Goal: Task Accomplishment & Management: Manage account settings

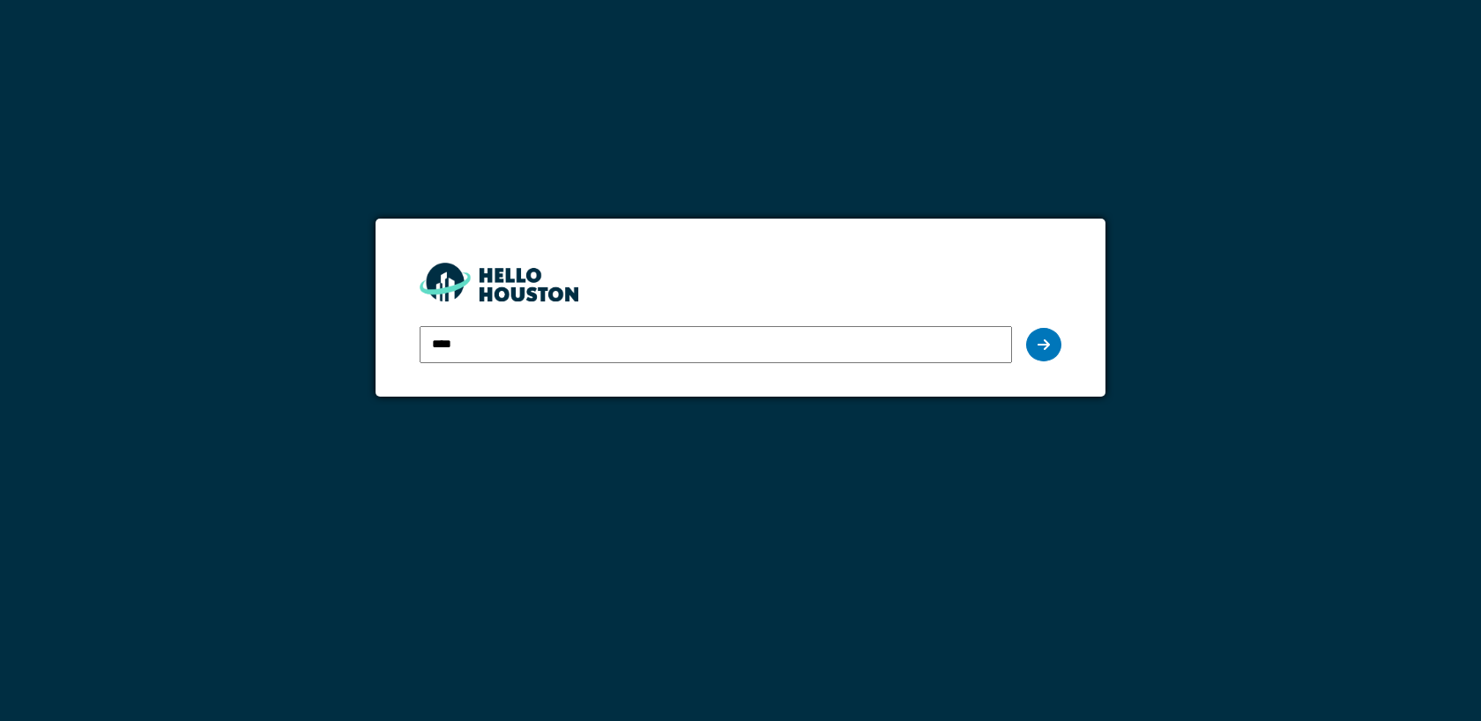
type input "**********"
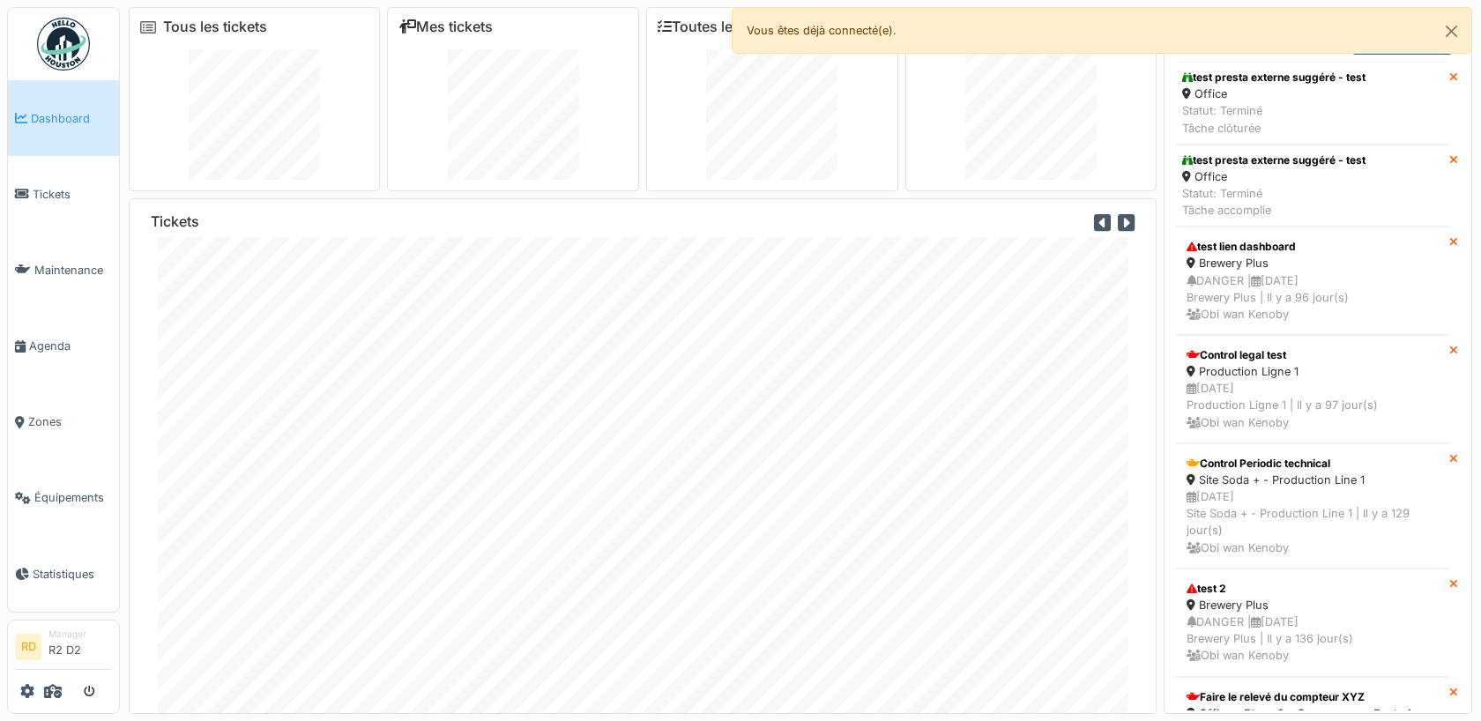
click at [37, 693] on div at bounding box center [63, 691] width 97 height 29
click at [53, 691] on icon at bounding box center [53, 691] width 18 height 14
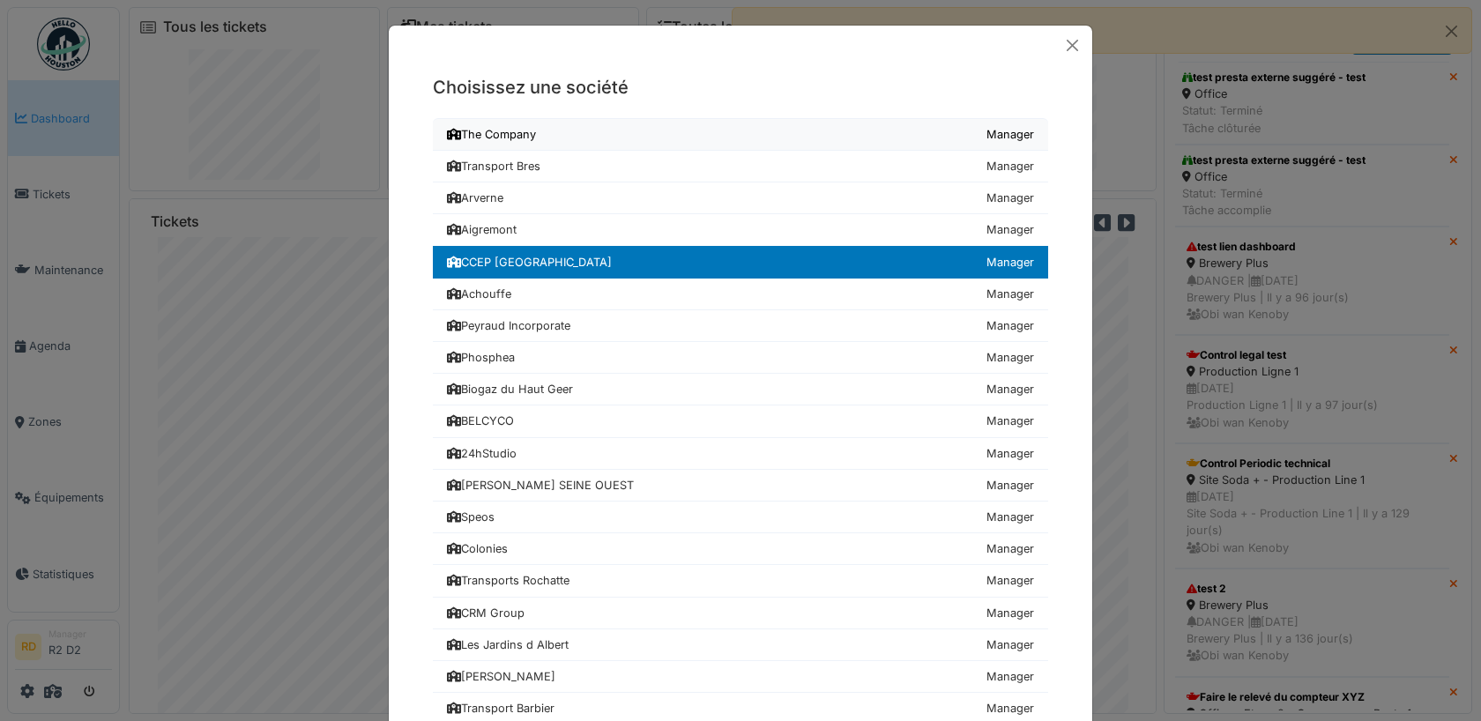
click at [527, 129] on div "The Company" at bounding box center [491, 134] width 89 height 17
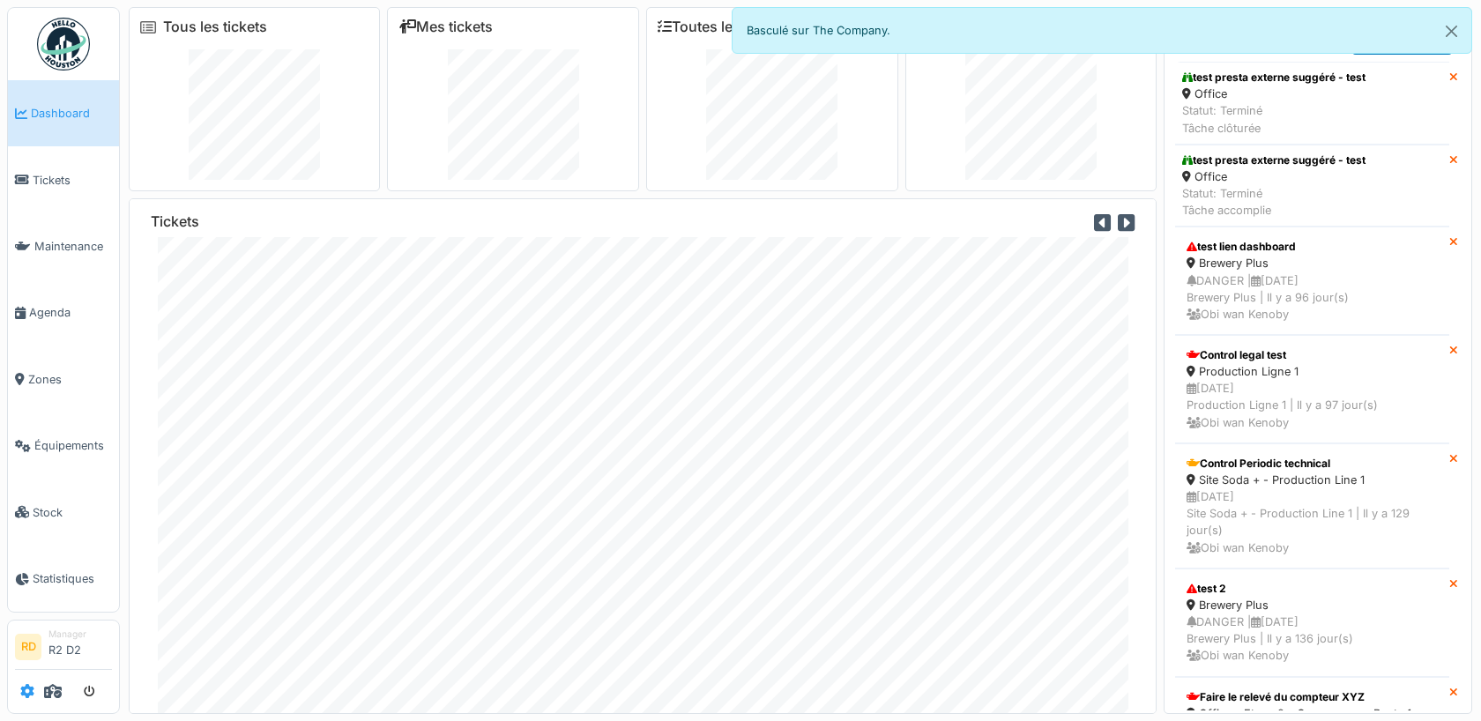
click at [26, 694] on icon at bounding box center [27, 691] width 14 height 14
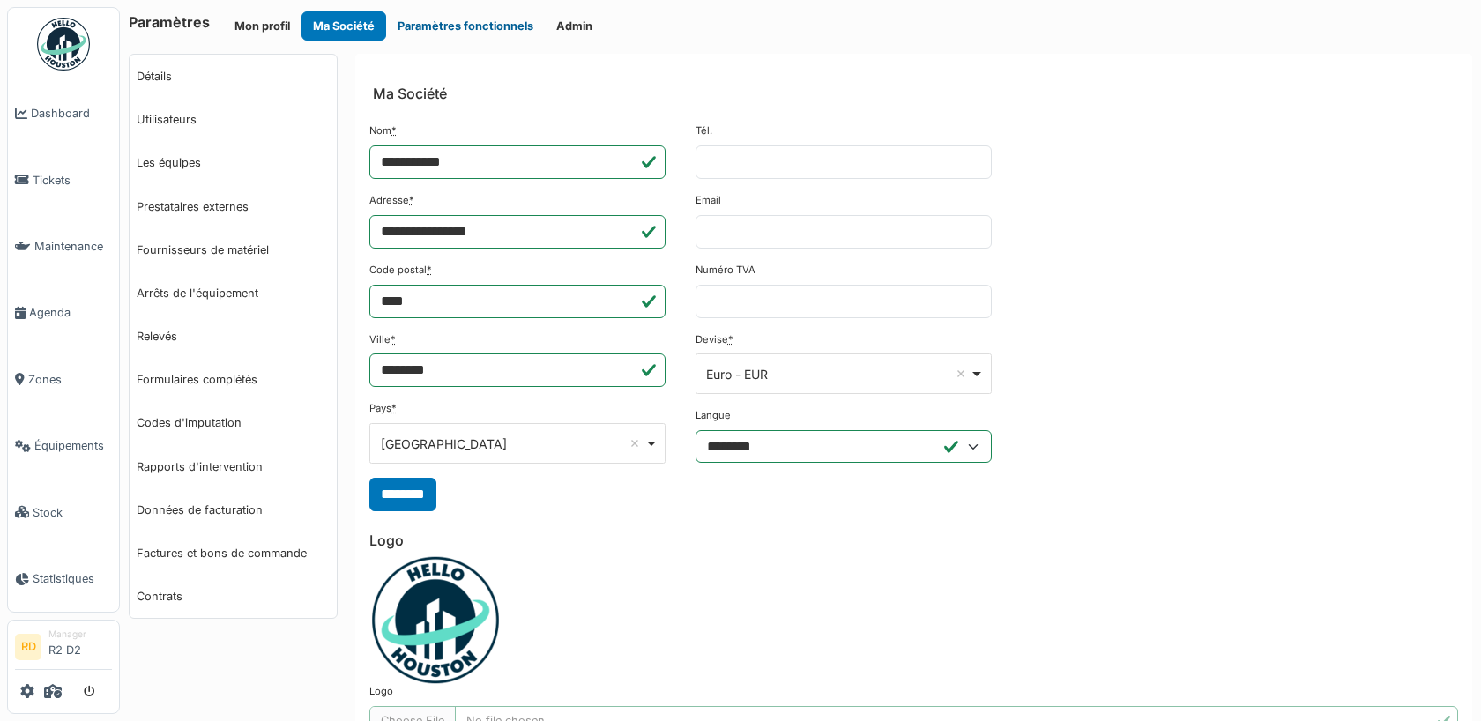
click at [464, 36] on button "Paramètres fonctionnels" at bounding box center [465, 25] width 159 height 29
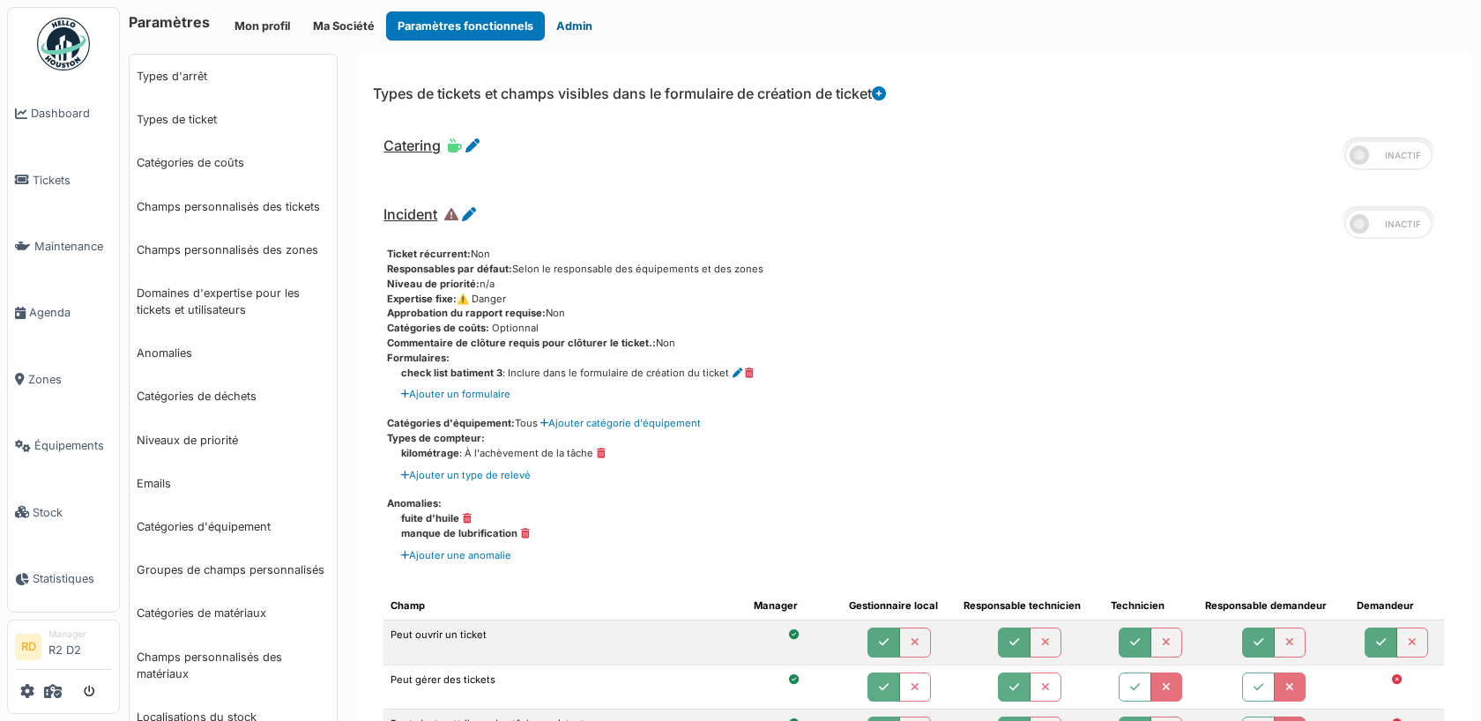
click at [563, 30] on button "Admin" at bounding box center [574, 25] width 59 height 29
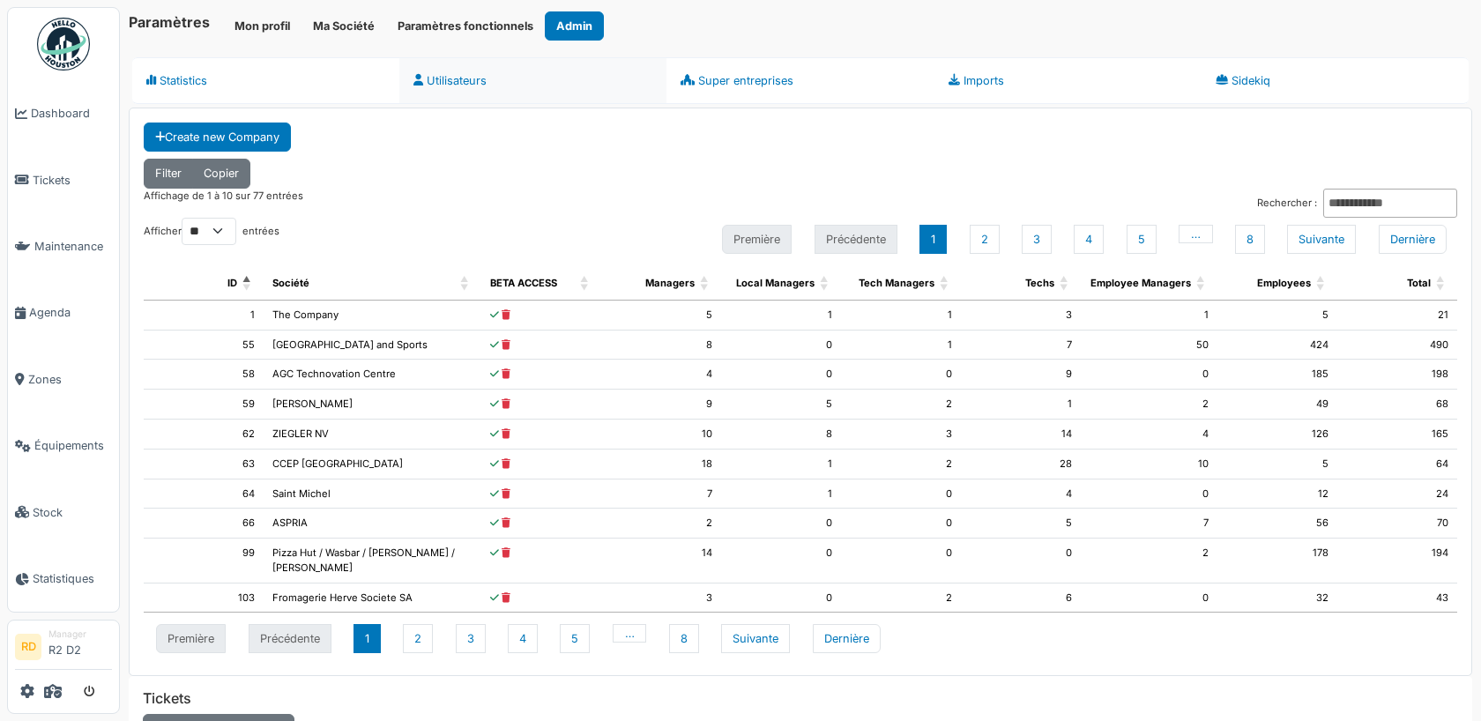
click at [495, 83] on link "Utilisateurs" at bounding box center [532, 80] width 267 height 47
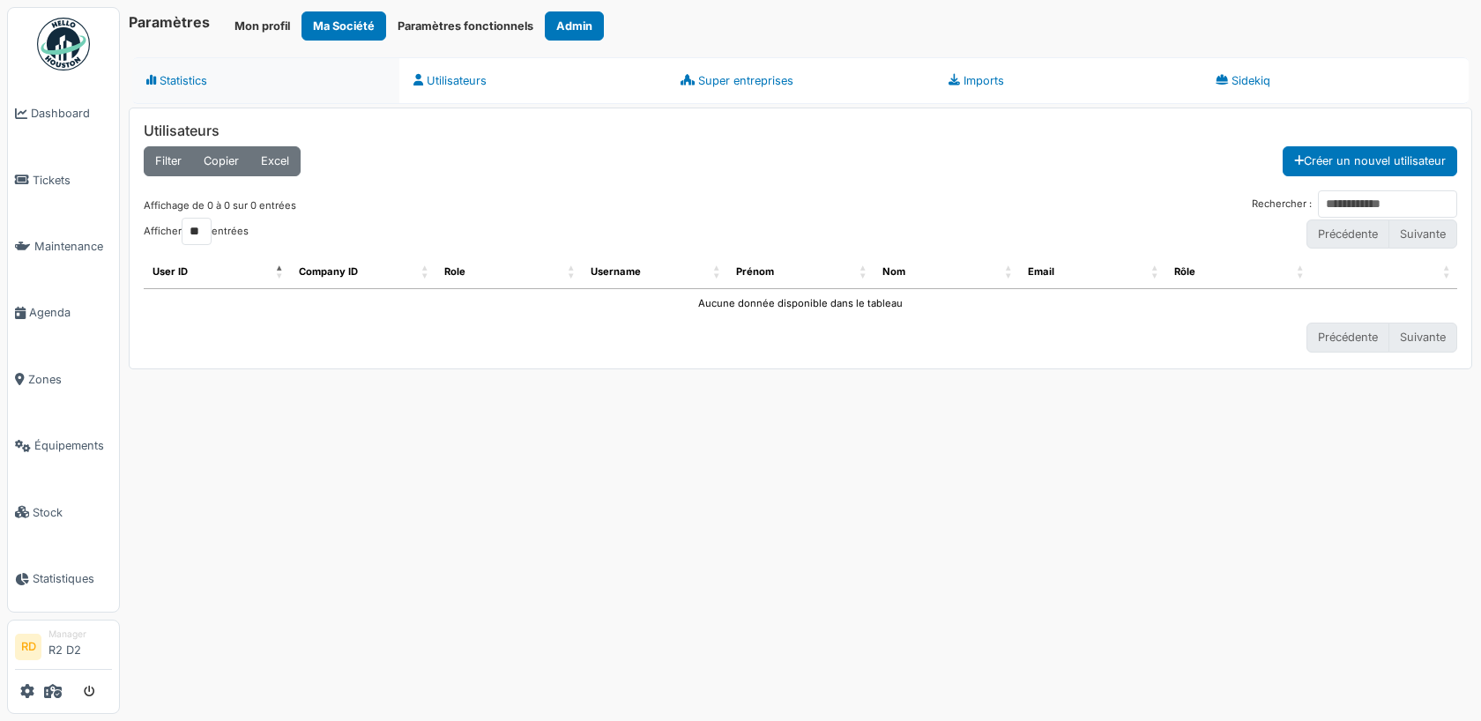
click at [205, 88] on link "Statistics" at bounding box center [265, 80] width 267 height 47
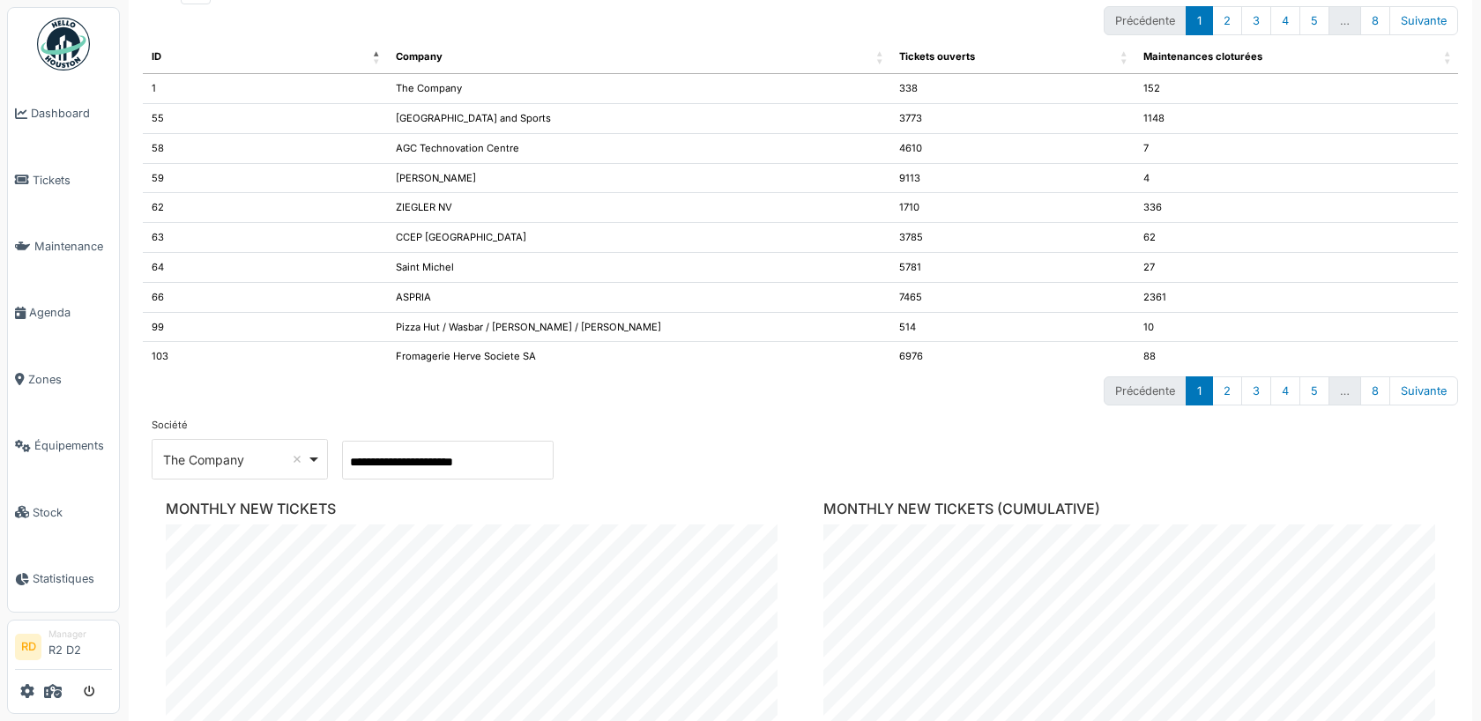
scroll to position [745, 0]
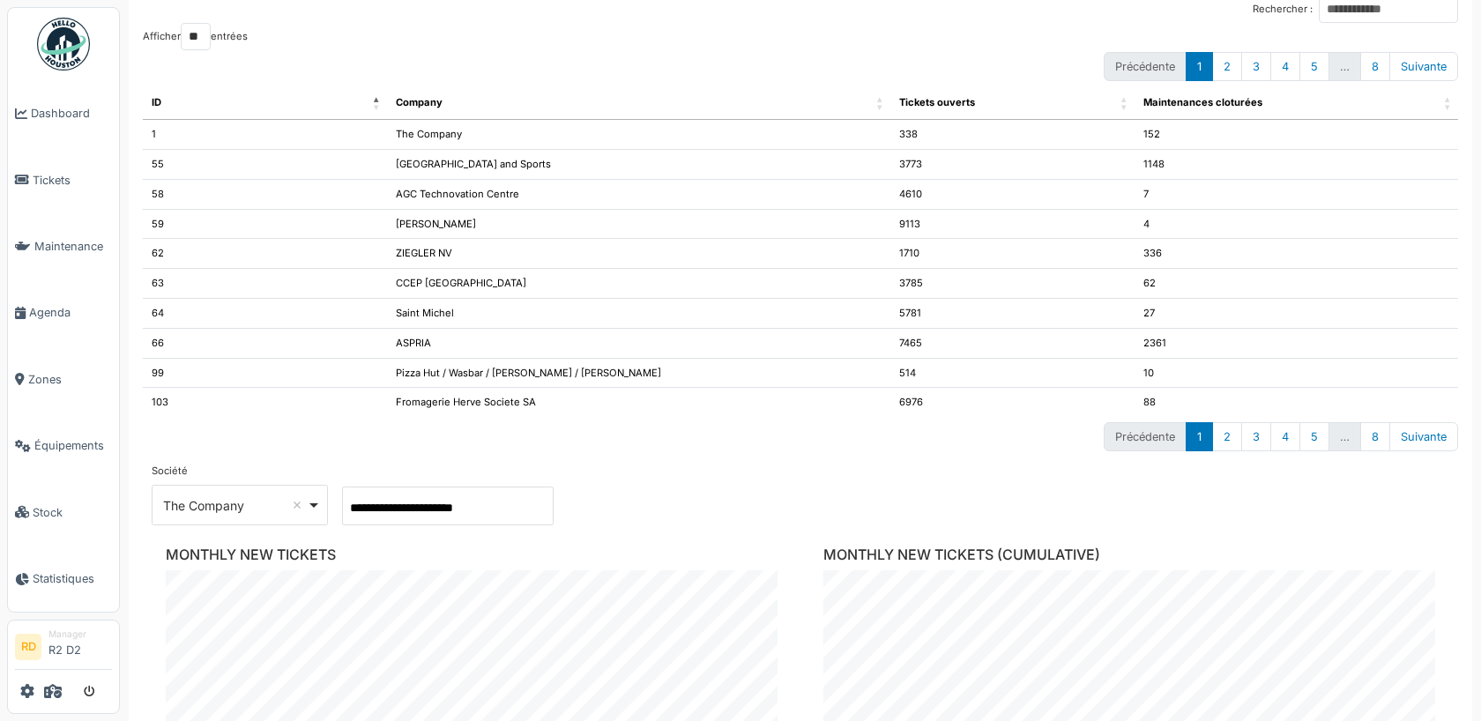
click at [247, 493] on div "The Company Remove item" at bounding box center [240, 506] width 161 height 26
type input "*"
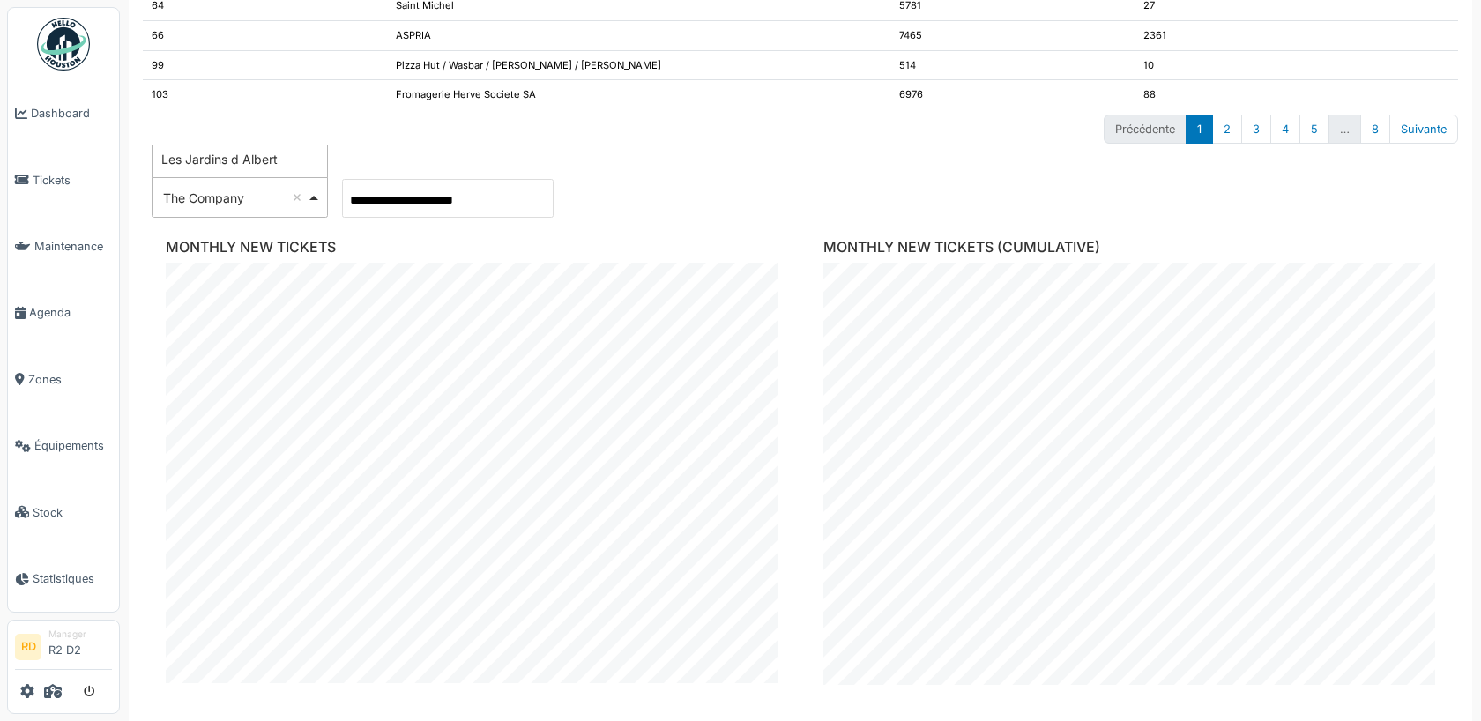
scroll to position [1108, 0]
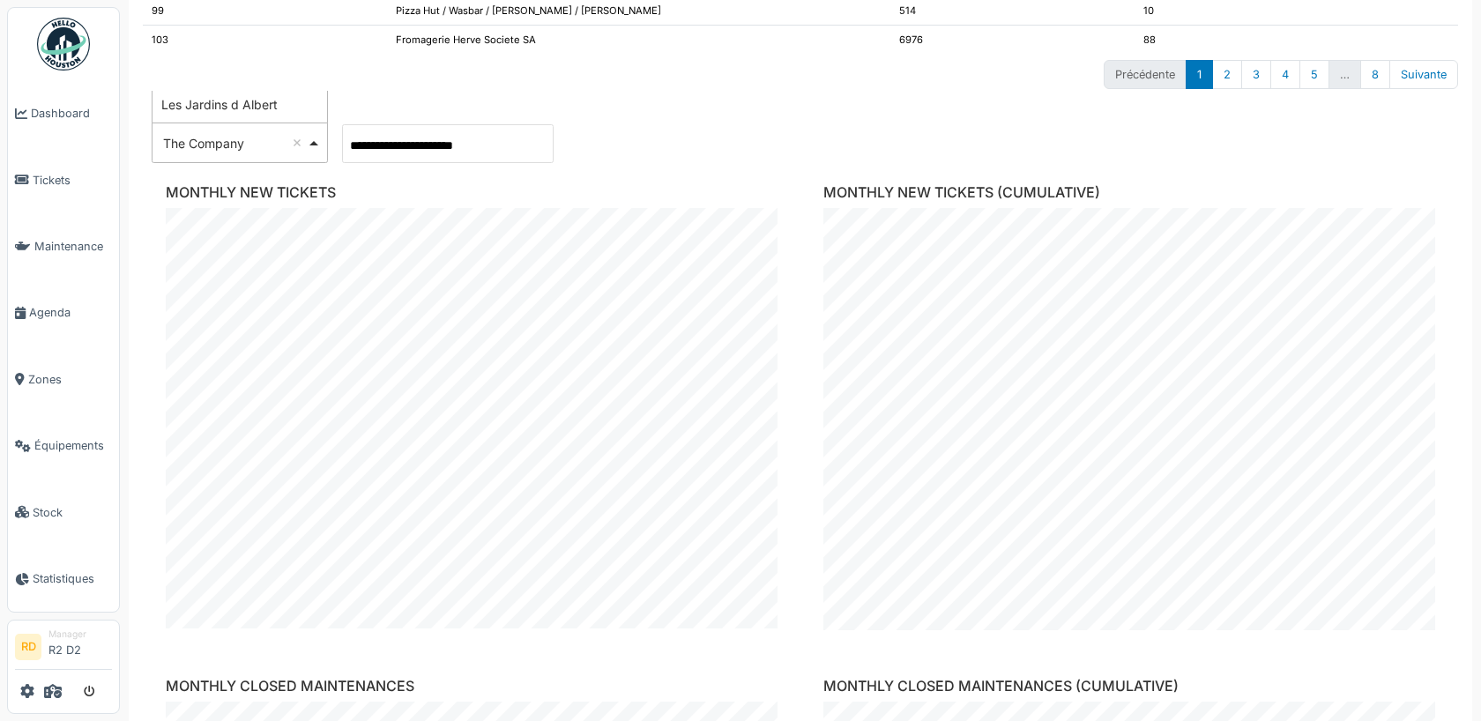
click at [268, 131] on div "The Company Remove item" at bounding box center [240, 144] width 161 height 26
type input "**********"
click at [253, 131] on div "The Company Remove item" at bounding box center [240, 144] width 161 height 26
select select "***"
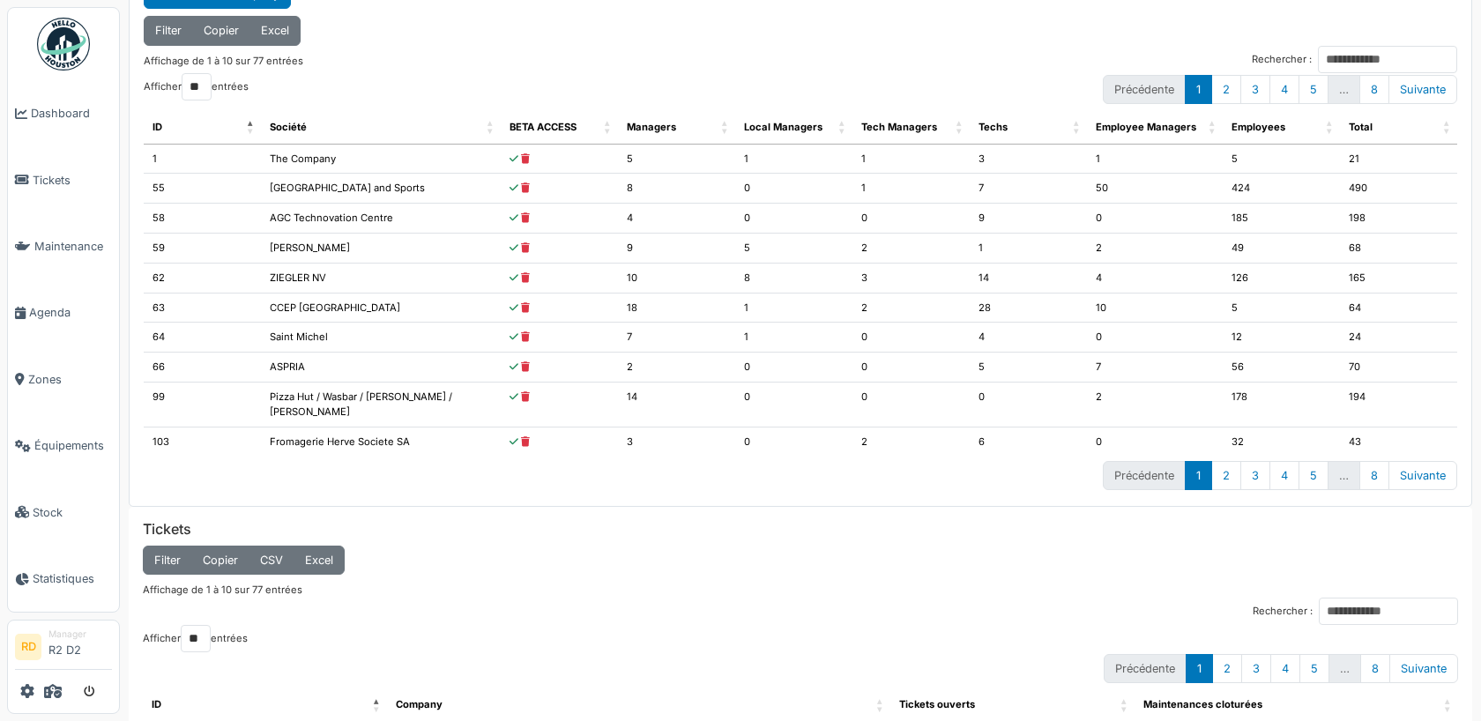
scroll to position [0, 0]
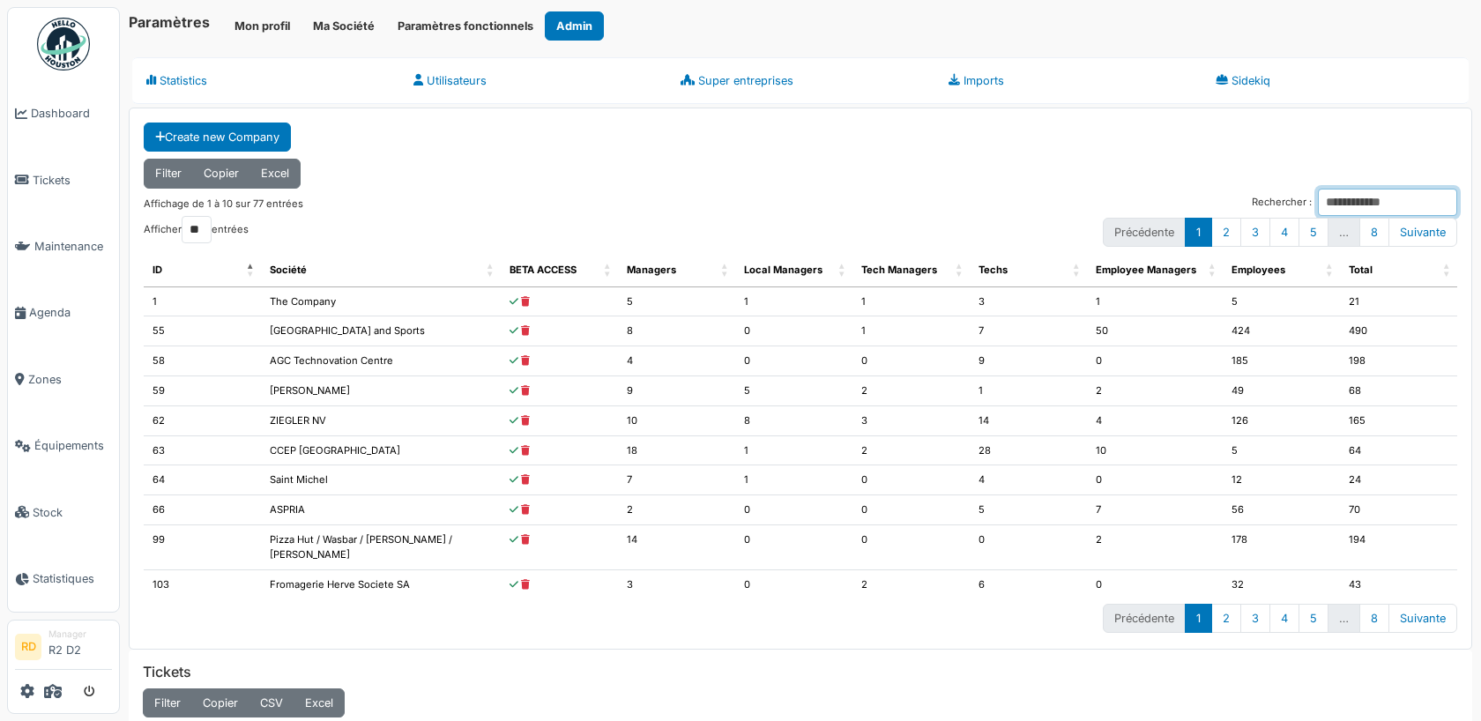
click at [1335, 203] on input "Rechercher :" at bounding box center [1387, 202] width 139 height 27
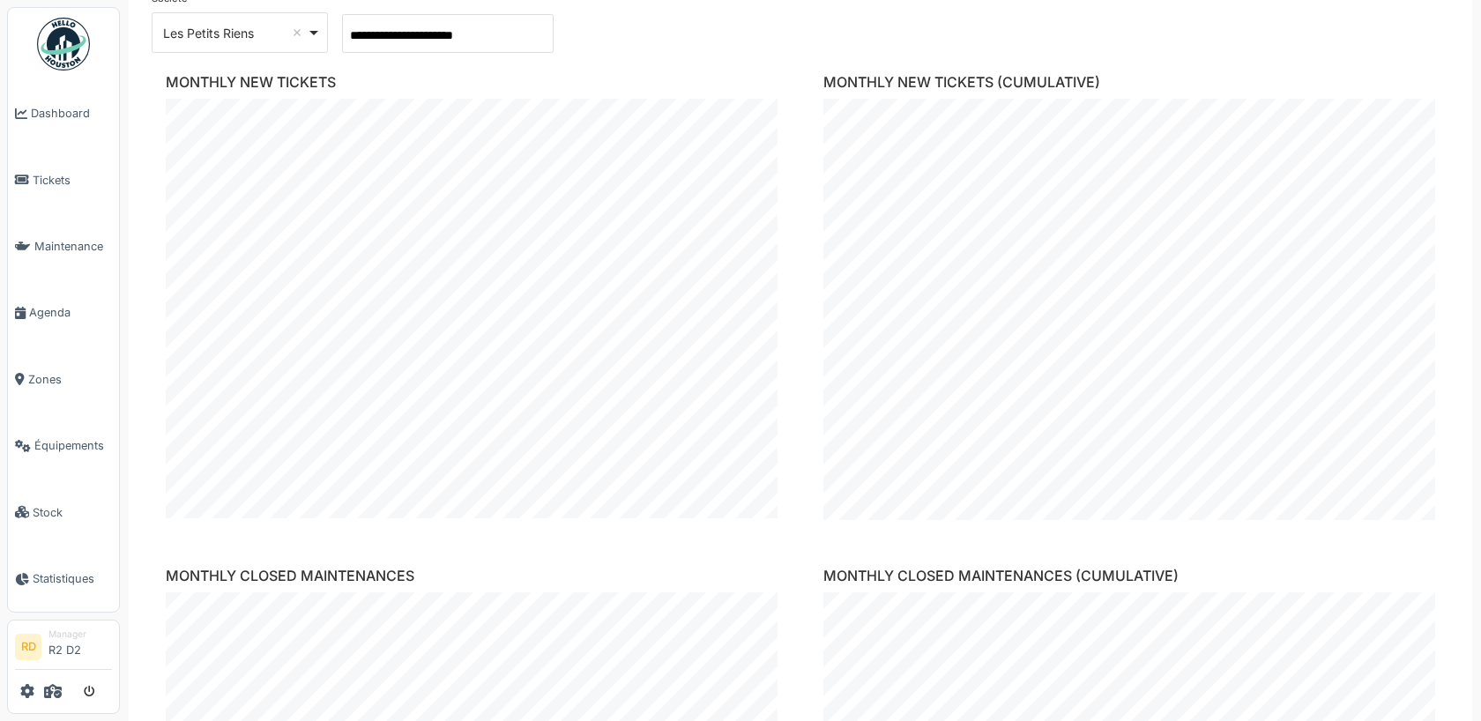
scroll to position [944, 0]
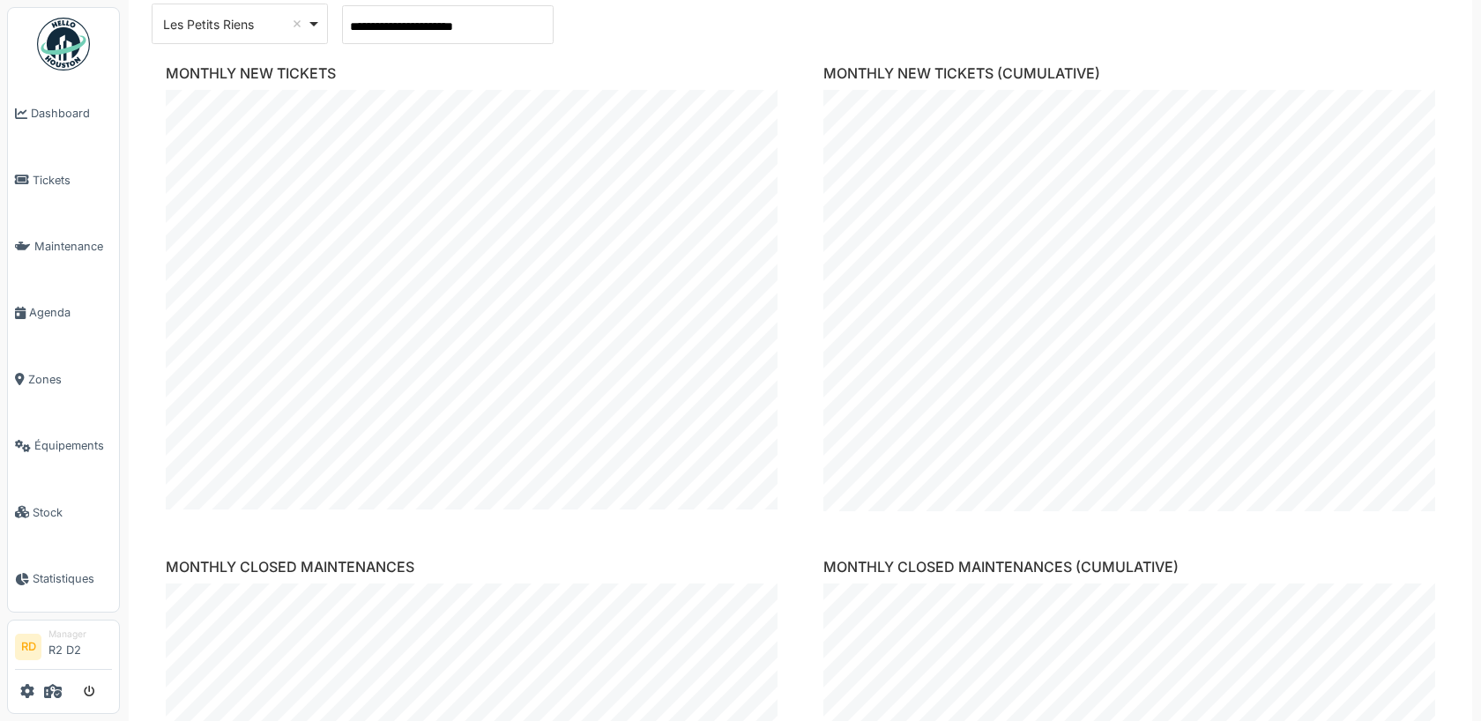
type input "****"
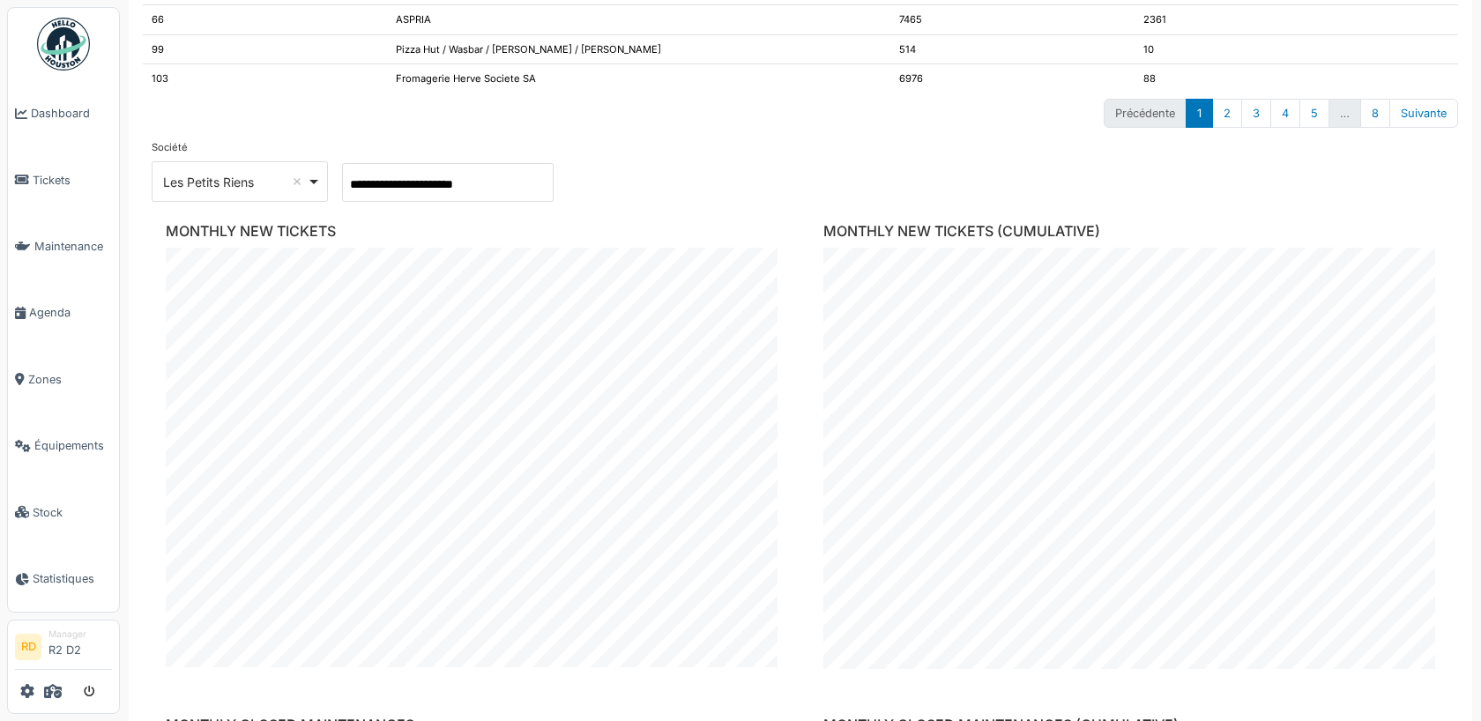
scroll to position [770, 0]
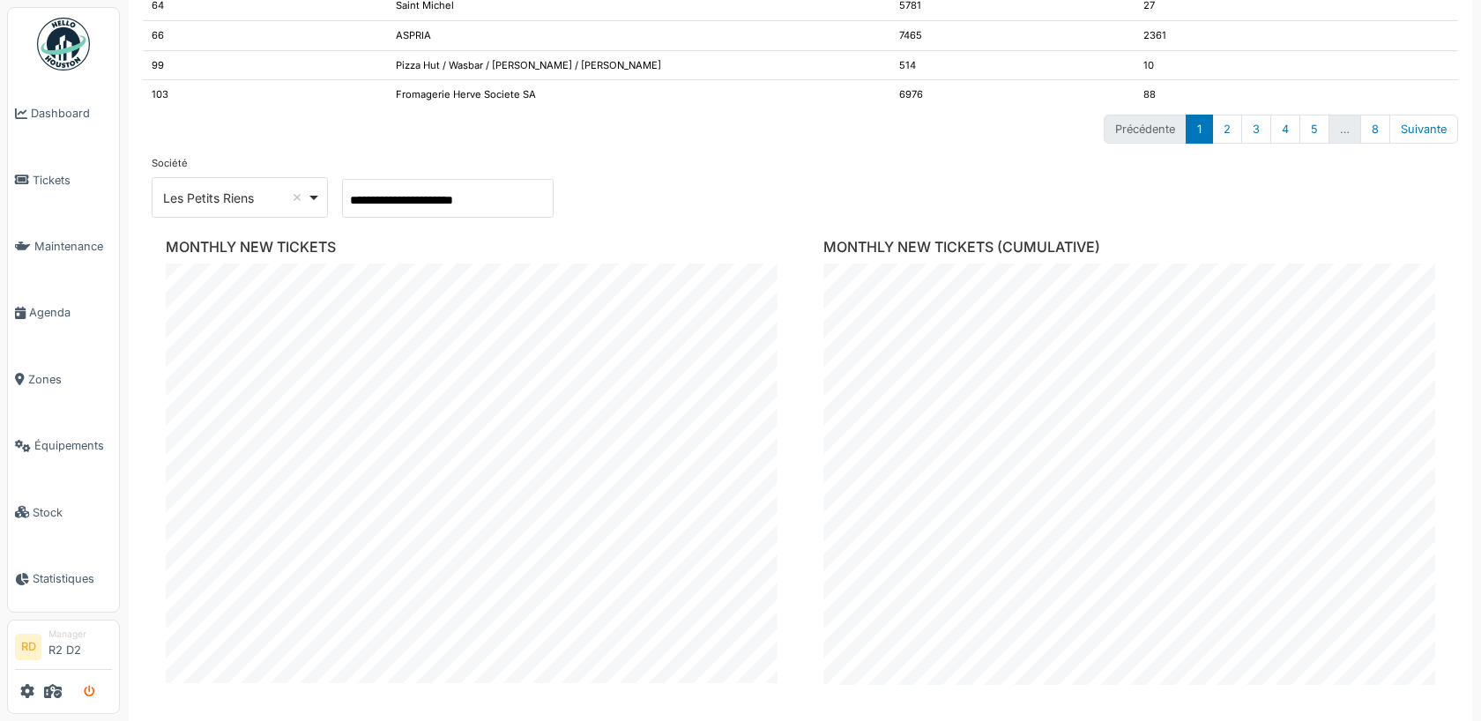
click at [93, 684] on button "submit" at bounding box center [89, 691] width 34 height 29
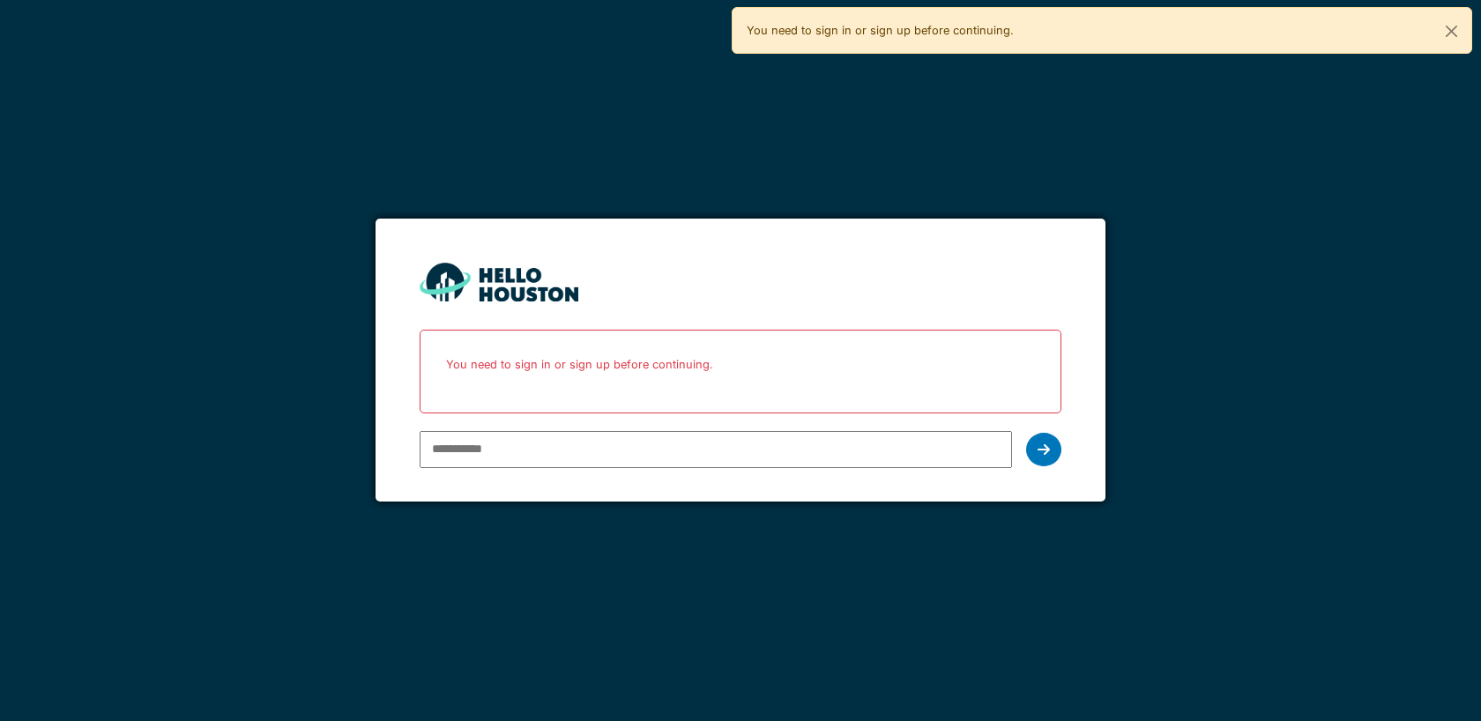
type input "**********"
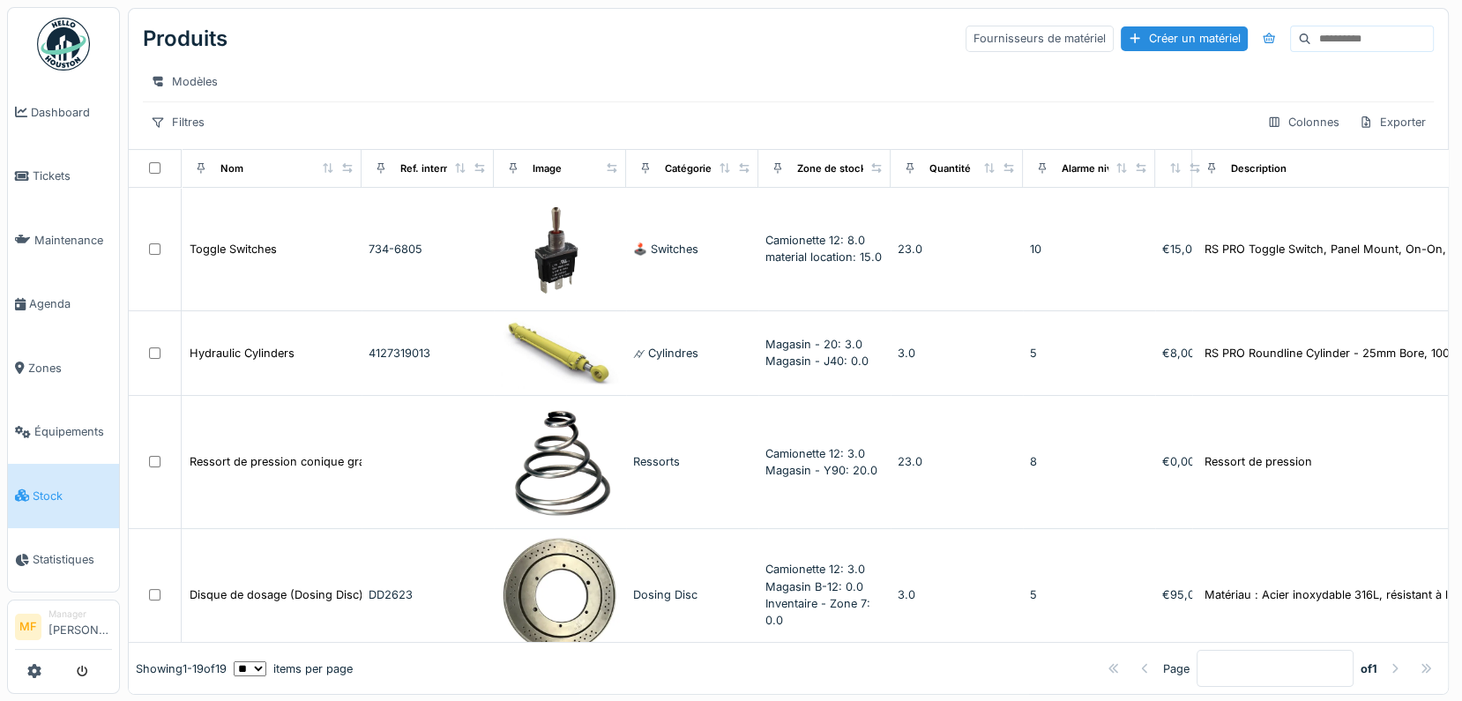
click at [52, 70] on img at bounding box center [63, 44] width 53 height 53
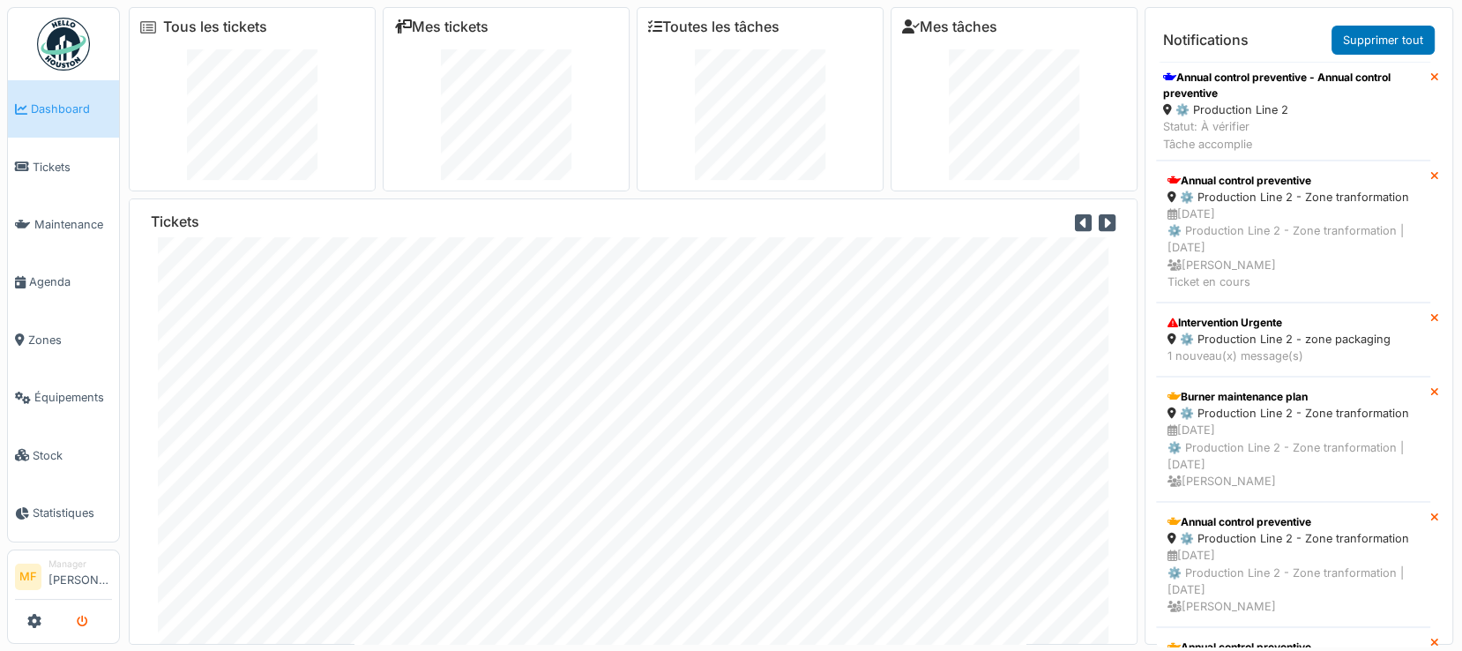
click at [86, 616] on icon "submit" at bounding box center [82, 621] width 11 height 11
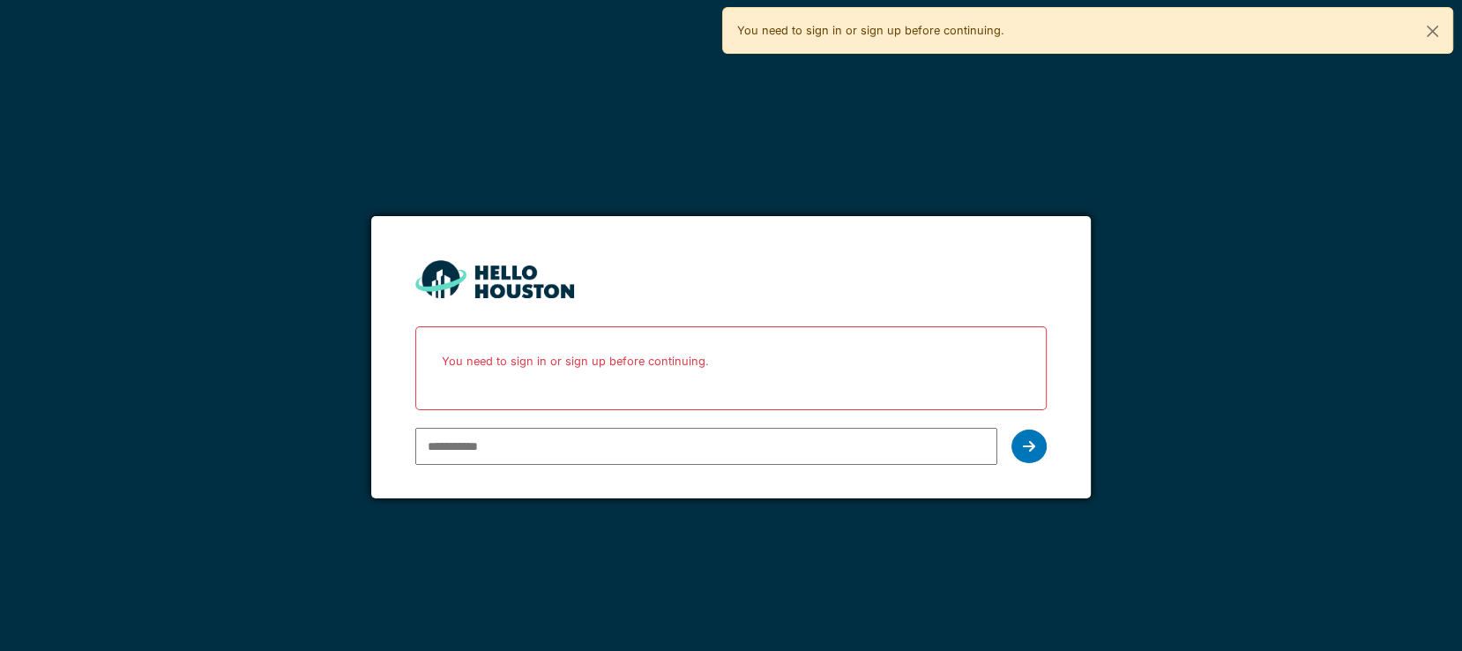
click at [538, 446] on input "email" at bounding box center [706, 446] width 582 height 37
type input "**********"
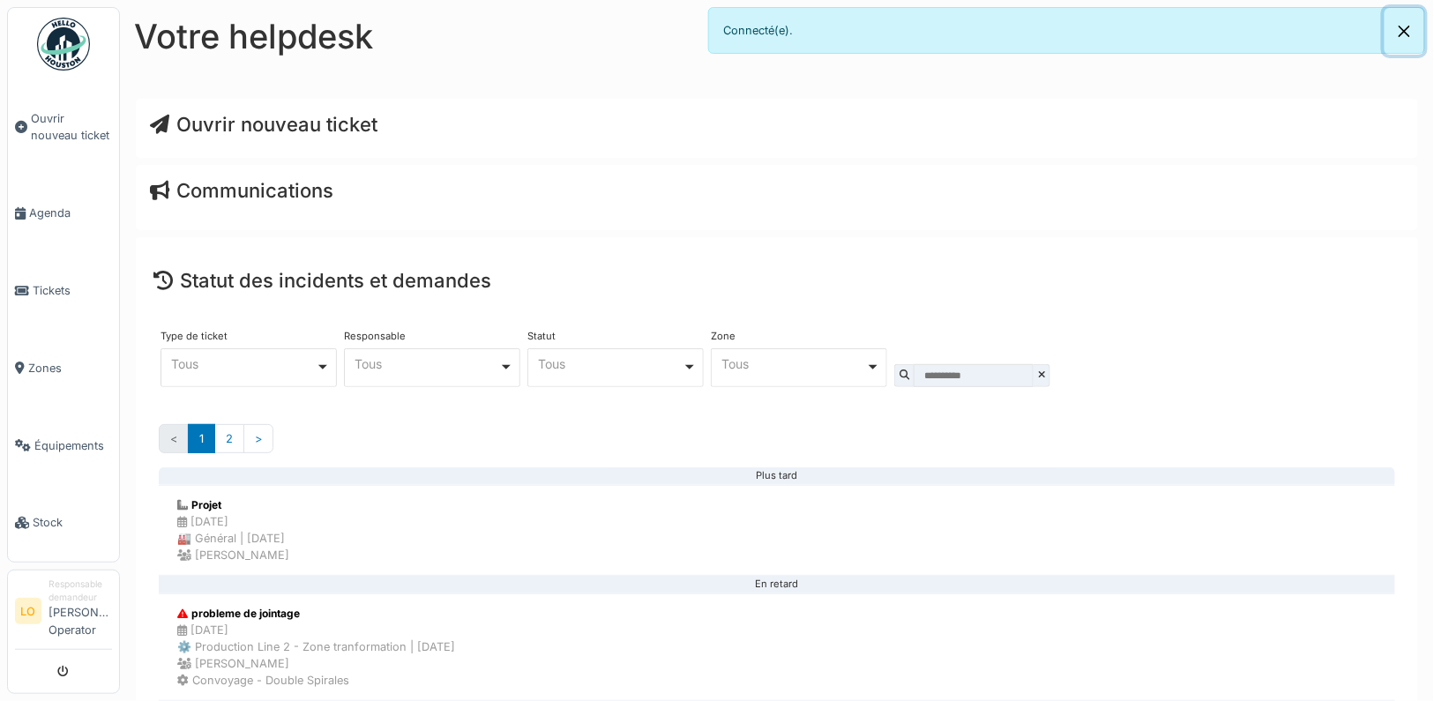
click at [1412, 32] on button "Close" at bounding box center [1404, 31] width 40 height 47
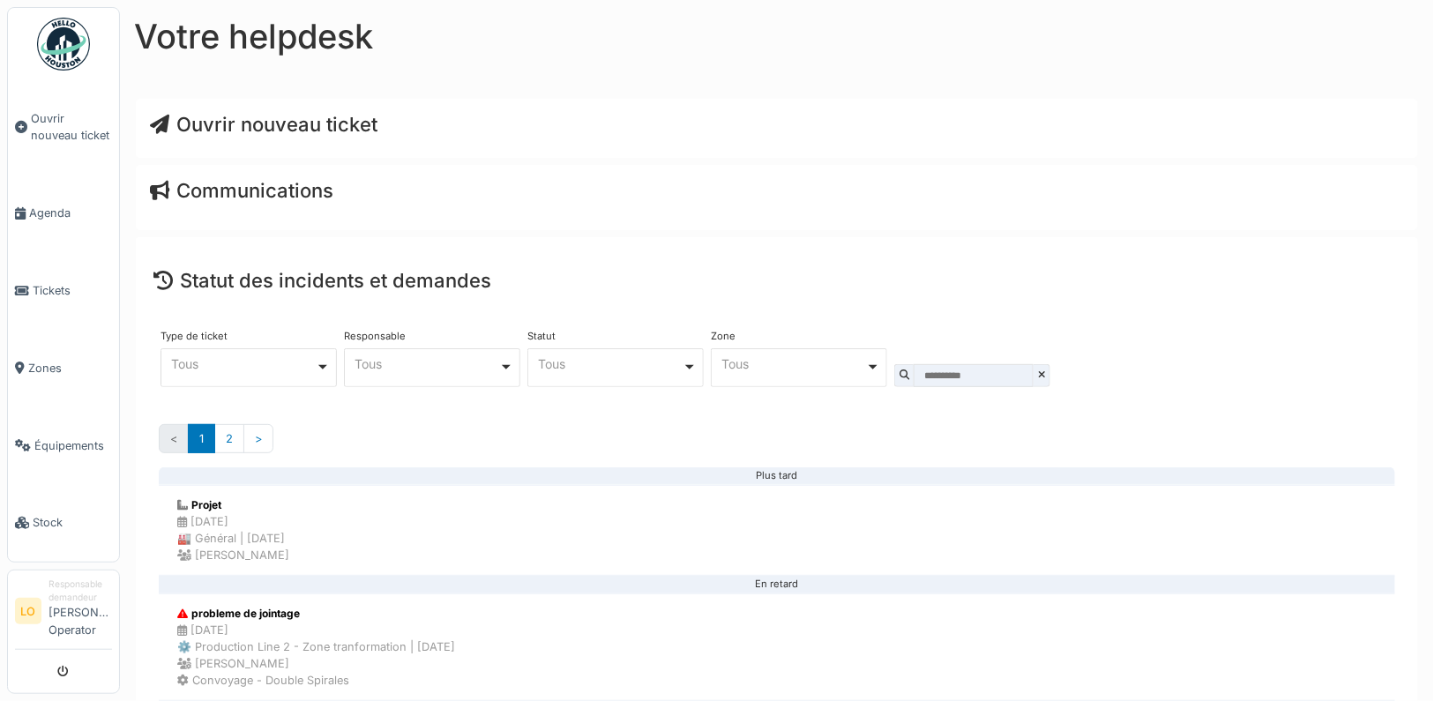
click at [324, 135] on span "Ouvrir nouveau ticket" at bounding box center [264, 124] width 228 height 23
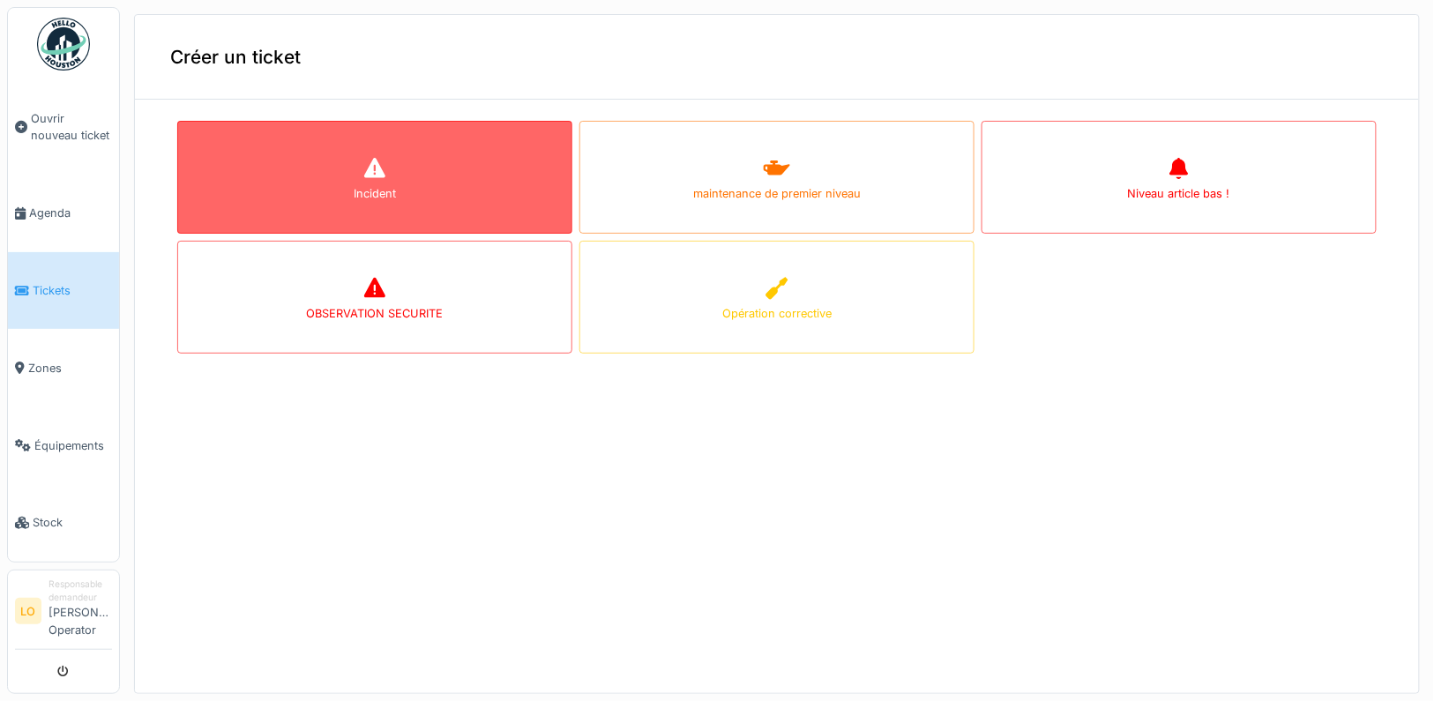
click at [490, 171] on div "Incident" at bounding box center [374, 177] width 395 height 113
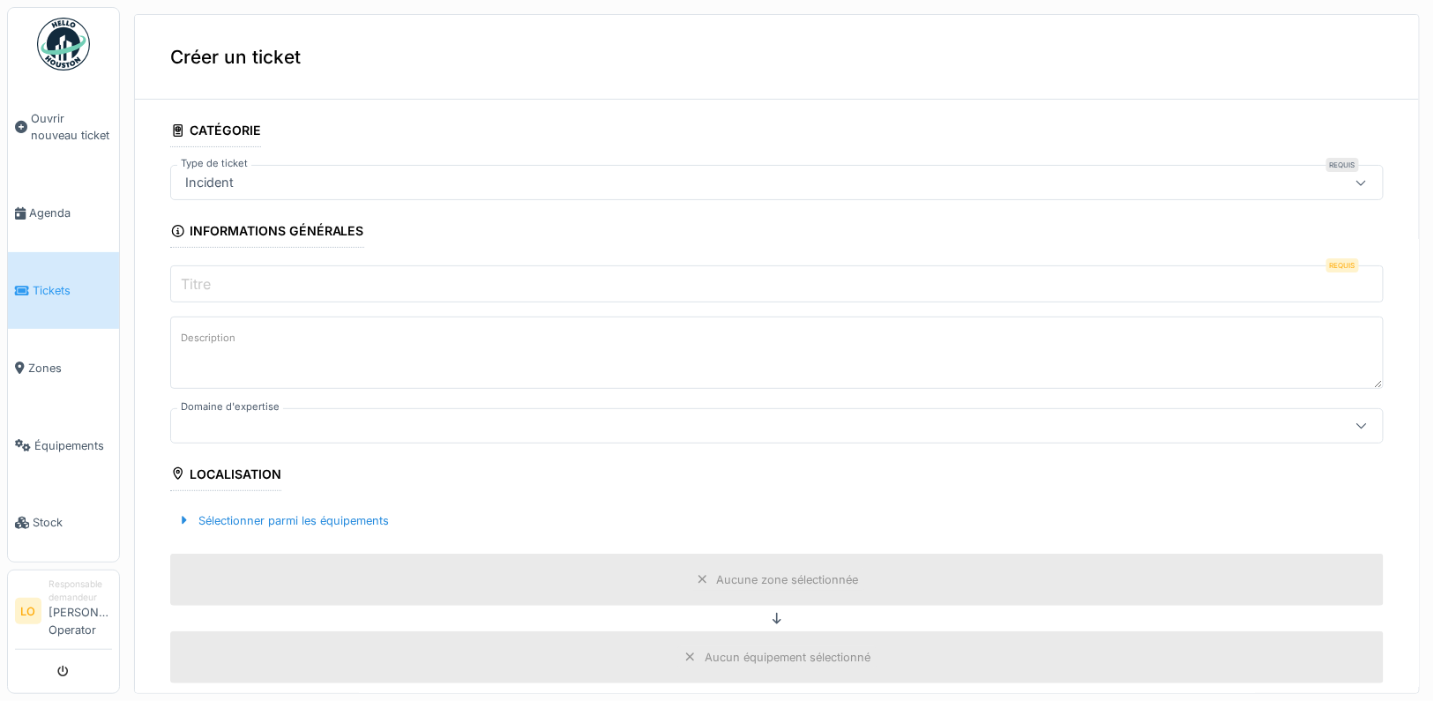
click at [226, 281] on input "Titre" at bounding box center [776, 283] width 1213 height 37
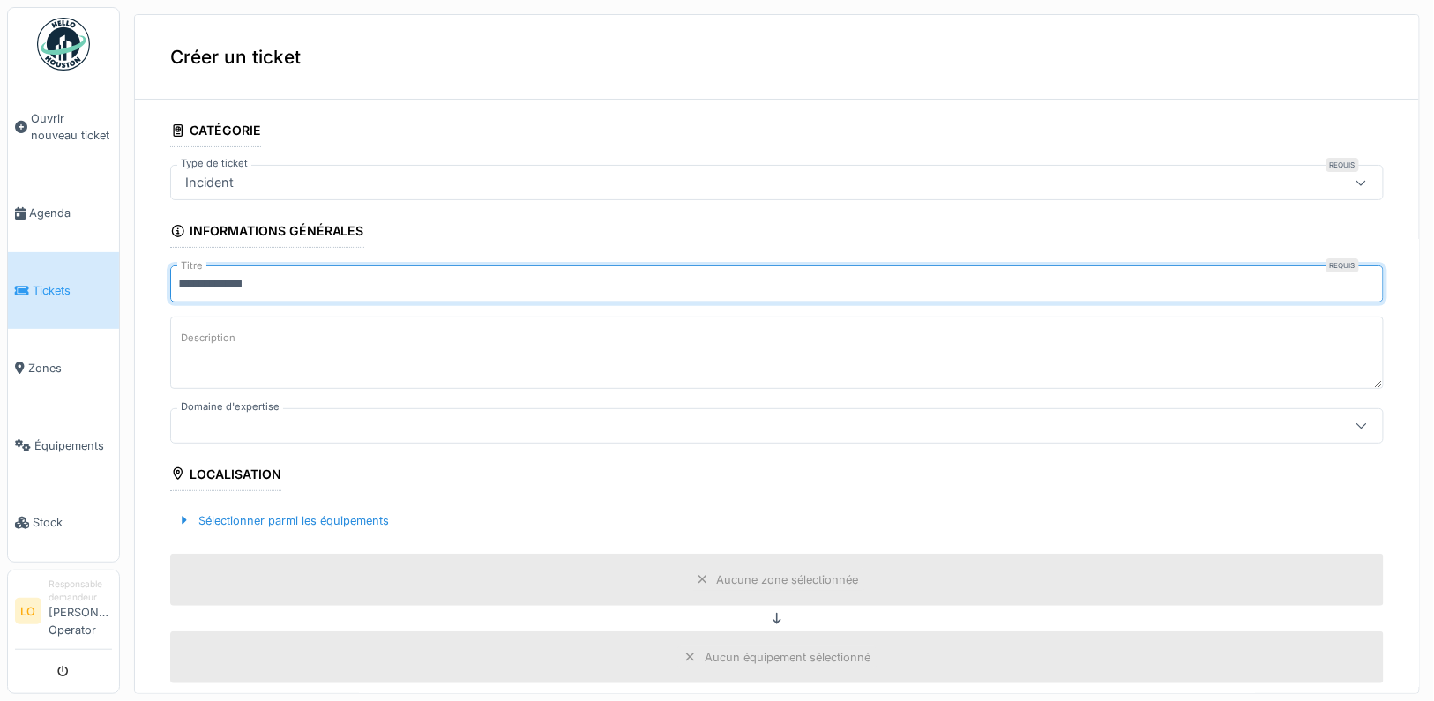
type input "**********"
click at [255, 361] on textarea "Description" at bounding box center [776, 353] width 1213 height 72
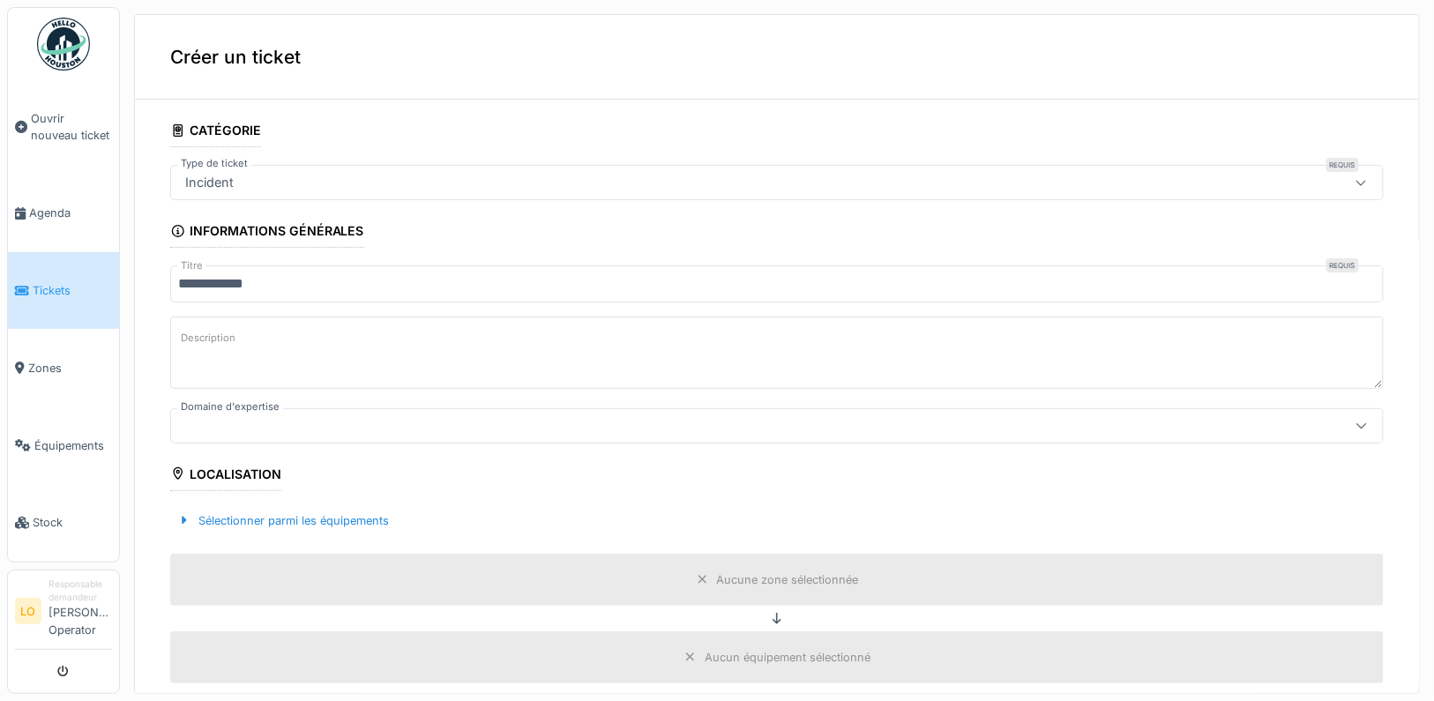
click at [224, 354] on textarea "Description" at bounding box center [776, 353] width 1213 height 72
click at [270, 429] on div at bounding box center [709, 425] width 1063 height 19
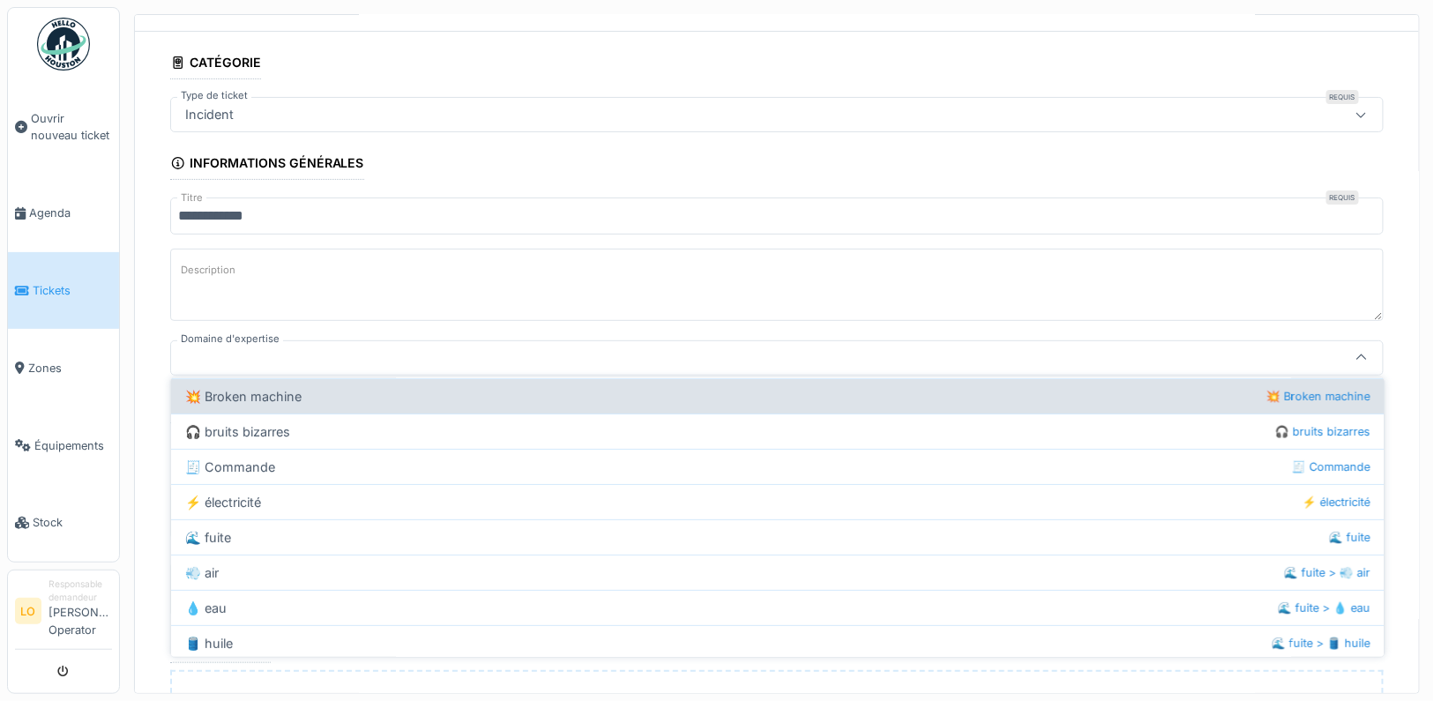
scroll to position [169, 0]
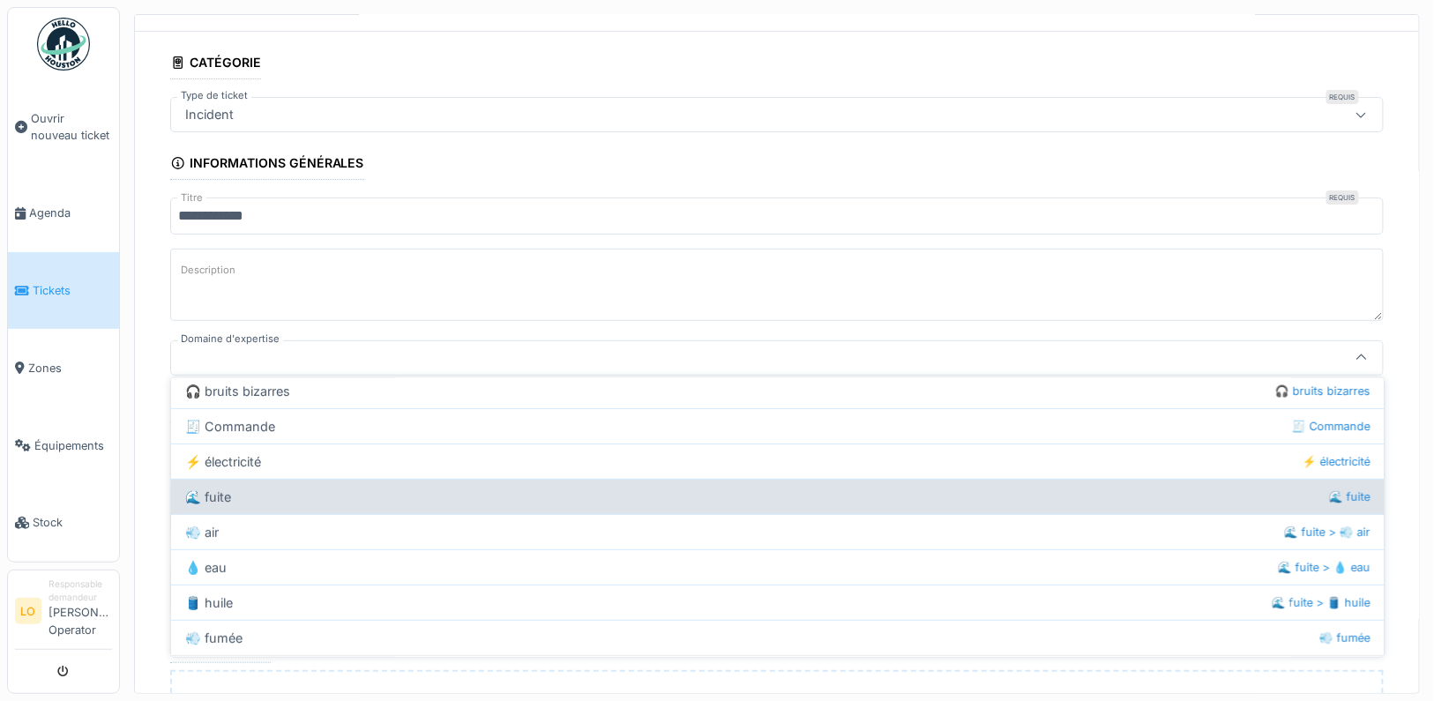
click at [293, 494] on div "🌊 fuite 🌊 fuite" at bounding box center [777, 496] width 1213 height 35
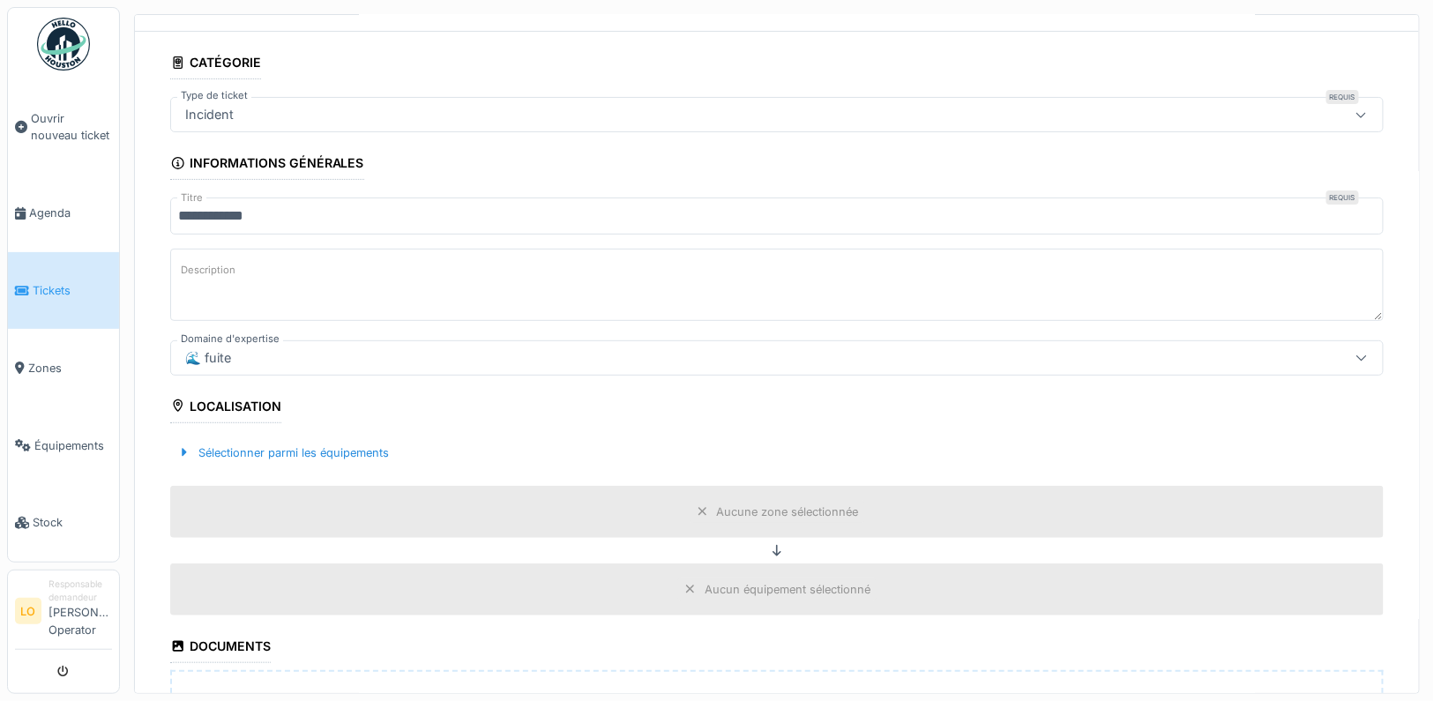
click at [347, 364] on div "🌊 fuite" at bounding box center [776, 357] width 1213 height 35
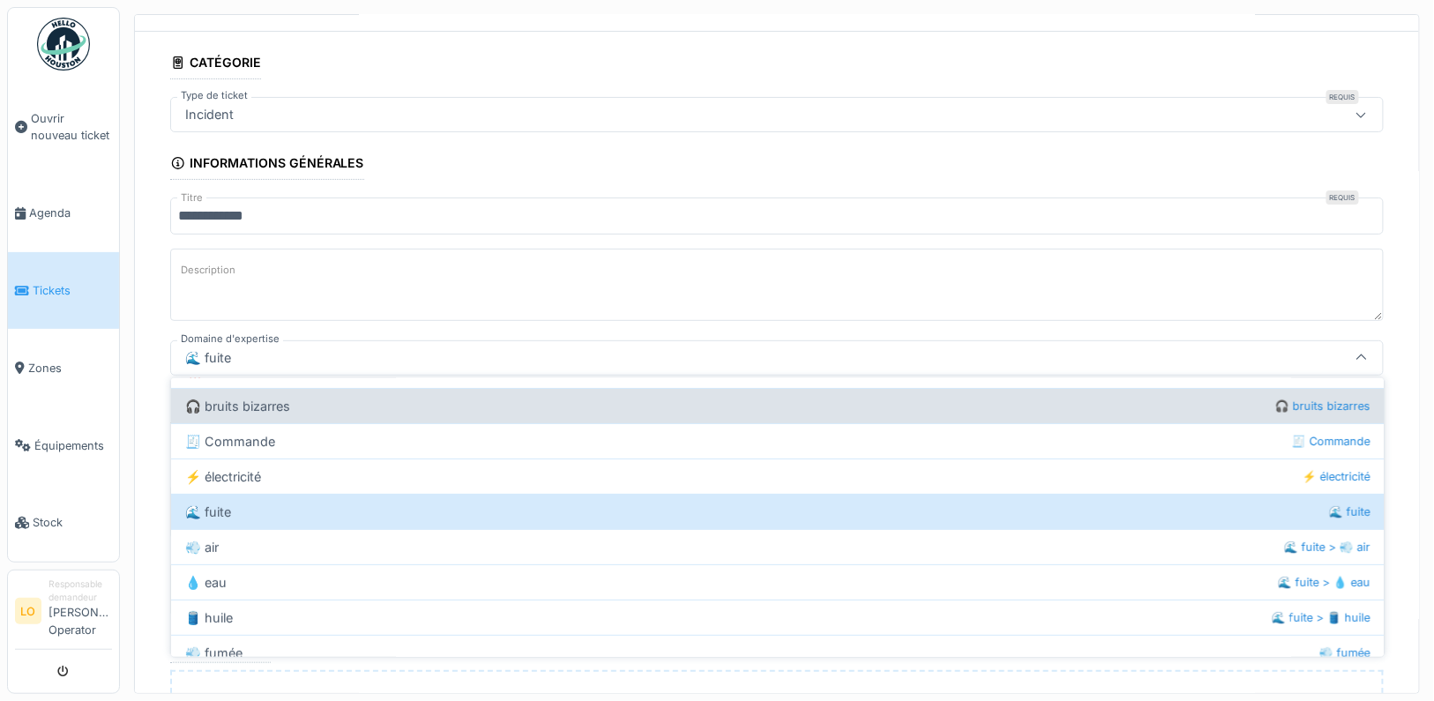
scroll to position [197, 0]
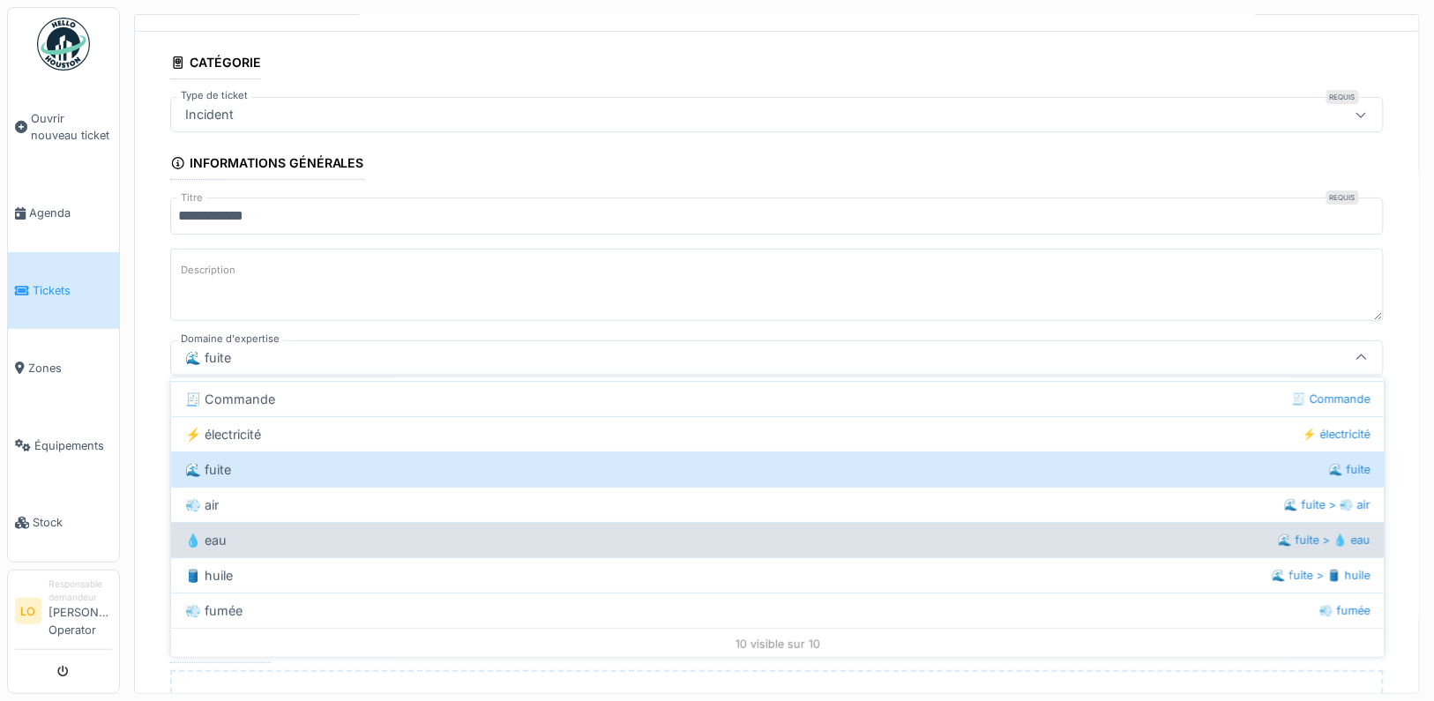
click at [288, 546] on div "💧 eau 🌊 fuite > 💧 eau" at bounding box center [777, 539] width 1213 height 35
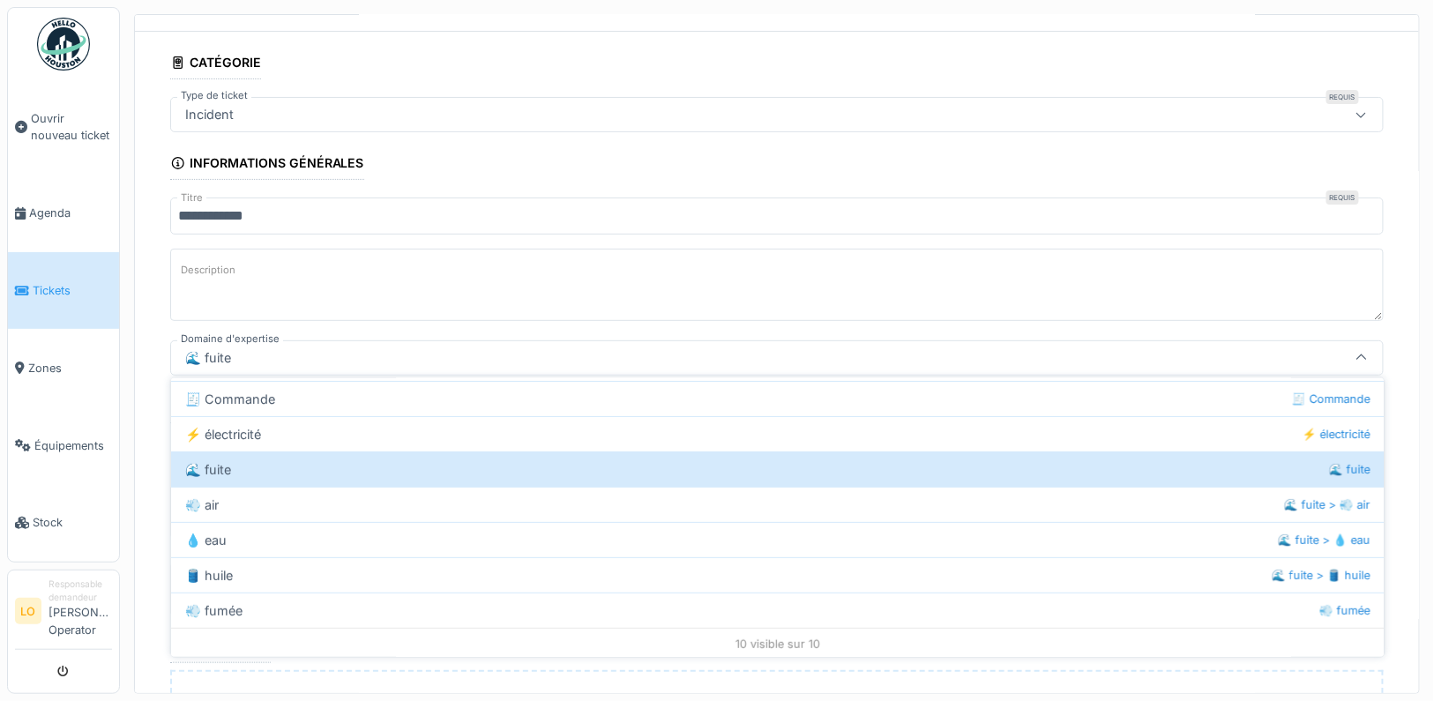
type input "***"
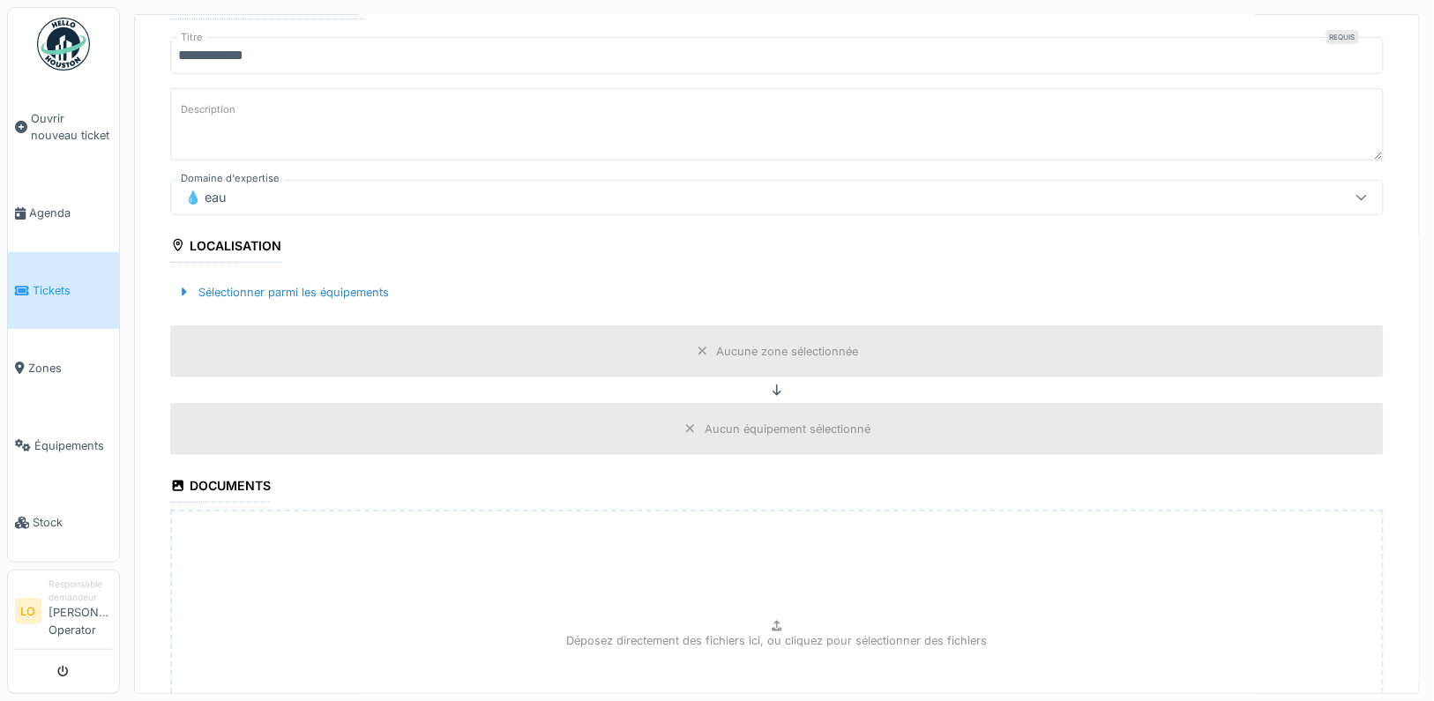
scroll to position [241, 0]
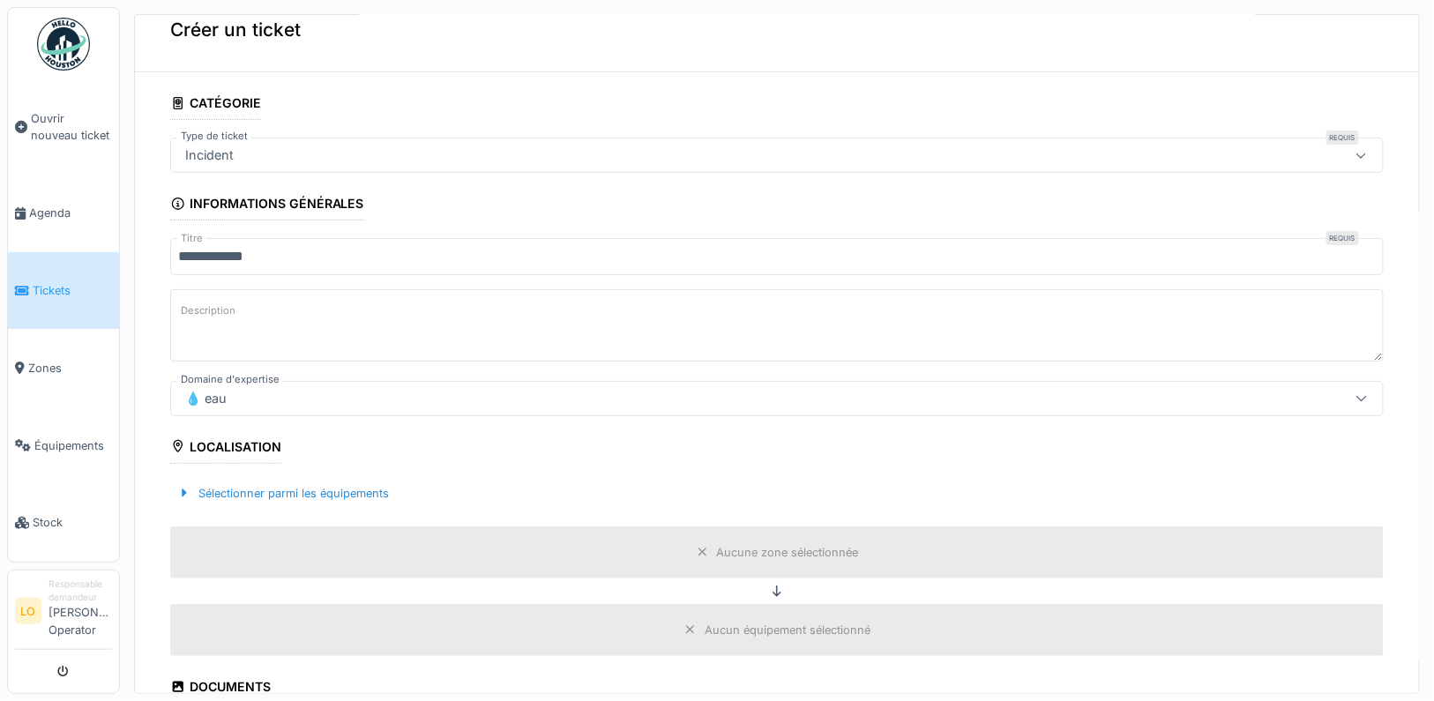
click at [288, 403] on div "💧 eau" at bounding box center [709, 398] width 1063 height 19
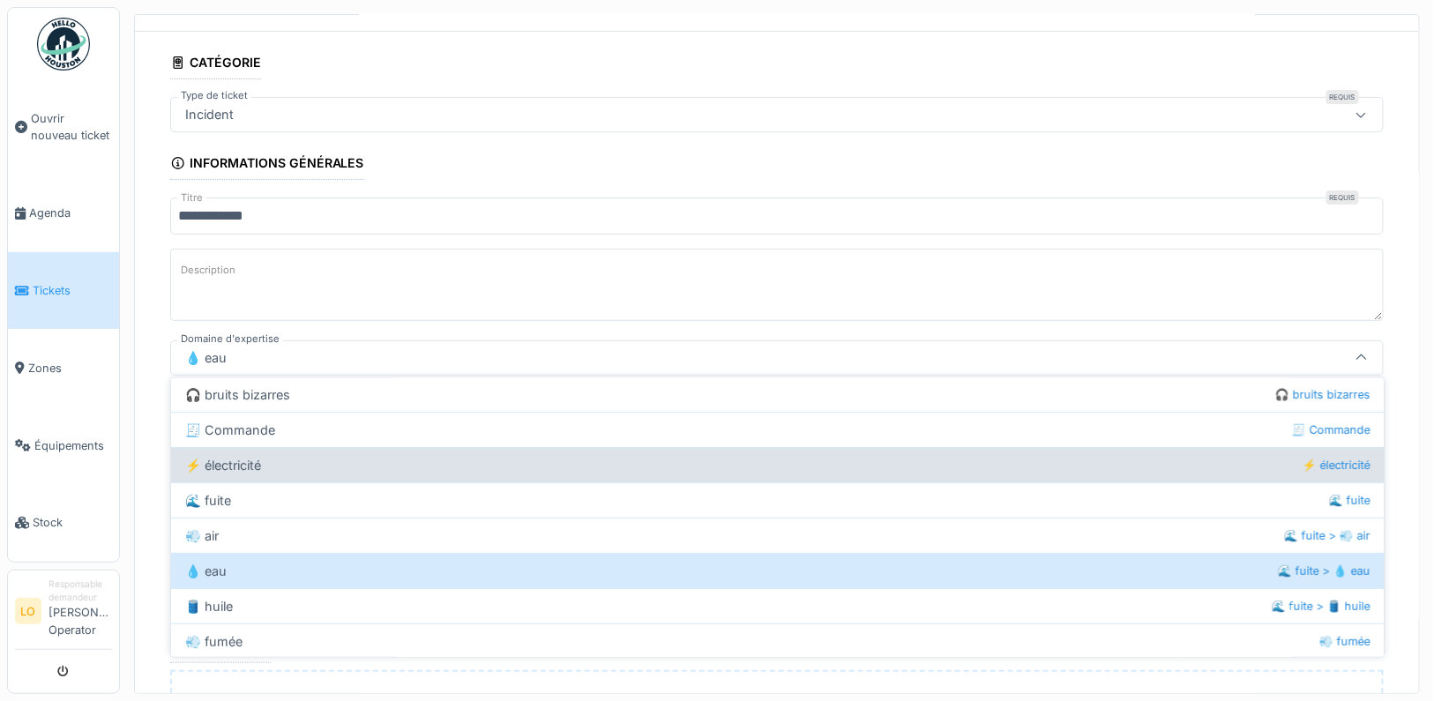
scroll to position [183, 0]
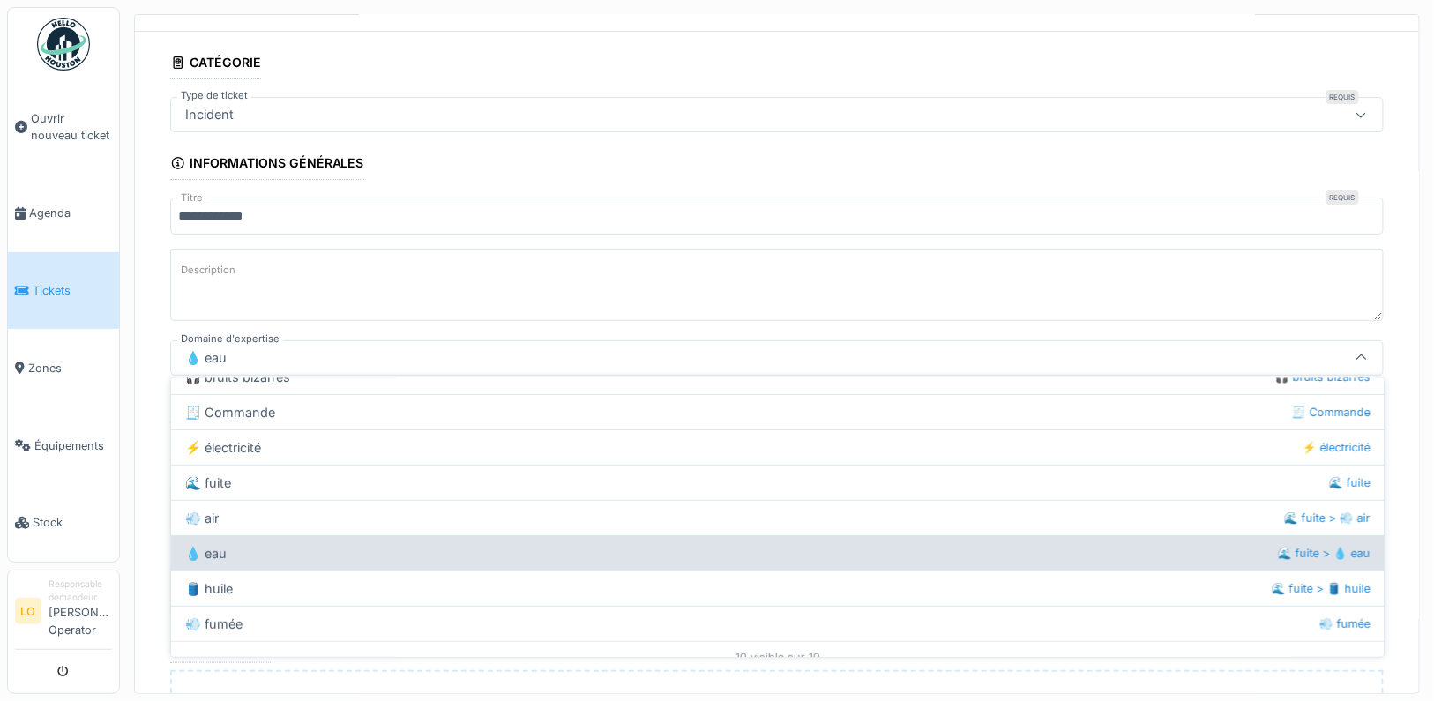
click at [290, 559] on div "💧 eau 🌊 fuite > 💧 eau" at bounding box center [777, 552] width 1213 height 35
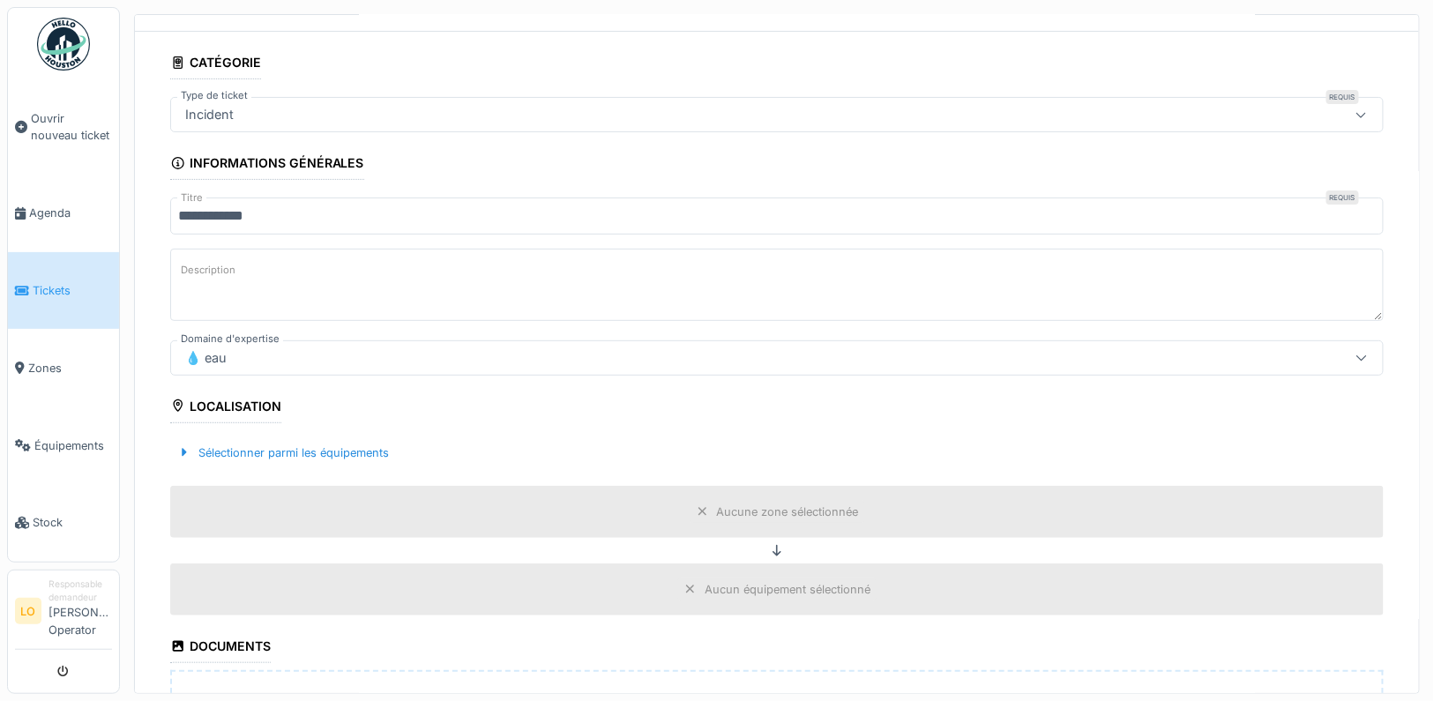
click at [557, 332] on fieldset "**********" at bounding box center [776, 530] width 1213 height 968
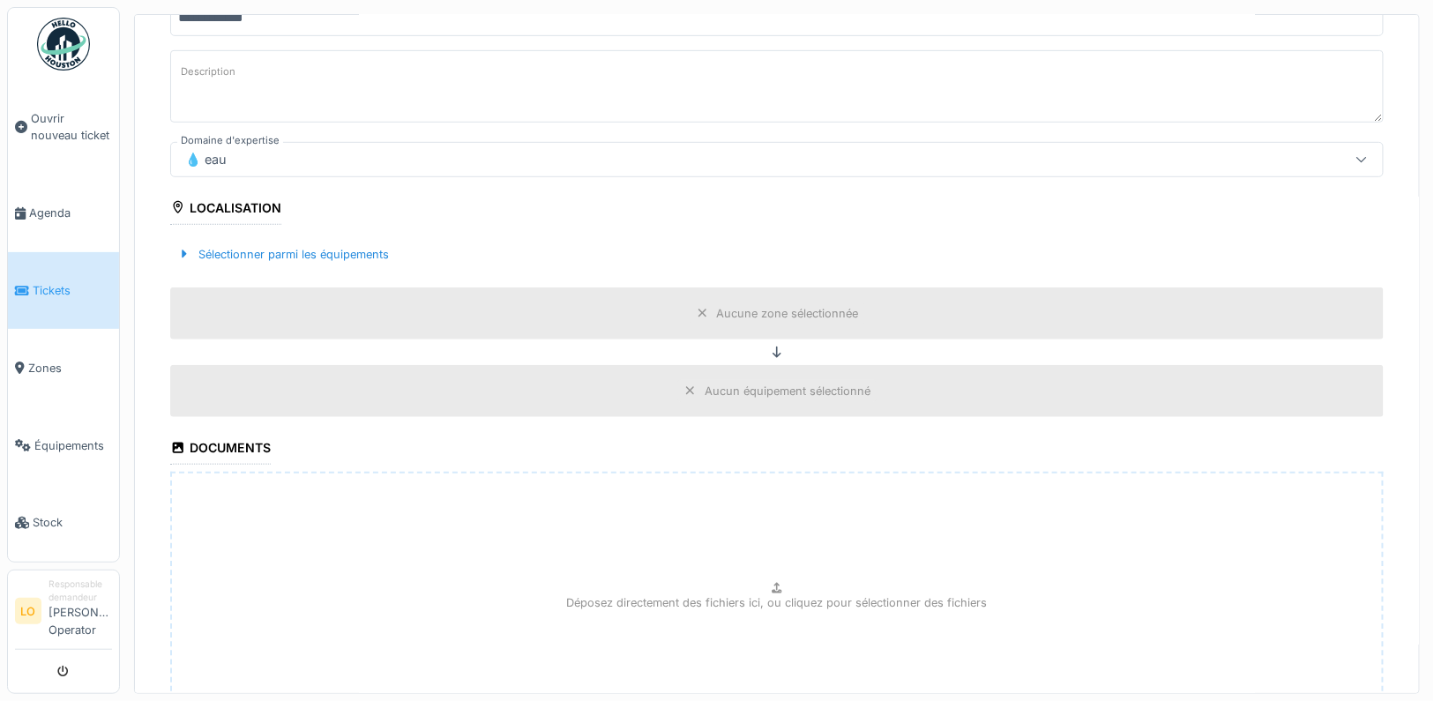
scroll to position [278, 0]
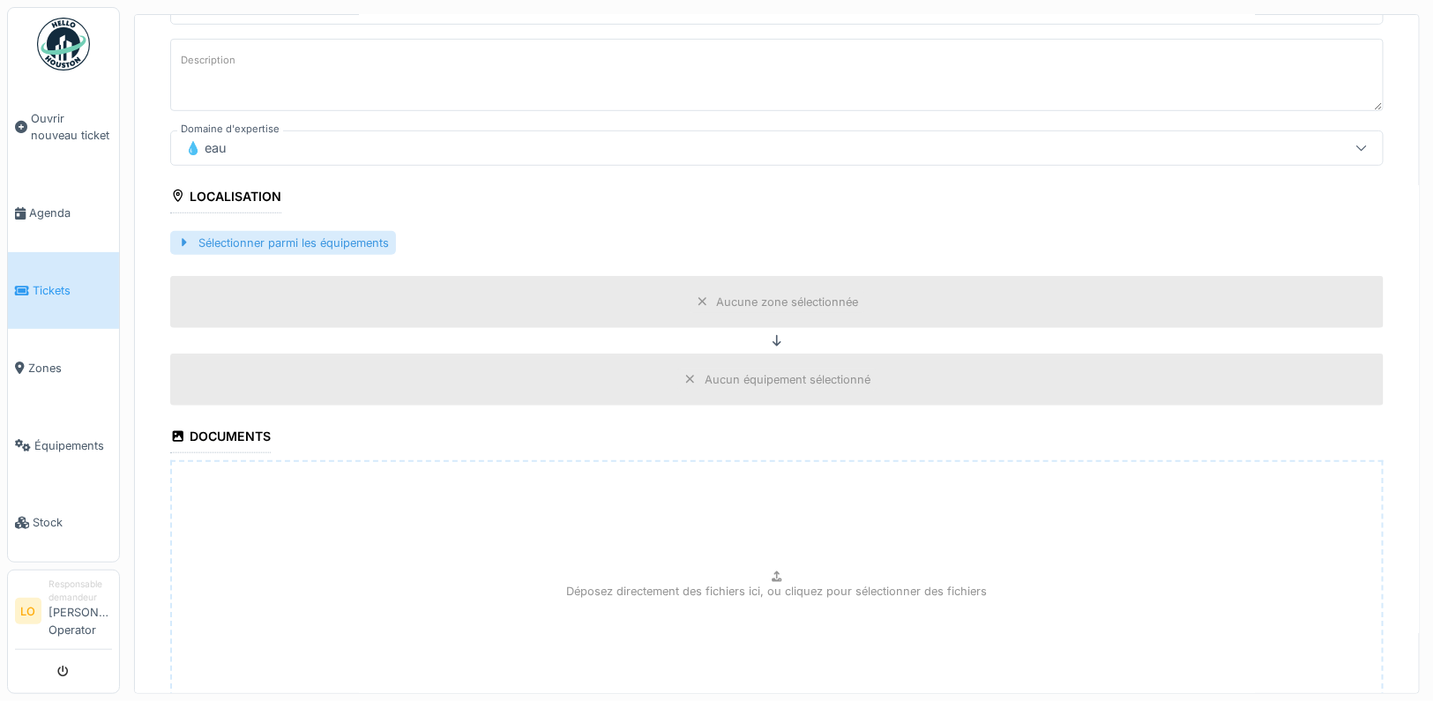
click at [329, 231] on div "Sélectionner parmi les équipements" at bounding box center [283, 243] width 226 height 24
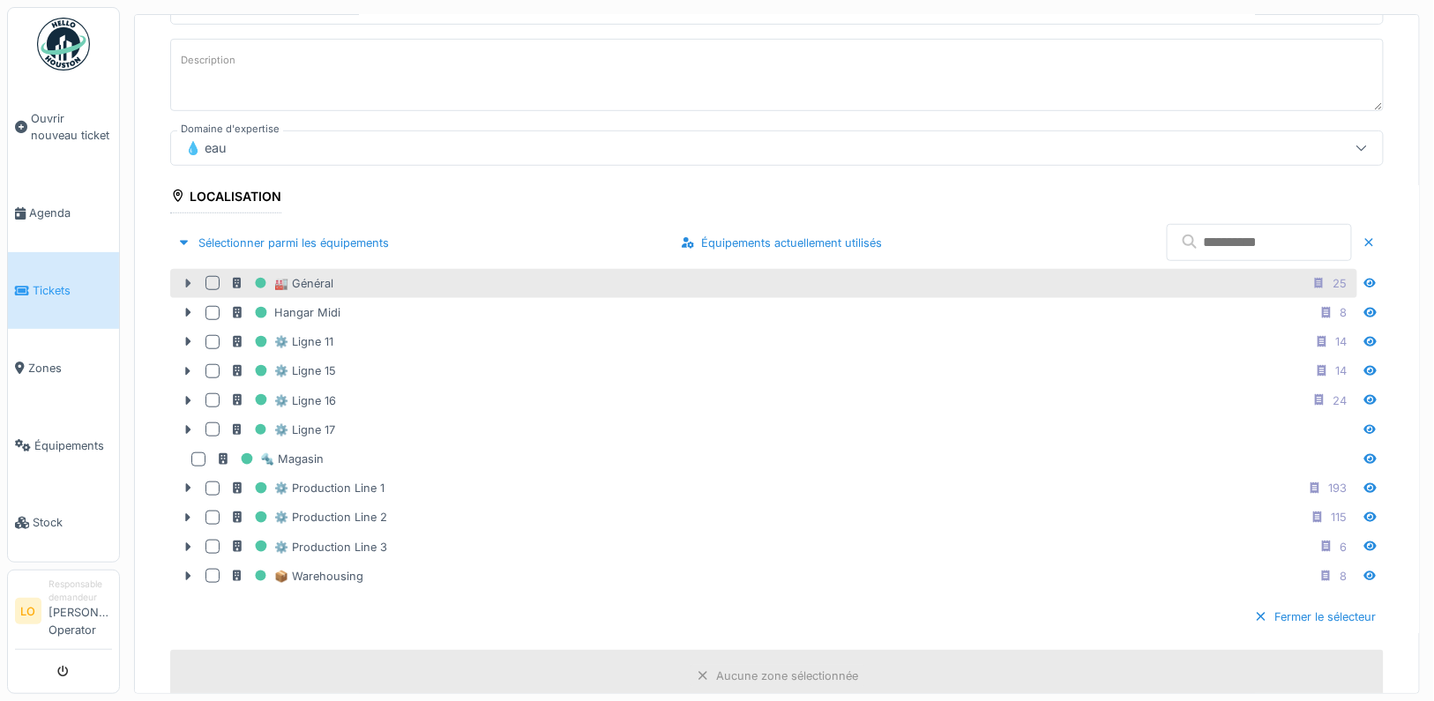
click at [189, 280] on icon at bounding box center [188, 284] width 5 height 9
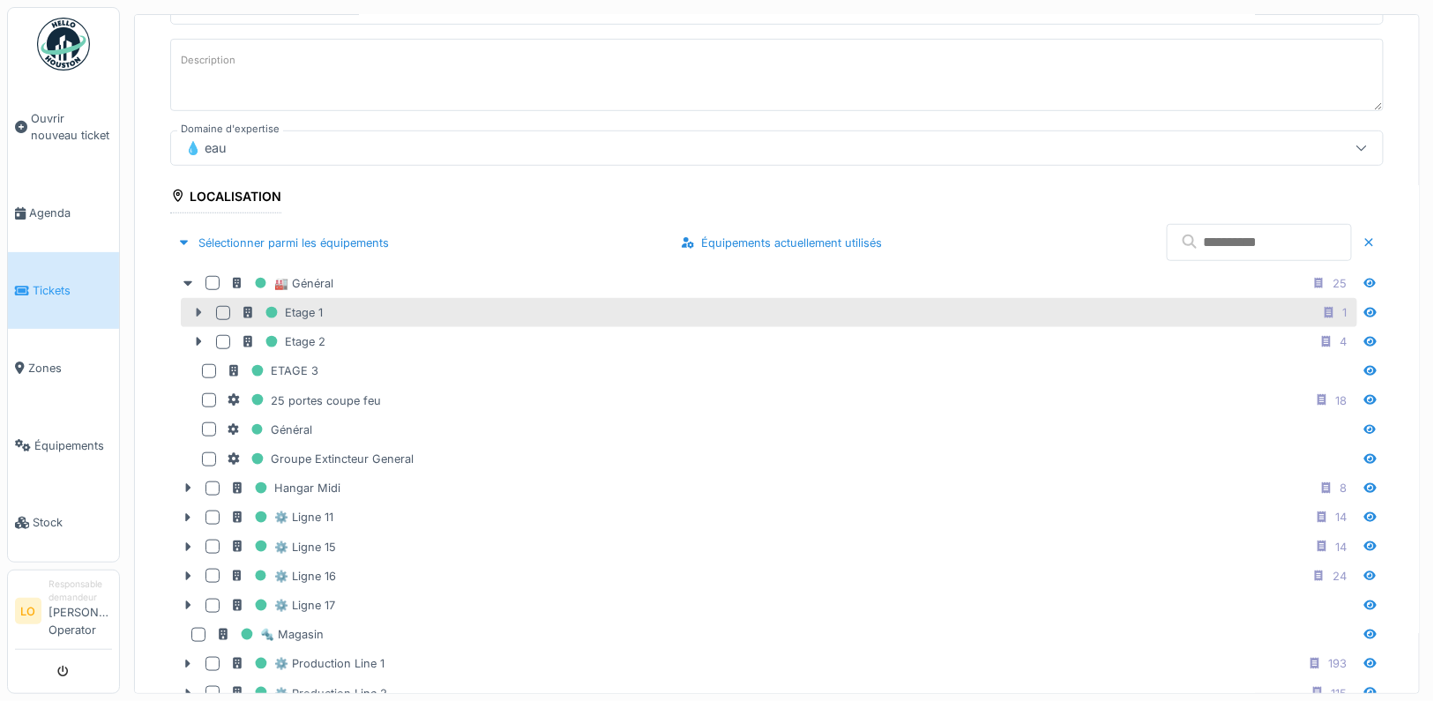
click at [198, 309] on icon at bounding box center [199, 313] width 5 height 9
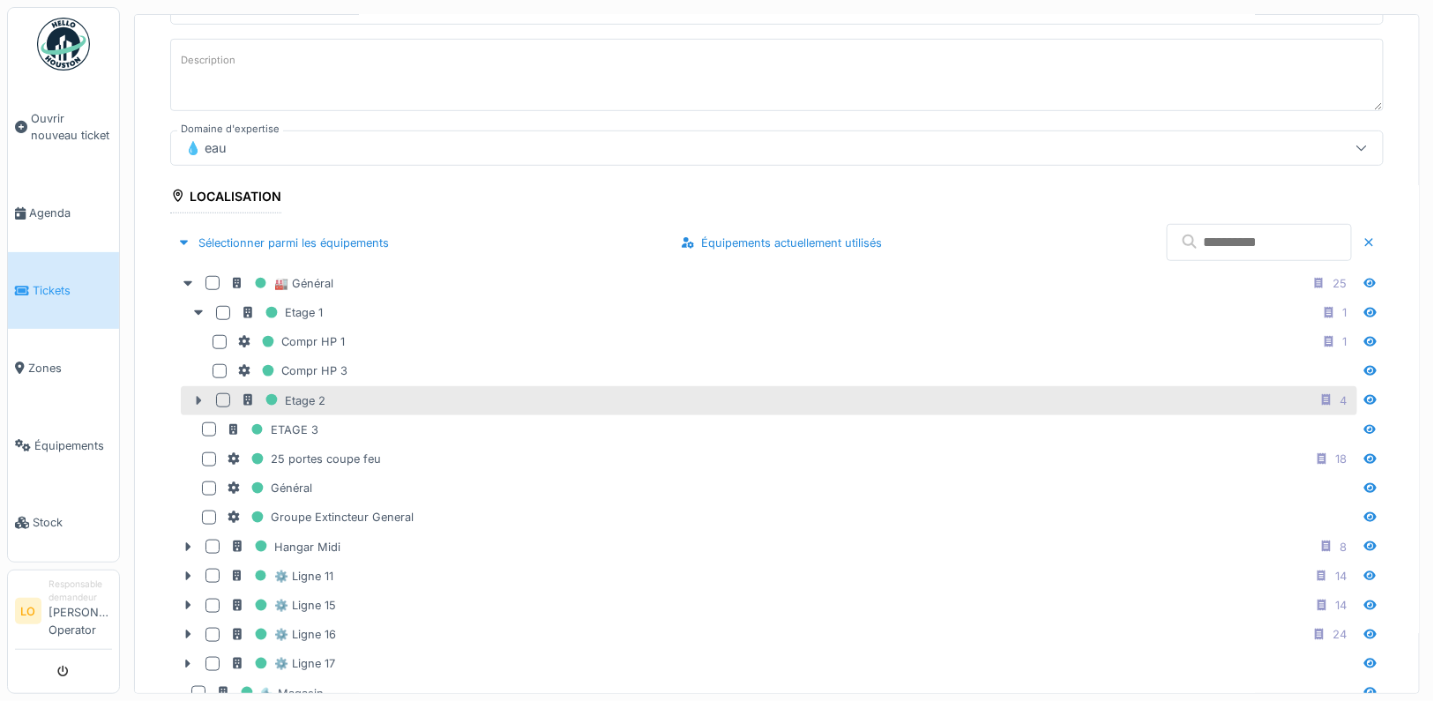
click at [195, 396] on icon at bounding box center [198, 400] width 14 height 11
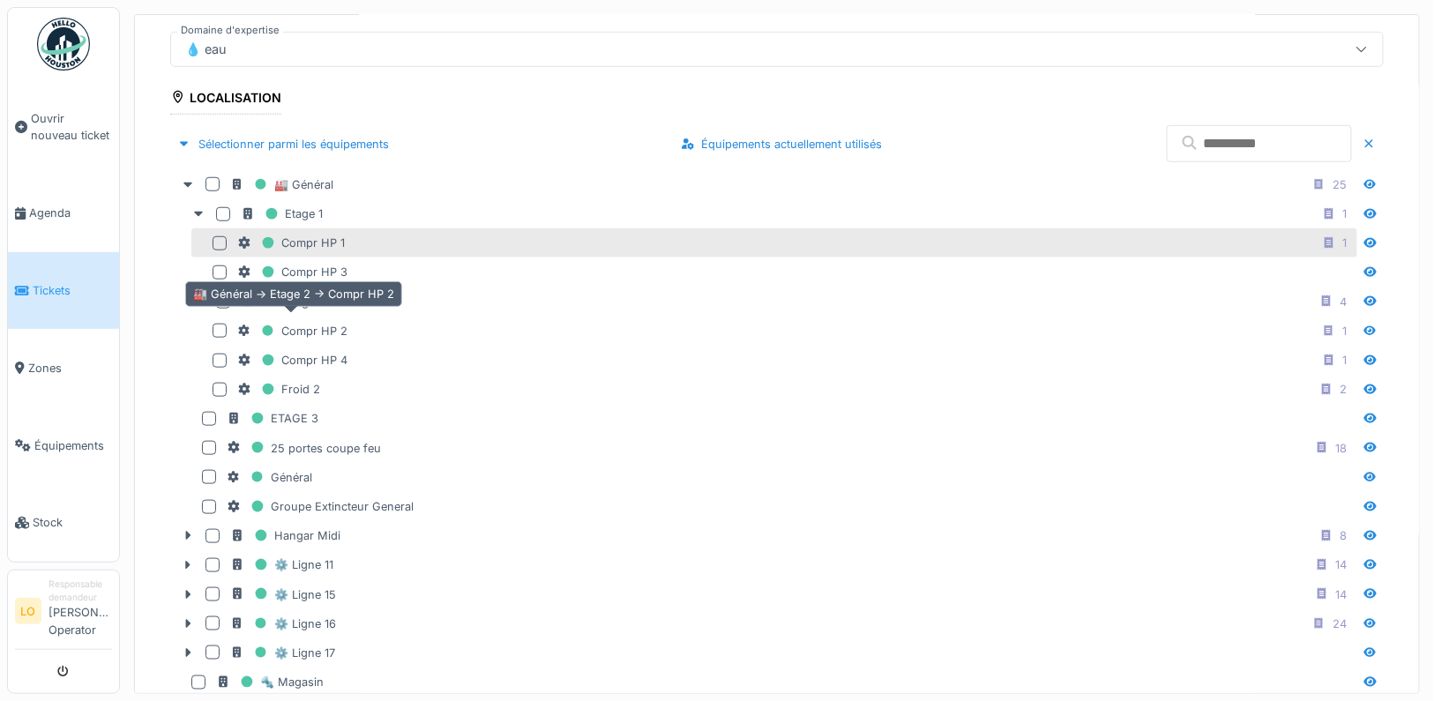
scroll to position [384, 0]
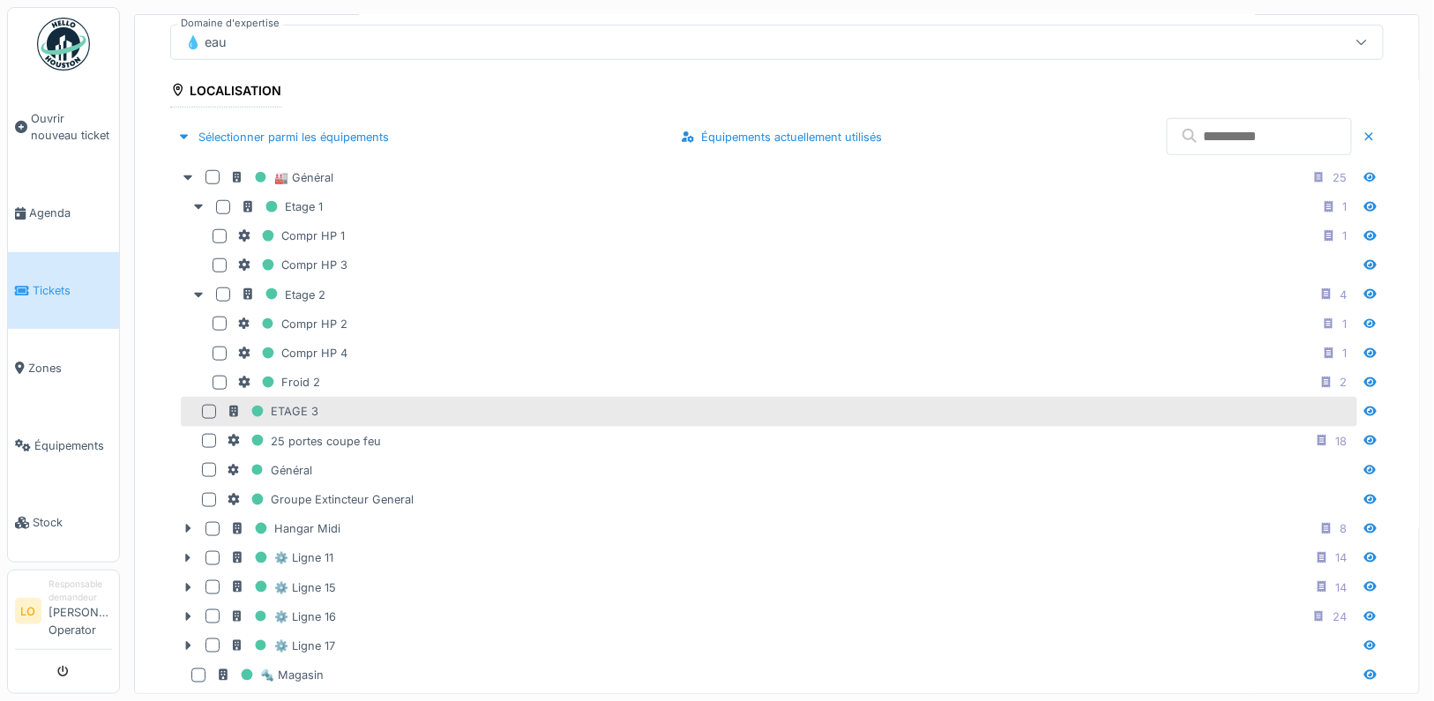
click at [207, 405] on div at bounding box center [209, 412] width 14 height 14
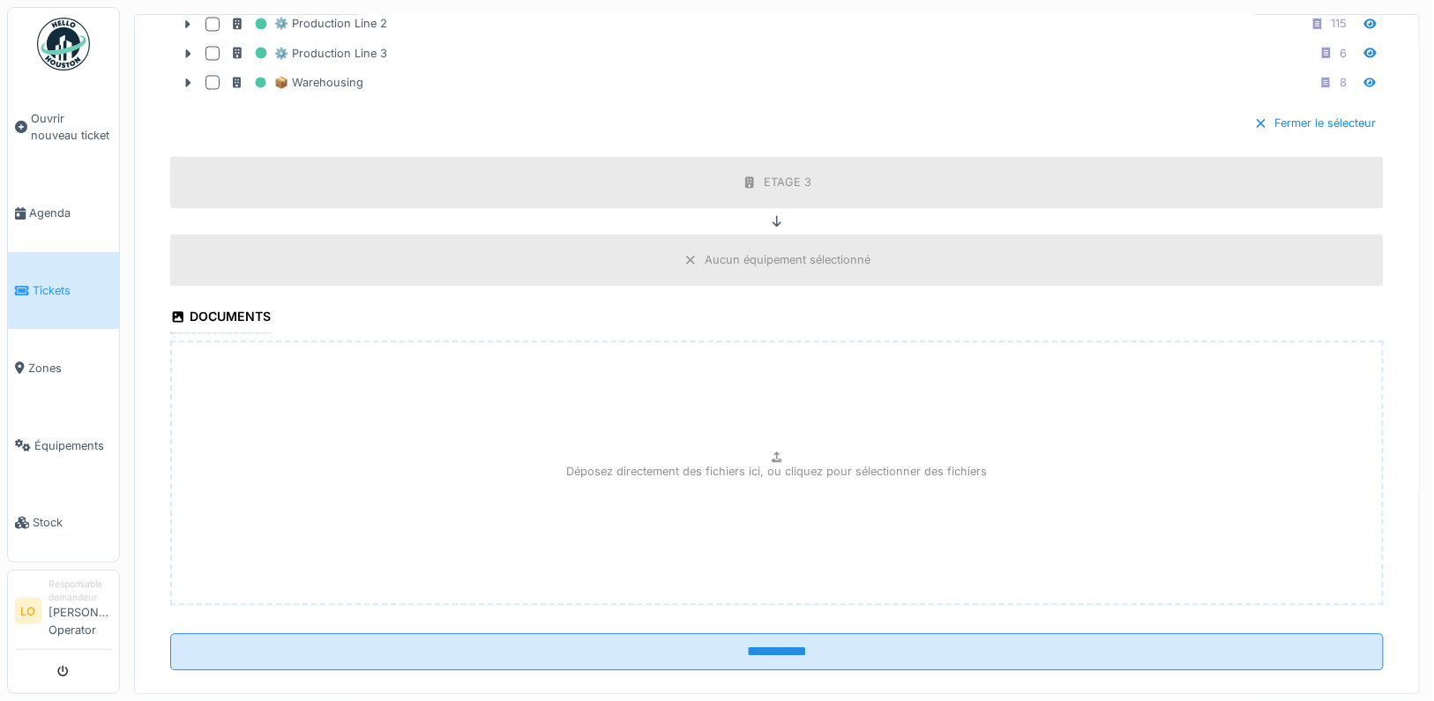
scroll to position [1093, 0]
click at [791, 464] on p "Déposez directement des fichiers ici, ou cliquez pour sélectionner des fichiers" at bounding box center [777, 472] width 421 height 17
type input "**********"
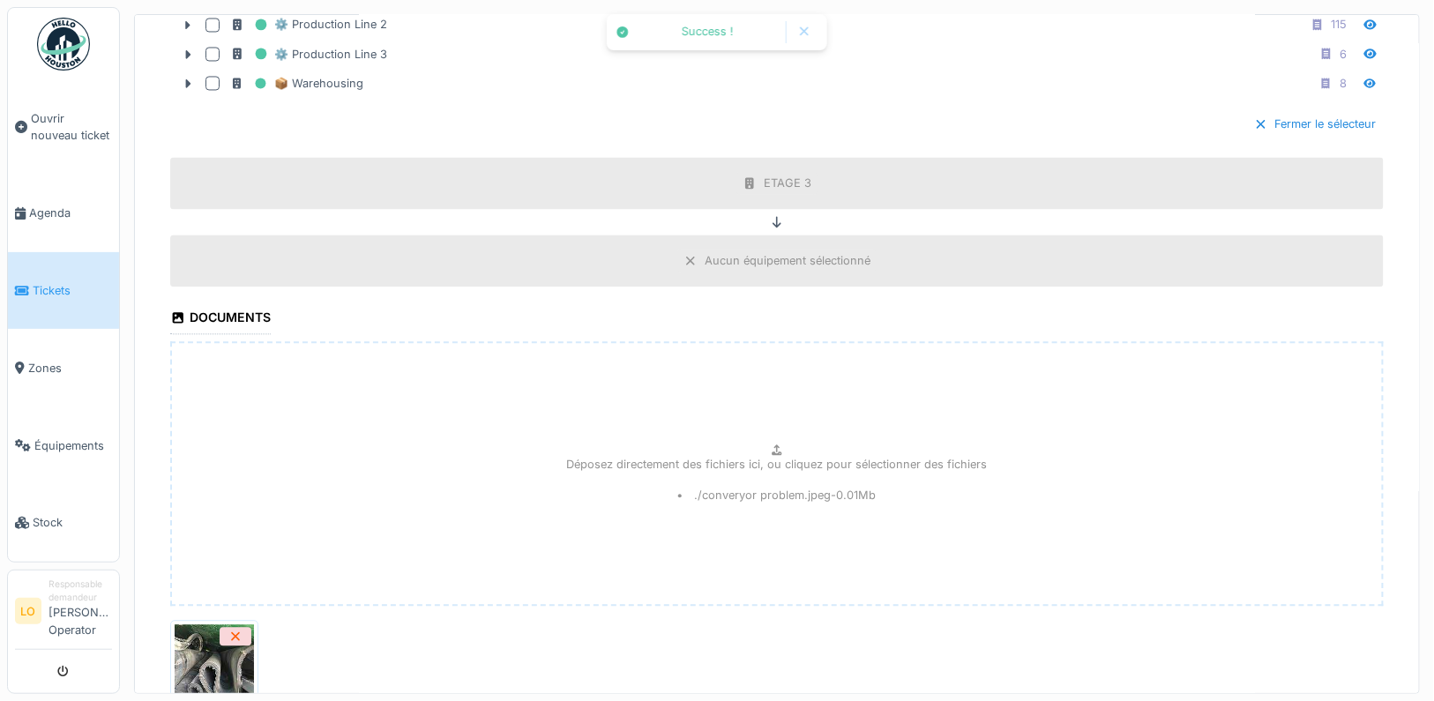
scroll to position [1221, 0]
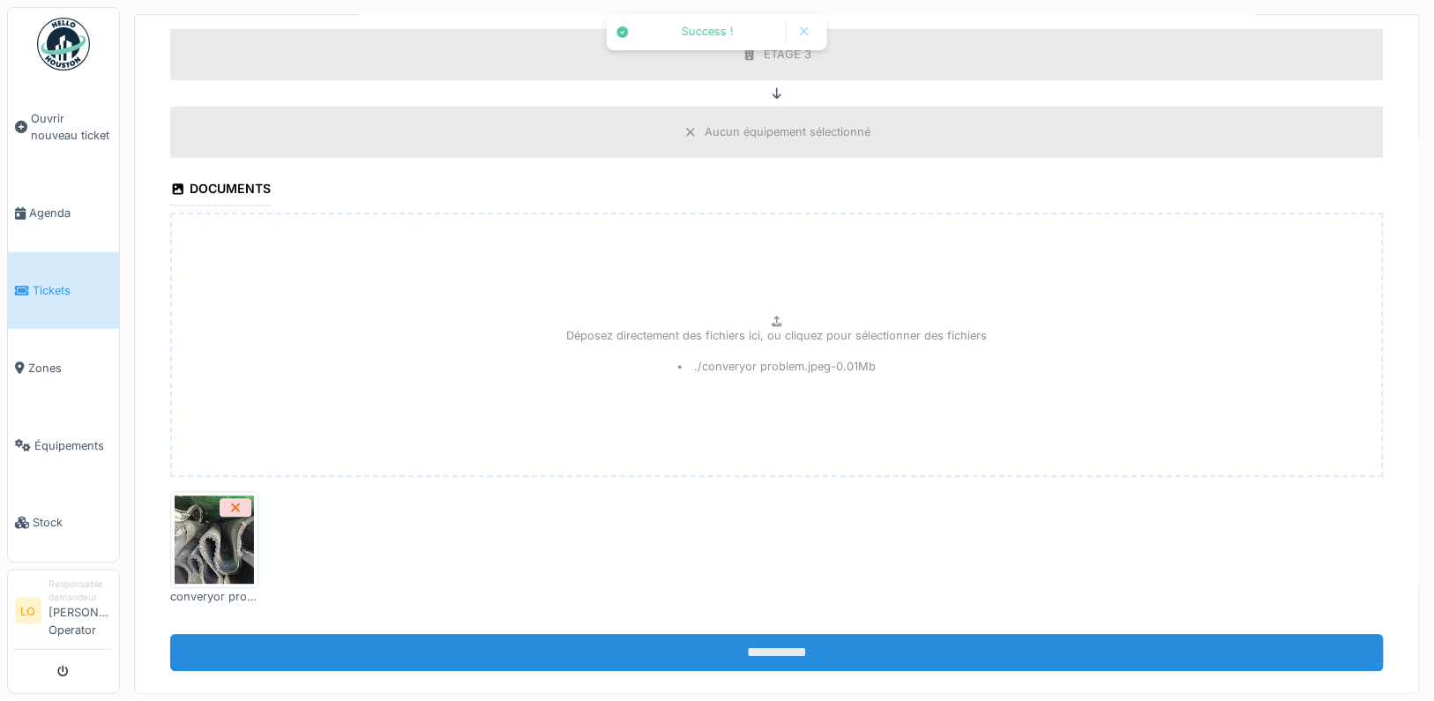
click at [768, 634] on input "**********" at bounding box center [776, 652] width 1213 height 37
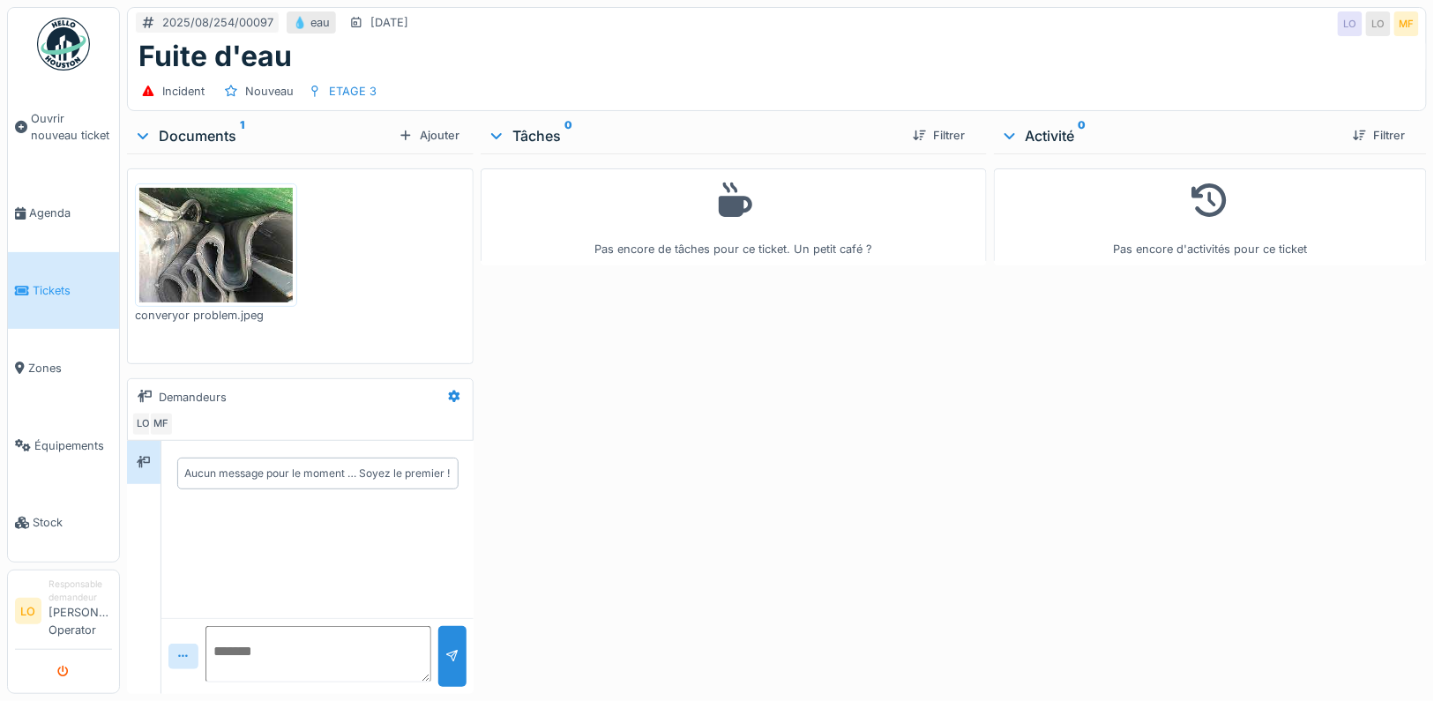
click at [64, 675] on icon "submit" at bounding box center [63, 672] width 11 height 11
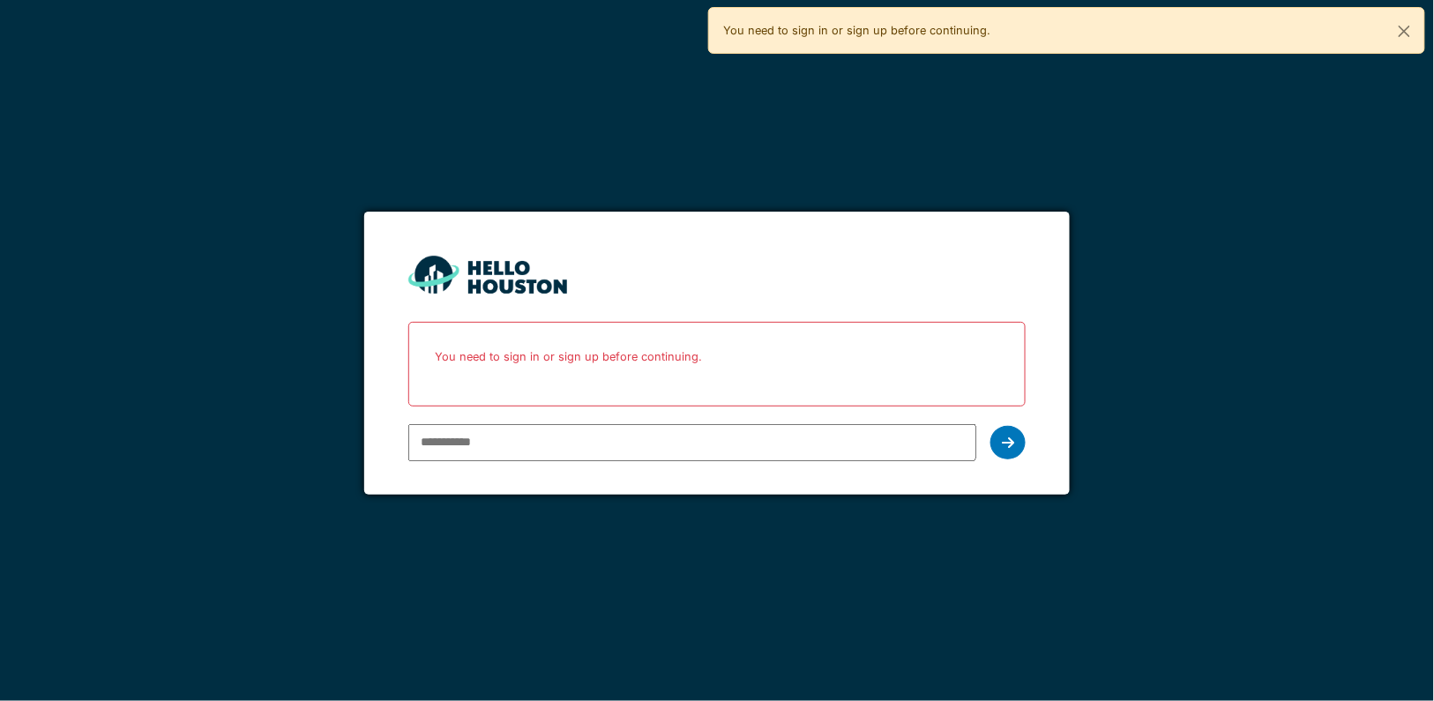
click at [466, 444] on input "email" at bounding box center [692, 442] width 568 height 37
type input "**********"
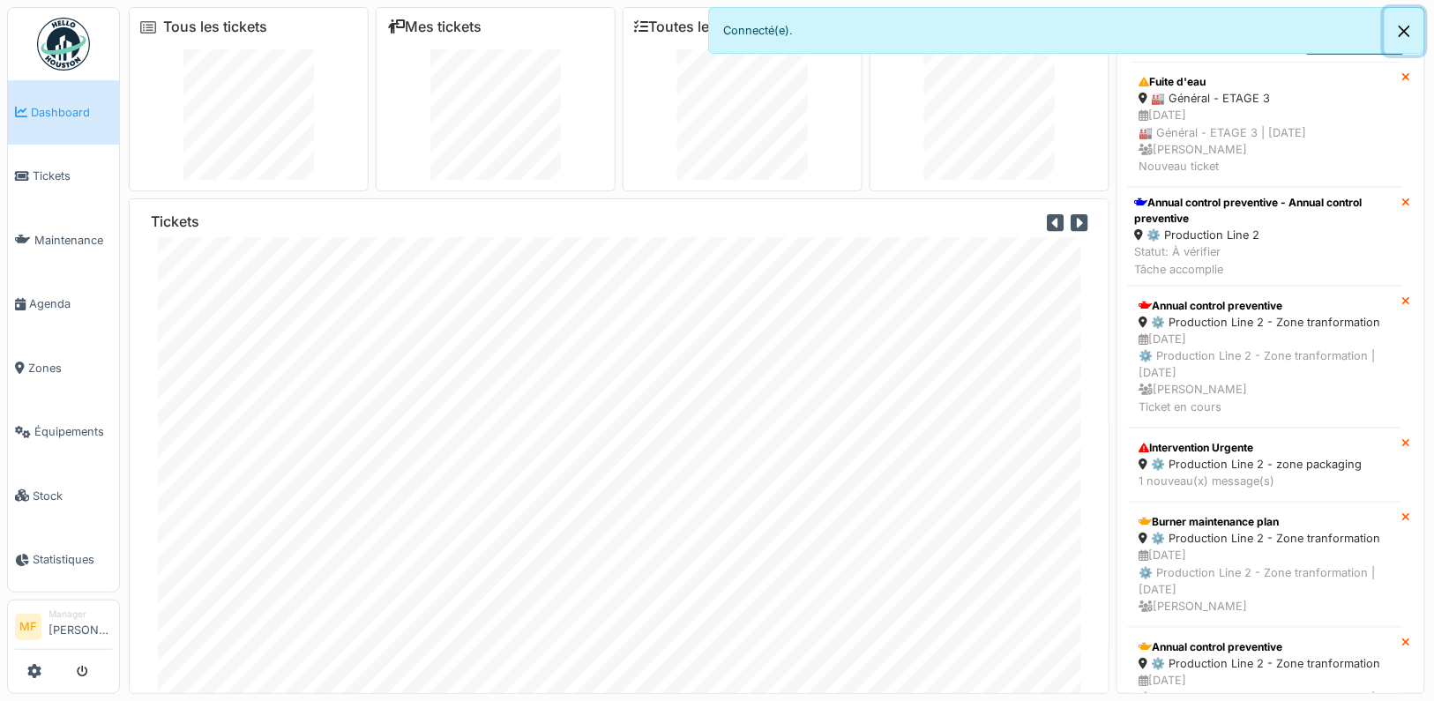
click at [1410, 26] on button "Close" at bounding box center [1404, 31] width 40 height 47
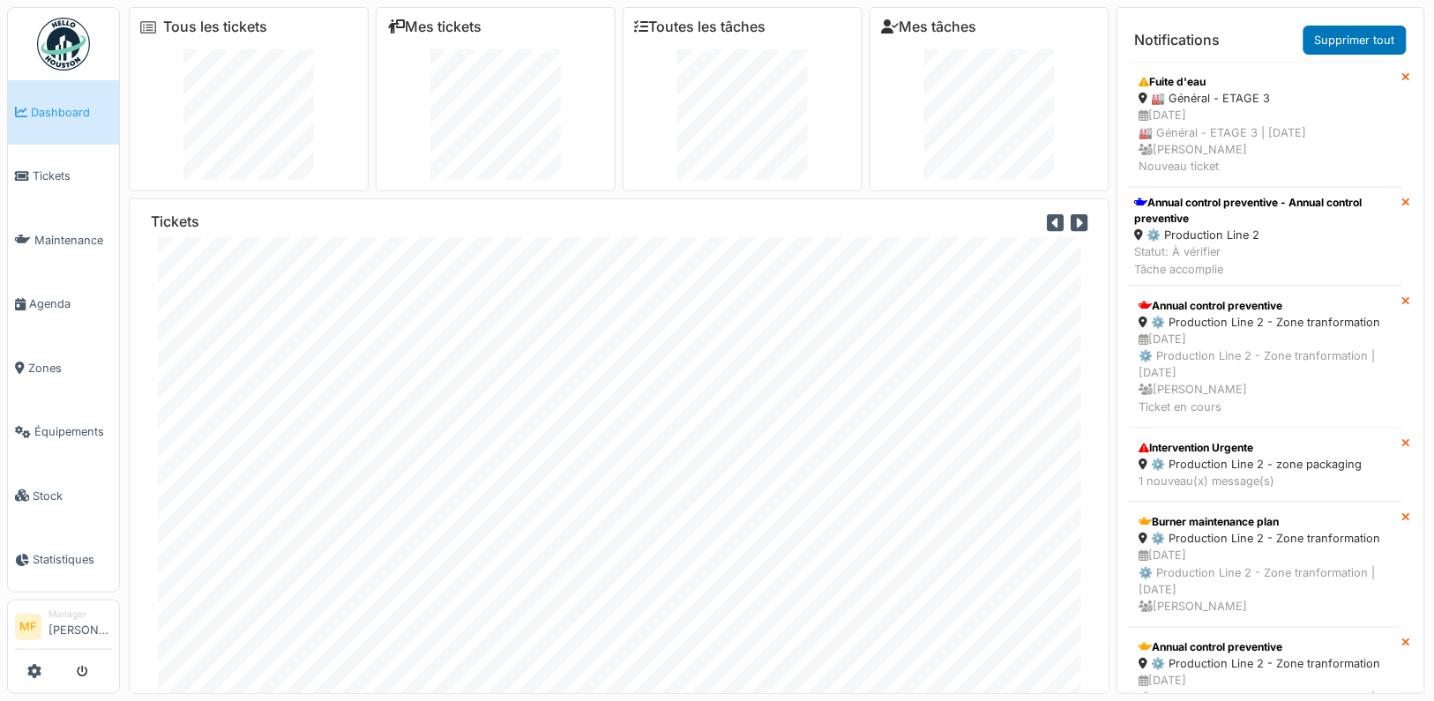
click at [1083, 221] on icon at bounding box center [1079, 222] width 17 height 19
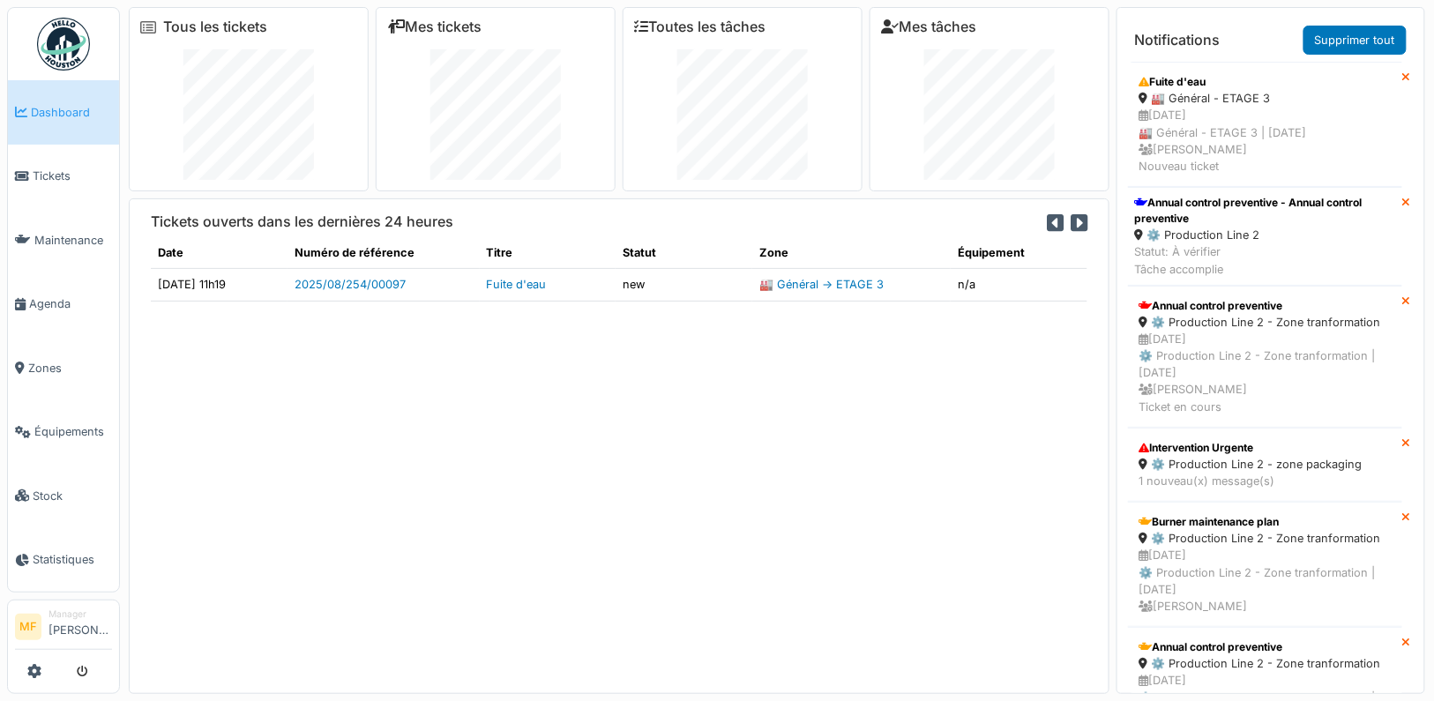
click at [1078, 220] on icon at bounding box center [1079, 222] width 17 height 19
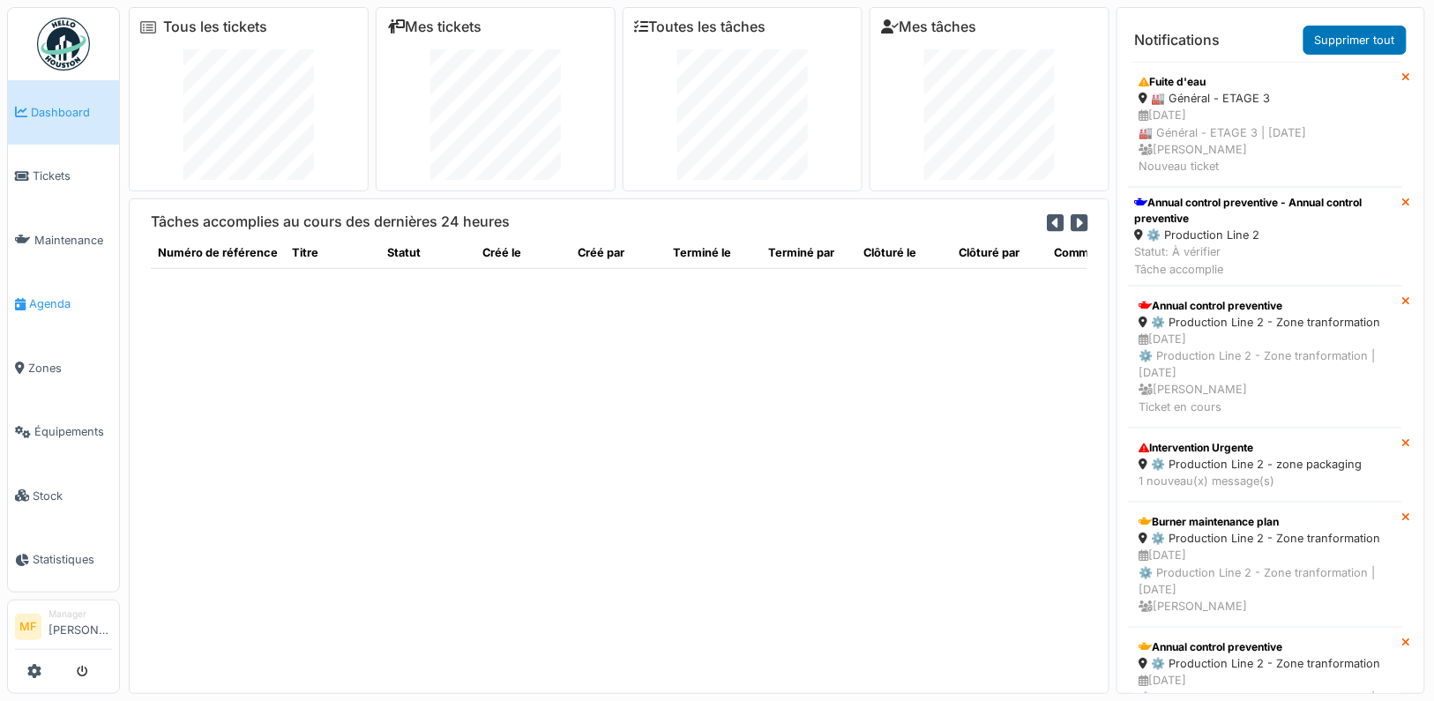
click at [66, 297] on span "Agenda" at bounding box center [70, 303] width 83 height 17
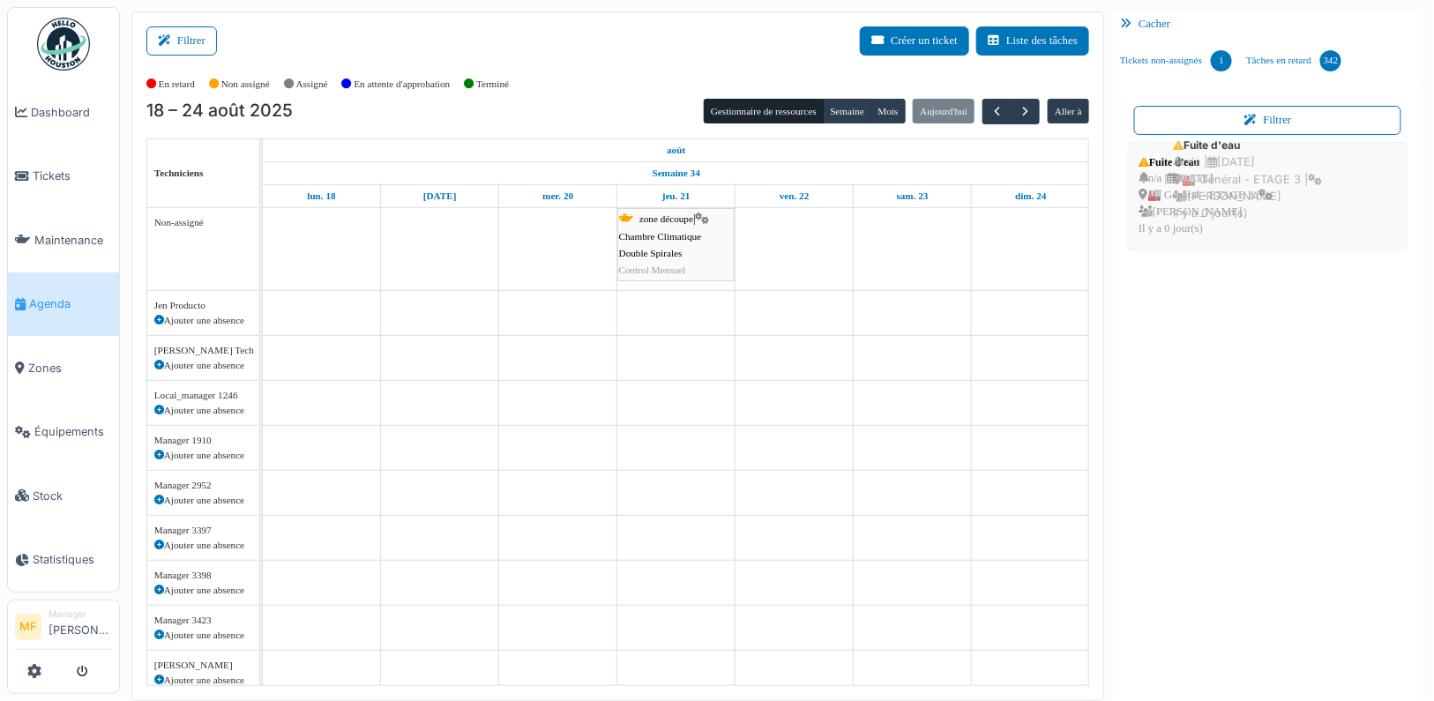
drag, startPoint x: 1213, startPoint y: 190, endPoint x: 1244, endPoint y: 180, distance: 33.5
click at [1244, 179] on div "n/a | 25/08/2025 🏭 Général - ETAGE 3 | Michael Factorio Il y a 0 jour(s)" at bounding box center [1205, 204] width 135 height 68
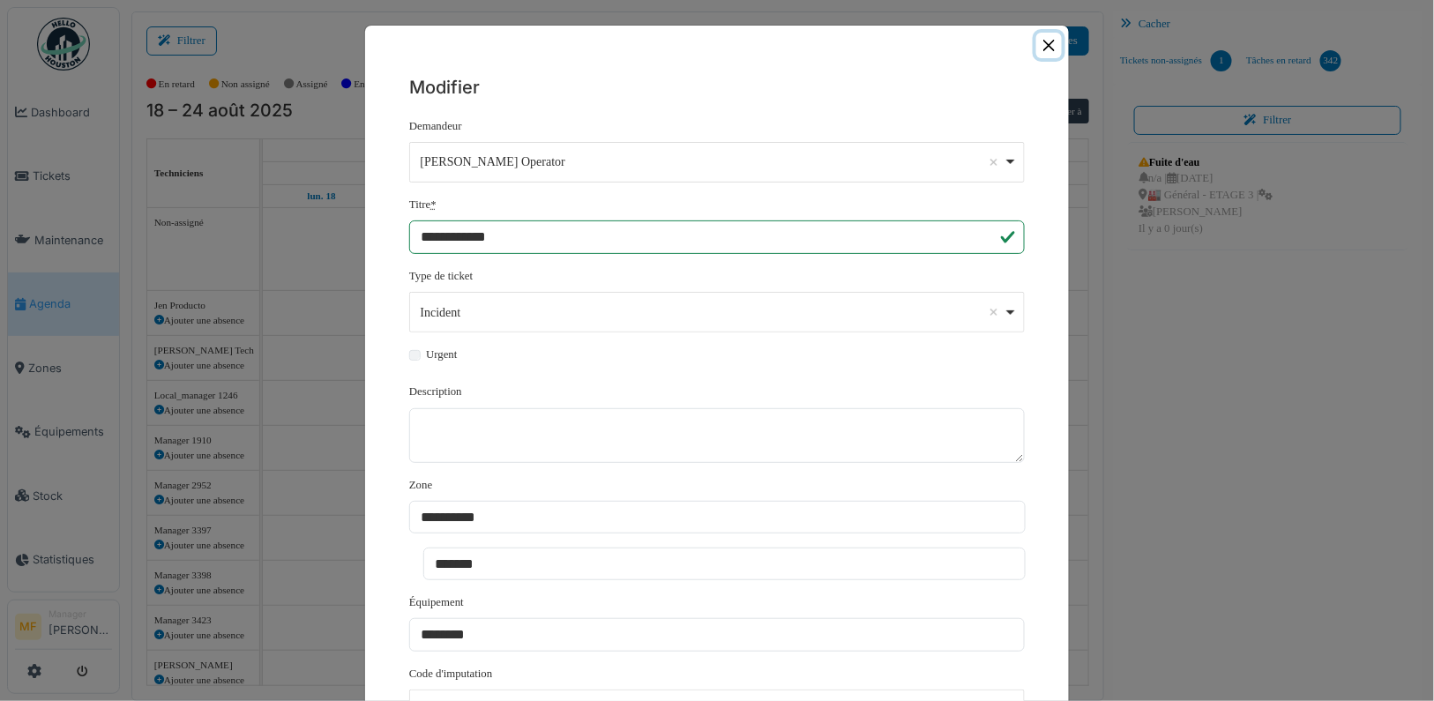
click at [1051, 49] on button "Close" at bounding box center [1049, 46] width 26 height 26
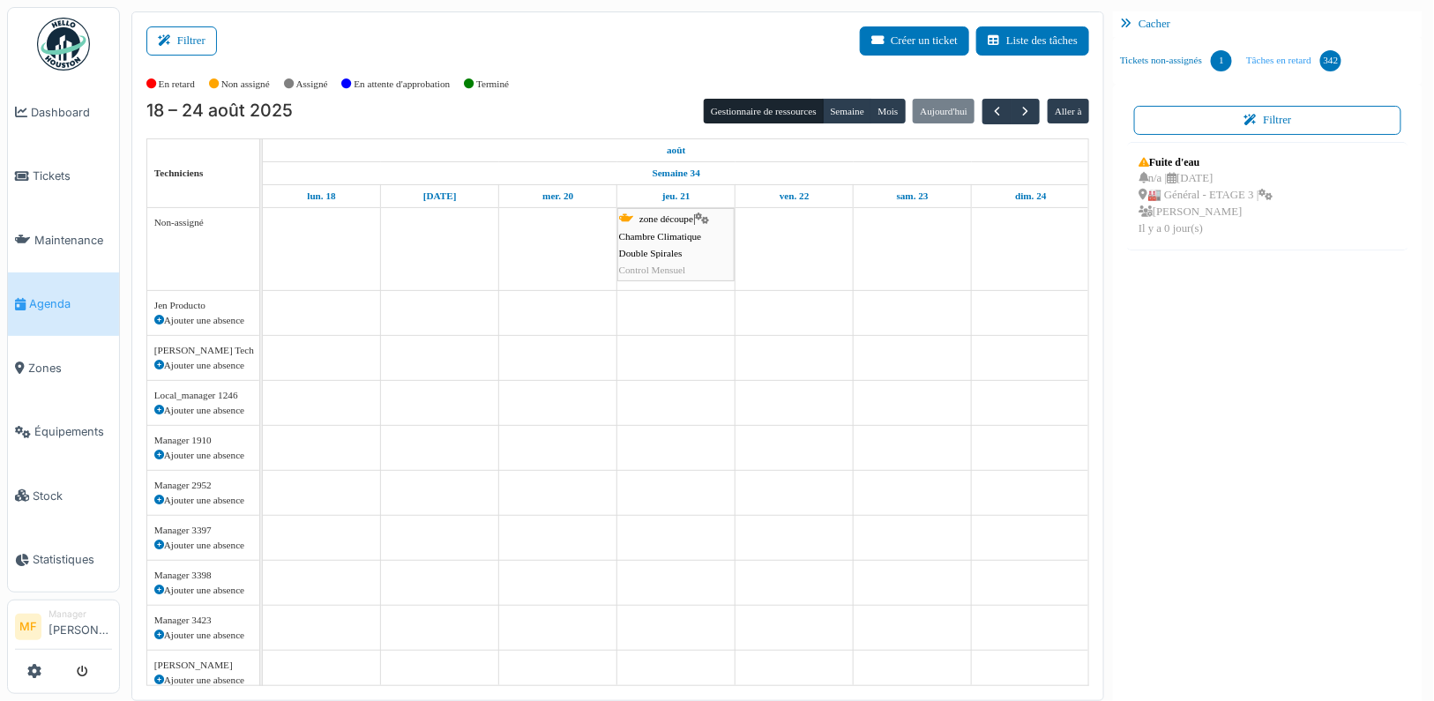
click at [1298, 61] on link "Tâches en retard 342" at bounding box center [1293, 61] width 109 height 48
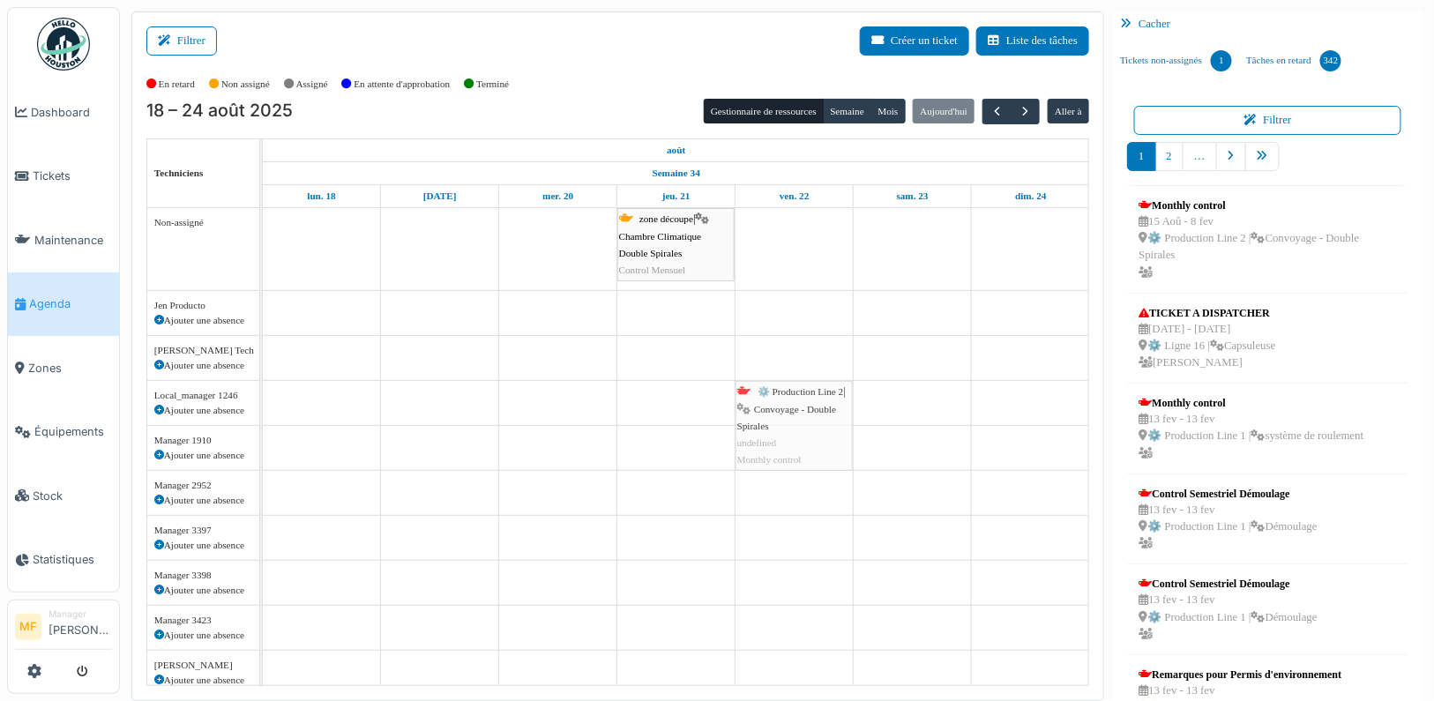
drag, startPoint x: 1195, startPoint y: 230, endPoint x: 847, endPoint y: 422, distance: 397.4
click at [772, 393] on div "Filtrer Créer un ticket Liste des tâches Afficher les tâches non assignées *** …" at bounding box center [777, 356] width 1309 height 690
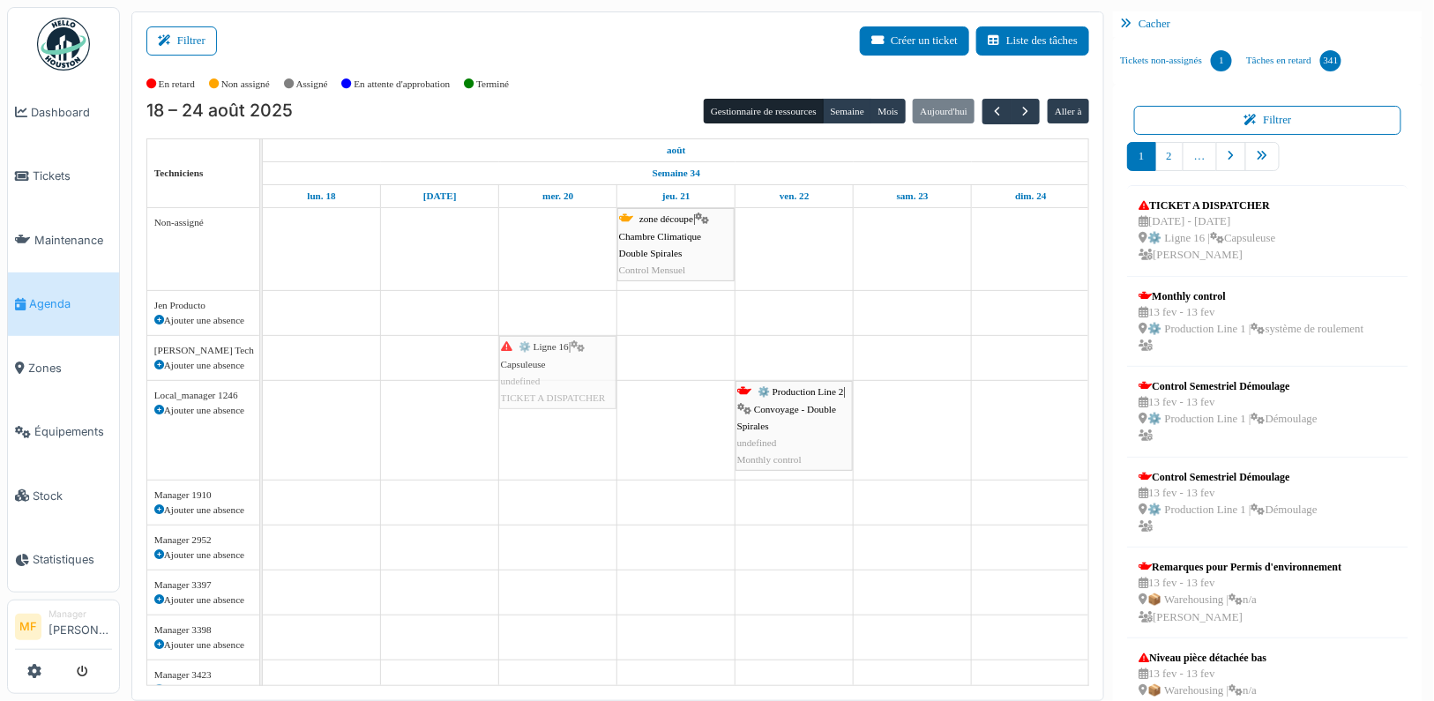
drag, startPoint x: 1245, startPoint y: 235, endPoint x: 536, endPoint y: 371, distance: 722.0
click at [536, 371] on div "Filtrer Créer un ticket Liste des tâches Afficher les tâches non assignées *** …" at bounding box center [777, 356] width 1309 height 690
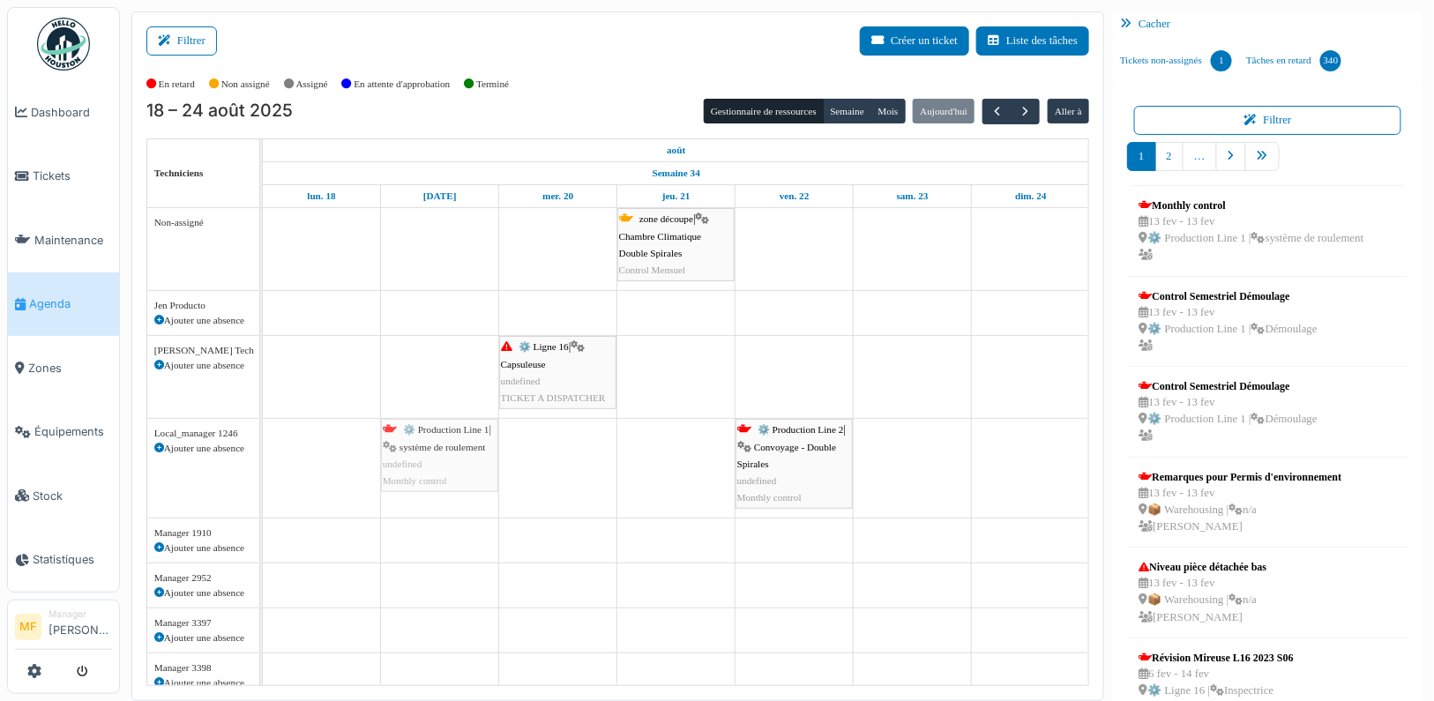
drag, startPoint x: 1228, startPoint y: 220, endPoint x: 453, endPoint y: 480, distance: 816.5
click at [453, 479] on div "Filtrer Créer un ticket Liste des tâches Afficher les tâches non assignées *** …" at bounding box center [777, 356] width 1309 height 690
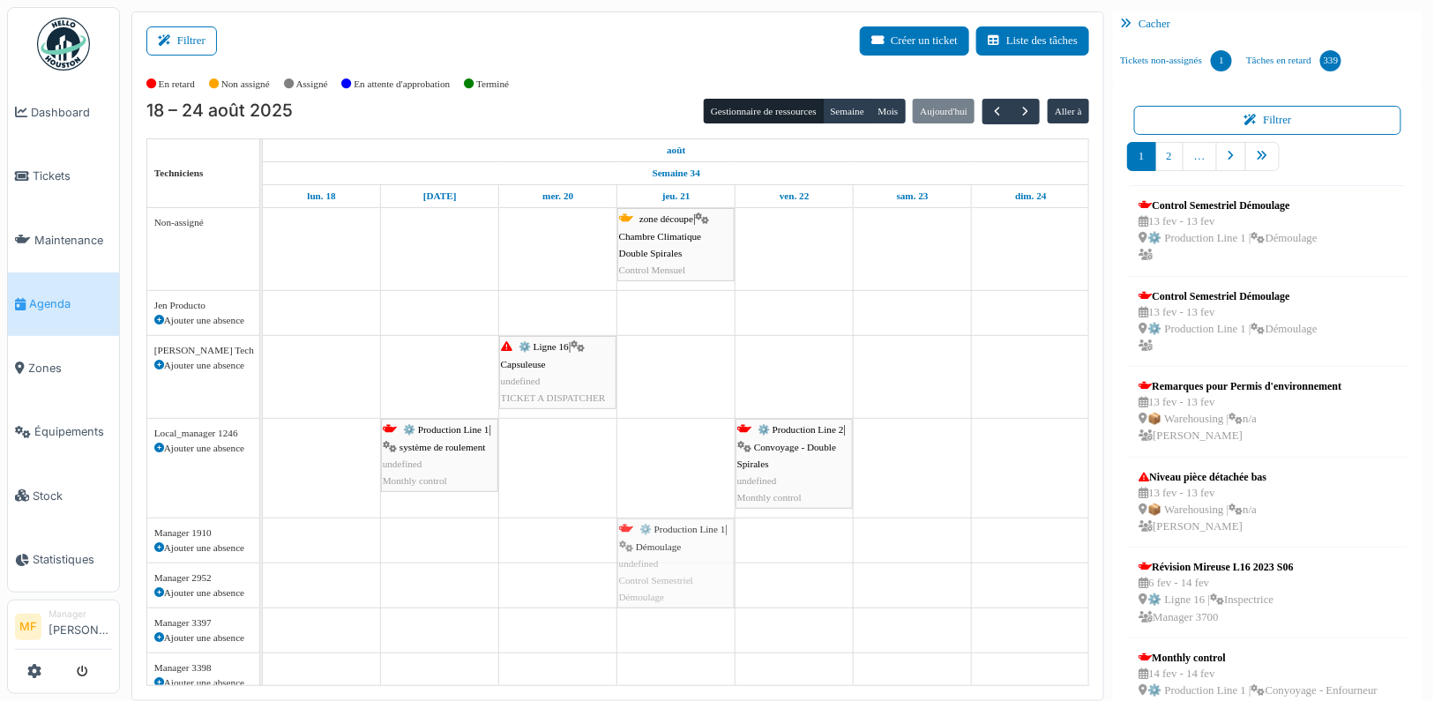
drag, startPoint x: 1249, startPoint y: 255, endPoint x: 631, endPoint y: 549, distance: 684.7
click at [631, 549] on div "Filtrer Créer un ticket Liste des tâches Afficher les tâches non assignées *** …" at bounding box center [777, 356] width 1309 height 690
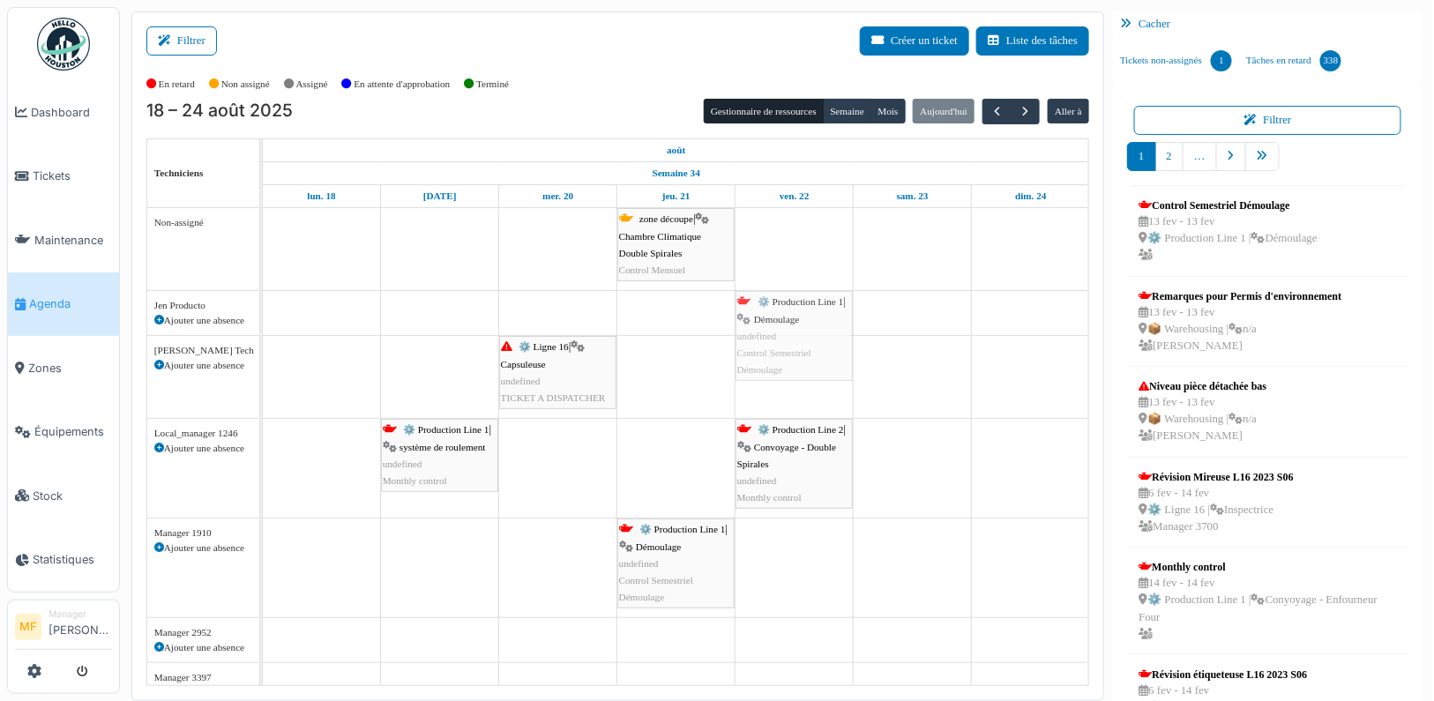
drag, startPoint x: 1191, startPoint y: 197, endPoint x: 777, endPoint y: 315, distance: 431.0
click at [777, 315] on div "Filtrer Créer un ticket Liste des tâches Afficher les tâches non assignées *** …" at bounding box center [777, 356] width 1309 height 690
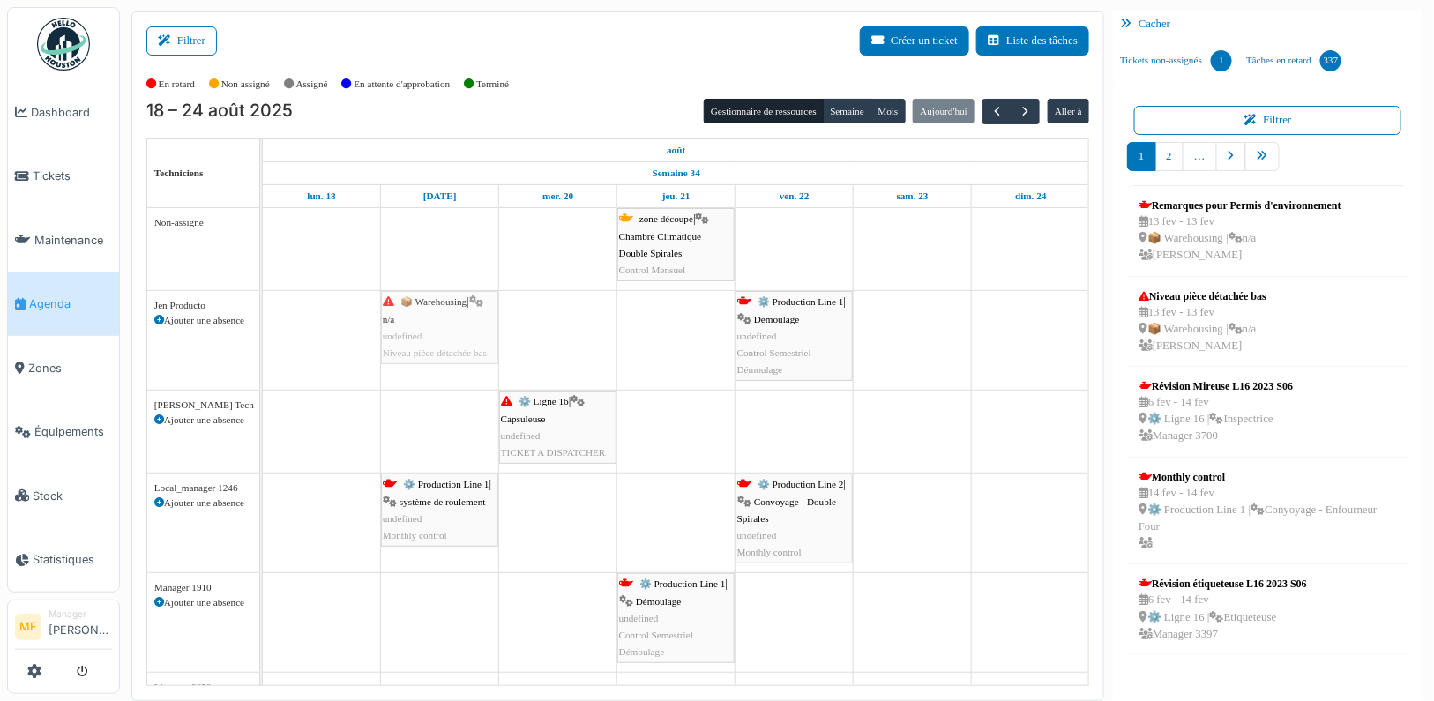
drag, startPoint x: 1194, startPoint y: 287, endPoint x: 454, endPoint y: 372, distance: 744.7
click at [454, 372] on div "Filtrer Créer un ticket Liste des tâches Afficher les tâches non assignées *** …" at bounding box center [777, 356] width 1309 height 690
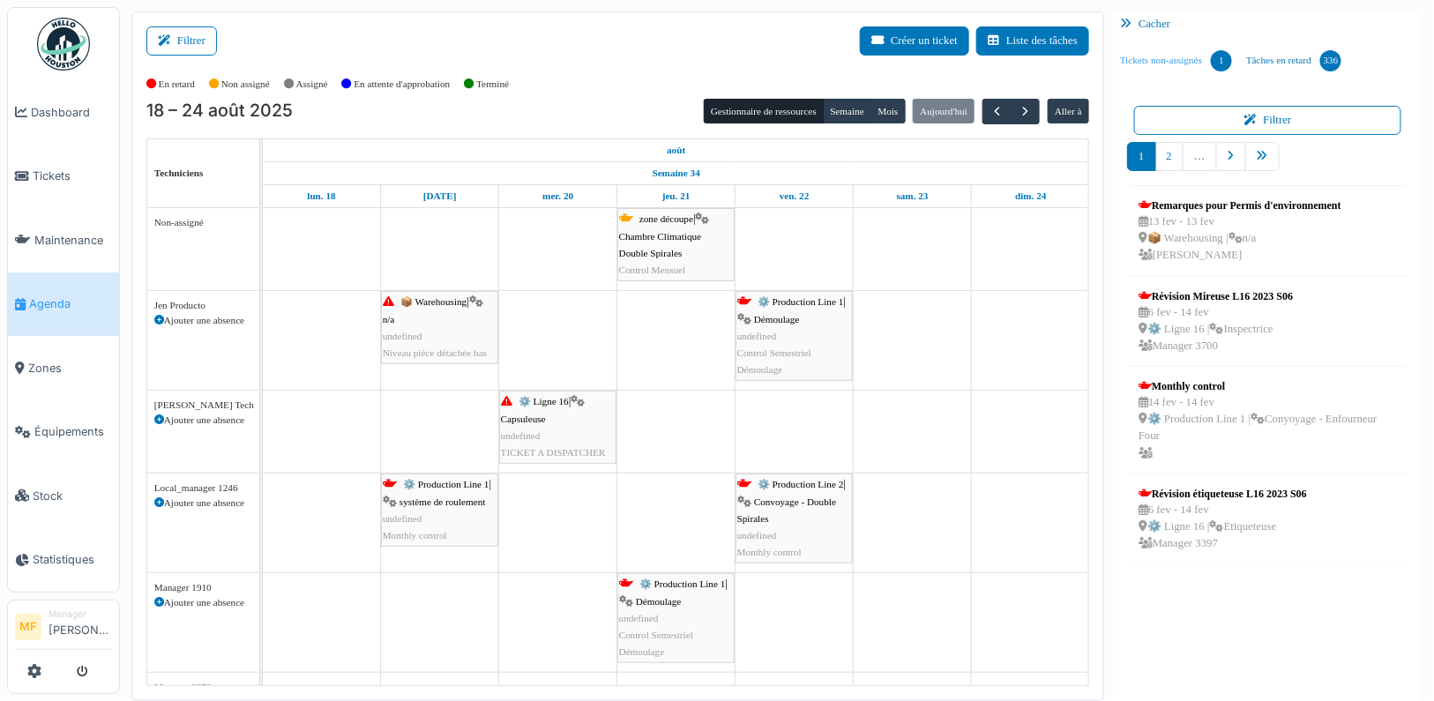
click at [1140, 70] on link "Tickets non-assignés 1" at bounding box center [1176, 61] width 126 height 48
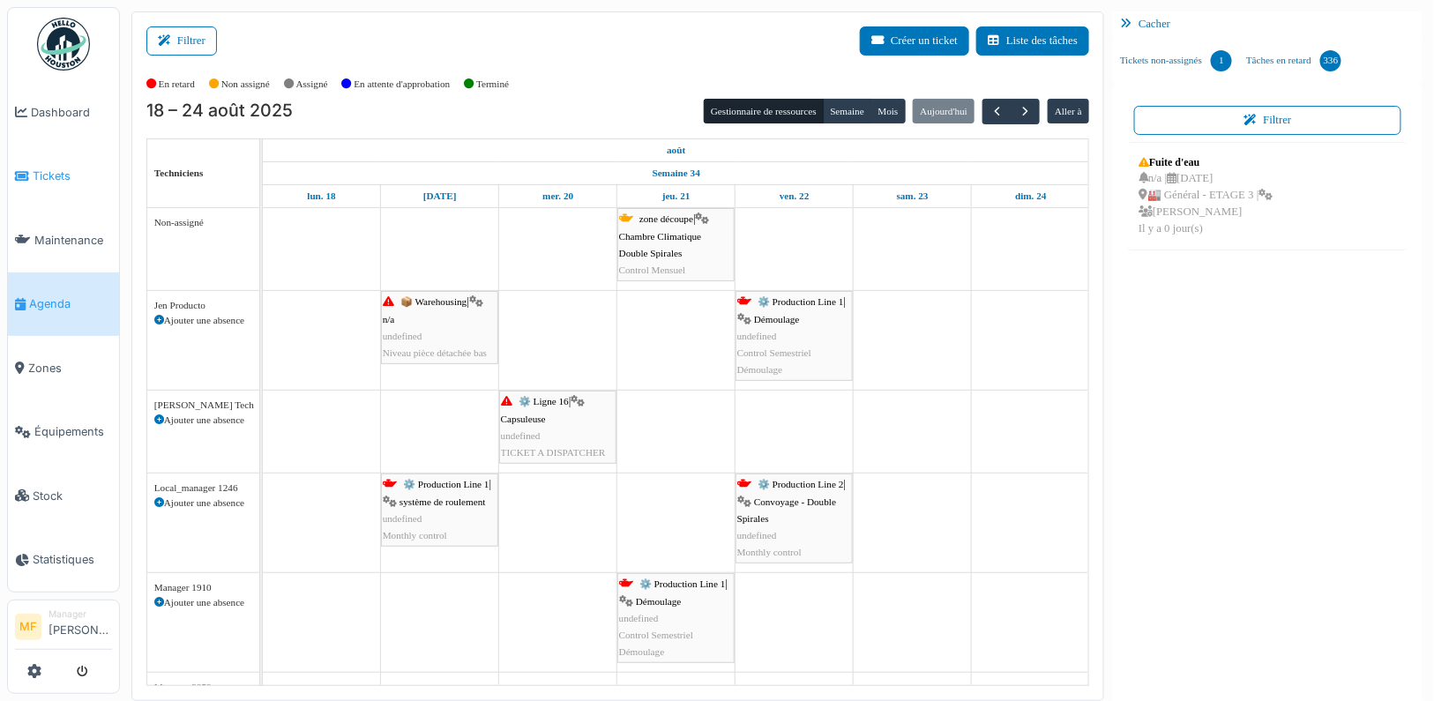
click at [61, 179] on span "Tickets" at bounding box center [72, 176] width 79 height 17
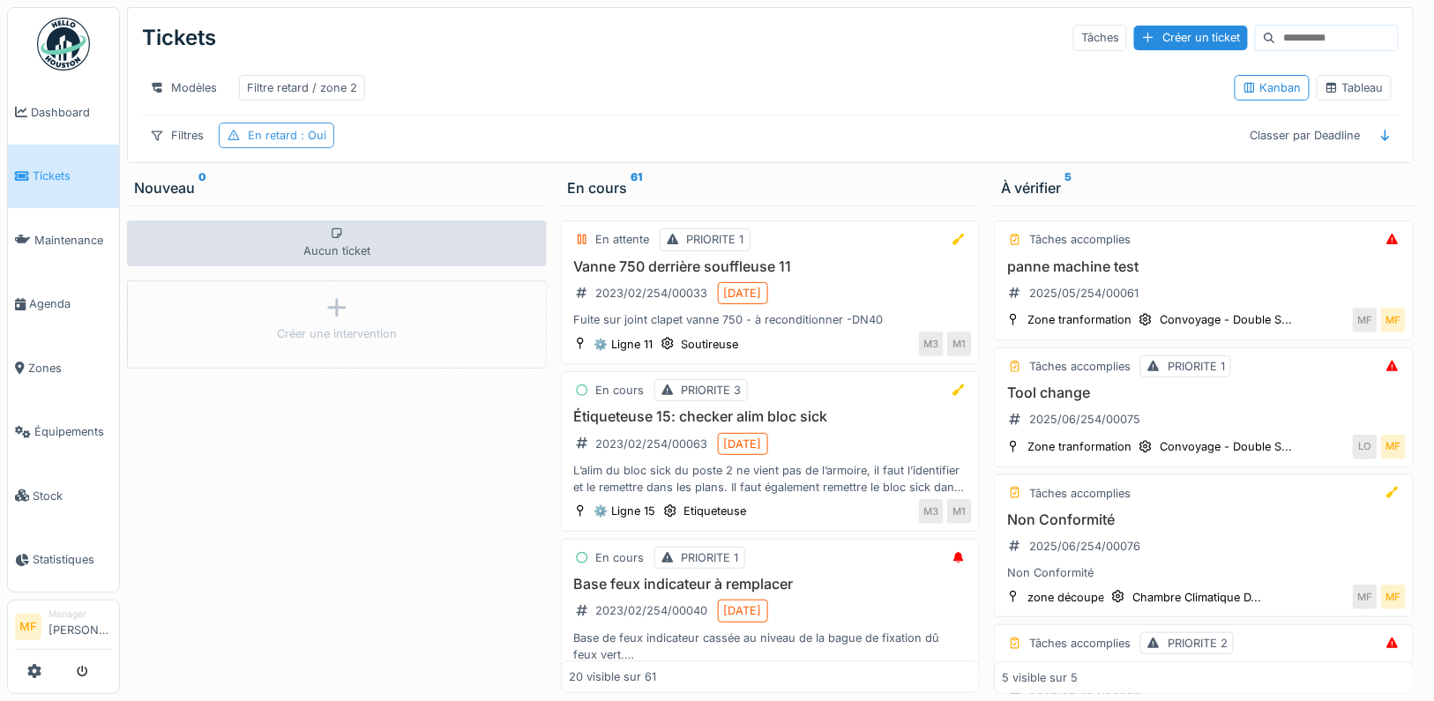
click at [228, 127] on div at bounding box center [234, 135] width 14 height 17
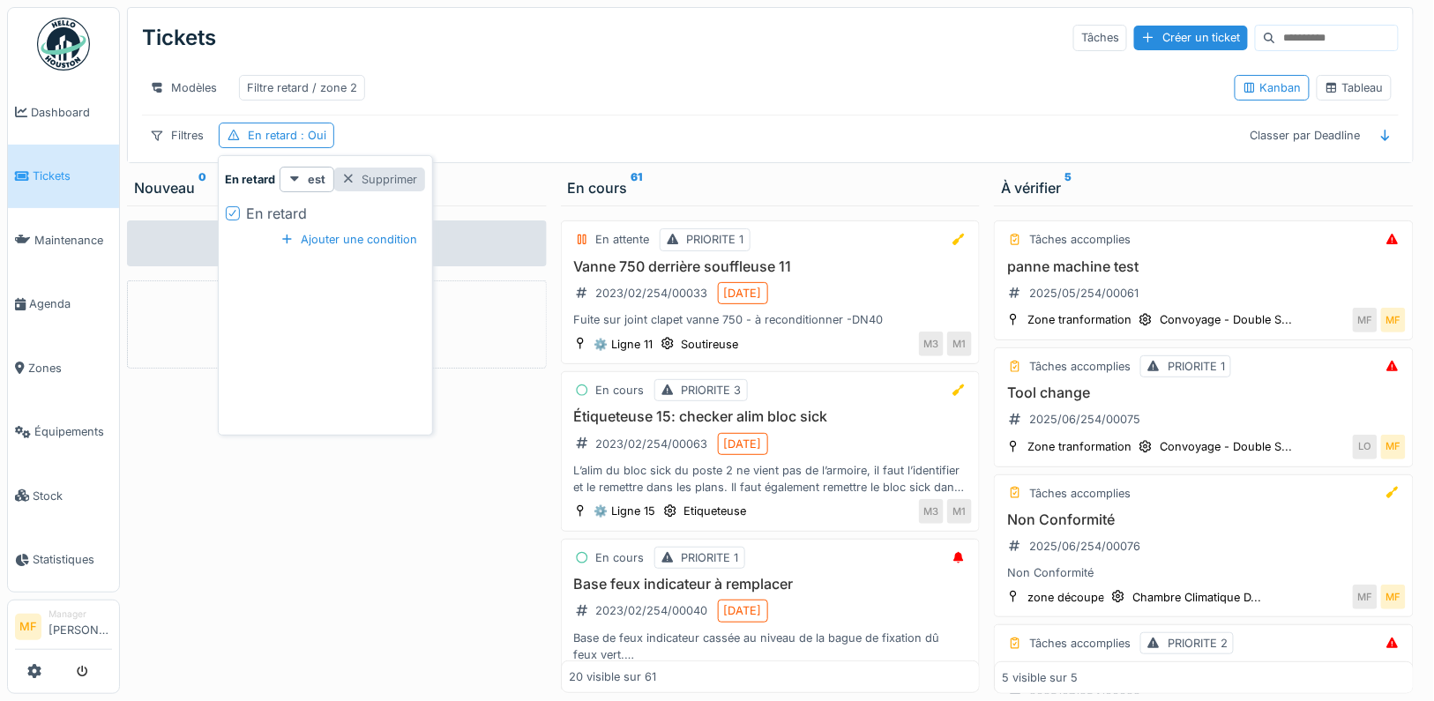
click at [344, 174] on div at bounding box center [348, 179] width 14 height 17
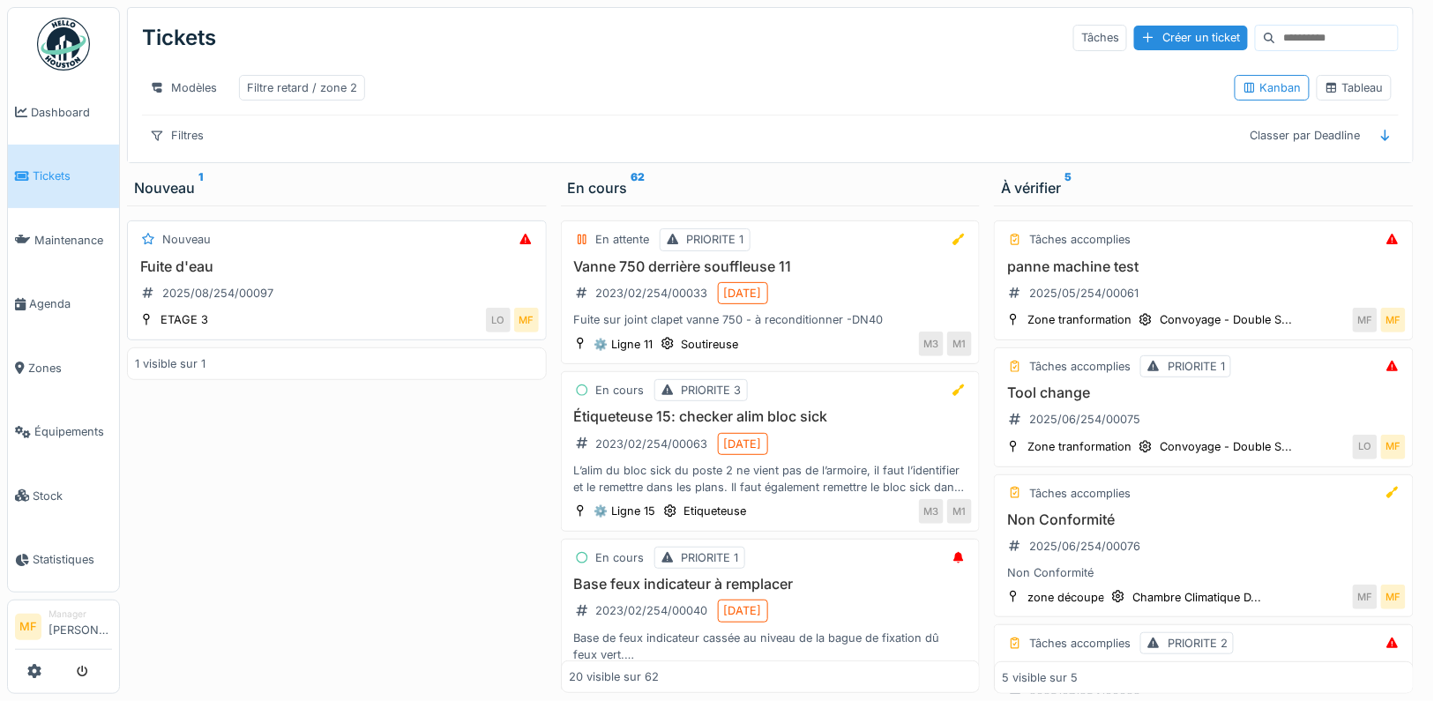
click at [316, 252] on div "Nouveau Fuite d'eau 2025/08/254/00097 ETAGE 3 LO MF" at bounding box center [337, 280] width 420 height 120
click at [204, 261] on h3 "Fuite d'eau" at bounding box center [337, 266] width 404 height 17
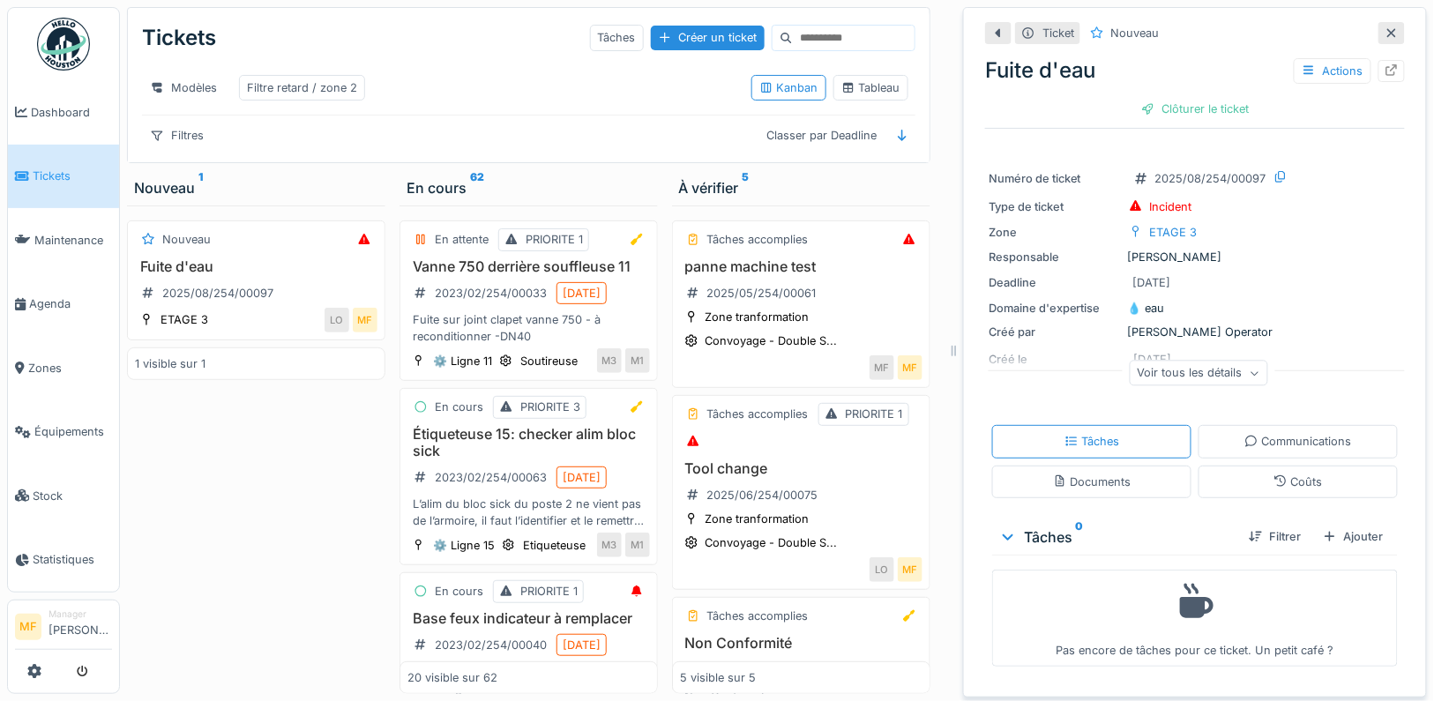
click at [1206, 377] on div "Voir tous les détails" at bounding box center [1199, 374] width 138 height 26
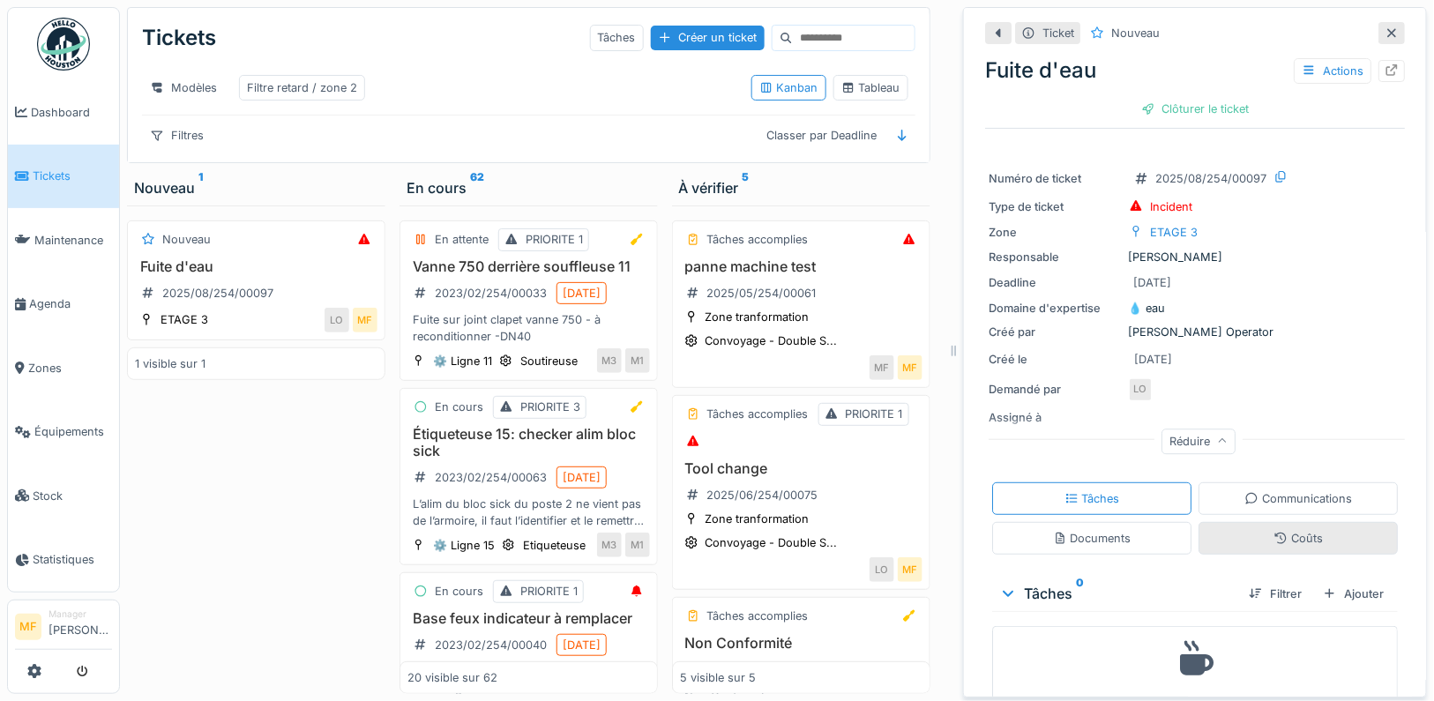
scroll to position [41, 0]
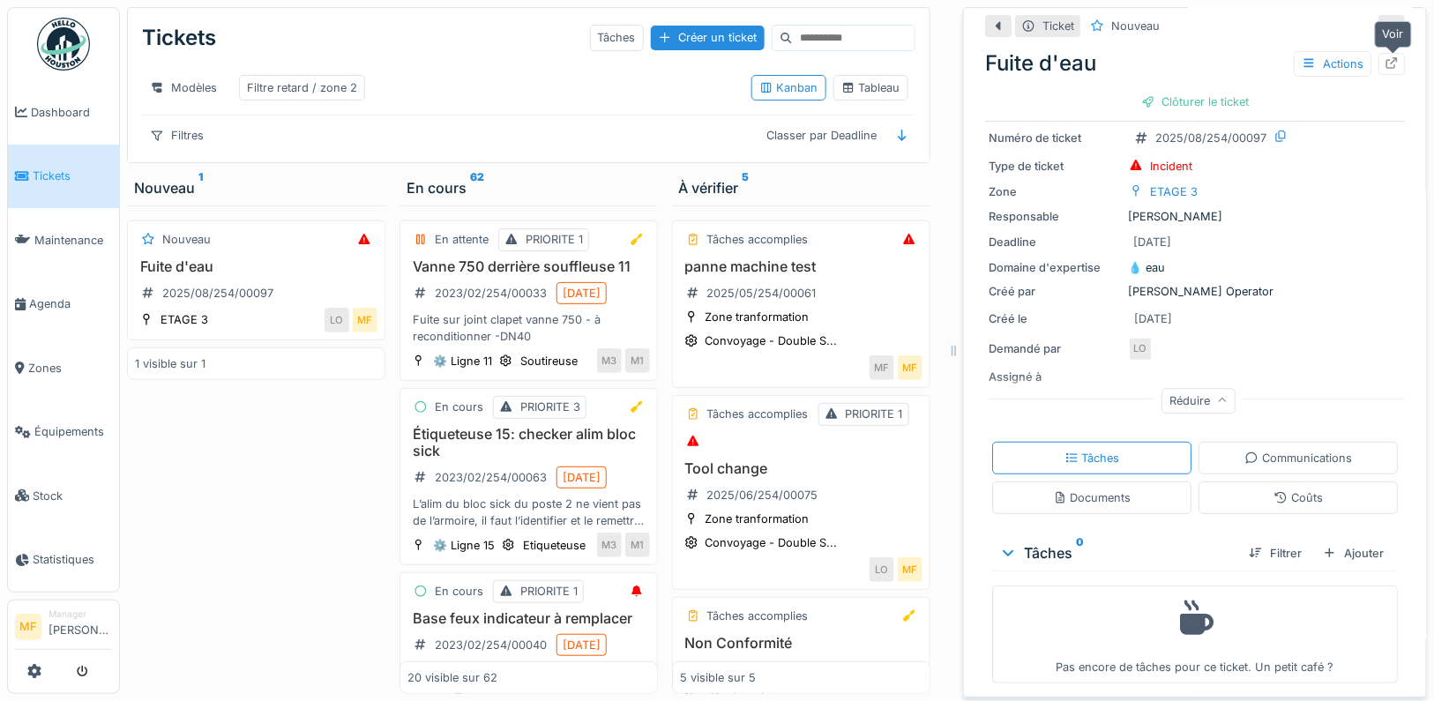
click at [1396, 64] on icon at bounding box center [1391, 62] width 11 height 11
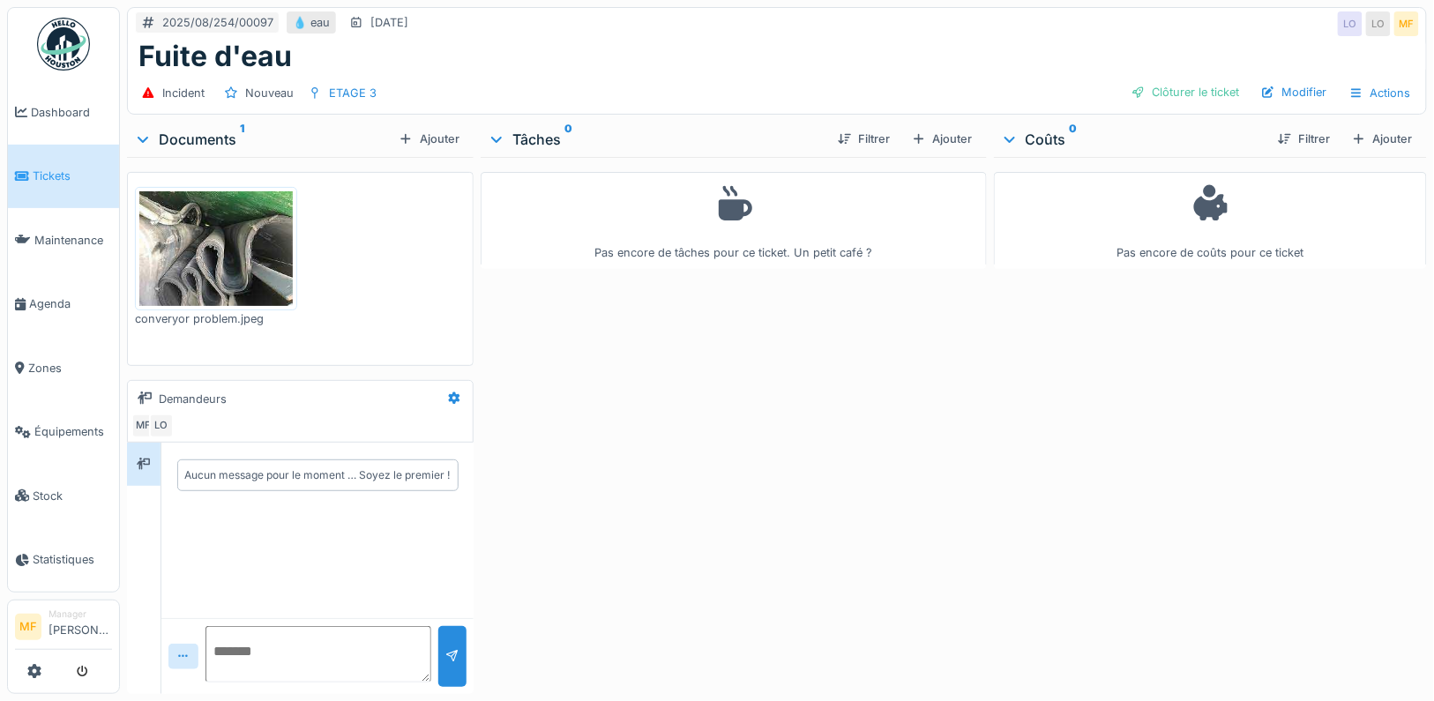
click at [257, 242] on img at bounding box center [215, 248] width 153 height 115
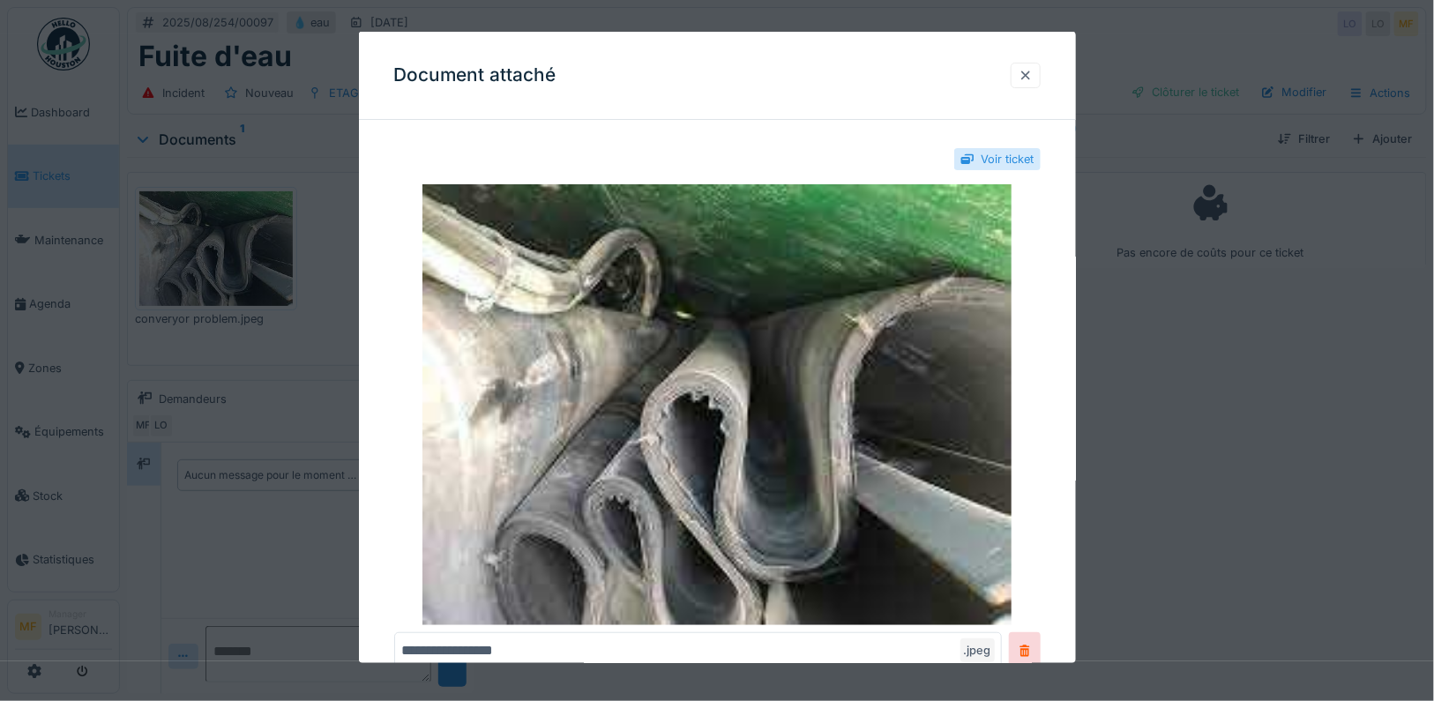
click at [1026, 72] on div at bounding box center [1026, 75] width 14 height 17
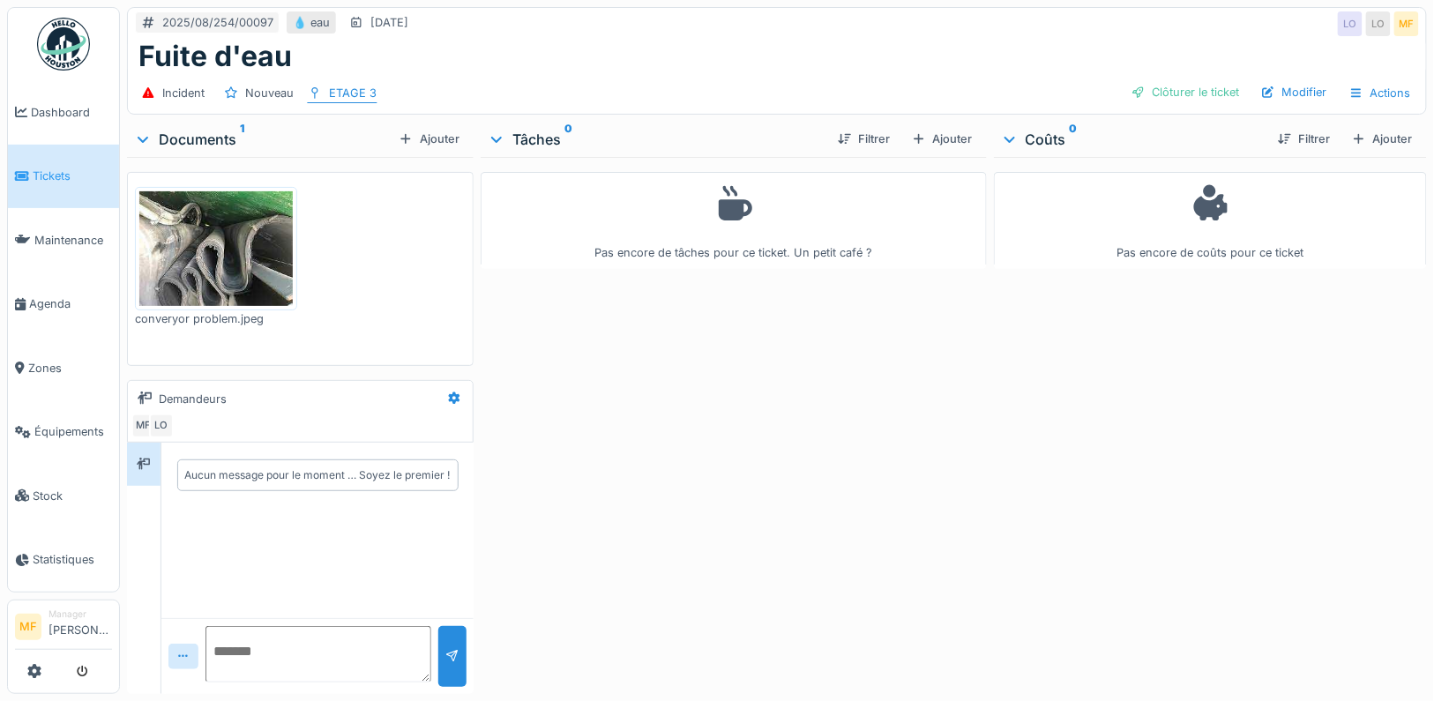
click at [348, 93] on div "ETAGE 3" at bounding box center [353, 93] width 48 height 17
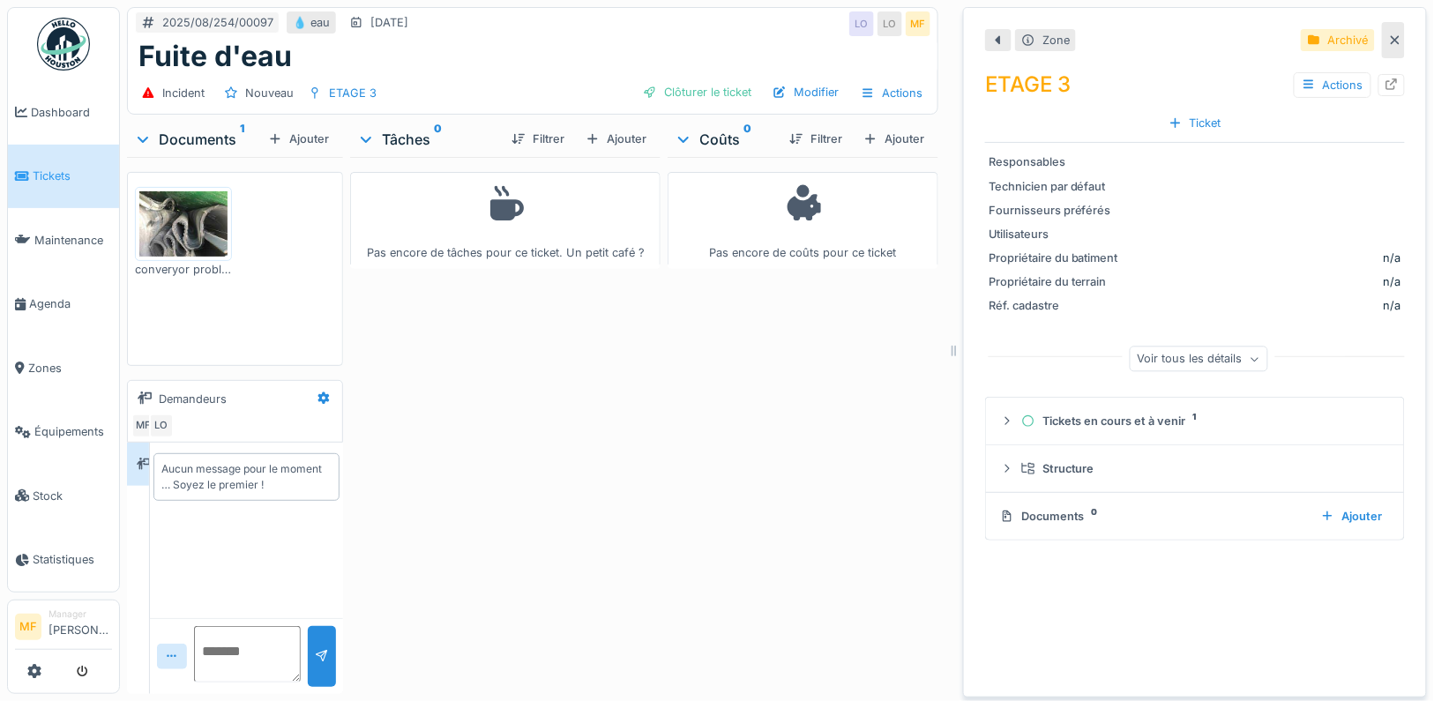
click at [1395, 41] on icon at bounding box center [1395, 39] width 14 height 11
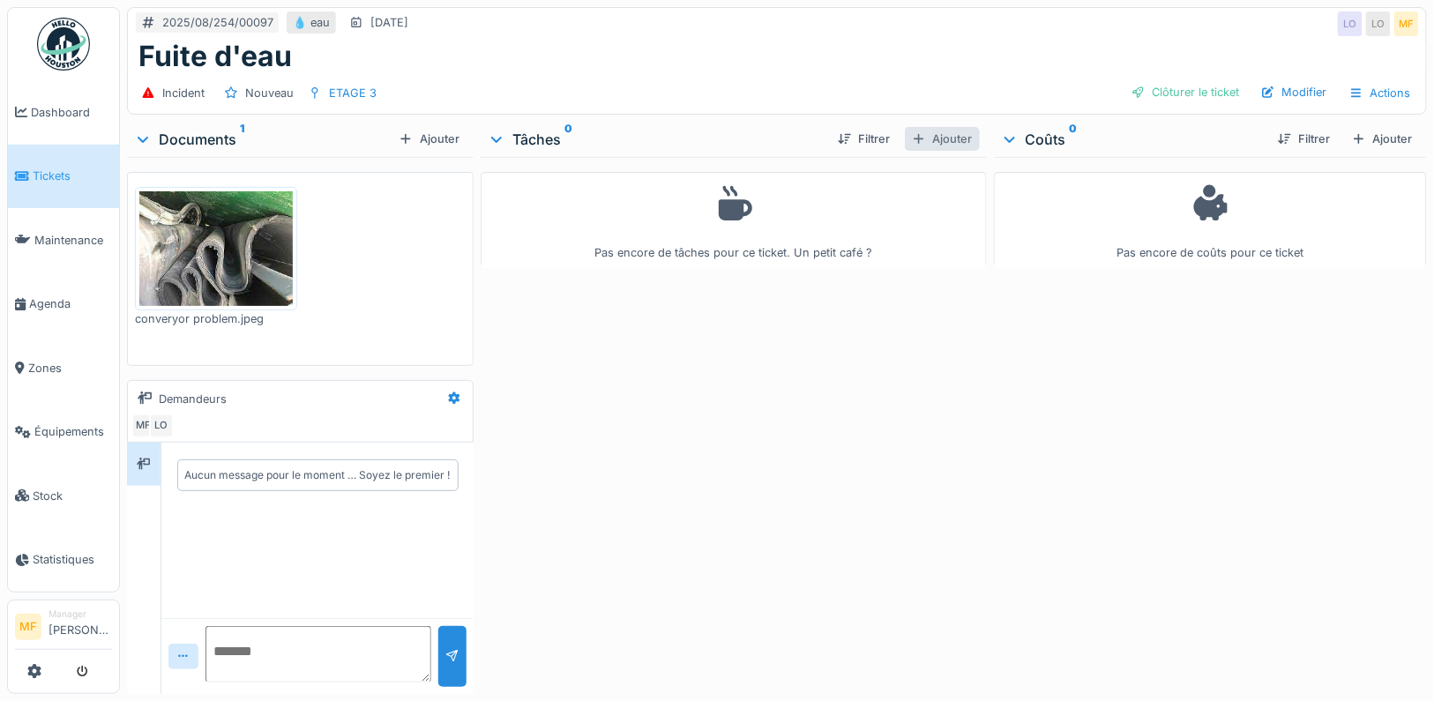
click at [952, 135] on div "Ajouter" at bounding box center [942, 139] width 75 height 24
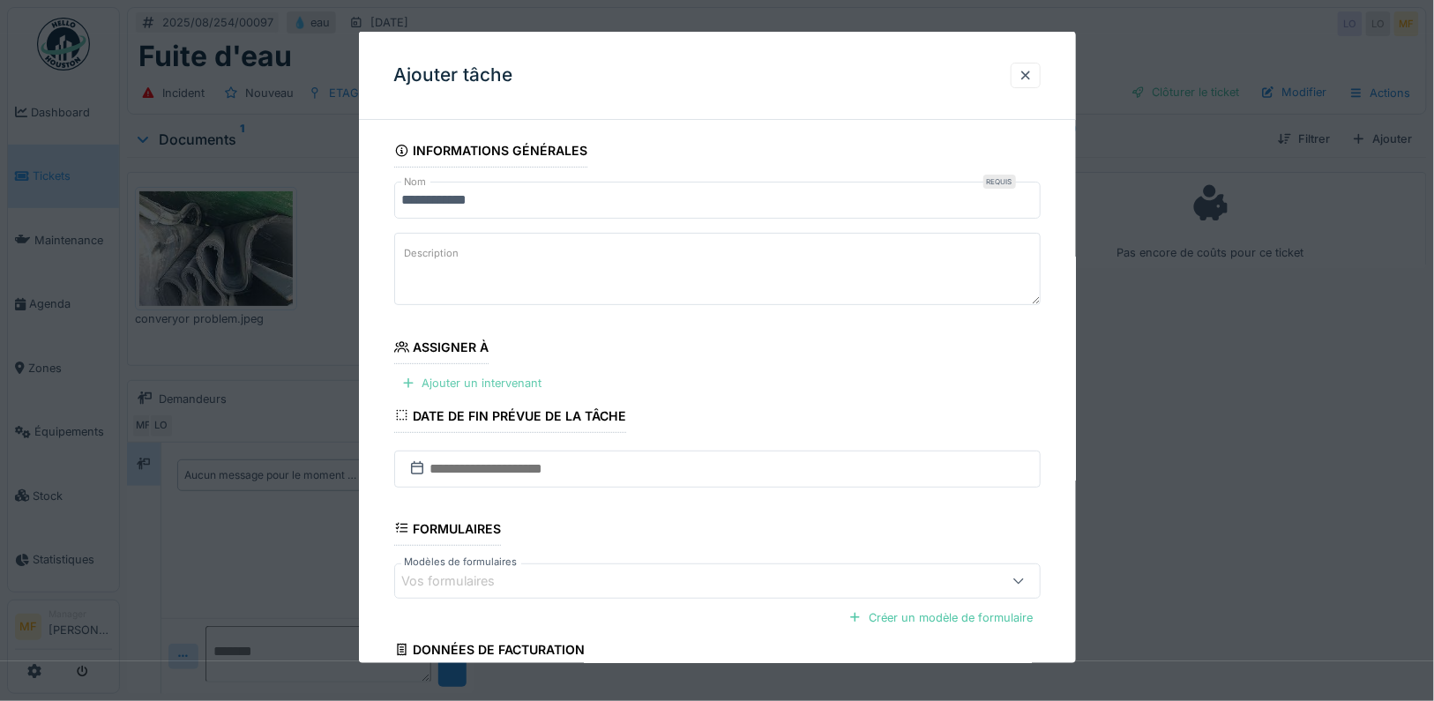
click at [486, 377] on div "Ajouter un intervenant" at bounding box center [471, 383] width 155 height 24
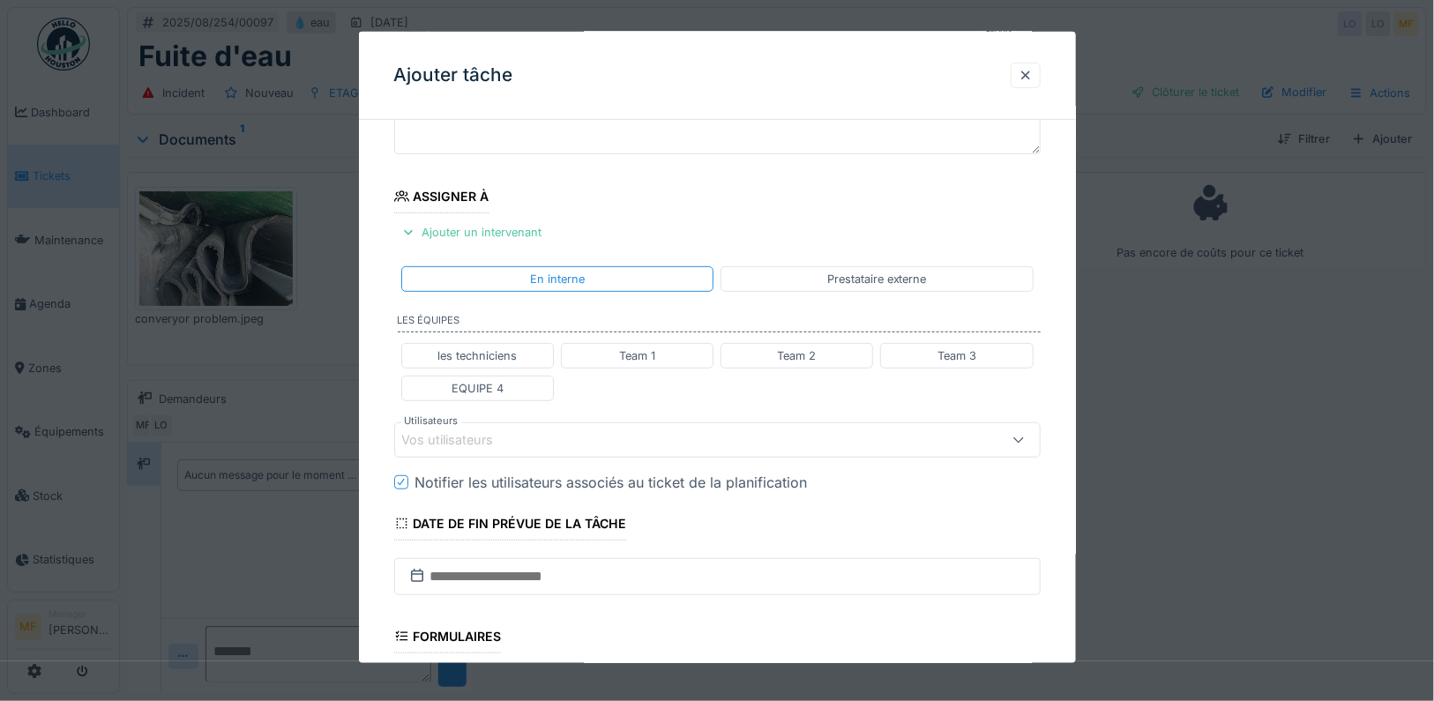
scroll to position [164, 0]
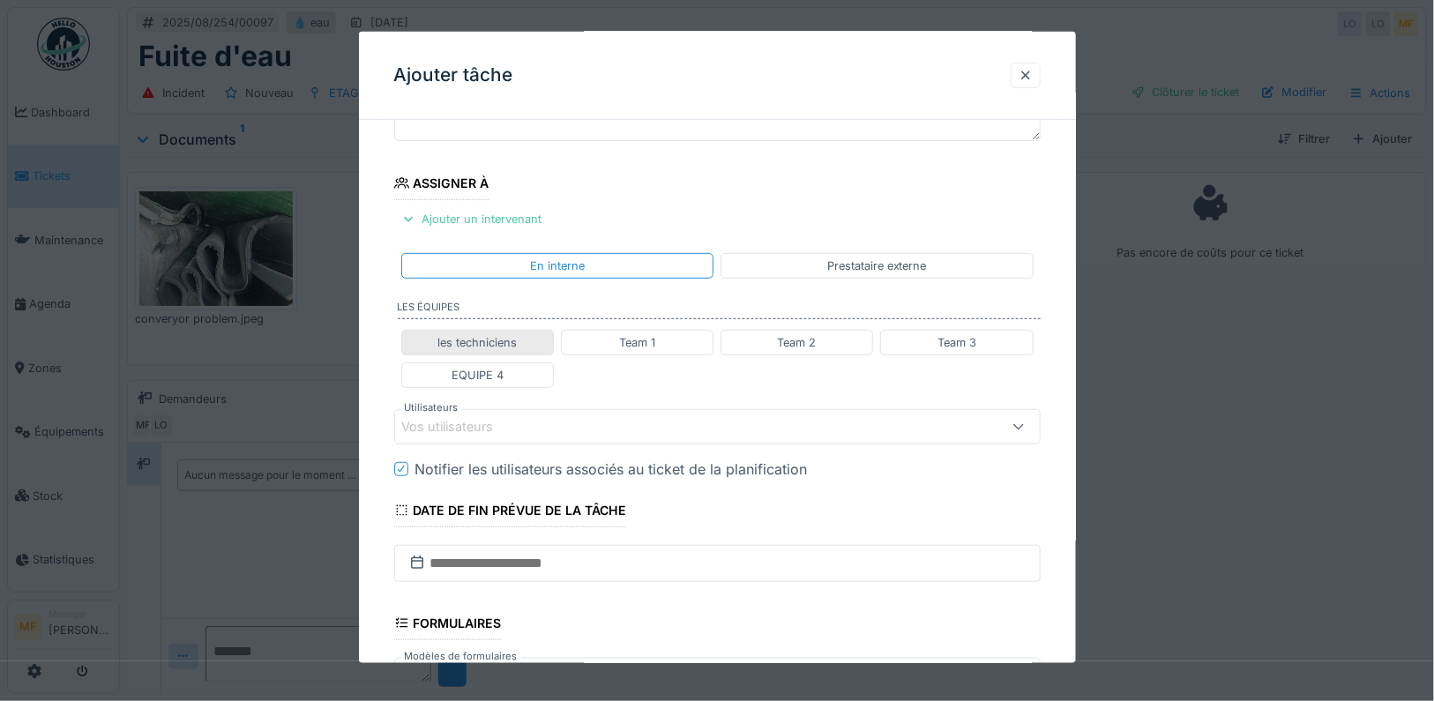
click at [507, 333] on div "les techniciens" at bounding box center [476, 341] width 79 height 17
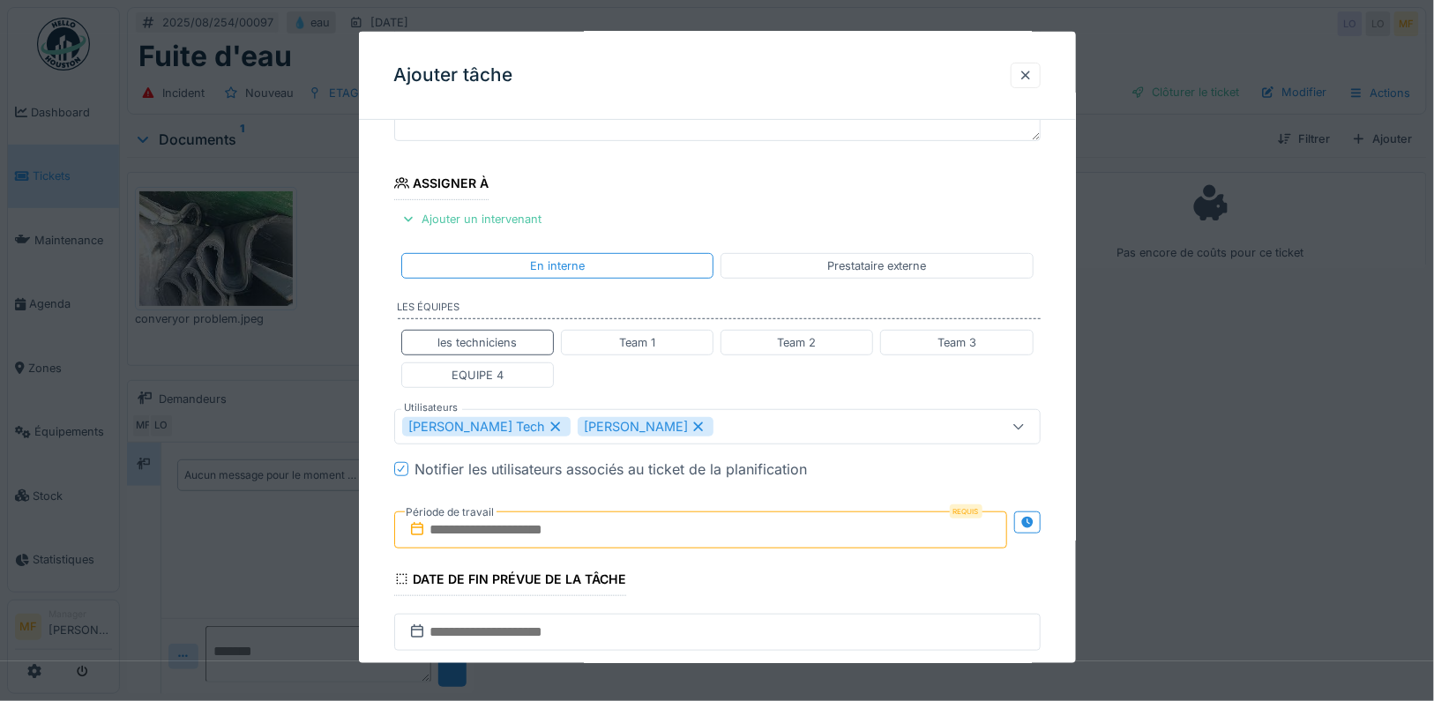
click at [690, 424] on icon at bounding box center [698, 427] width 16 height 12
type input "****"
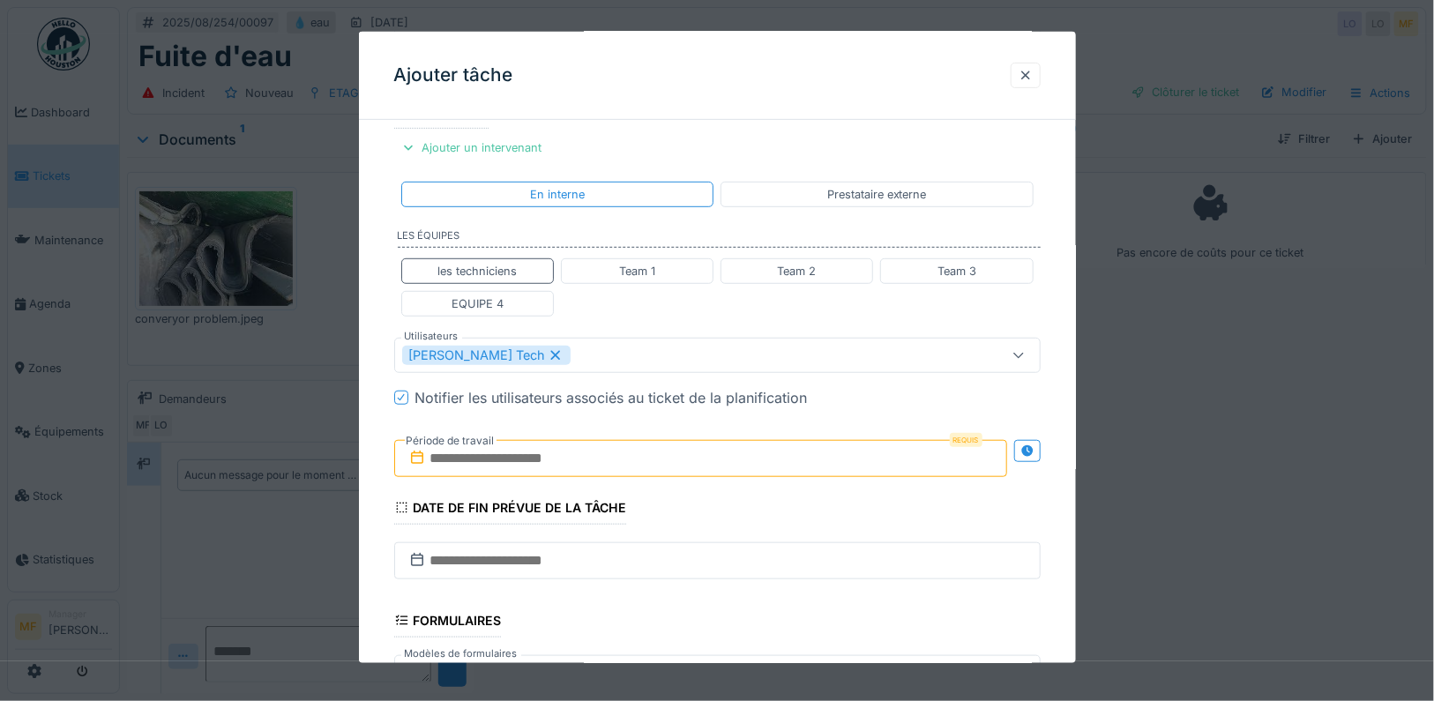
scroll to position [241, 0]
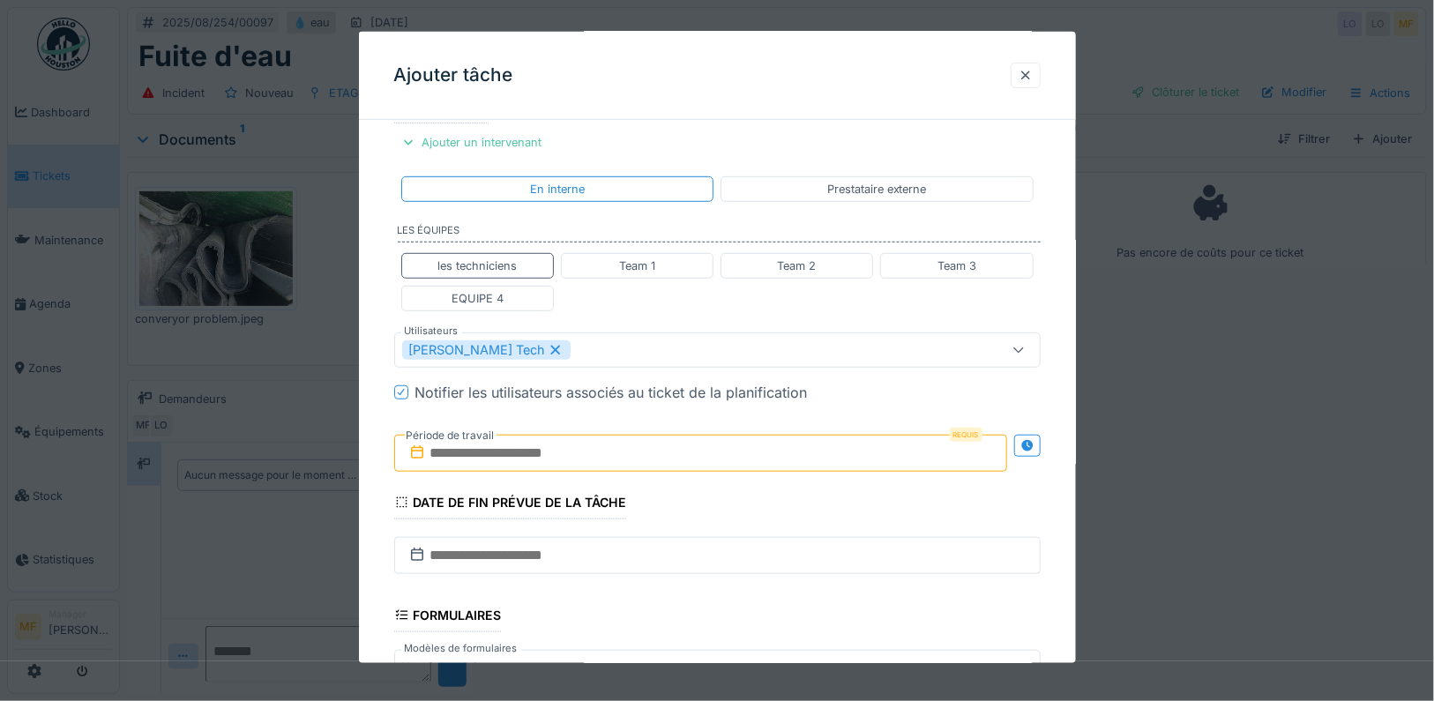
click at [592, 454] on input "text" at bounding box center [700, 453] width 613 height 37
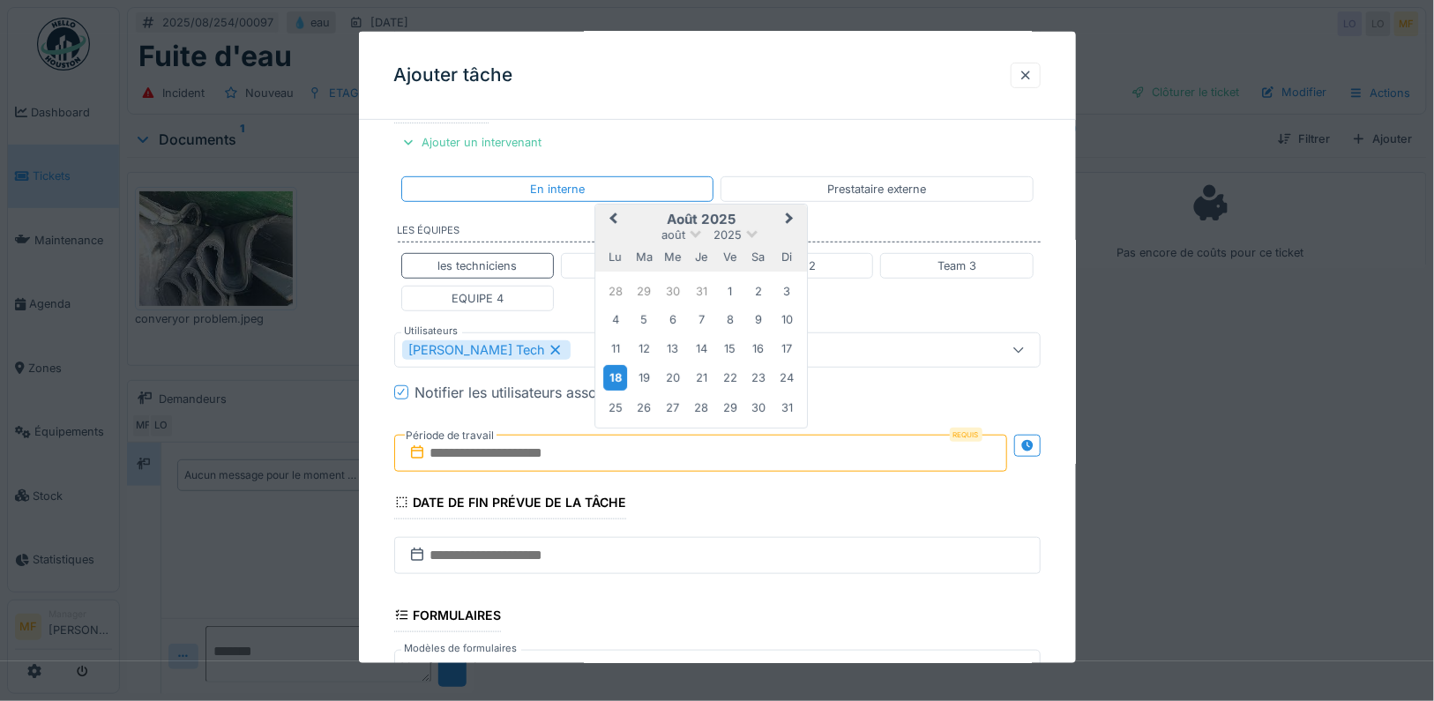
click at [620, 376] on div "18" at bounding box center [615, 378] width 24 height 26
click at [620, 377] on div "18" at bounding box center [615, 378] width 24 height 26
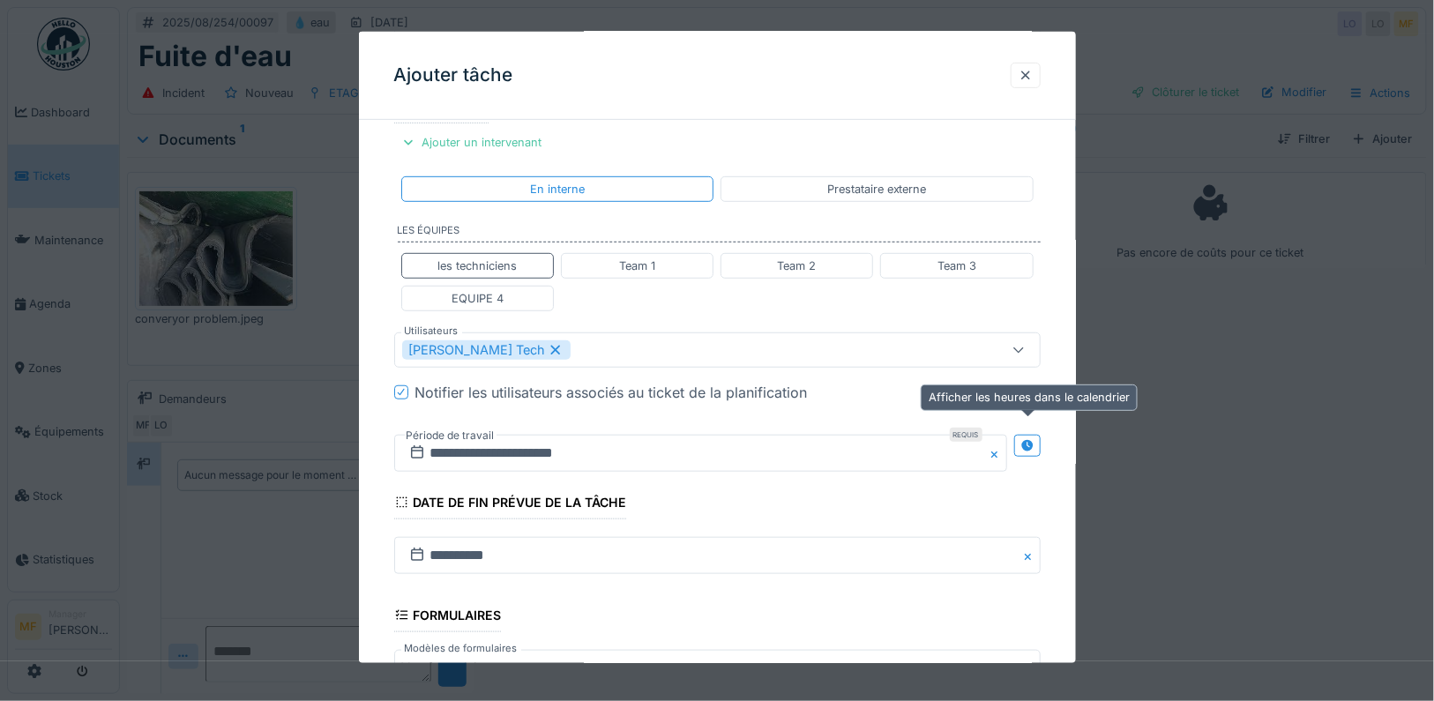
click at [1025, 445] on div at bounding box center [1027, 445] width 14 height 17
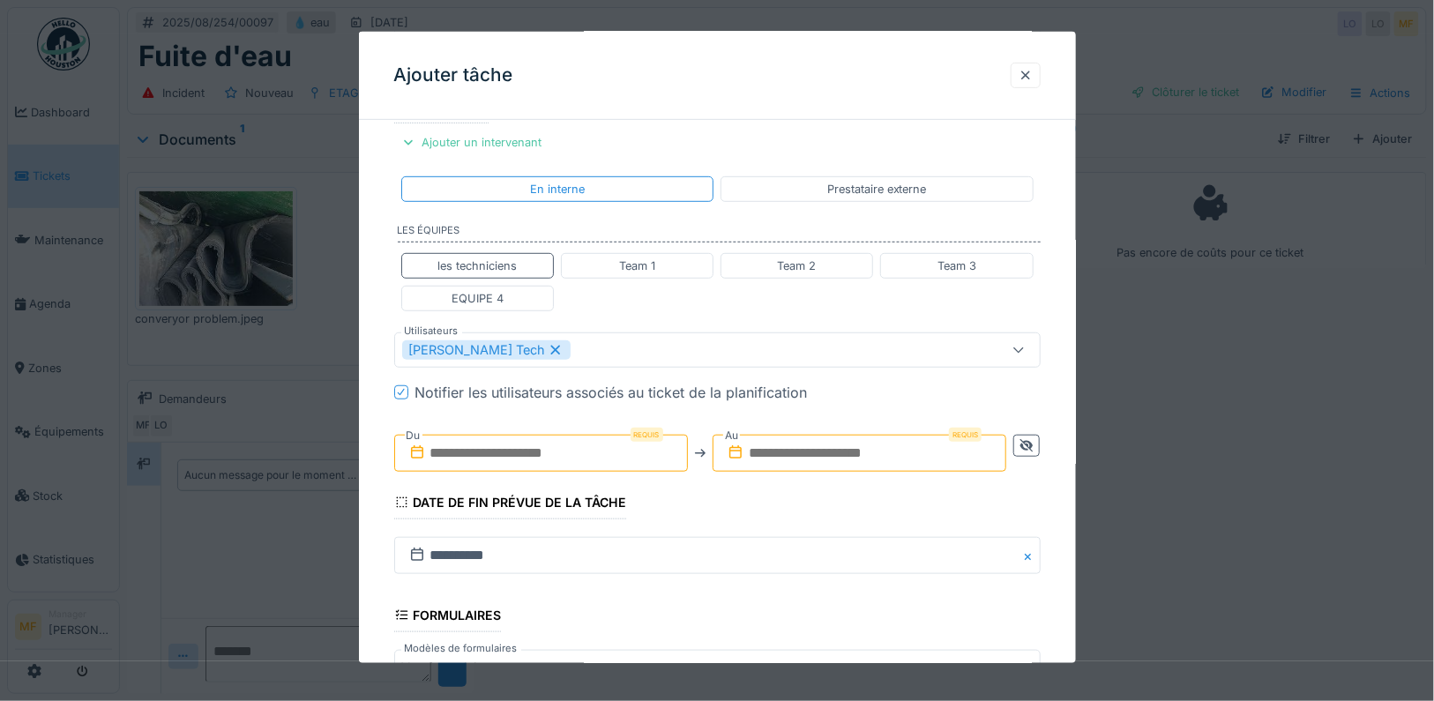
click at [523, 436] on input "text" at bounding box center [541, 453] width 294 height 37
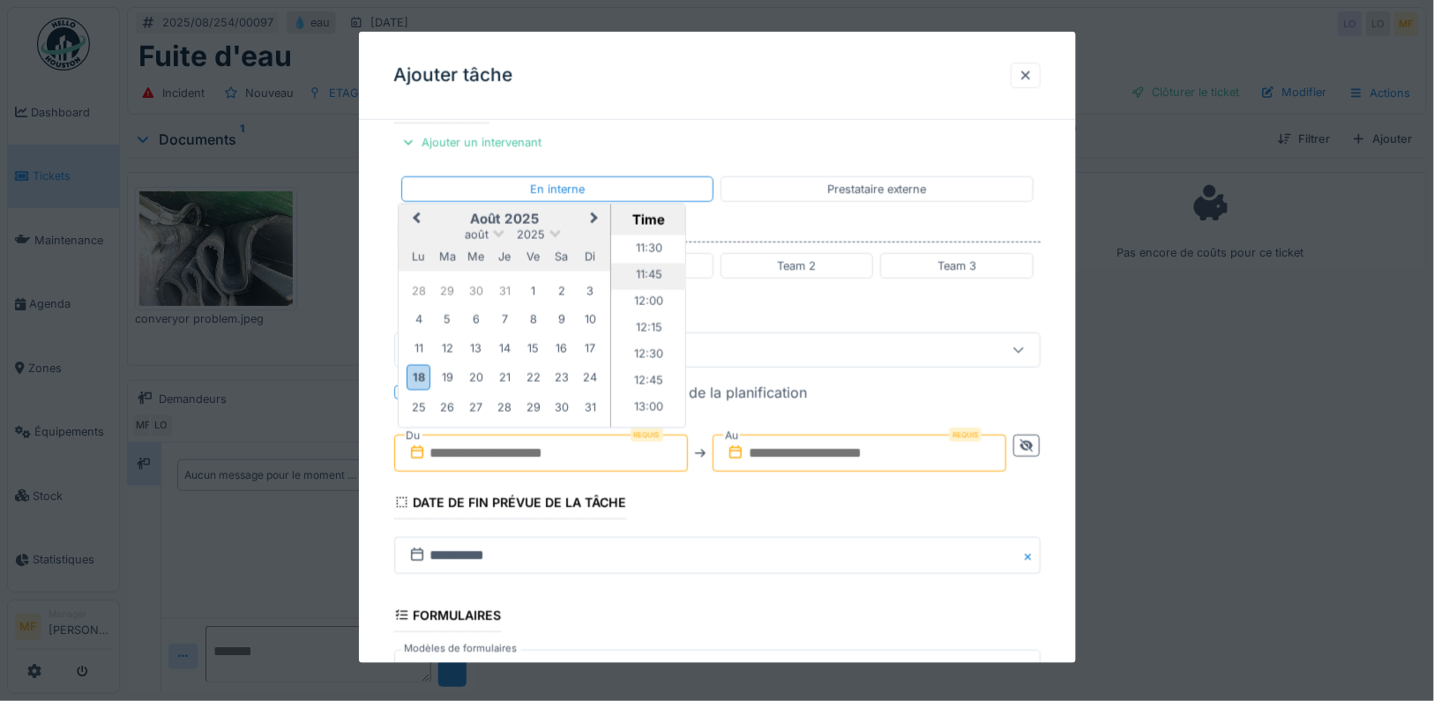
scroll to position [1231, 0]
click at [652, 379] on li "13:00" at bounding box center [647, 392] width 75 height 26
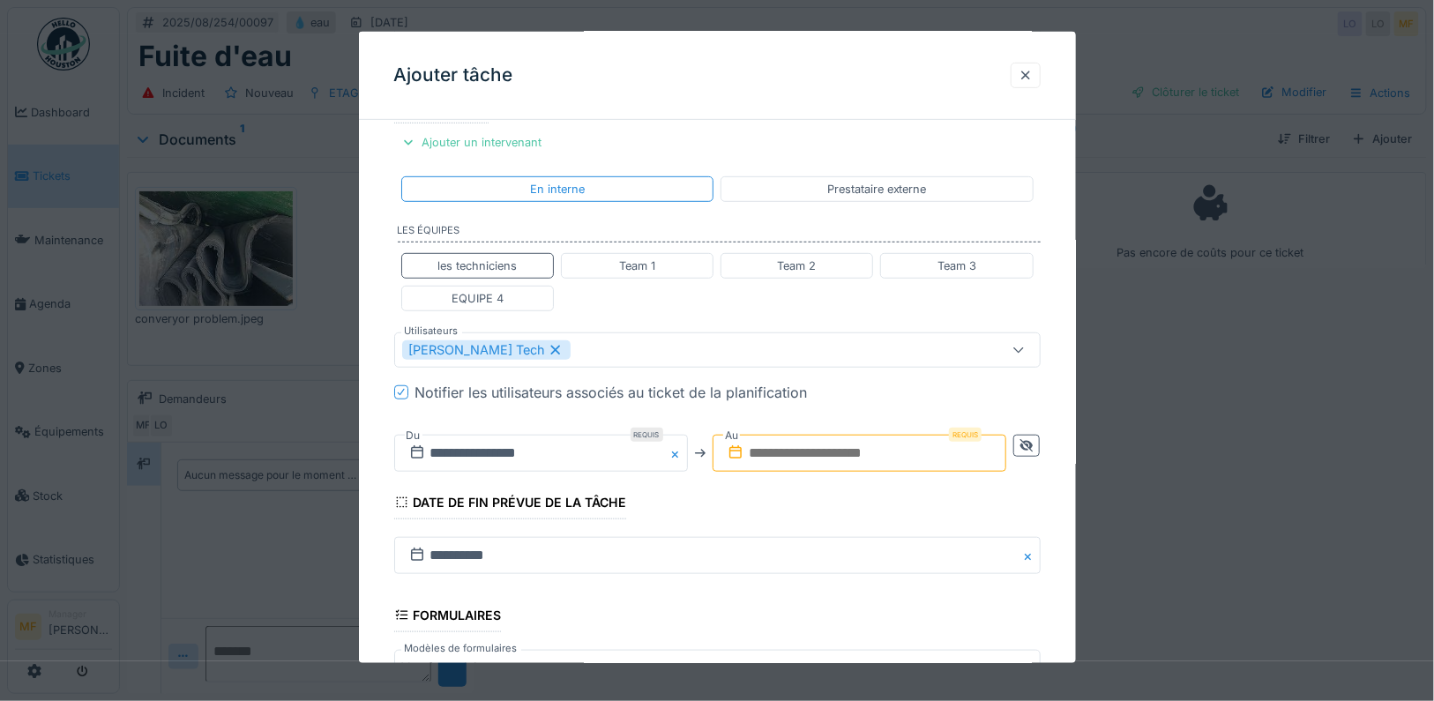
click at [793, 436] on input "text" at bounding box center [860, 453] width 294 height 37
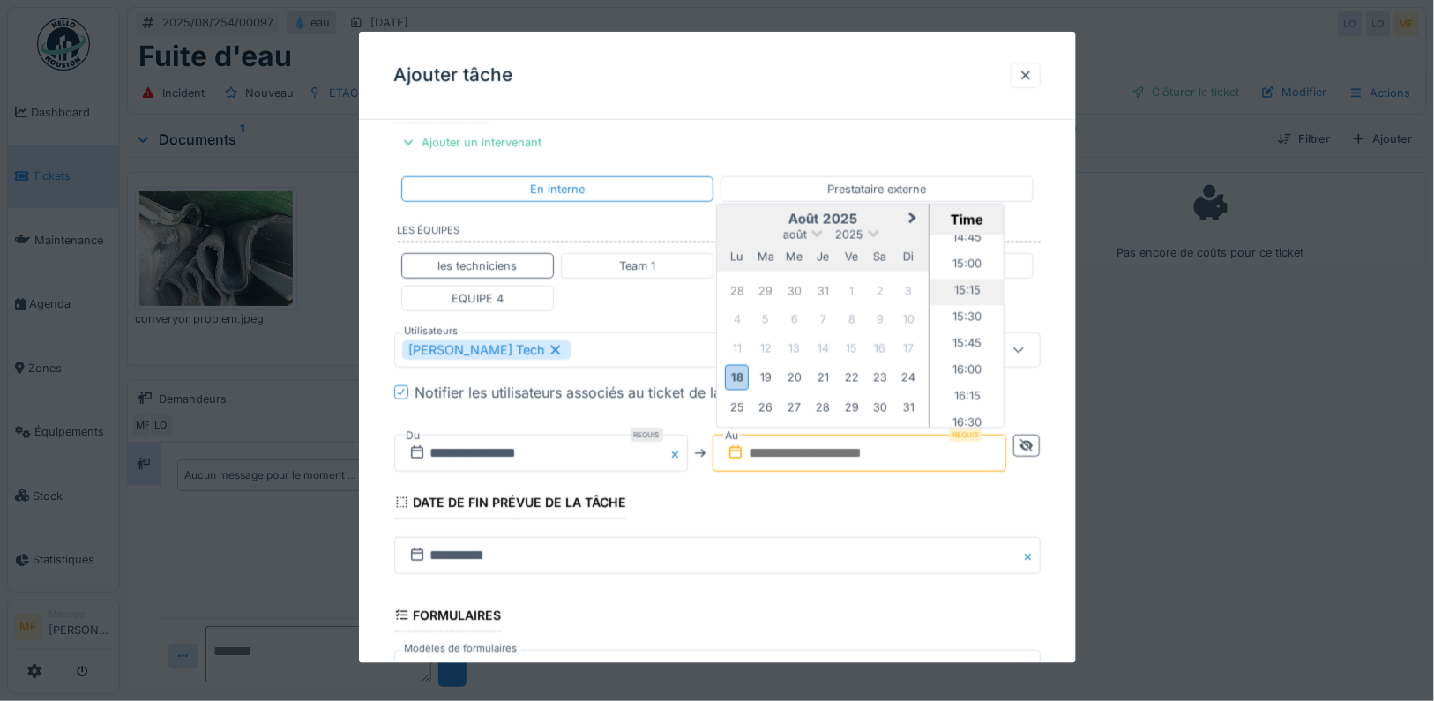
scroll to position [1571, 0]
click at [973, 363] on li "16:00" at bounding box center [966, 370] width 75 height 26
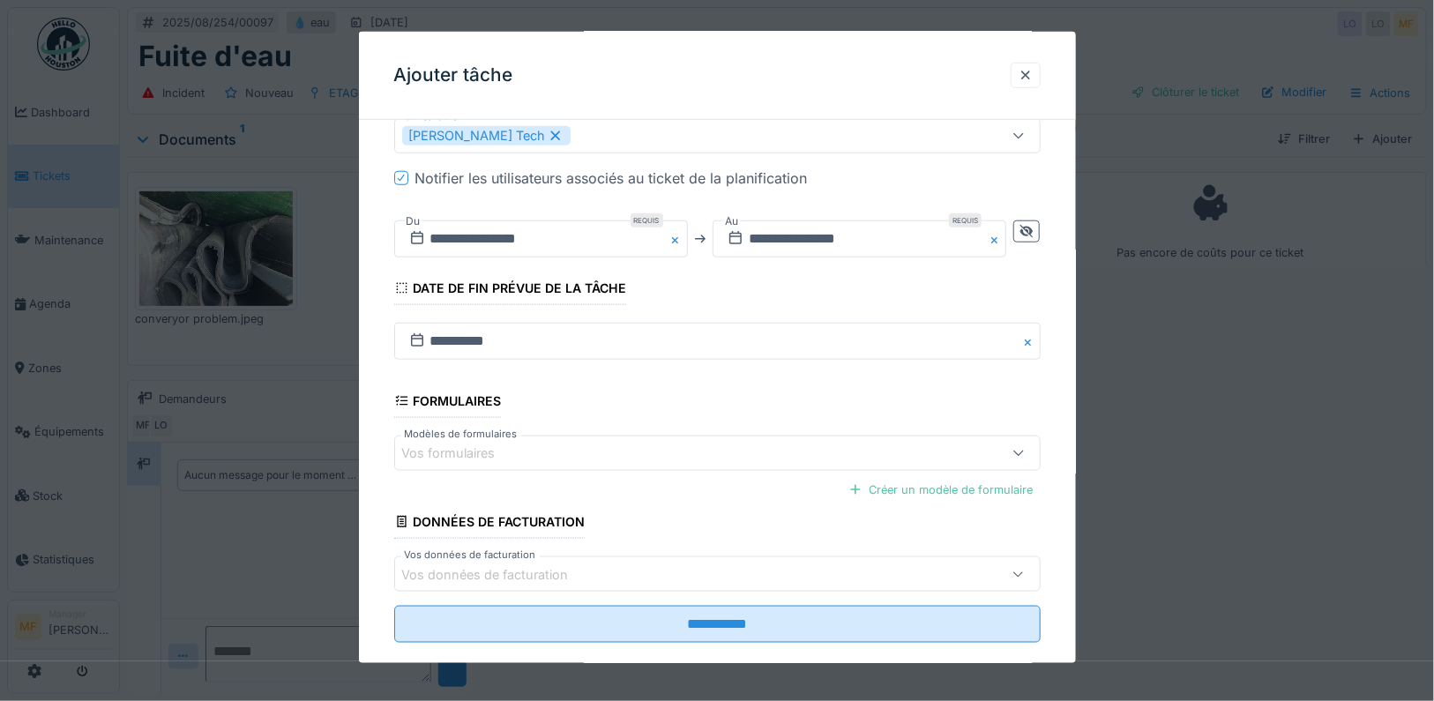
scroll to position [475, 0]
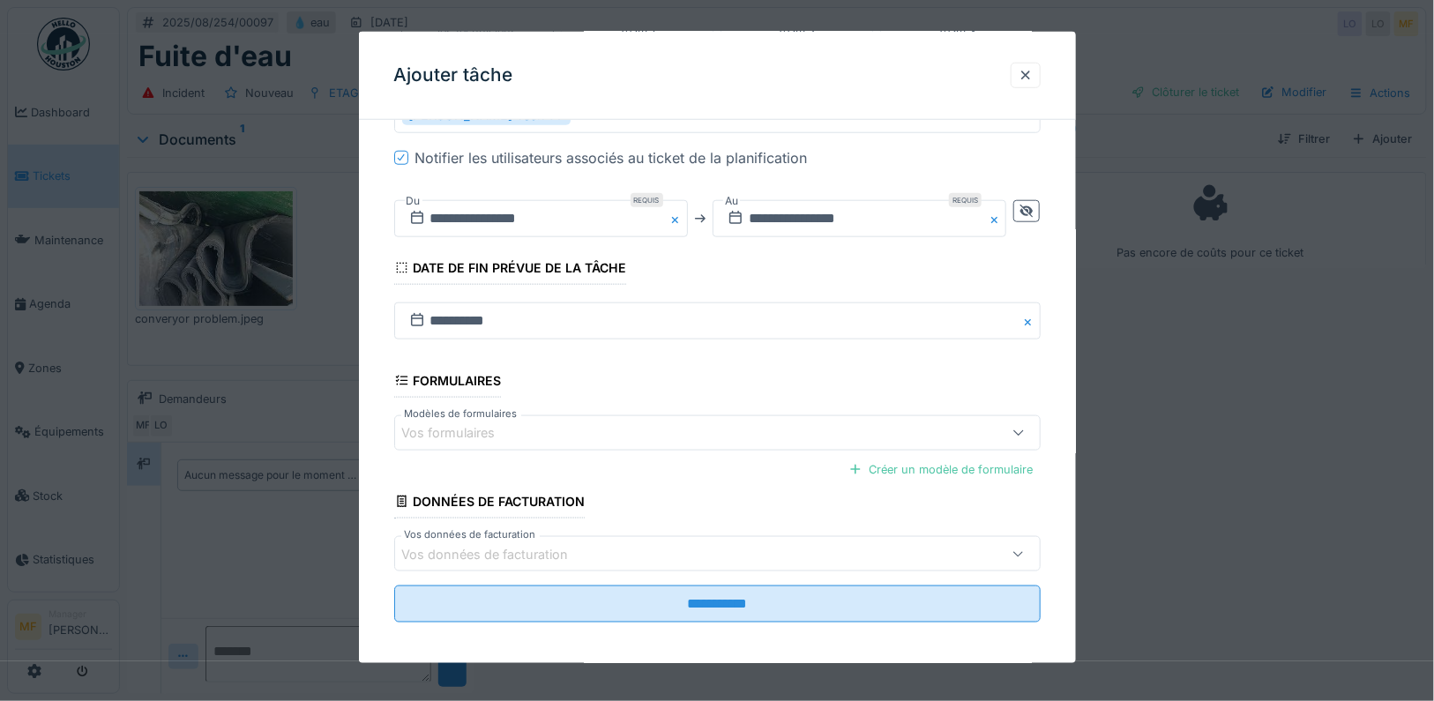
click at [570, 435] on div "Vos formulaires" at bounding box center [717, 432] width 646 height 35
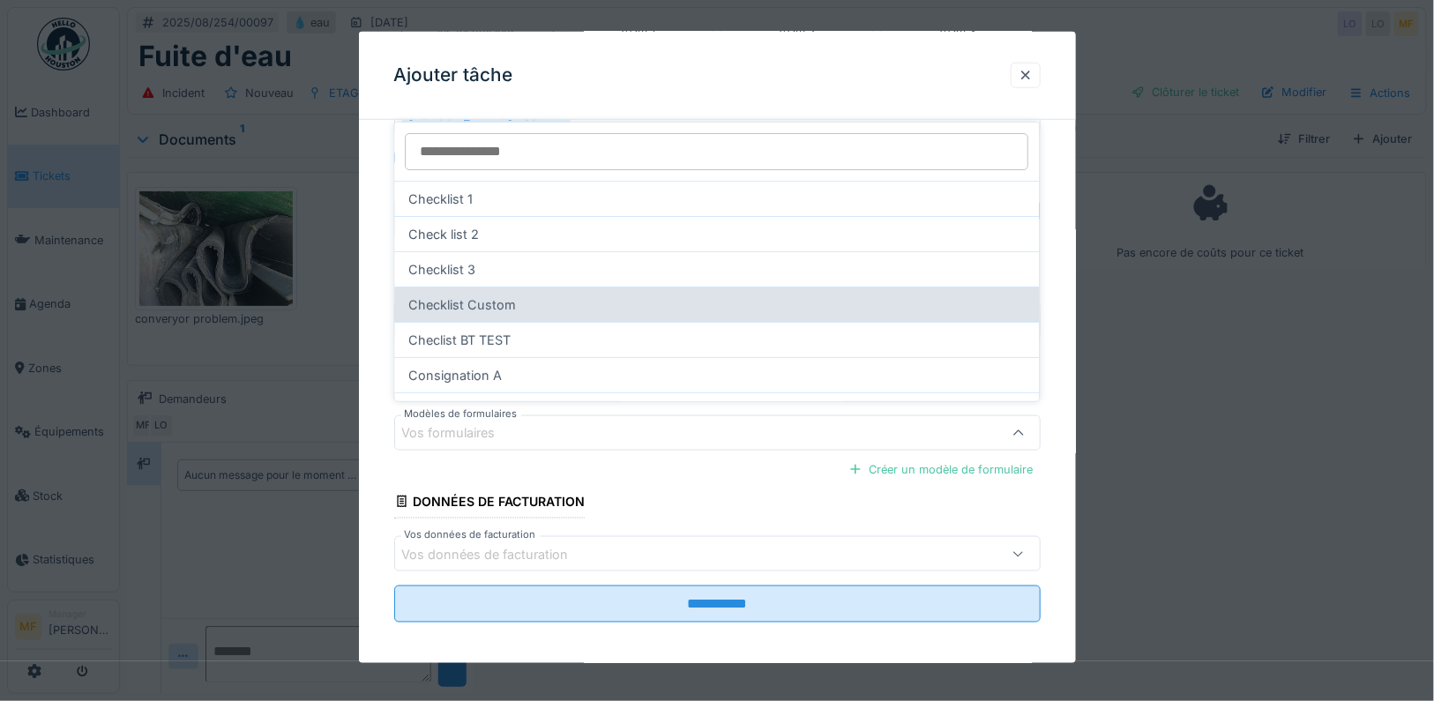
click at [557, 311] on div "Checklist Custom" at bounding box center [717, 304] width 645 height 35
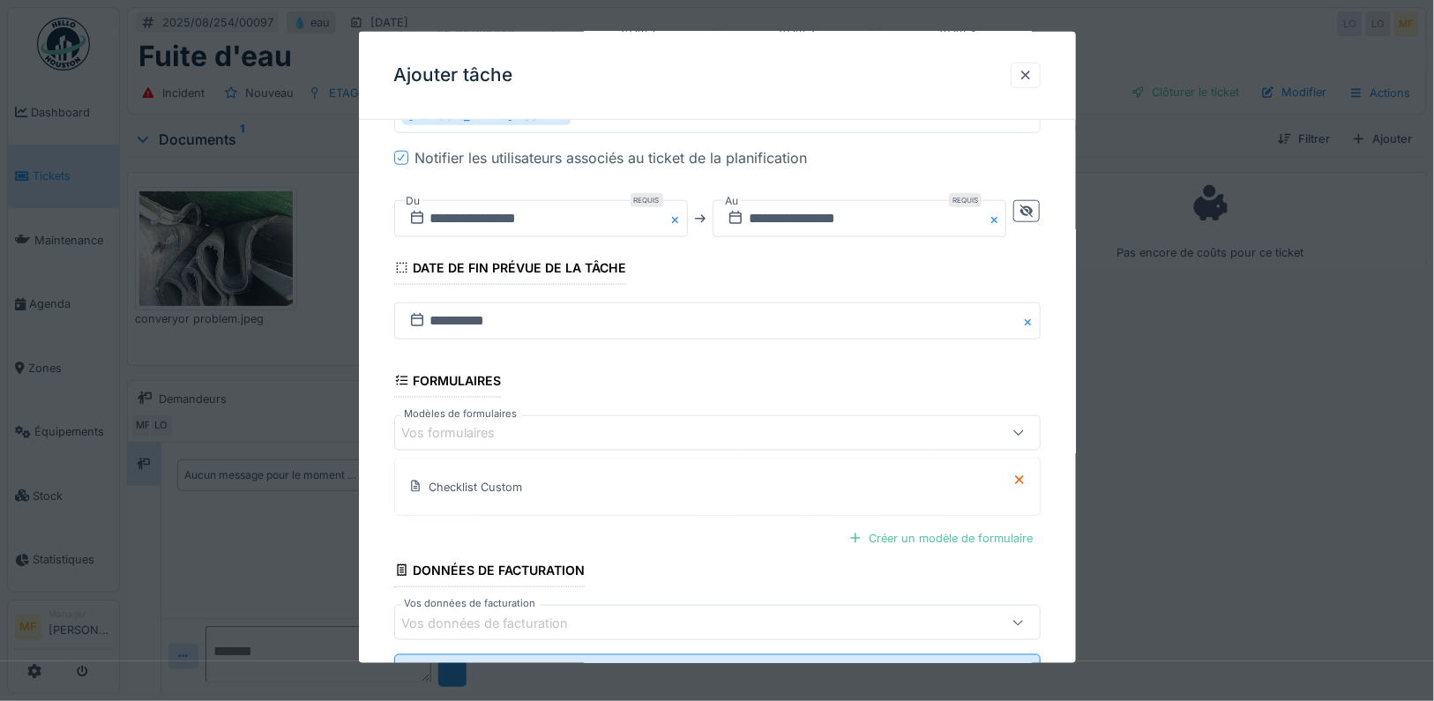
scroll to position [543, 0]
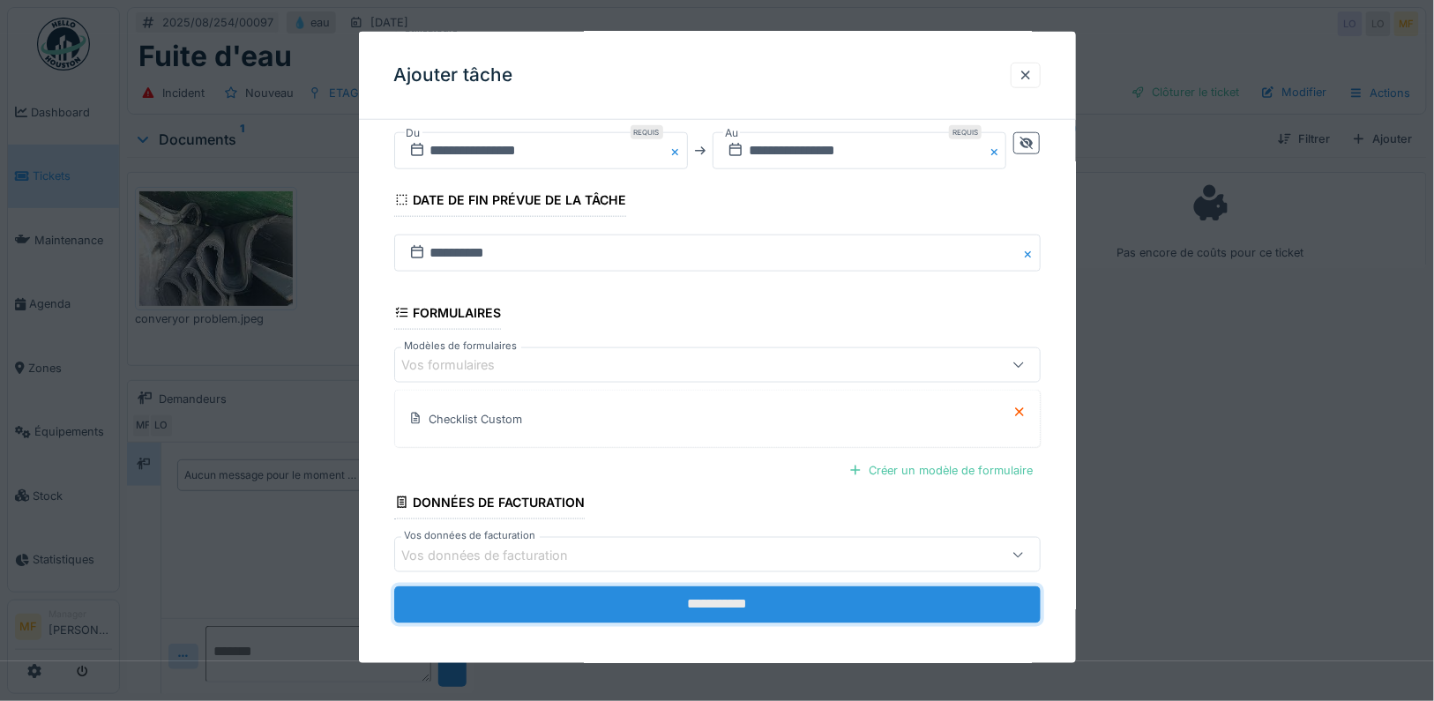
click at [720, 604] on input "**********" at bounding box center [717, 604] width 646 height 37
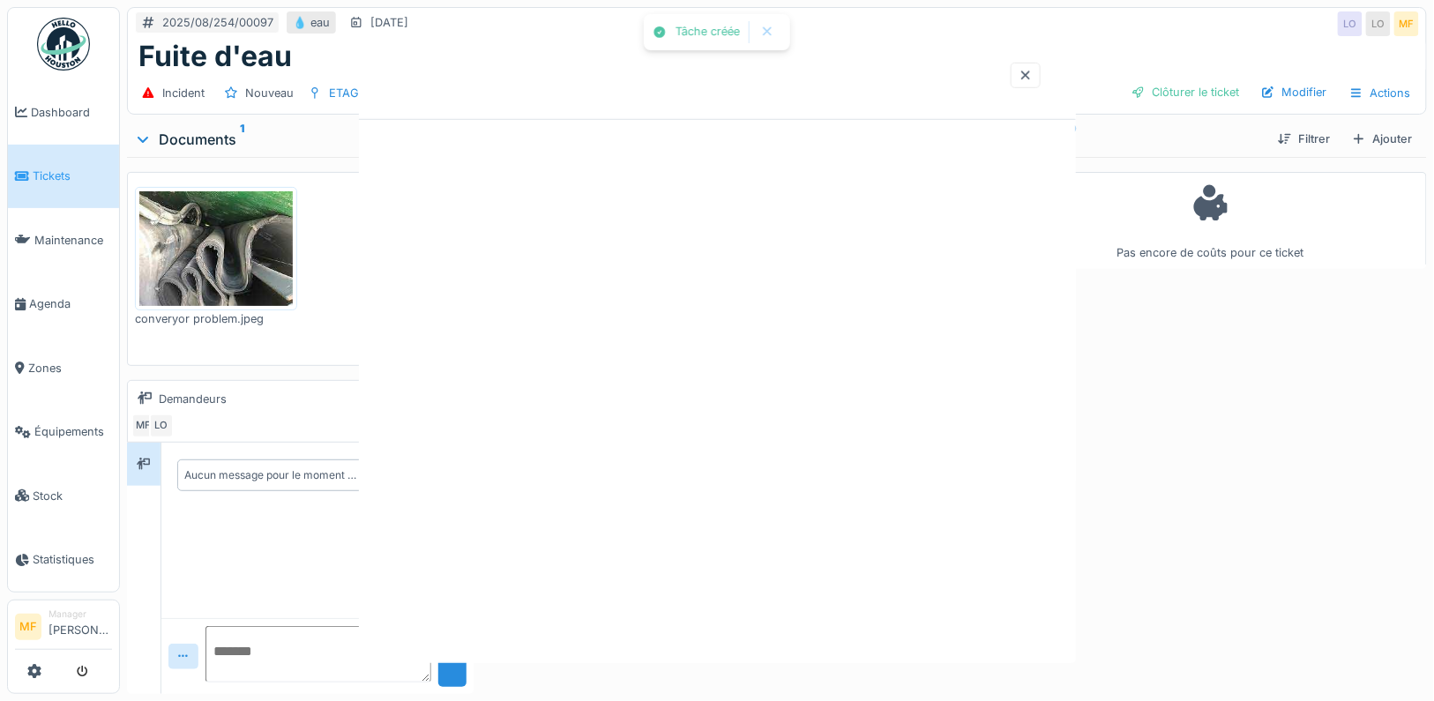
scroll to position [0, 0]
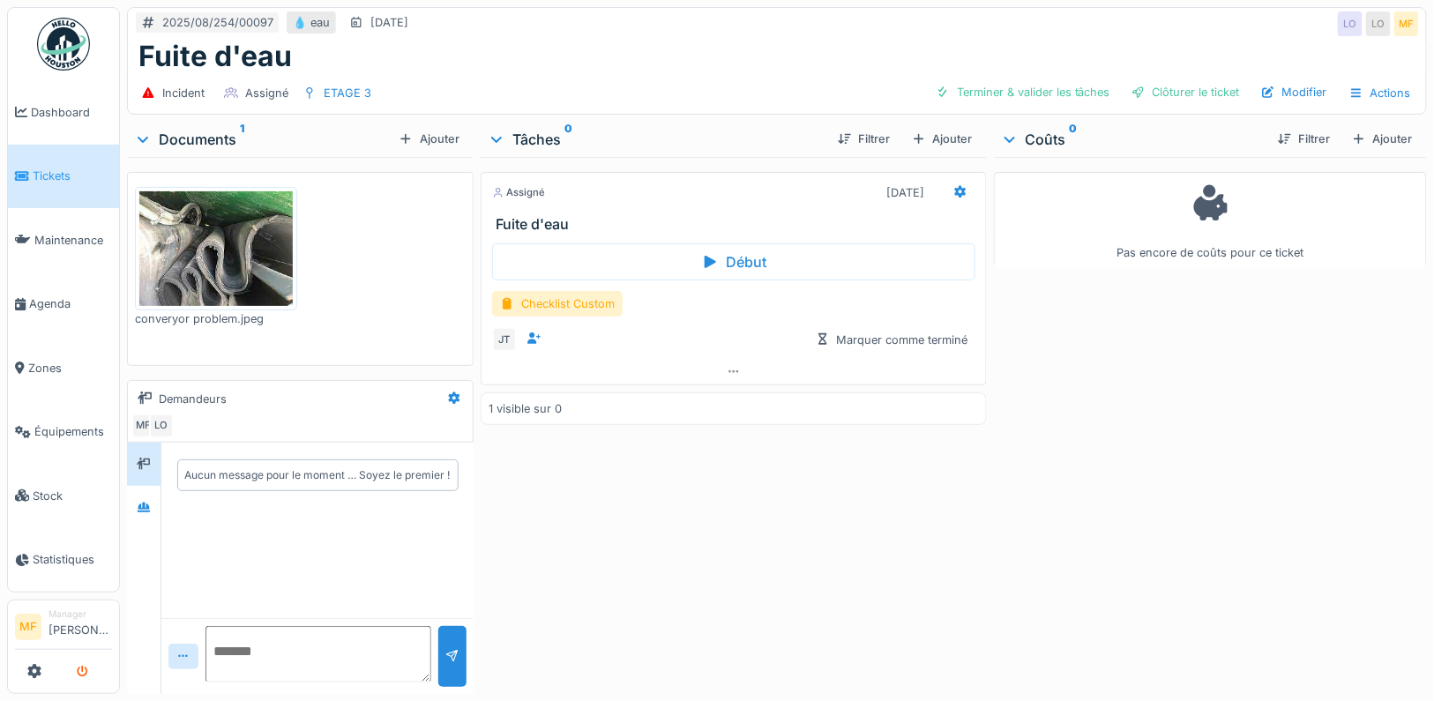
click at [82, 663] on button "submit" at bounding box center [82, 671] width 34 height 29
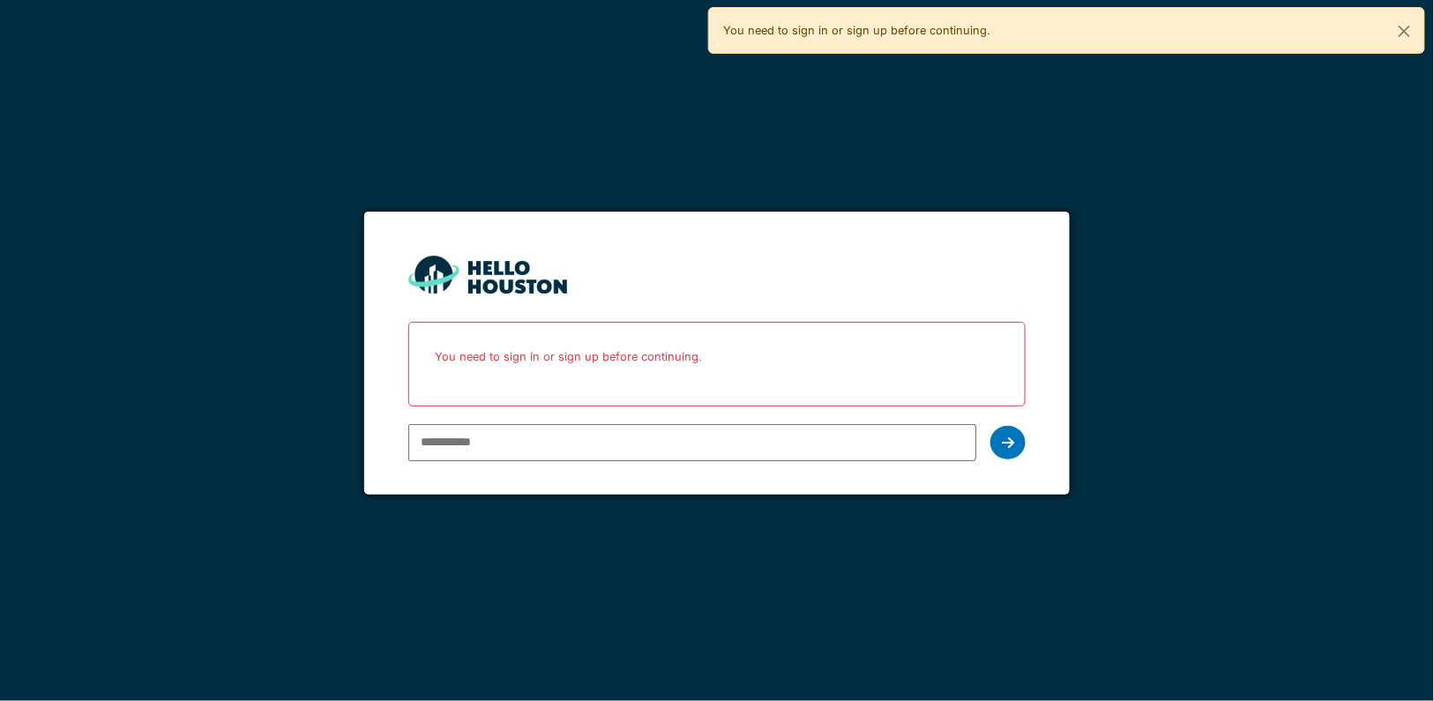
type input "**********"
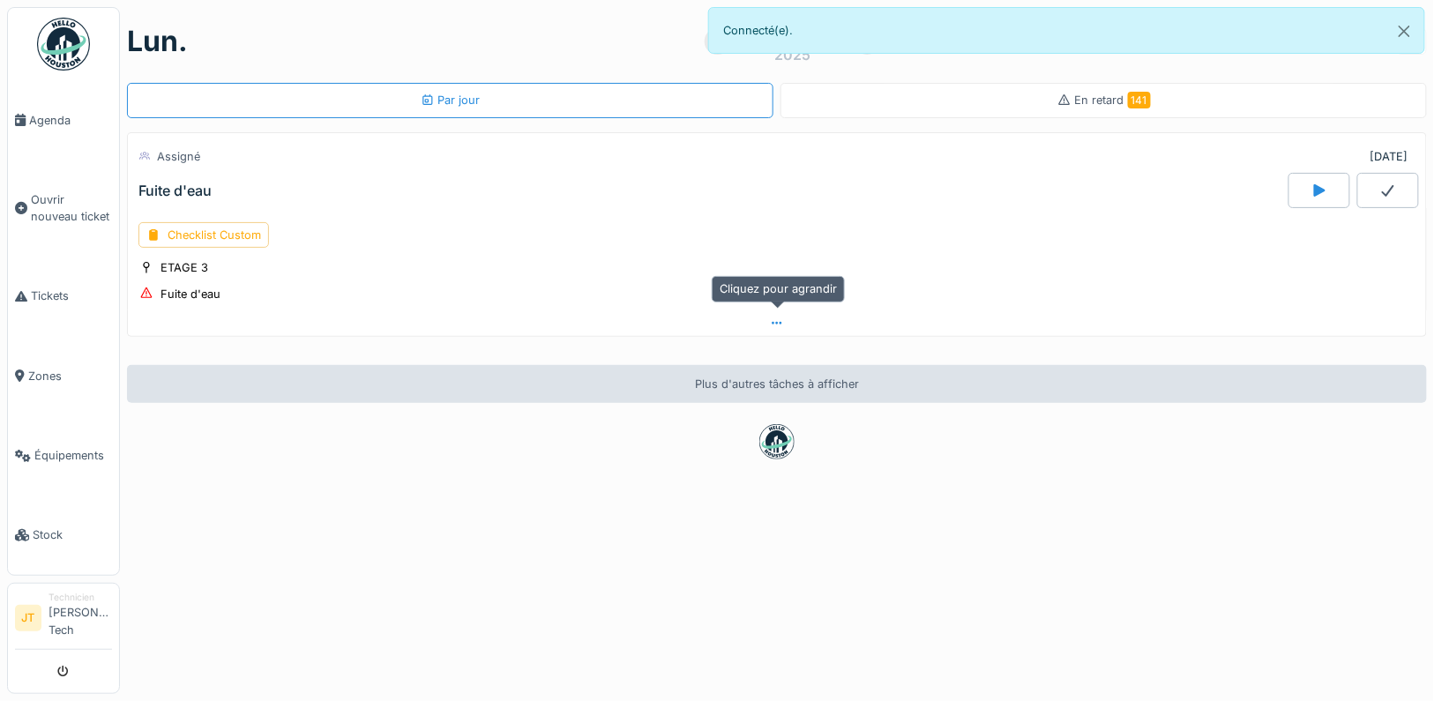
click at [772, 323] on icon at bounding box center [777, 322] width 14 height 11
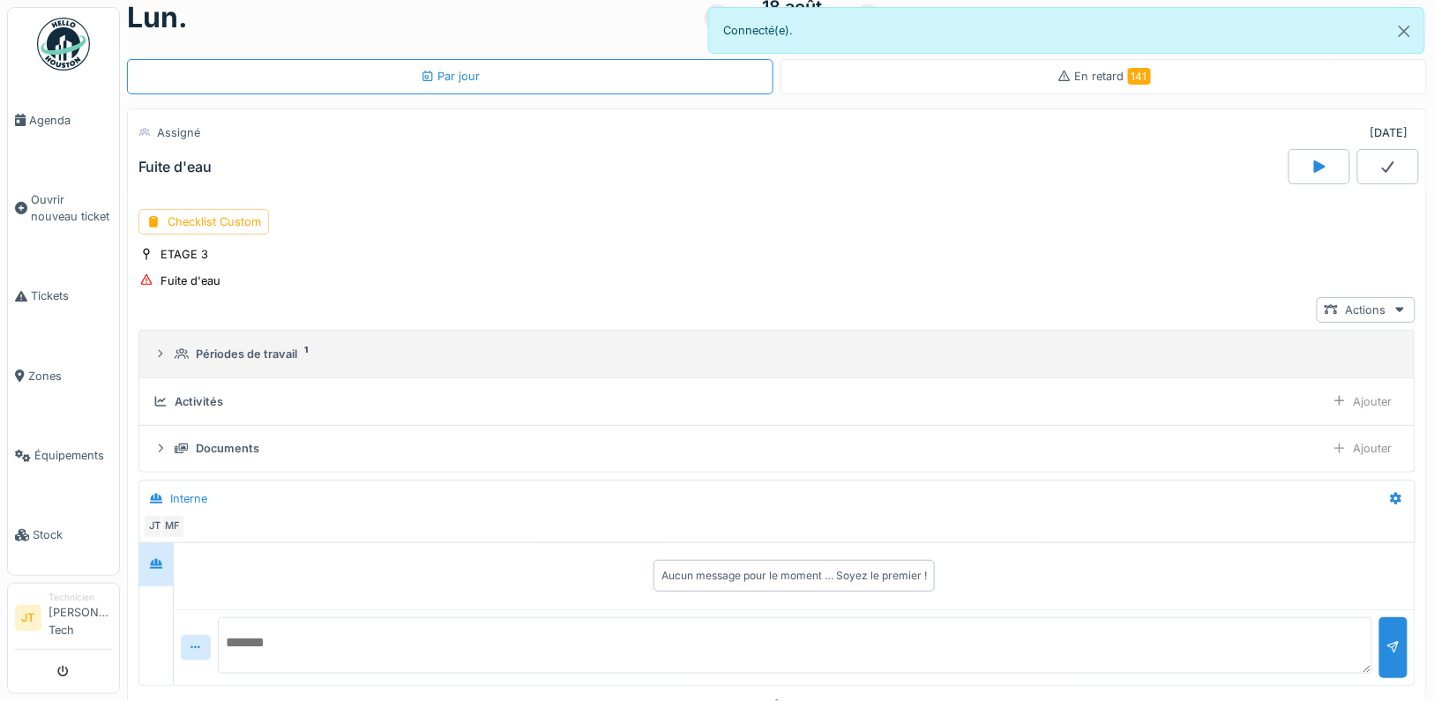
scroll to position [22, 0]
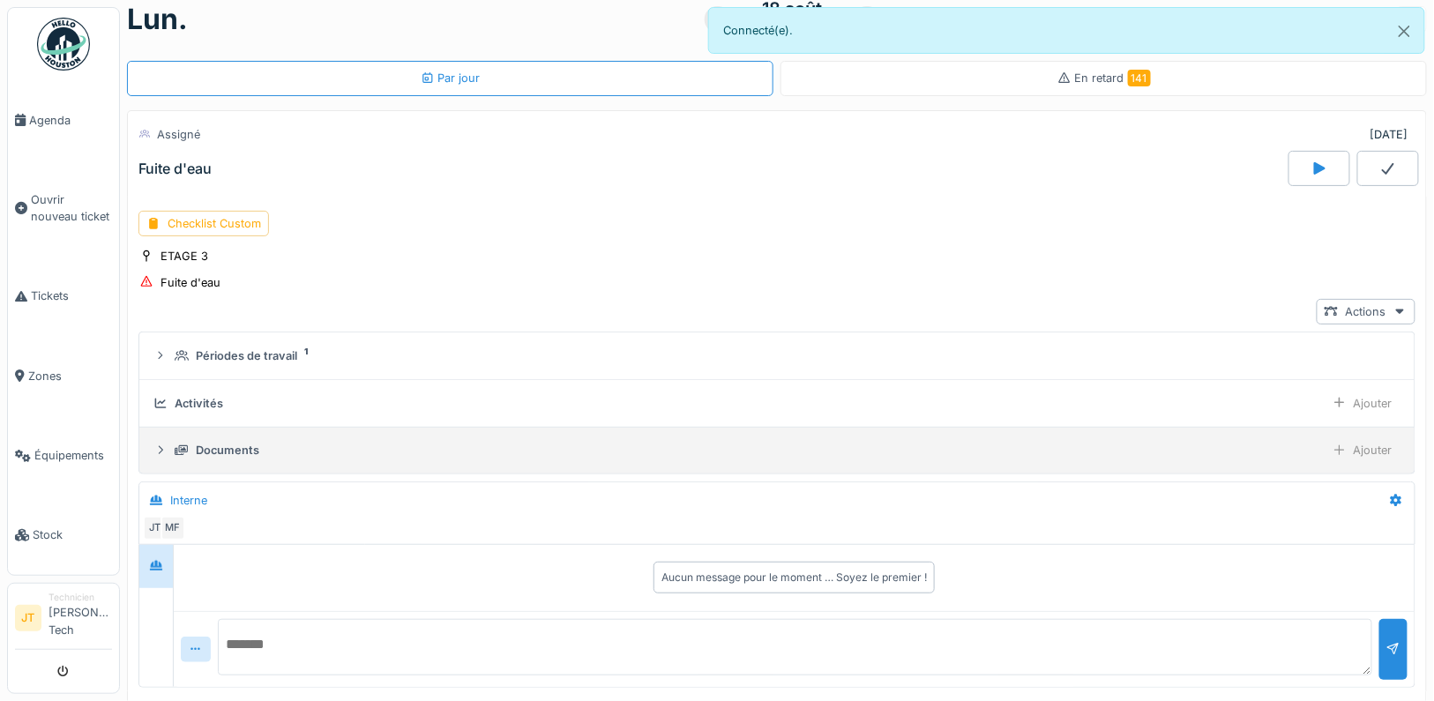
click at [234, 435] on summary "Documents Ajouter" at bounding box center [776, 451] width 1261 height 33
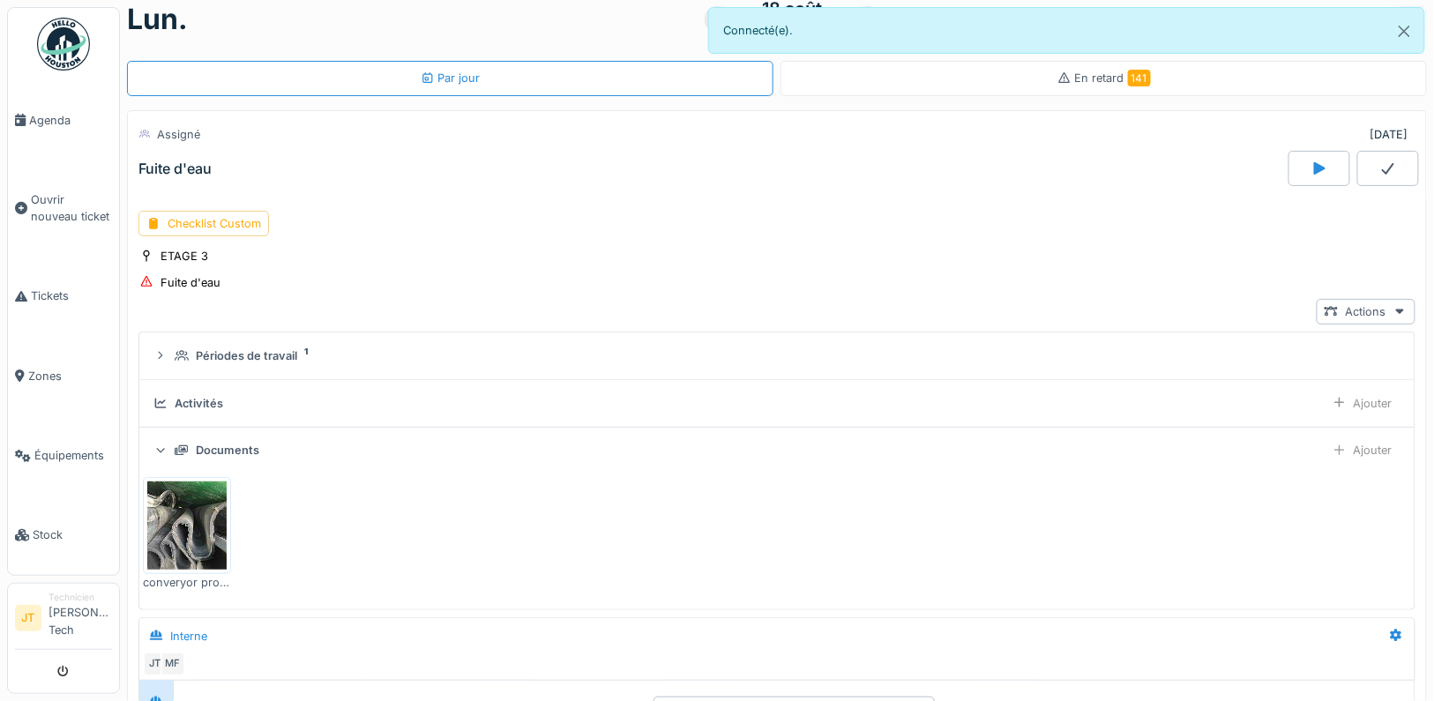
click at [196, 523] on img at bounding box center [186, 525] width 79 height 88
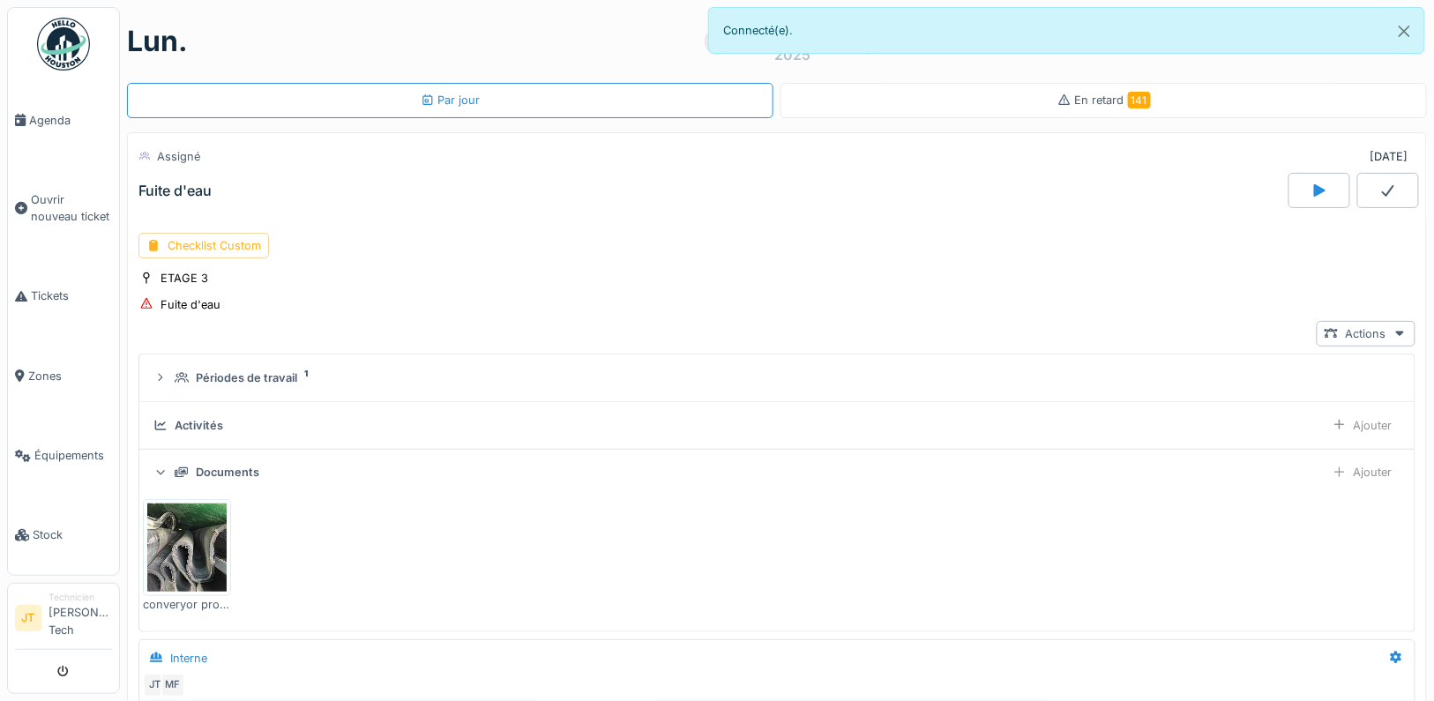
click at [196, 242] on div "Checklist Custom" at bounding box center [203, 246] width 131 height 26
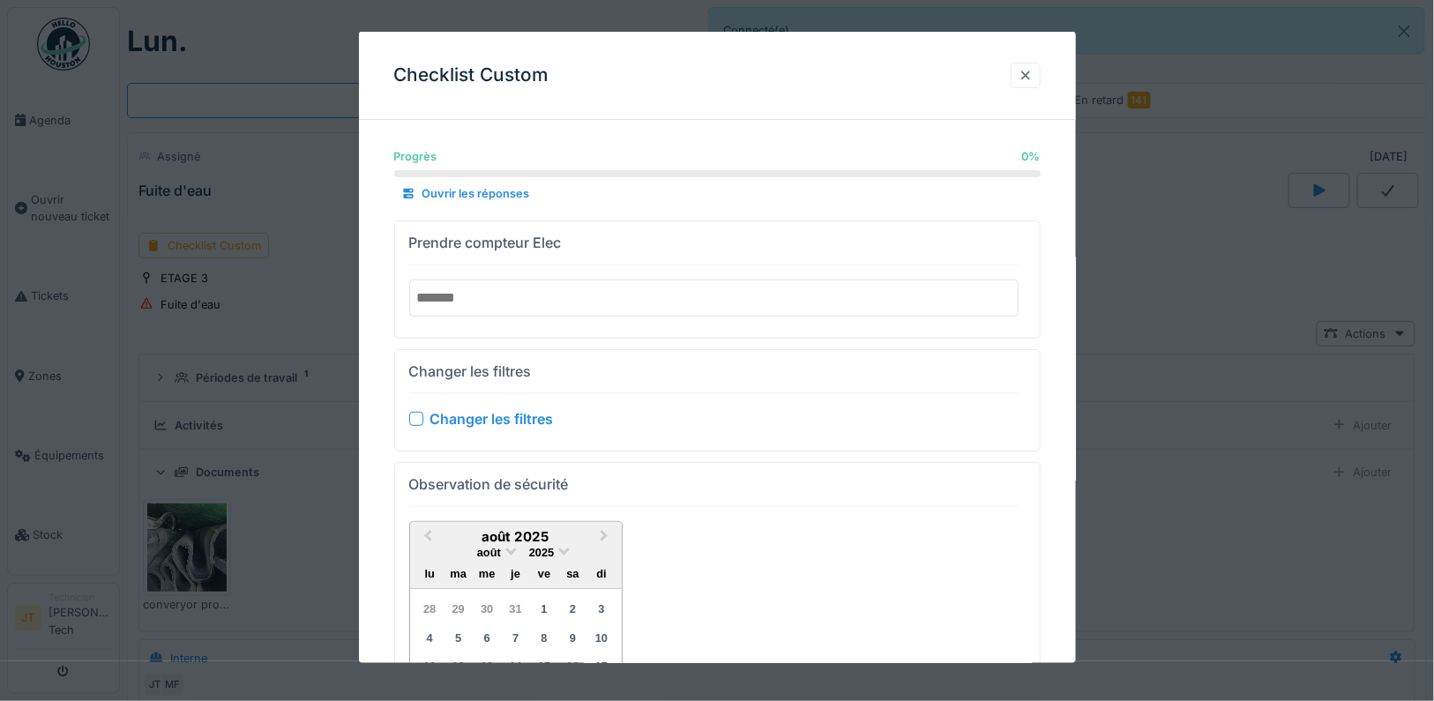
click at [1025, 78] on div at bounding box center [1026, 75] width 14 height 17
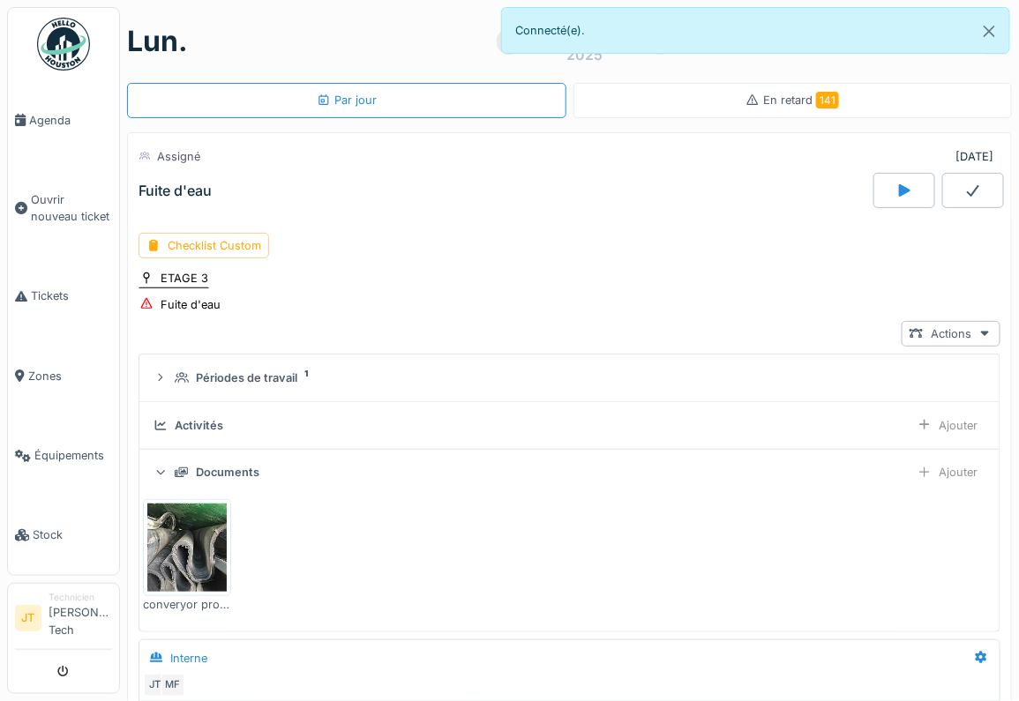
click at [191, 282] on div "ETAGE 3" at bounding box center [184, 278] width 48 height 17
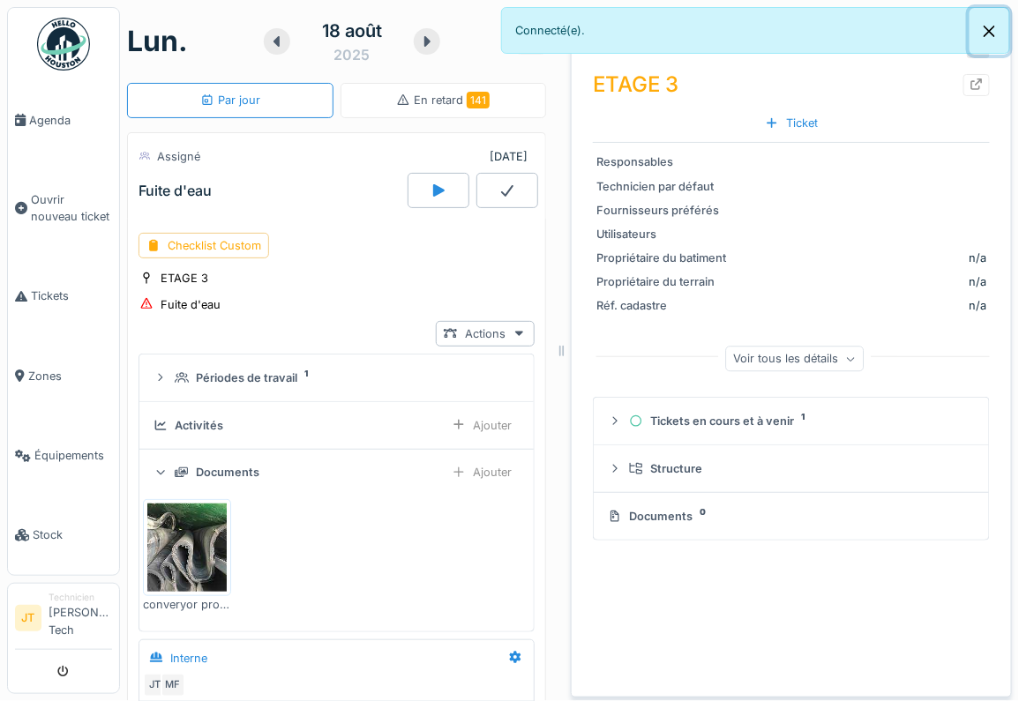
click at [993, 34] on button "Close" at bounding box center [989, 31] width 40 height 47
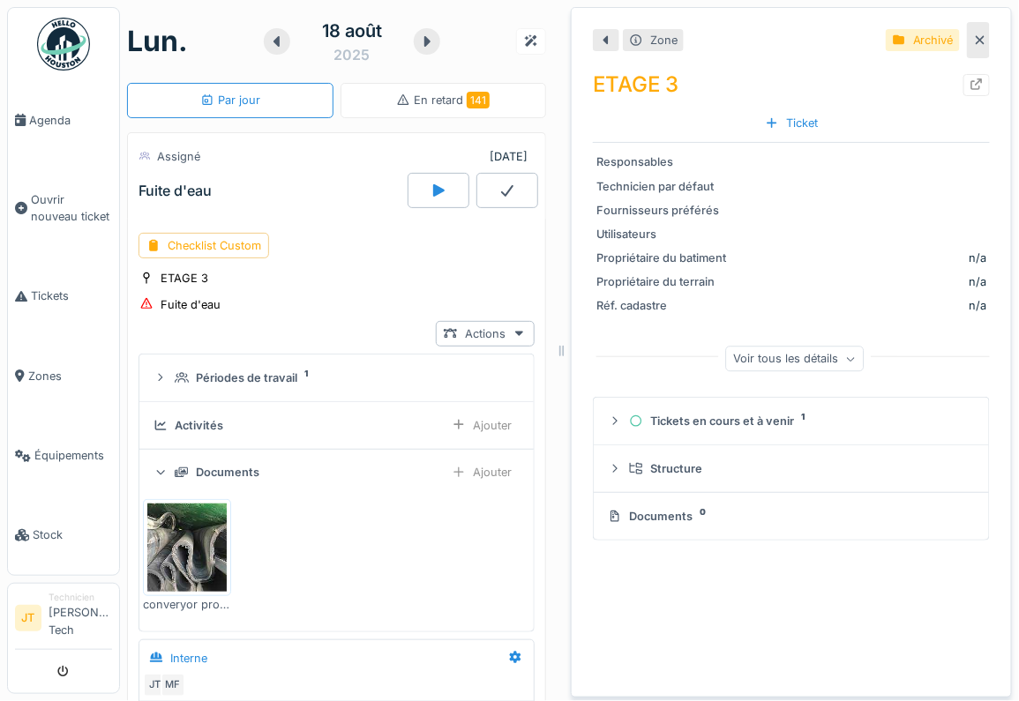
click at [985, 43] on icon at bounding box center [980, 39] width 14 height 11
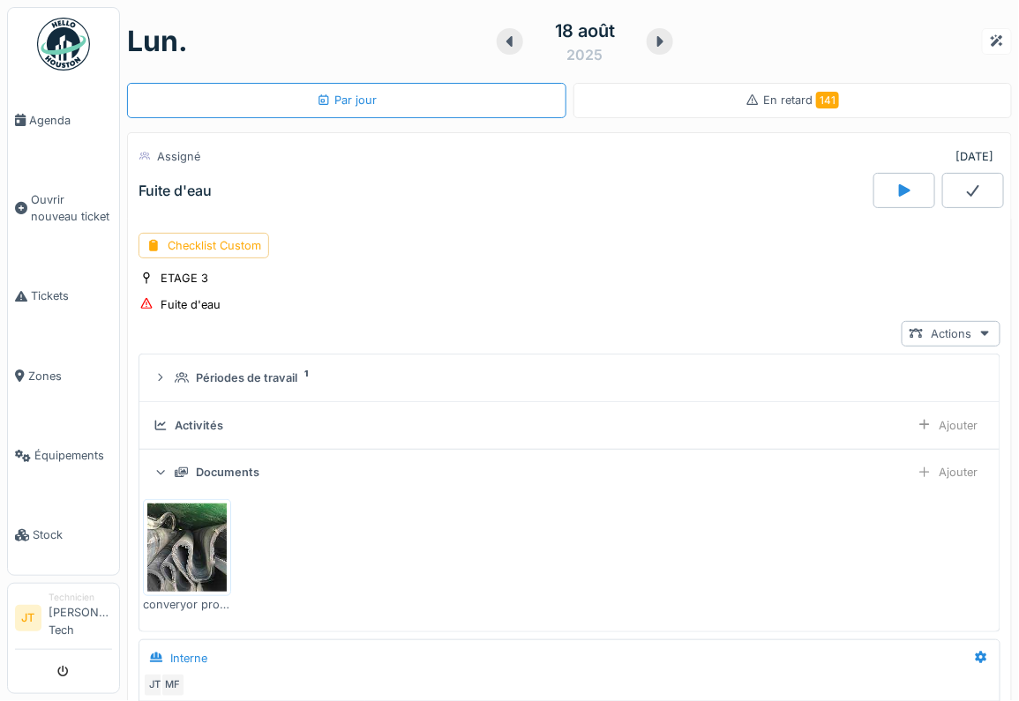
click at [908, 200] on div at bounding box center [904, 190] width 62 height 35
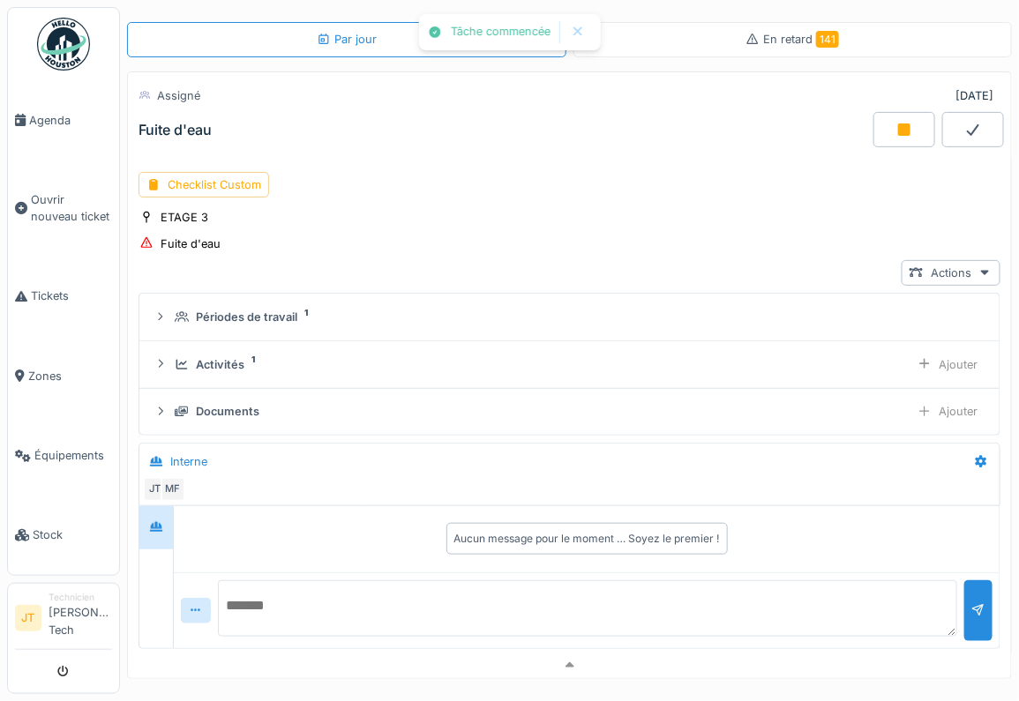
scroll to position [62, 0]
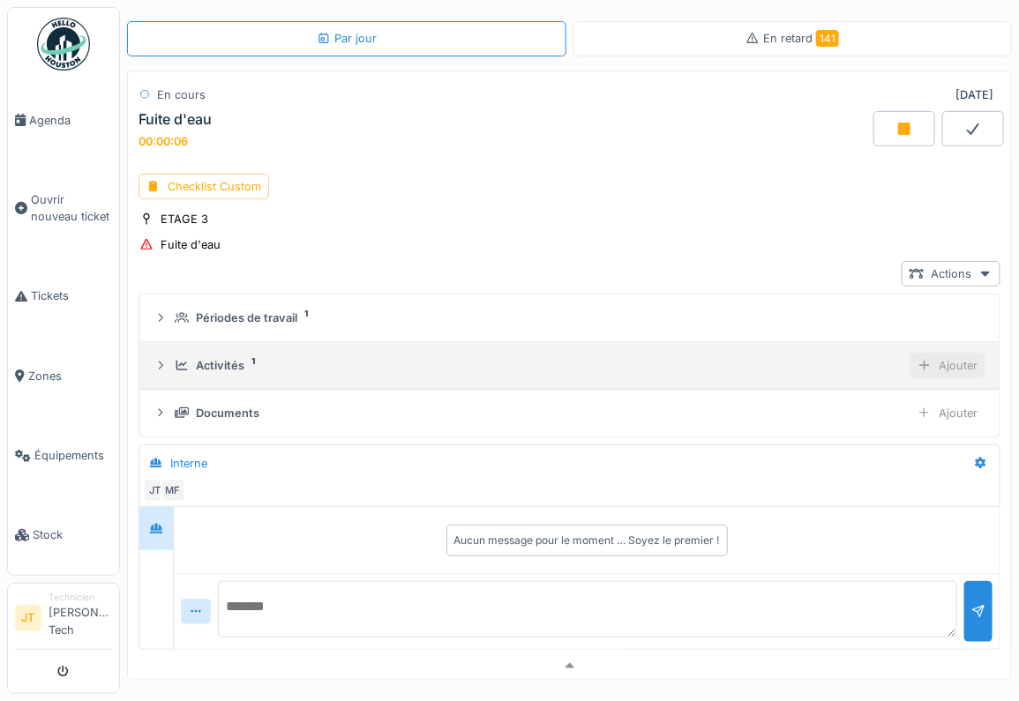
click at [944, 364] on div "Ajouter" at bounding box center [947, 366] width 76 height 26
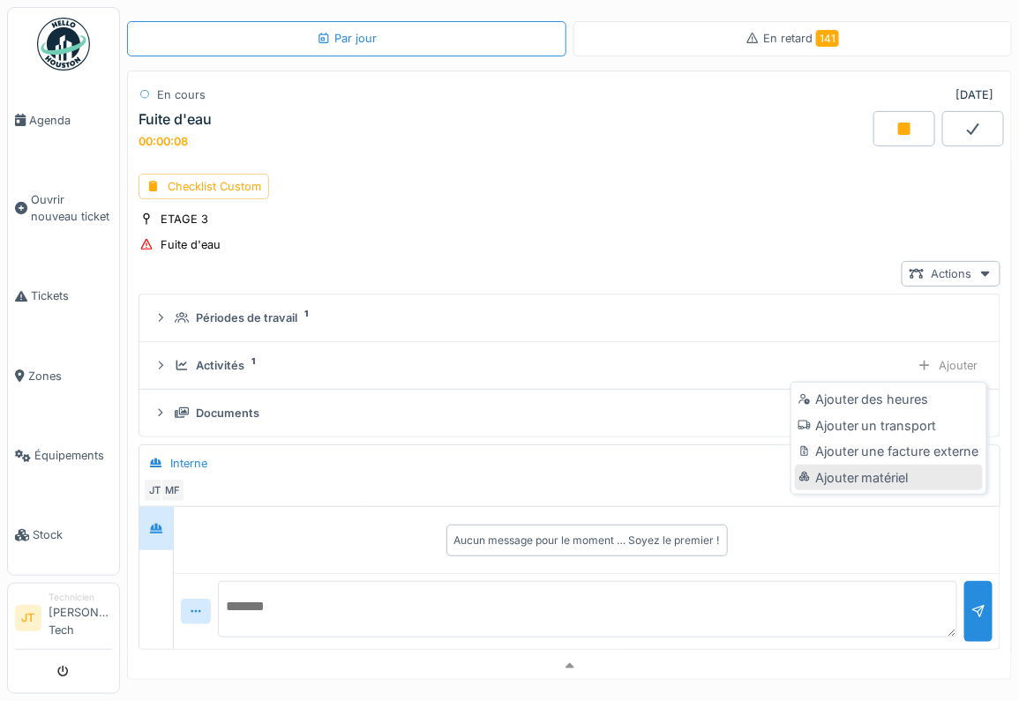
click at [854, 476] on div "Ajouter matériel" at bounding box center [889, 478] width 188 height 26
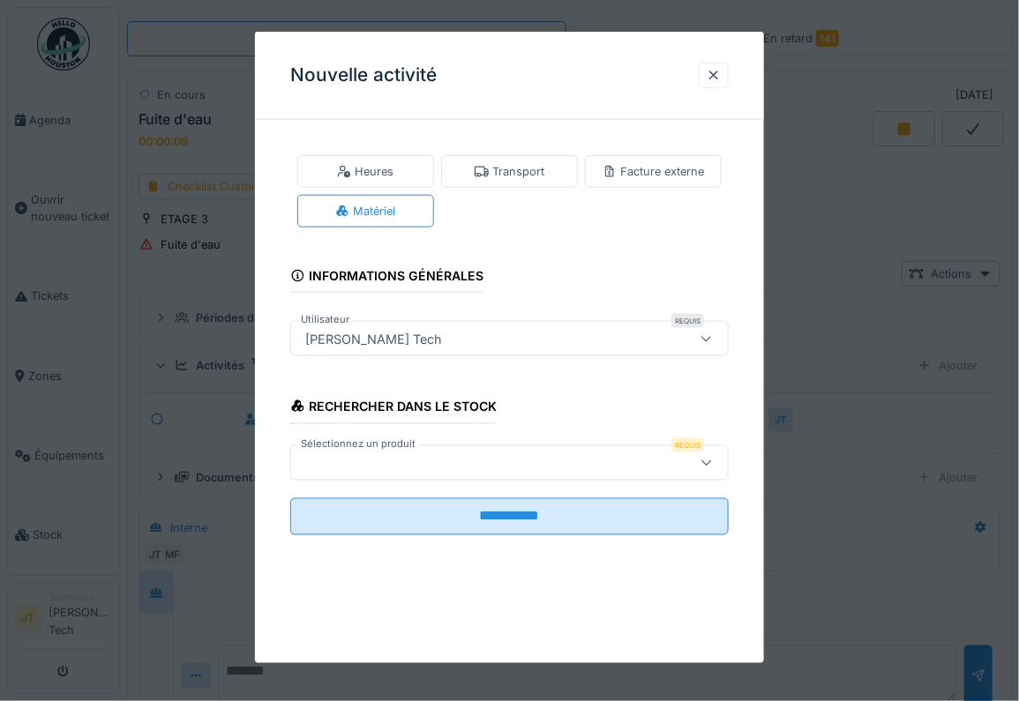
click at [489, 454] on div at bounding box center [481, 461] width 367 height 19
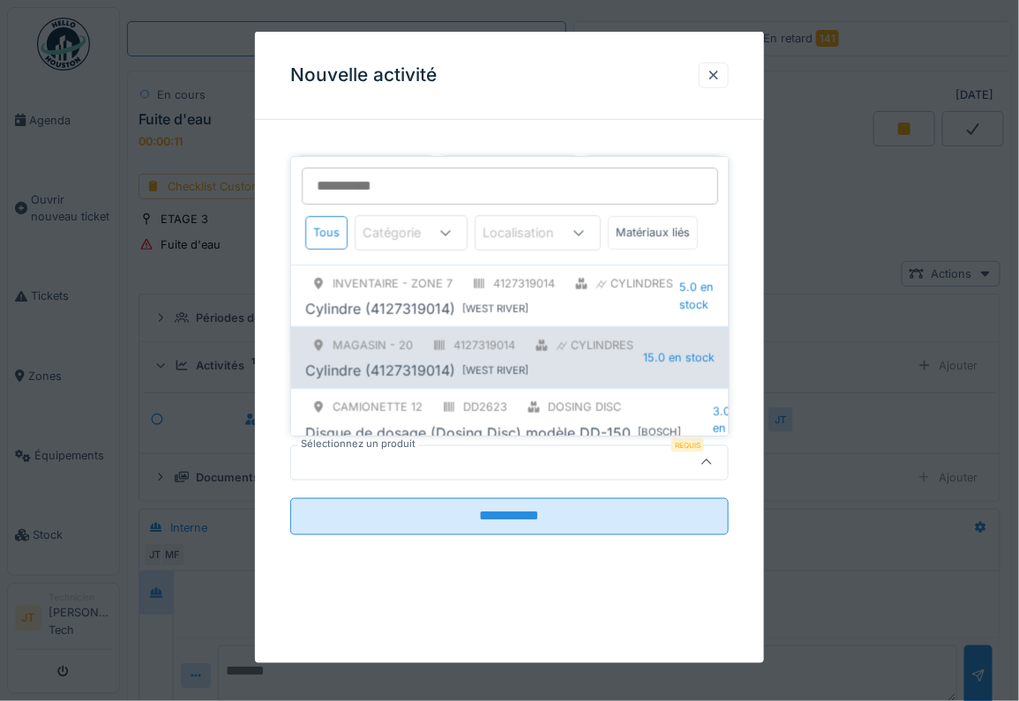
click at [436, 361] on div "Cylindre (4127319014)" at bounding box center [380, 371] width 150 height 21
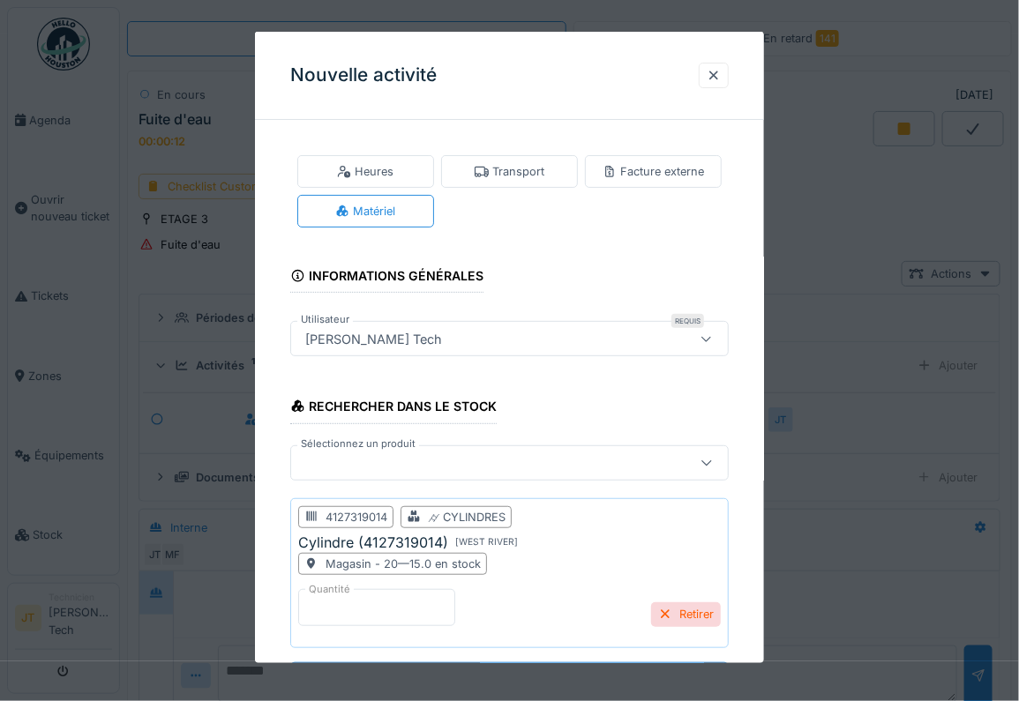
click at [332, 600] on input "*" at bounding box center [376, 607] width 157 height 37
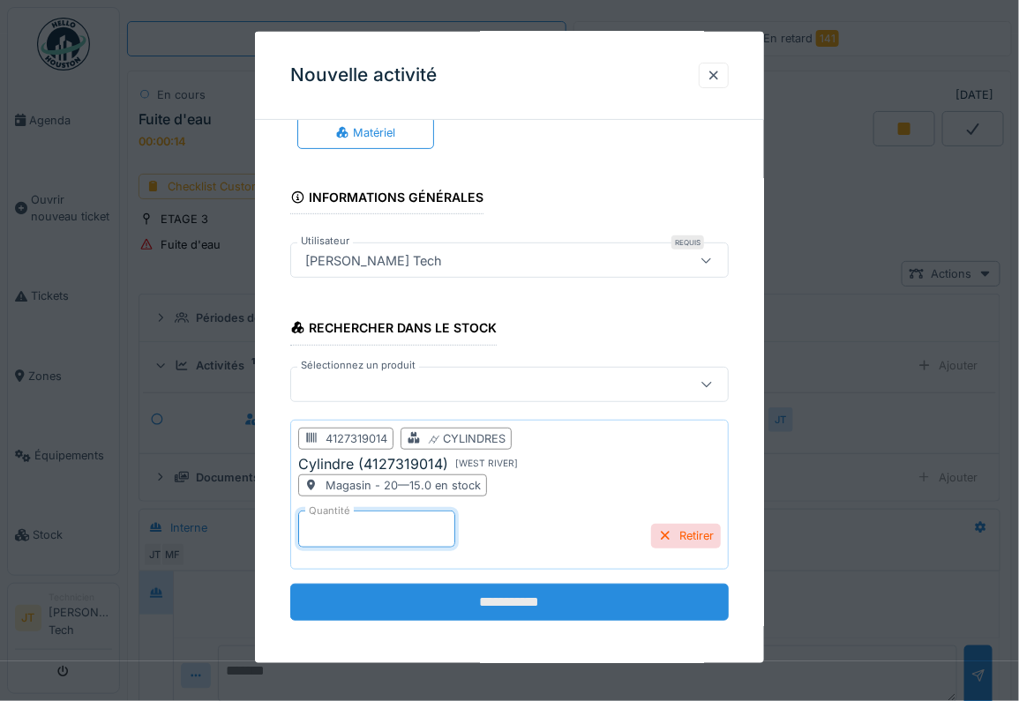
type input "*"
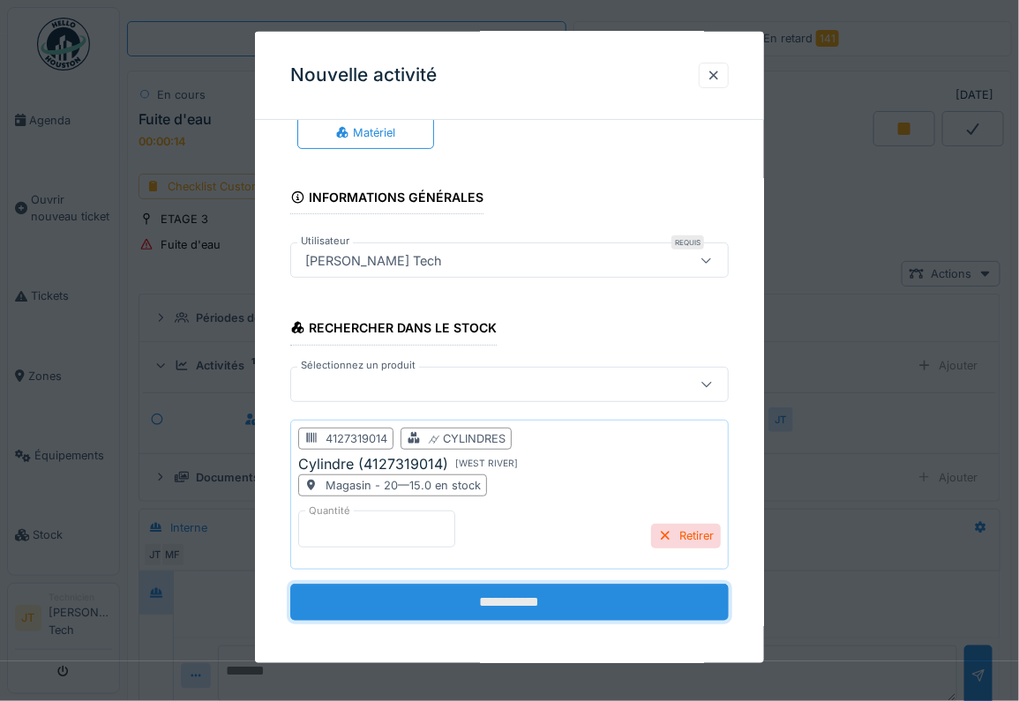
click at [496, 603] on input "**********" at bounding box center [509, 602] width 439 height 37
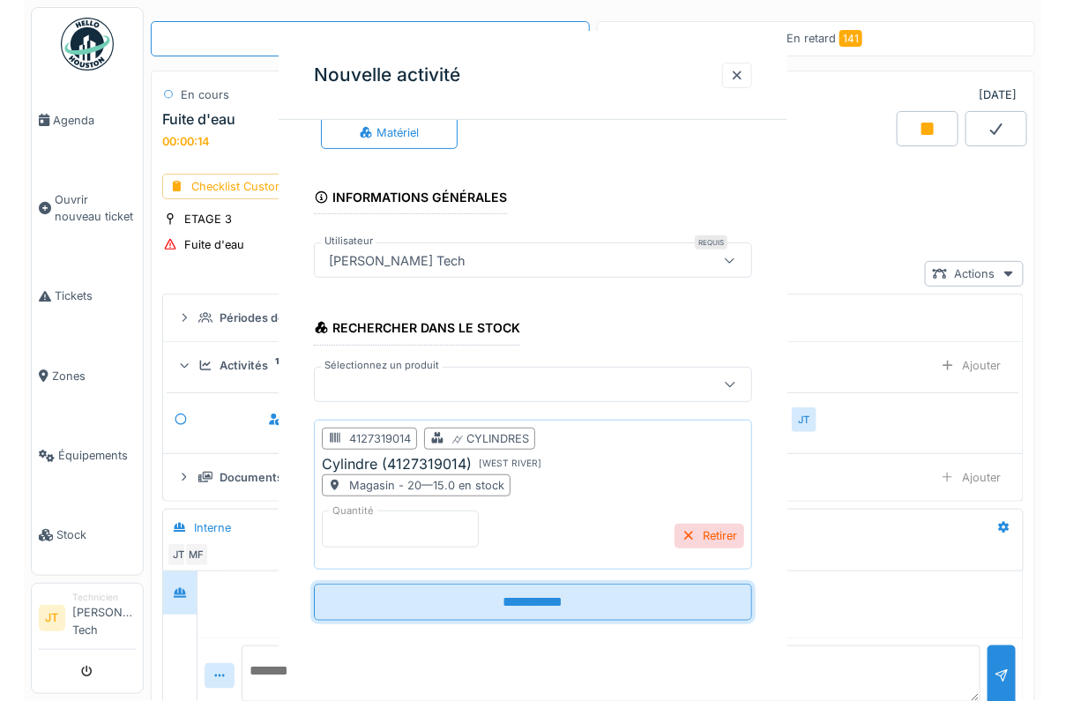
scroll to position [0, 0]
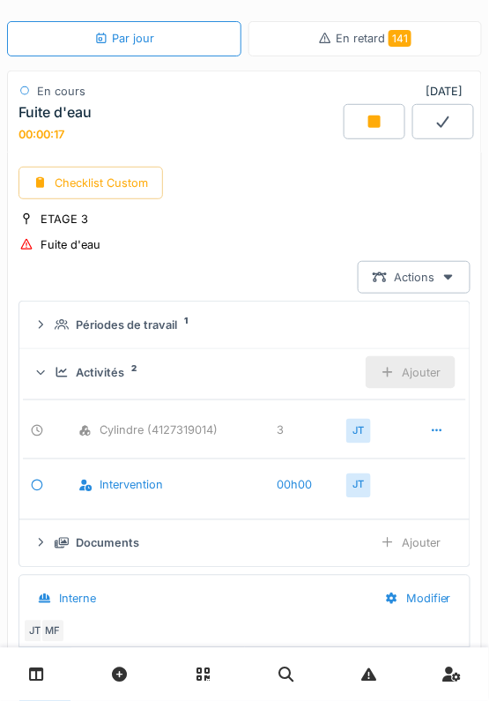
click at [425, 362] on div "Ajouter" at bounding box center [411, 372] width 90 height 33
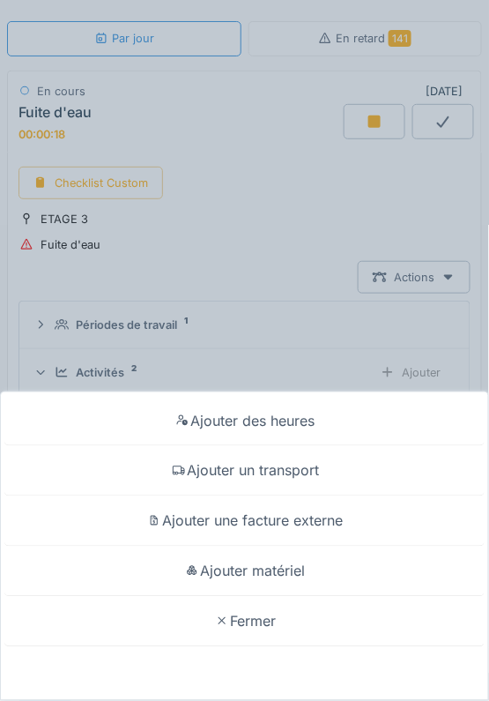
click at [265, 589] on div "Ajouter matériel" at bounding box center [244, 572] width 481 height 50
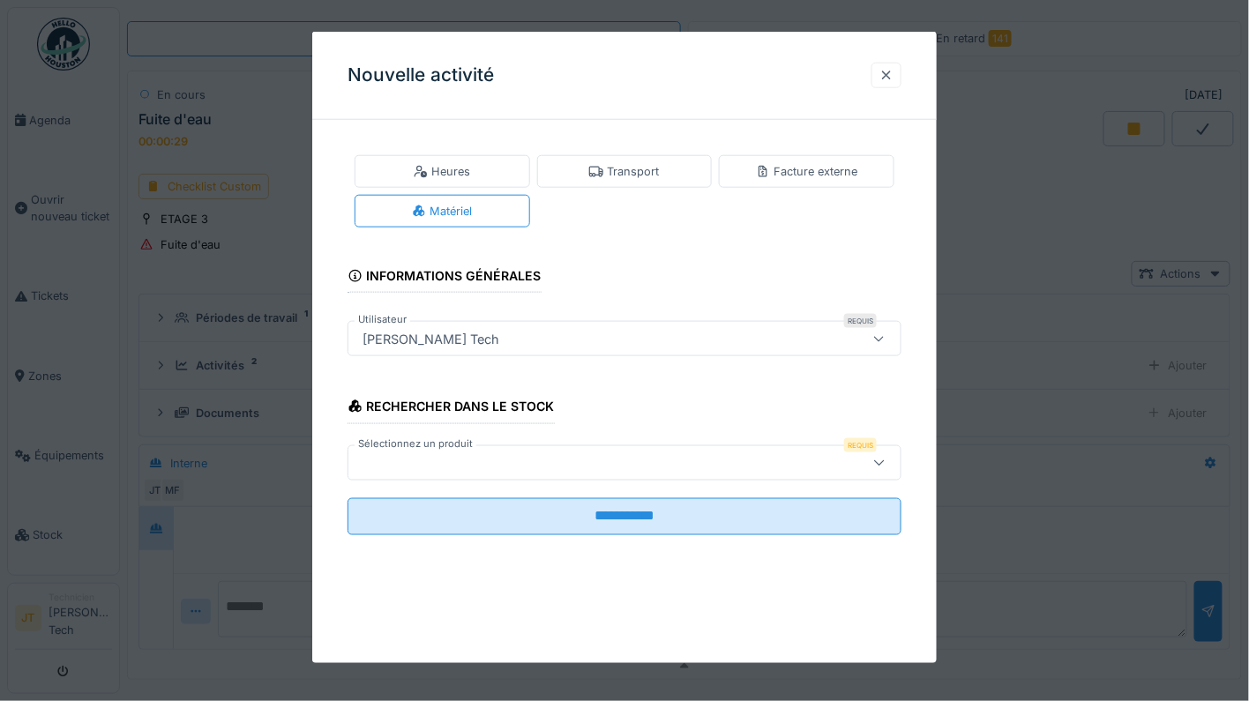
click at [887, 76] on div at bounding box center [886, 75] width 14 height 17
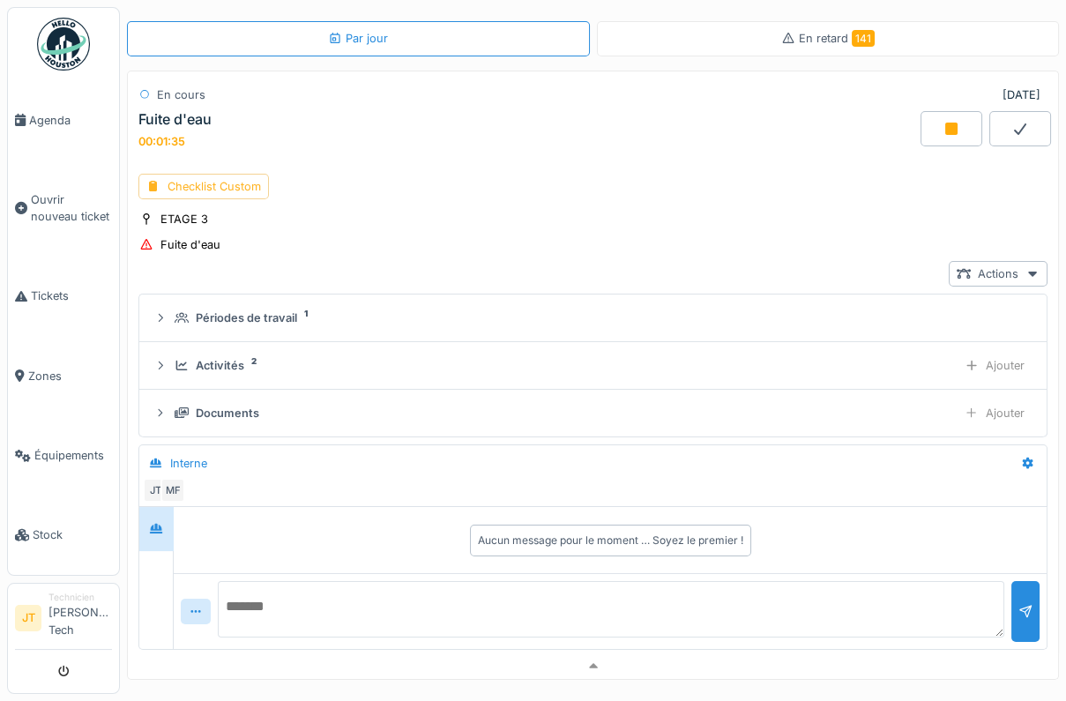
click at [221, 181] on div "Checklist Custom" at bounding box center [203, 187] width 131 height 26
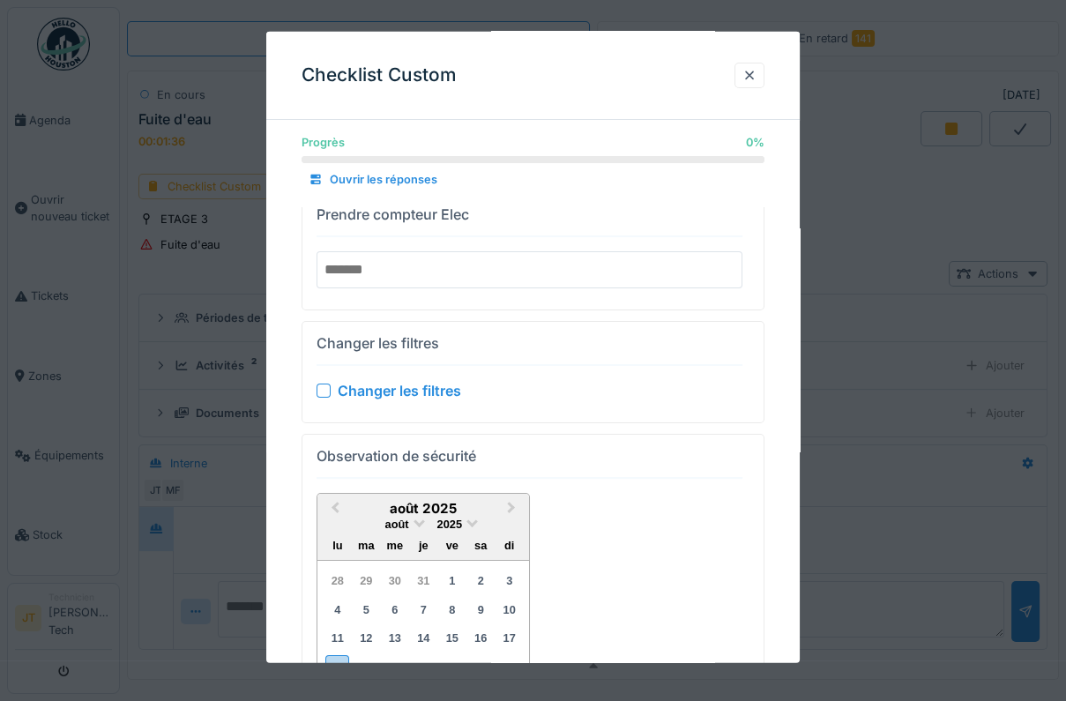
scroll to position [41, 0]
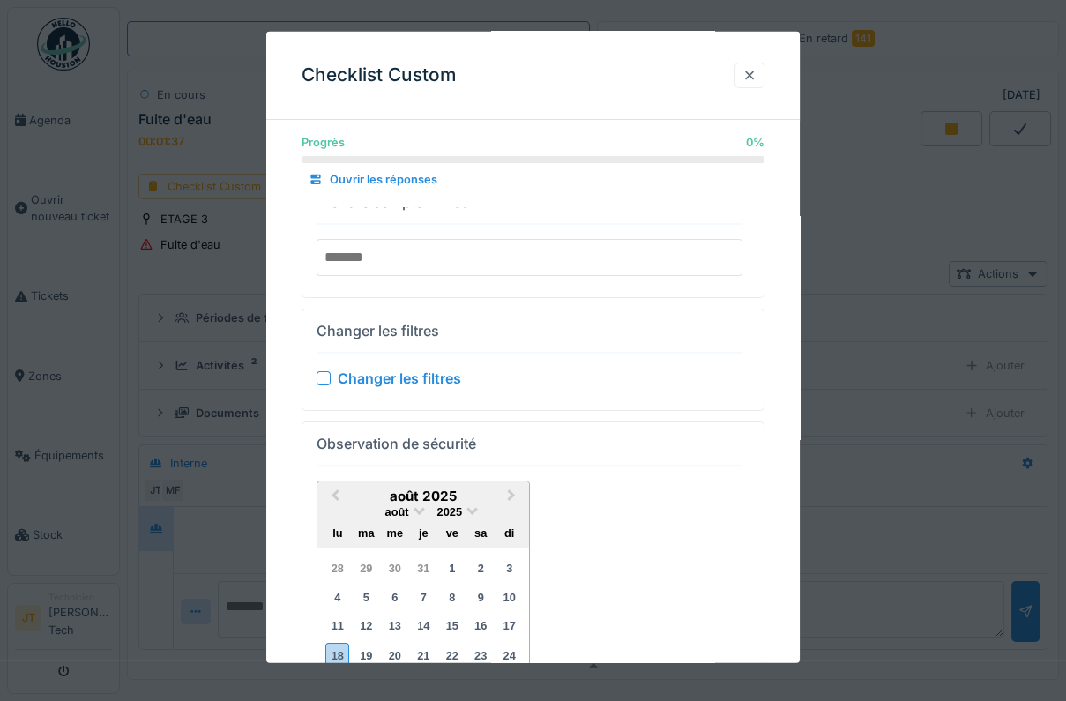
click at [753, 67] on div at bounding box center [749, 75] width 14 height 17
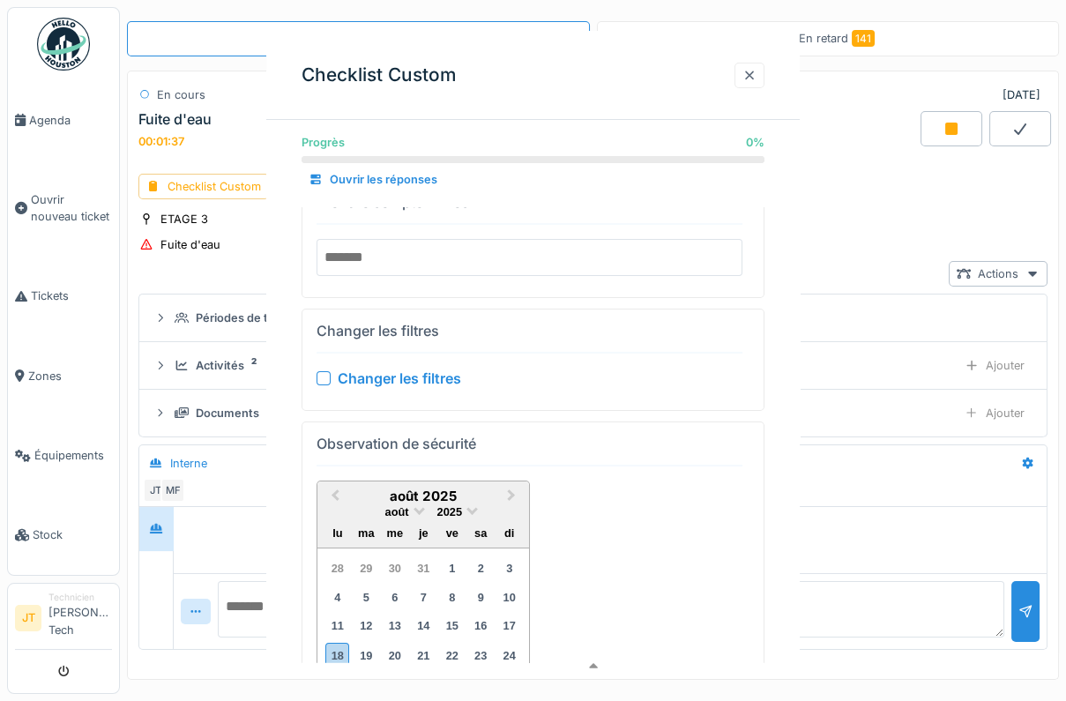
scroll to position [0, 0]
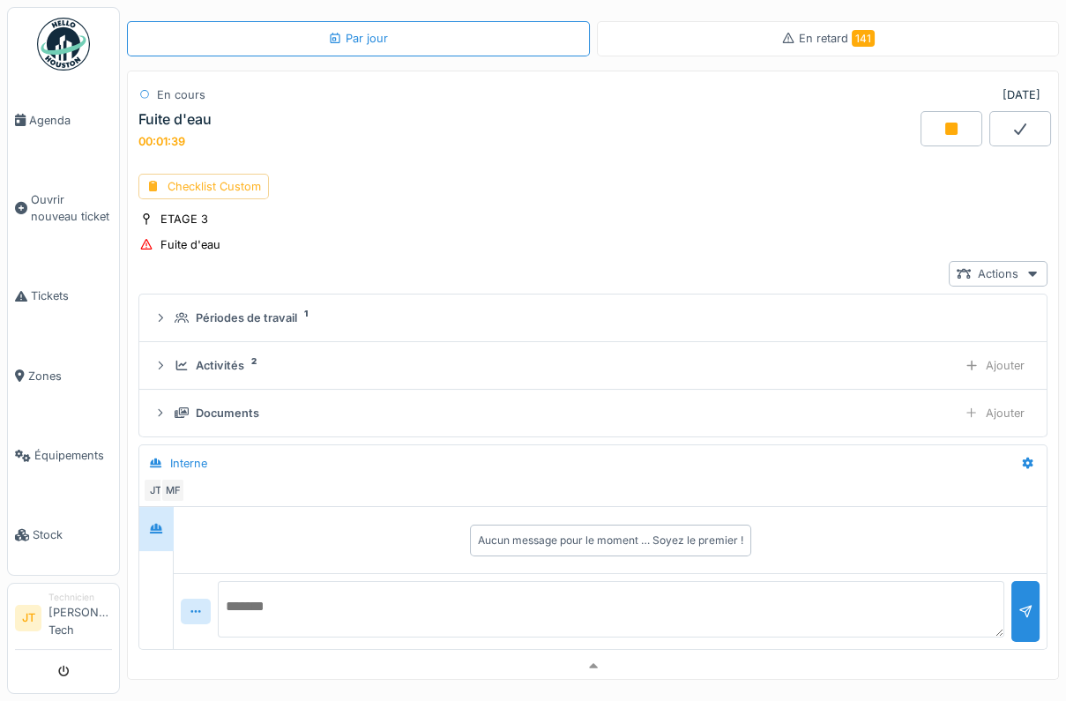
click at [208, 191] on div "Checklist Custom" at bounding box center [203, 187] width 131 height 26
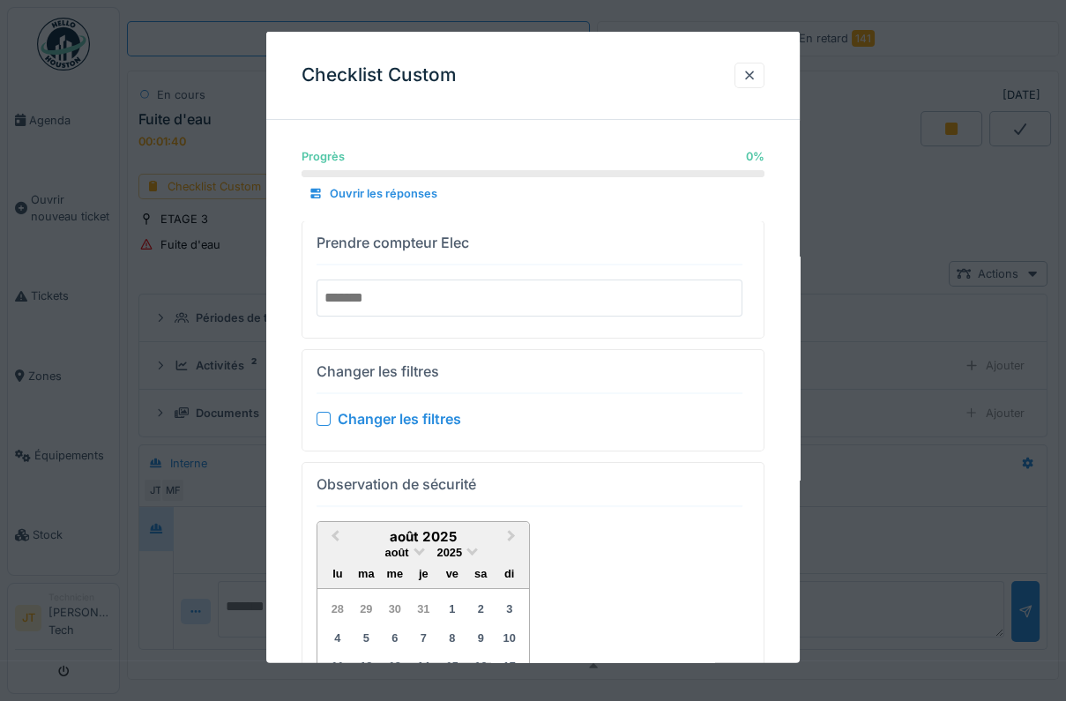
scroll to position [40, 0]
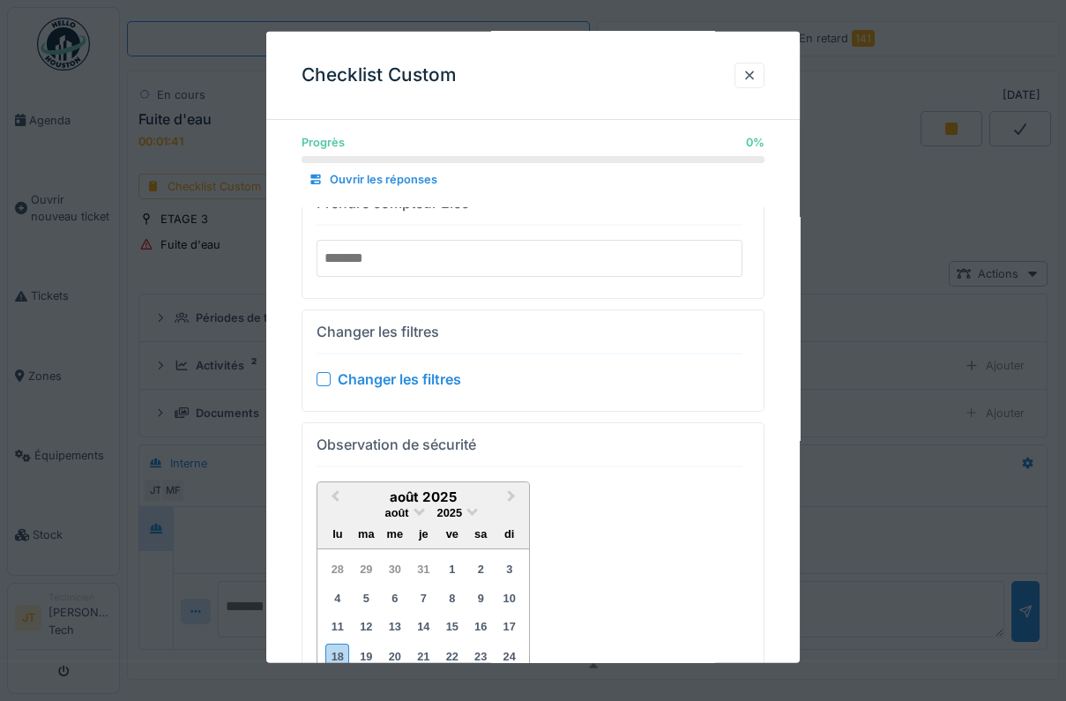
click at [389, 253] on input "number" at bounding box center [530, 257] width 426 height 37
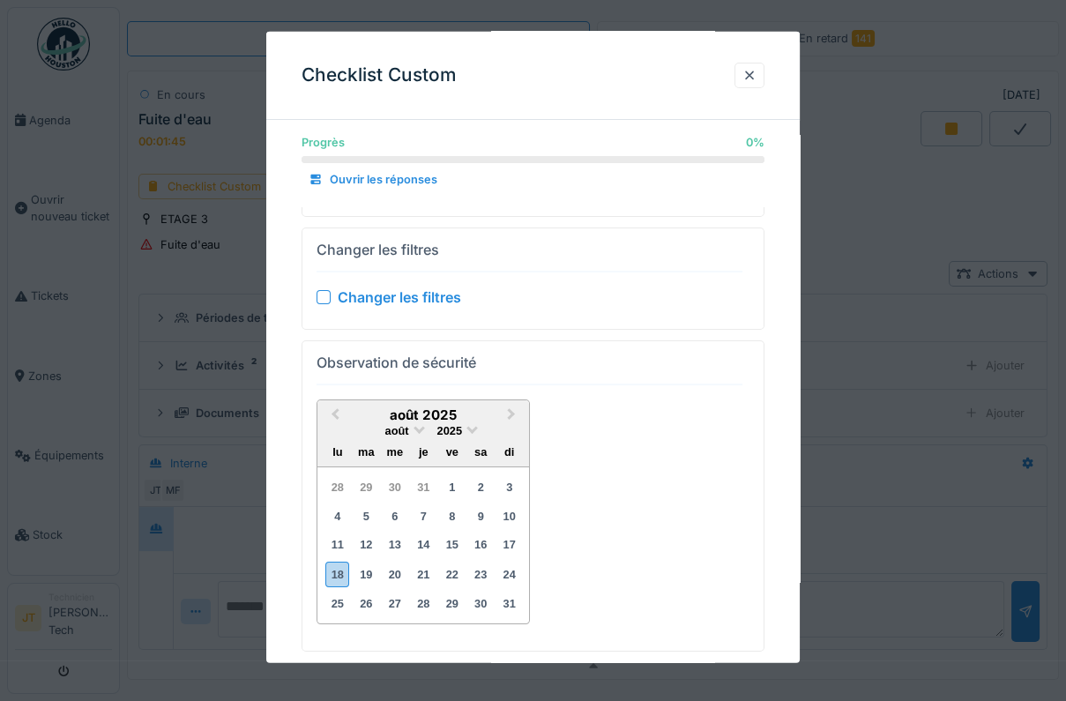
scroll to position [147, 0]
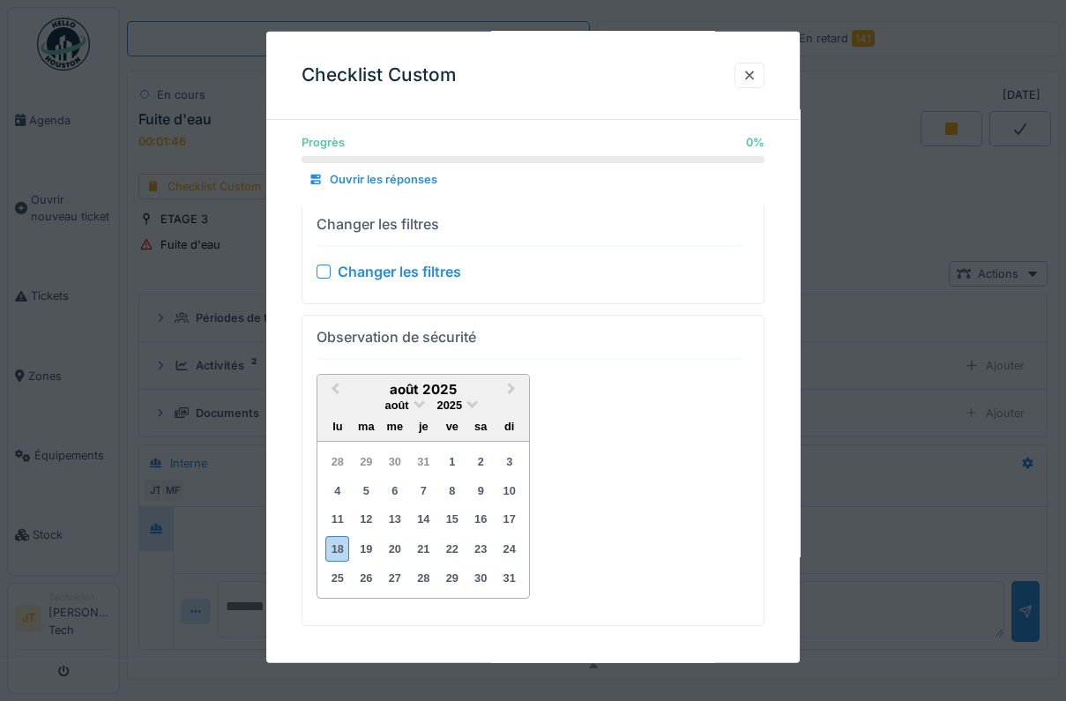
type input "*****"
click at [322, 267] on div at bounding box center [324, 271] width 14 height 14
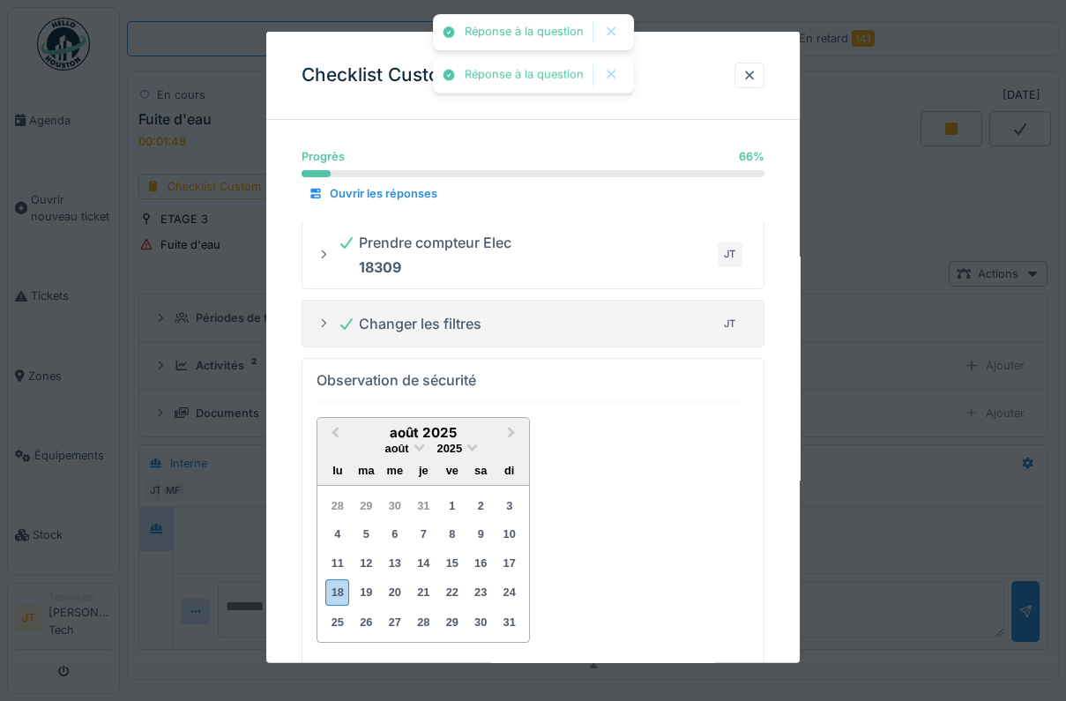
scroll to position [47, 0]
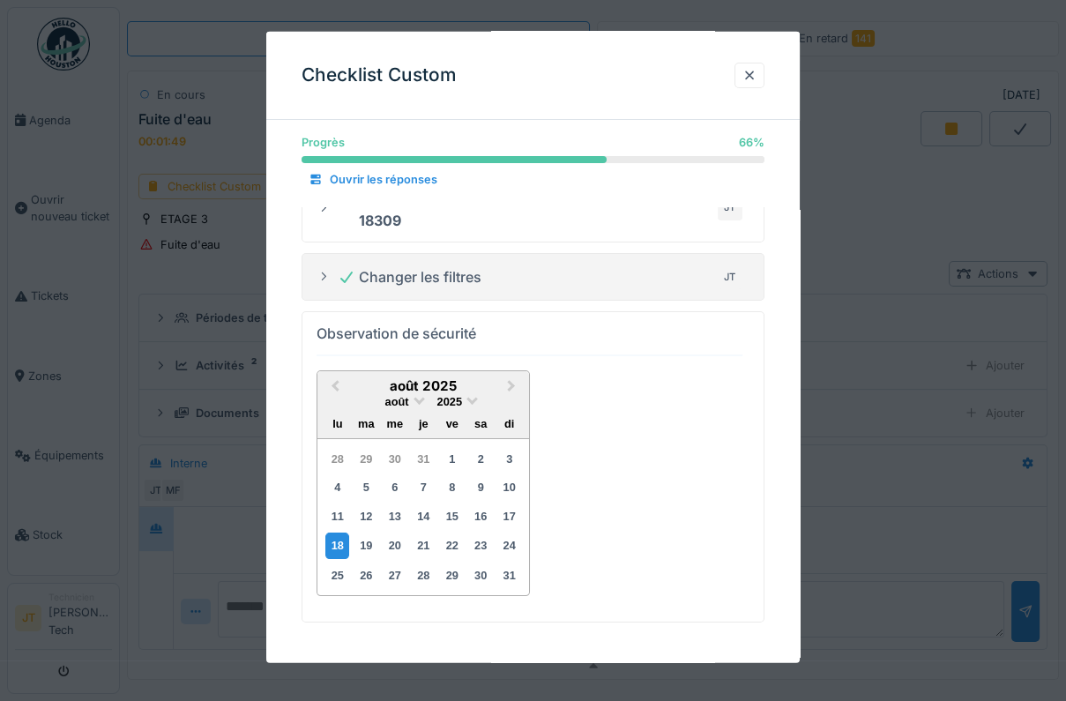
click at [340, 535] on div "18" at bounding box center [337, 546] width 24 height 26
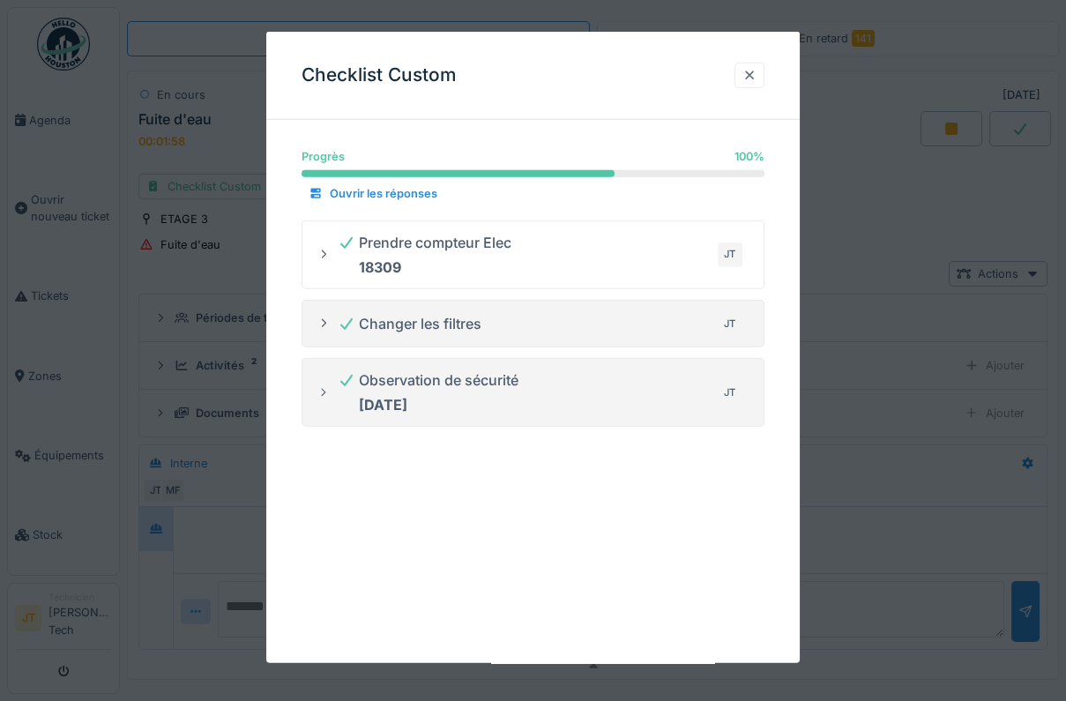
click at [752, 77] on div at bounding box center [749, 75] width 14 height 17
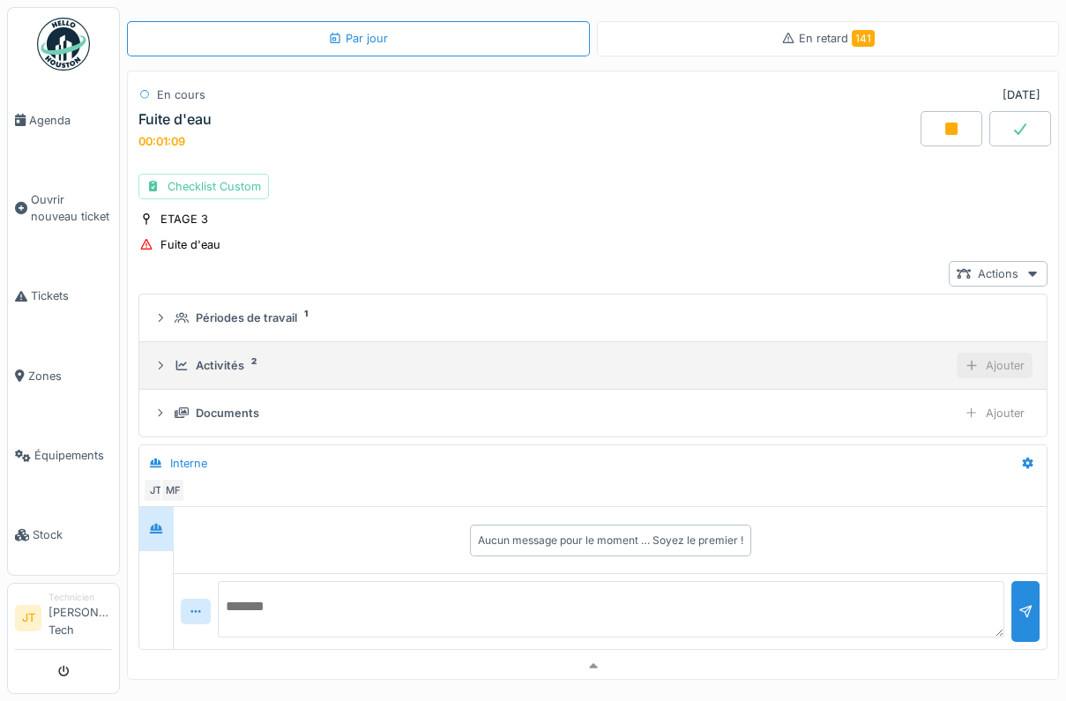
click at [985, 366] on div "Ajouter" at bounding box center [995, 366] width 76 height 26
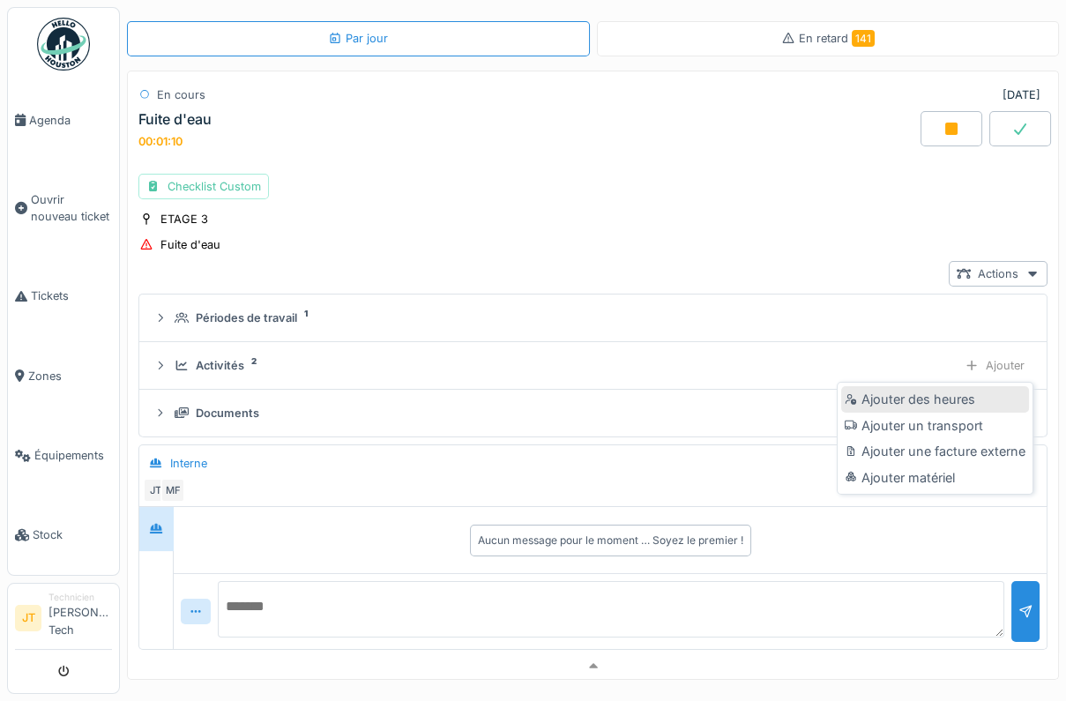
click at [952, 406] on div "Ajouter des heures" at bounding box center [935, 399] width 188 height 26
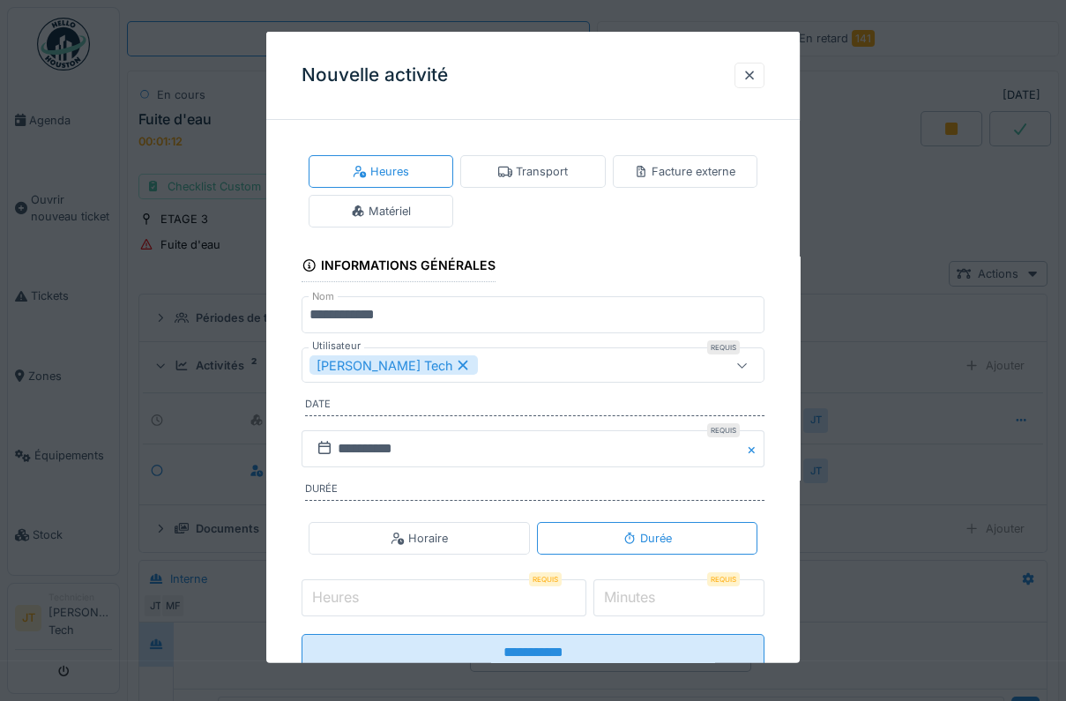
scroll to position [50, 0]
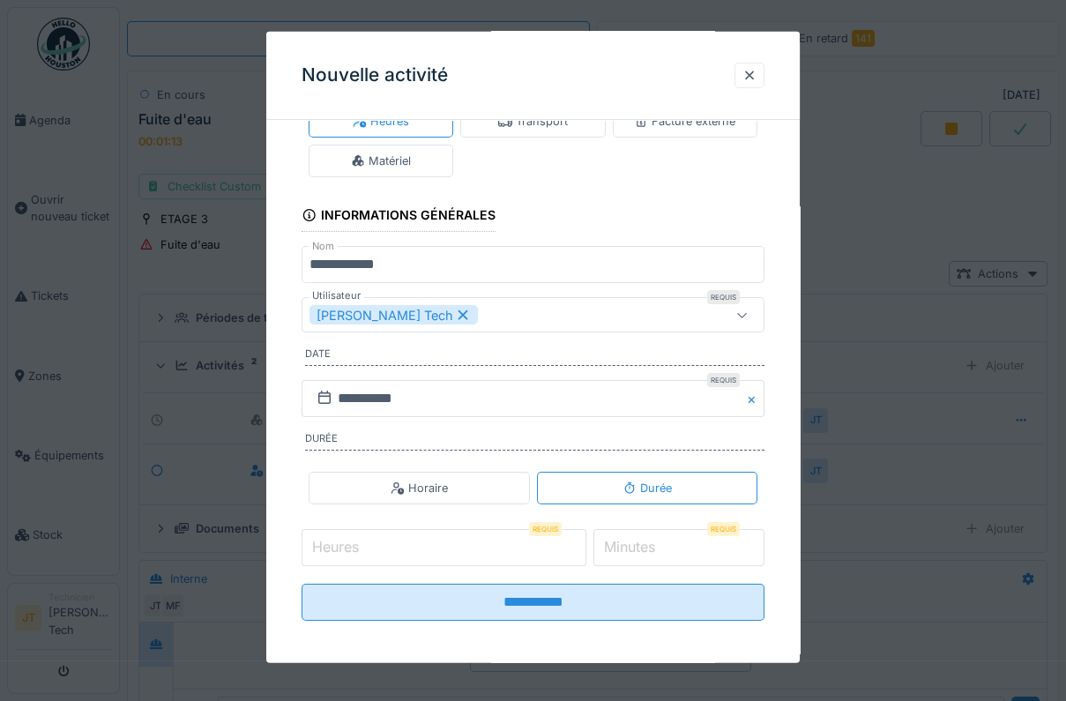
click at [360, 563] on fieldset "**********" at bounding box center [533, 359] width 463 height 551
click at [343, 549] on label "Heures" at bounding box center [336, 546] width 54 height 21
click at [343, 549] on input "Heures" at bounding box center [444, 547] width 285 height 37
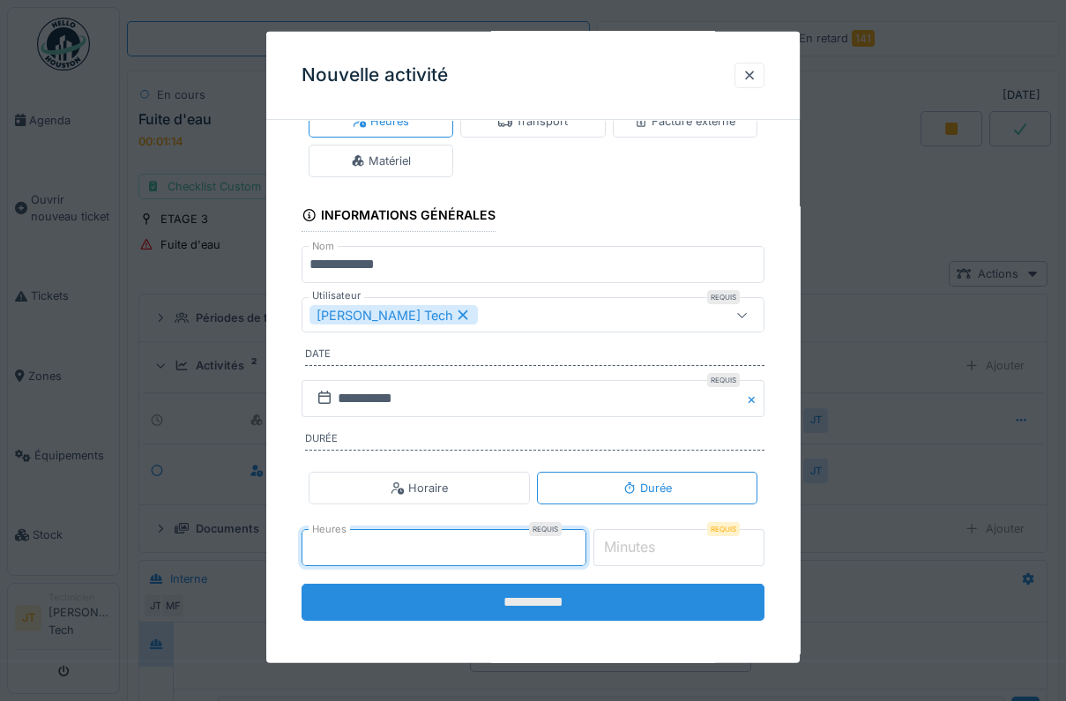
type input "*"
click at [546, 592] on input "**********" at bounding box center [533, 602] width 463 height 37
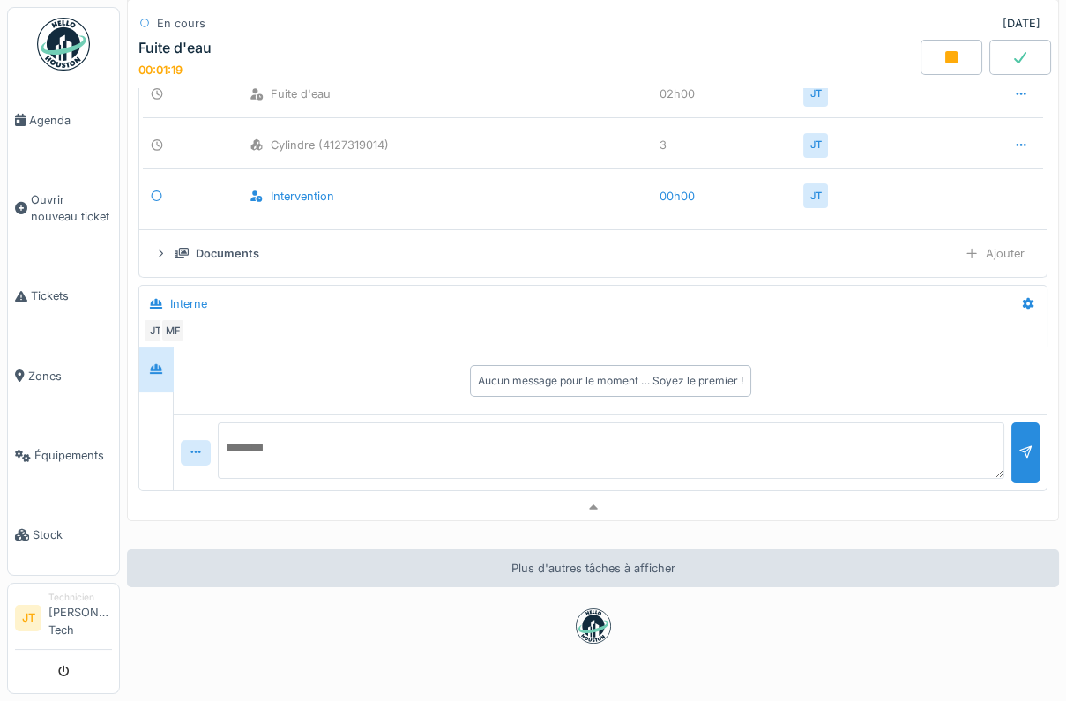
scroll to position [414, 0]
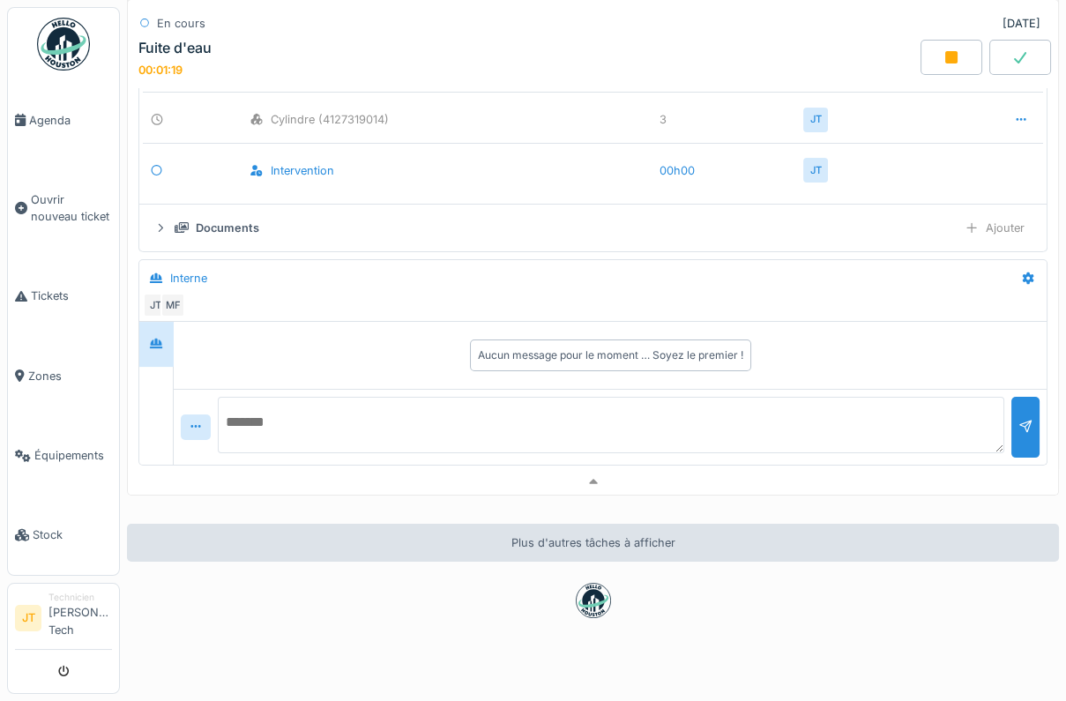
click at [275, 426] on textarea at bounding box center [611, 425] width 787 height 56
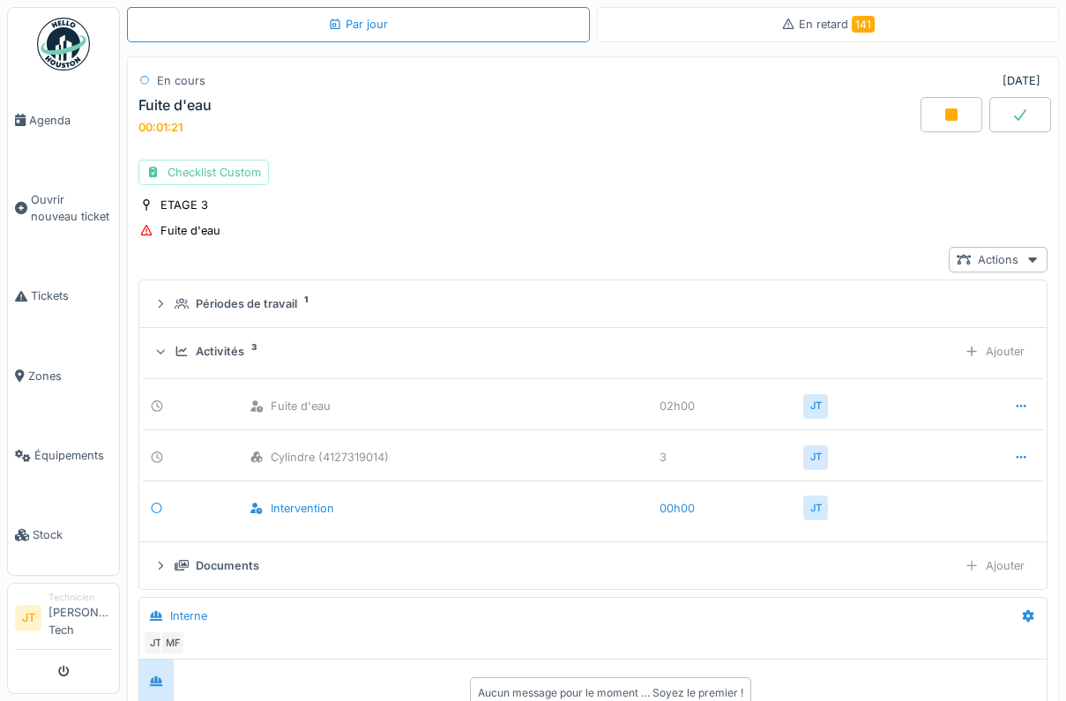
scroll to position [64, 0]
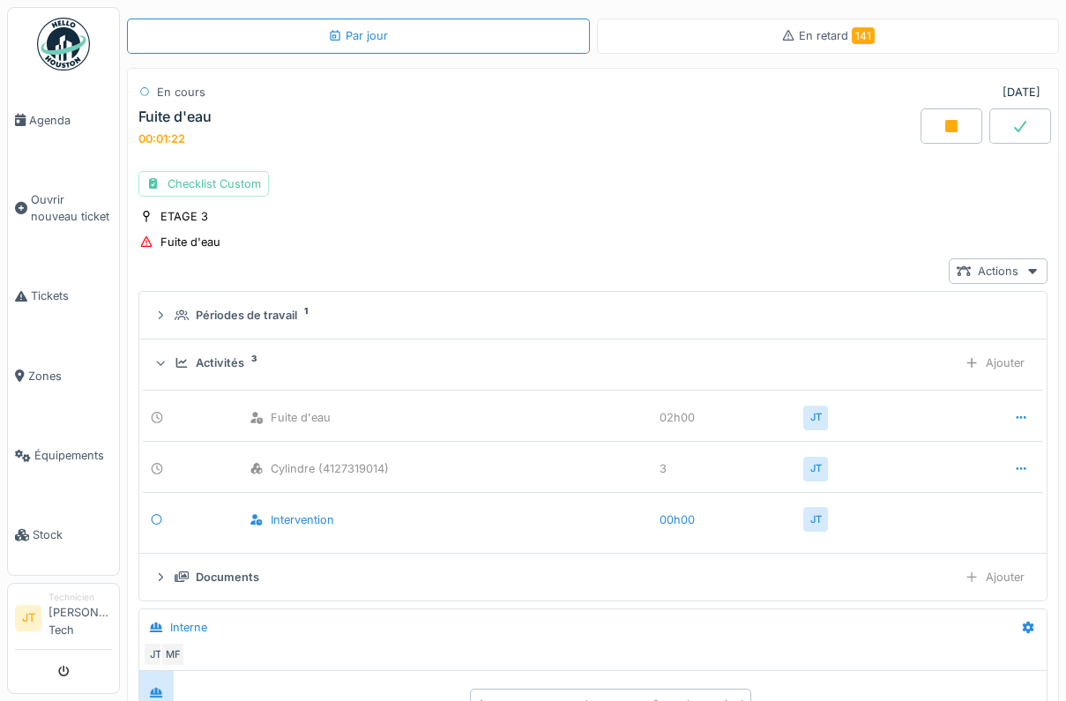
click at [1025, 129] on icon at bounding box center [1020, 126] width 18 height 14
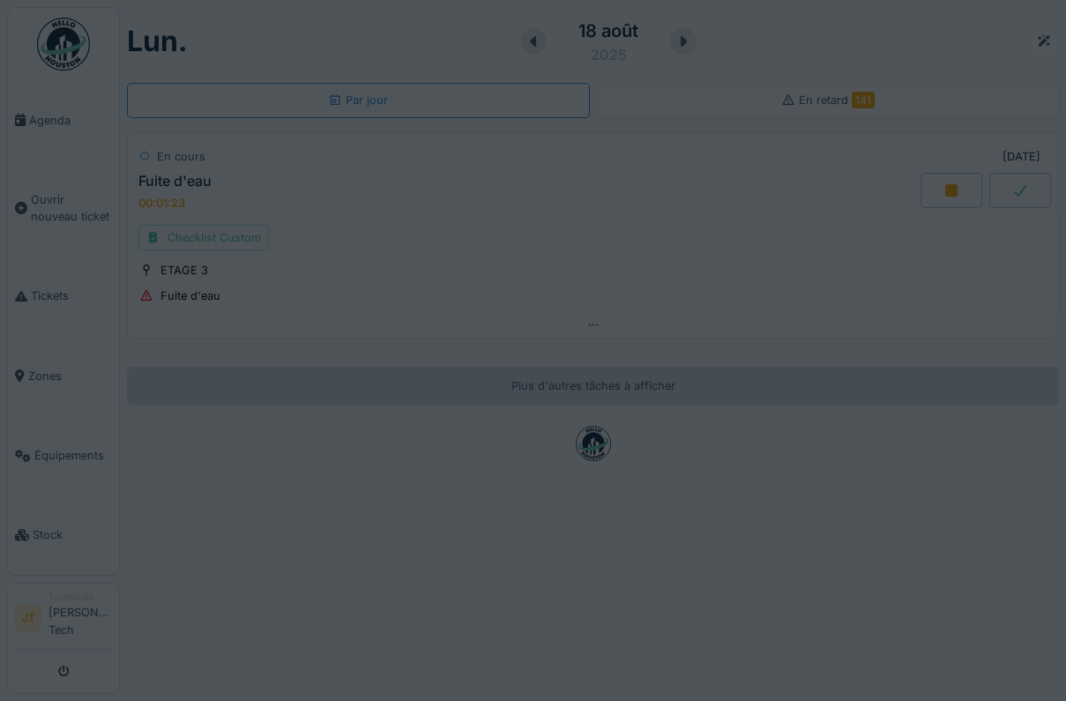
scroll to position [0, 0]
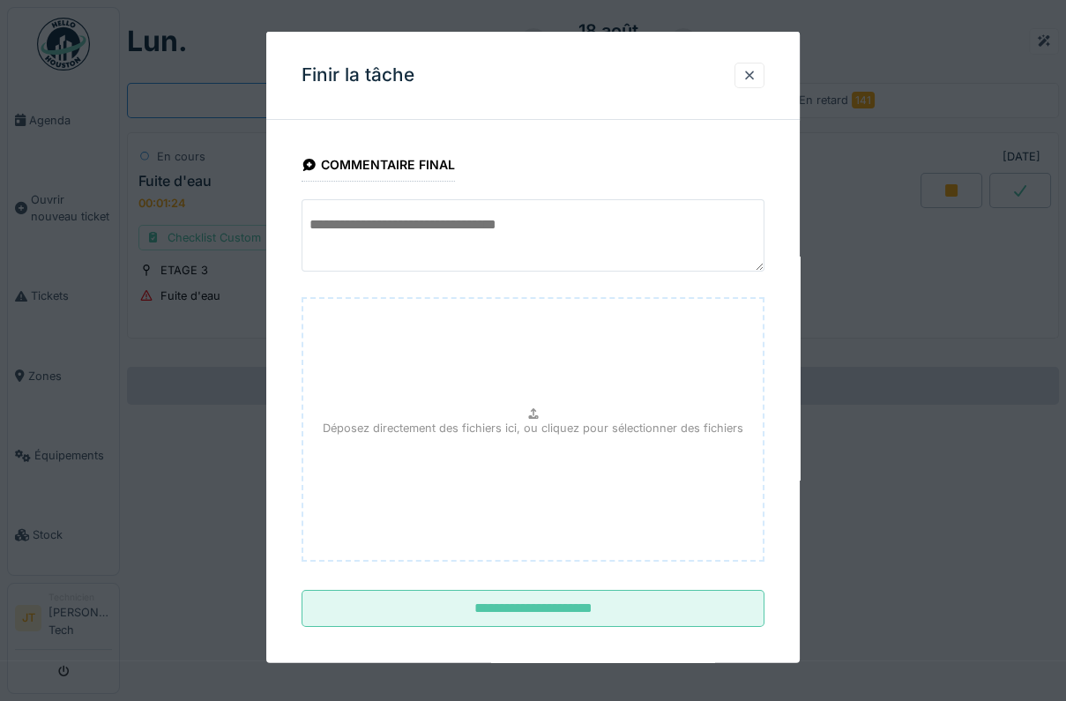
click at [344, 246] on textarea at bounding box center [533, 235] width 463 height 72
type textarea "**********"
click at [503, 400] on div "Déposez directement des fichiers ici, ou cliquez pour sélectionner des fichiers" at bounding box center [533, 429] width 463 height 265
type input "**********"
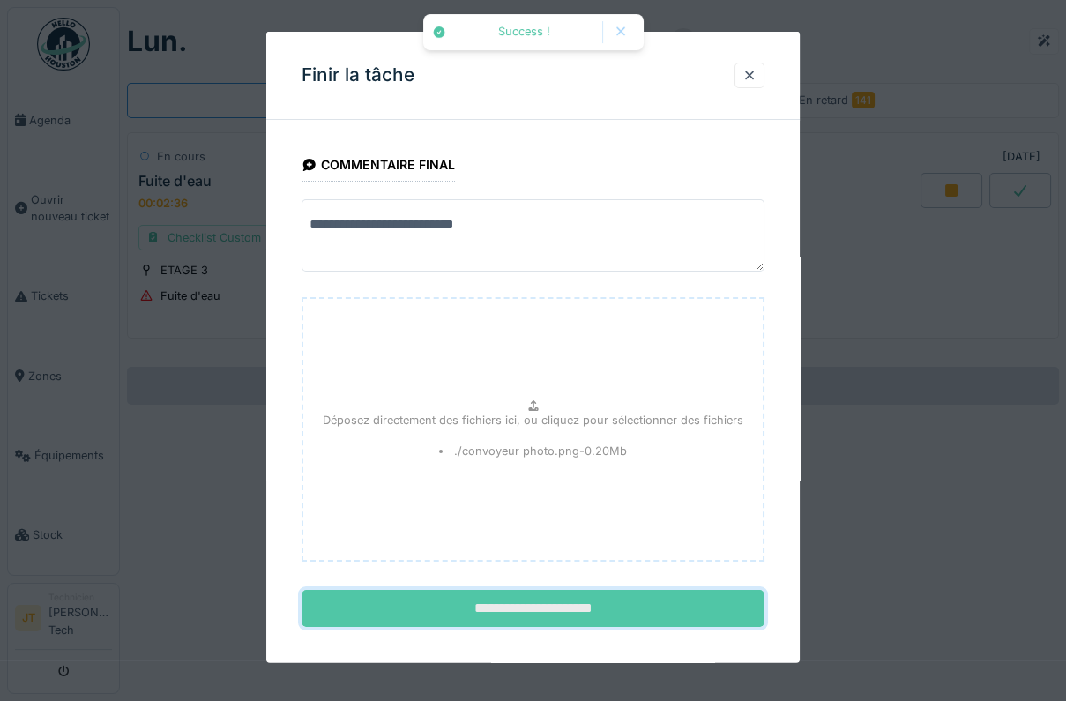
click at [556, 613] on input "**********" at bounding box center [533, 608] width 463 height 37
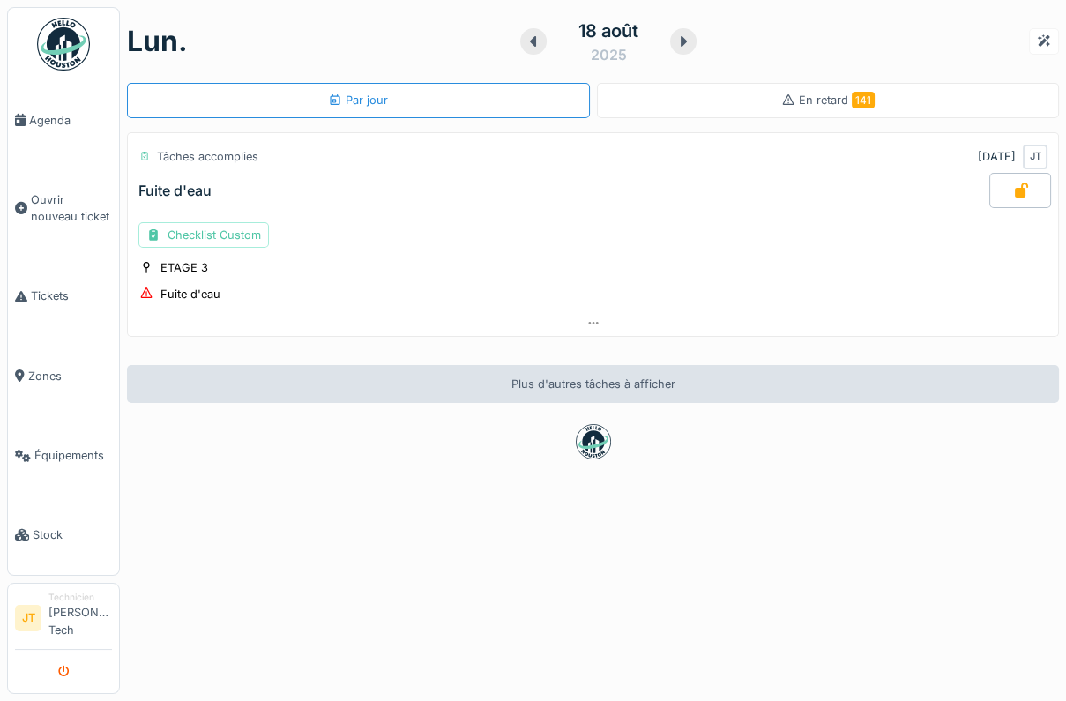
click at [66, 674] on icon "submit" at bounding box center [63, 672] width 11 height 11
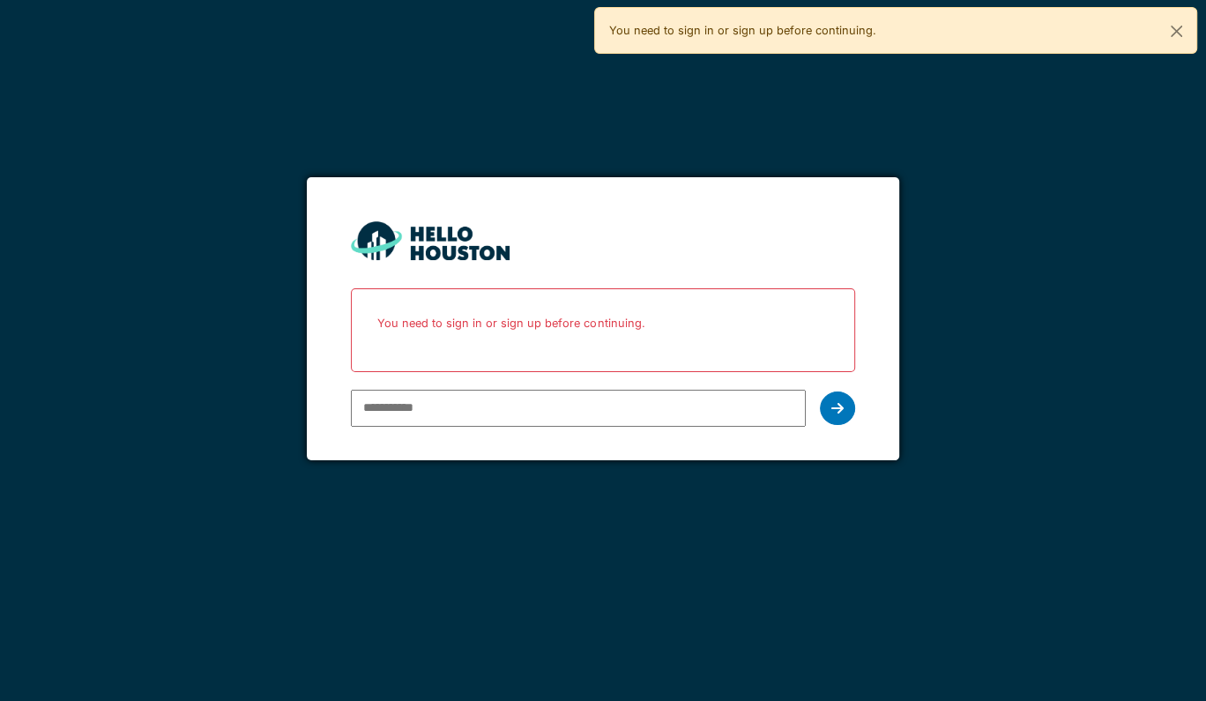
click at [422, 407] on input "email" at bounding box center [578, 408] width 454 height 37
type input "**********"
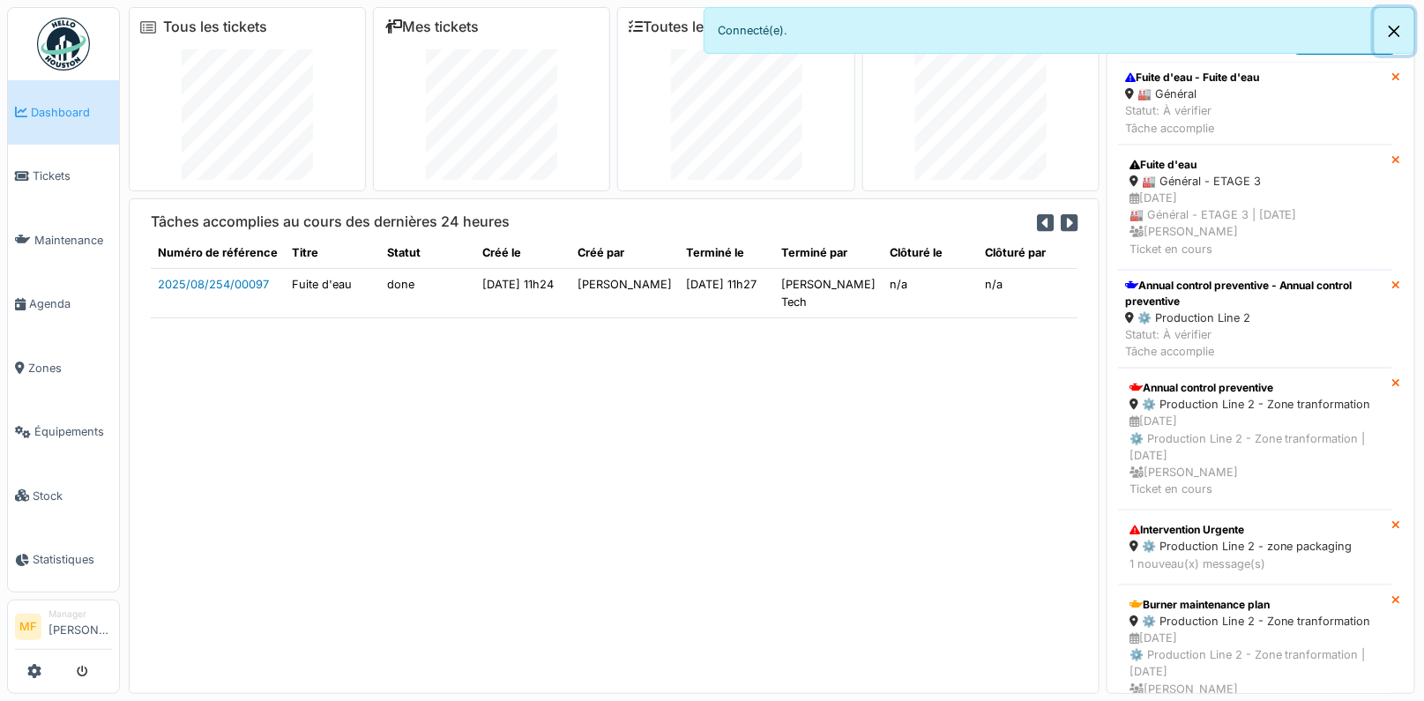
click at [1205, 26] on button "Close" at bounding box center [1395, 31] width 40 height 47
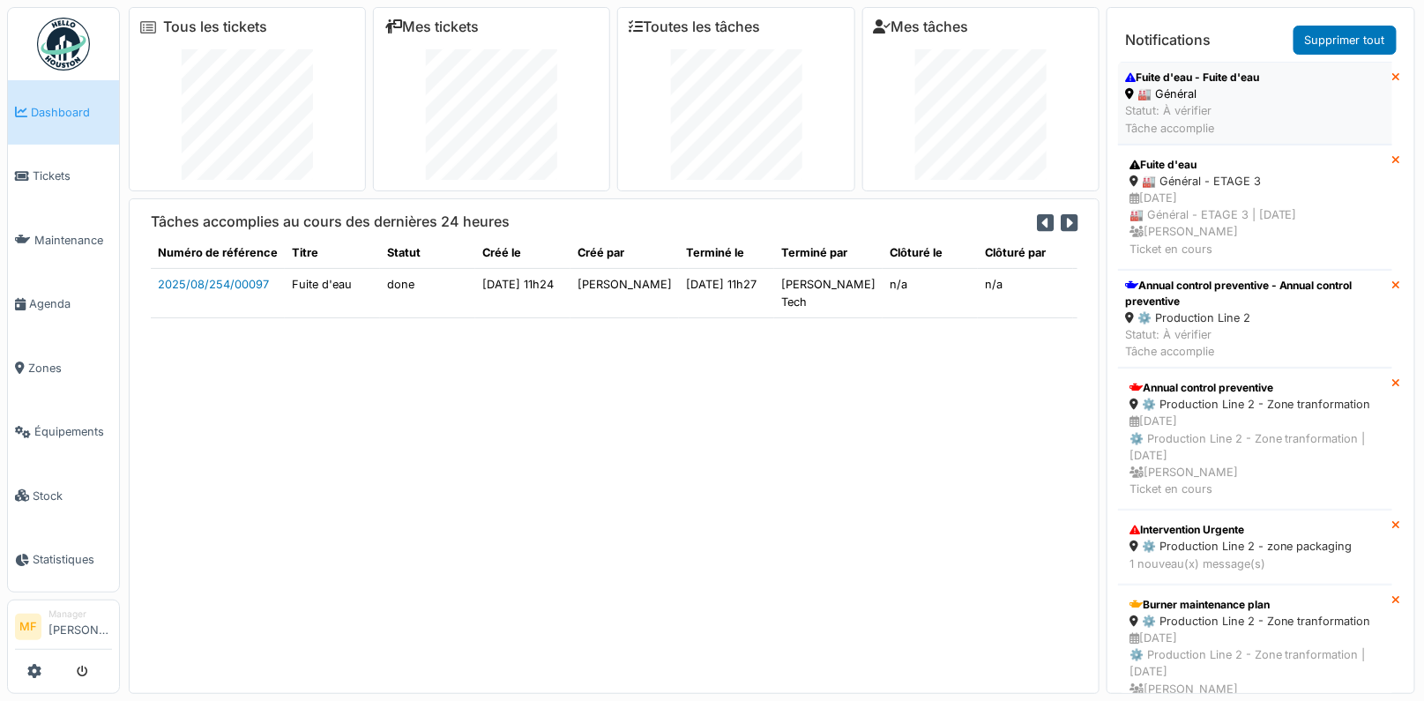
click at [1198, 108] on div "Statut: À vérifier Tâche accomplie" at bounding box center [1192, 119] width 134 height 34
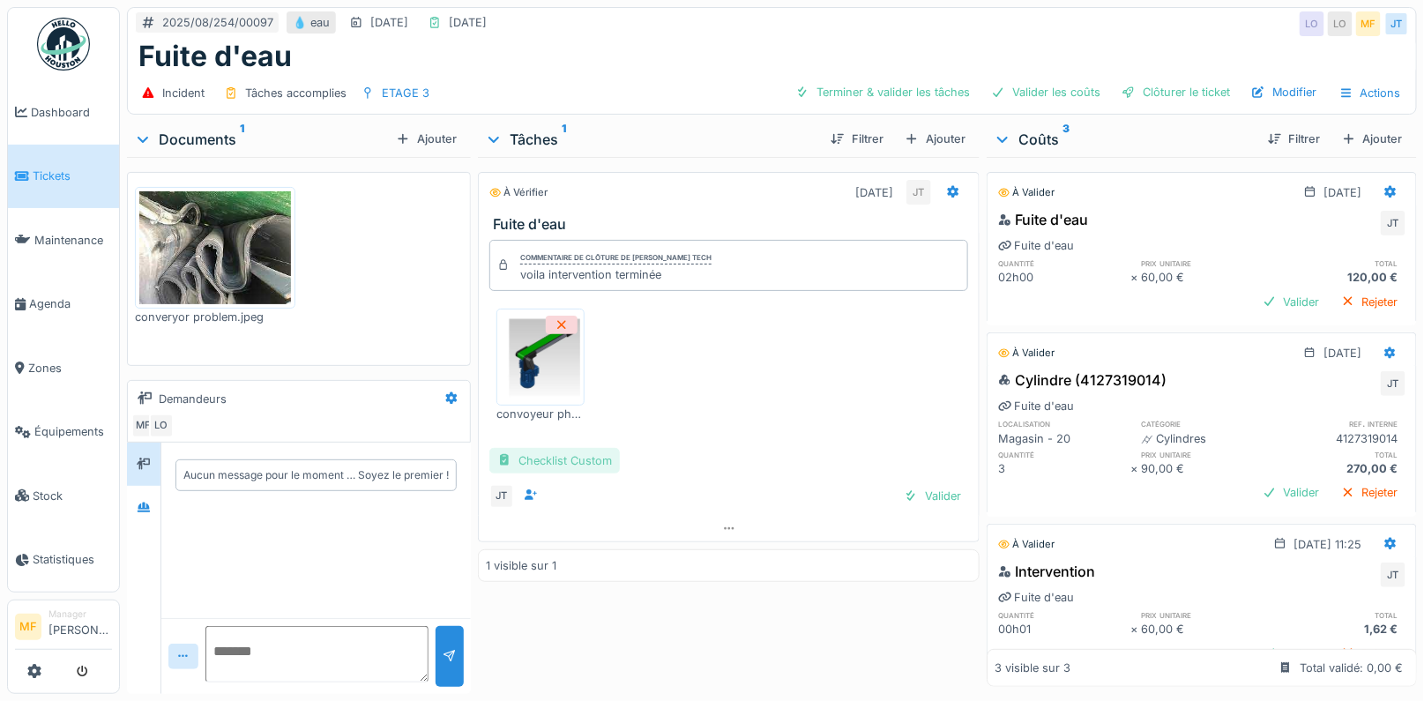
click at [551, 463] on div "Checklist Custom" at bounding box center [554, 461] width 131 height 26
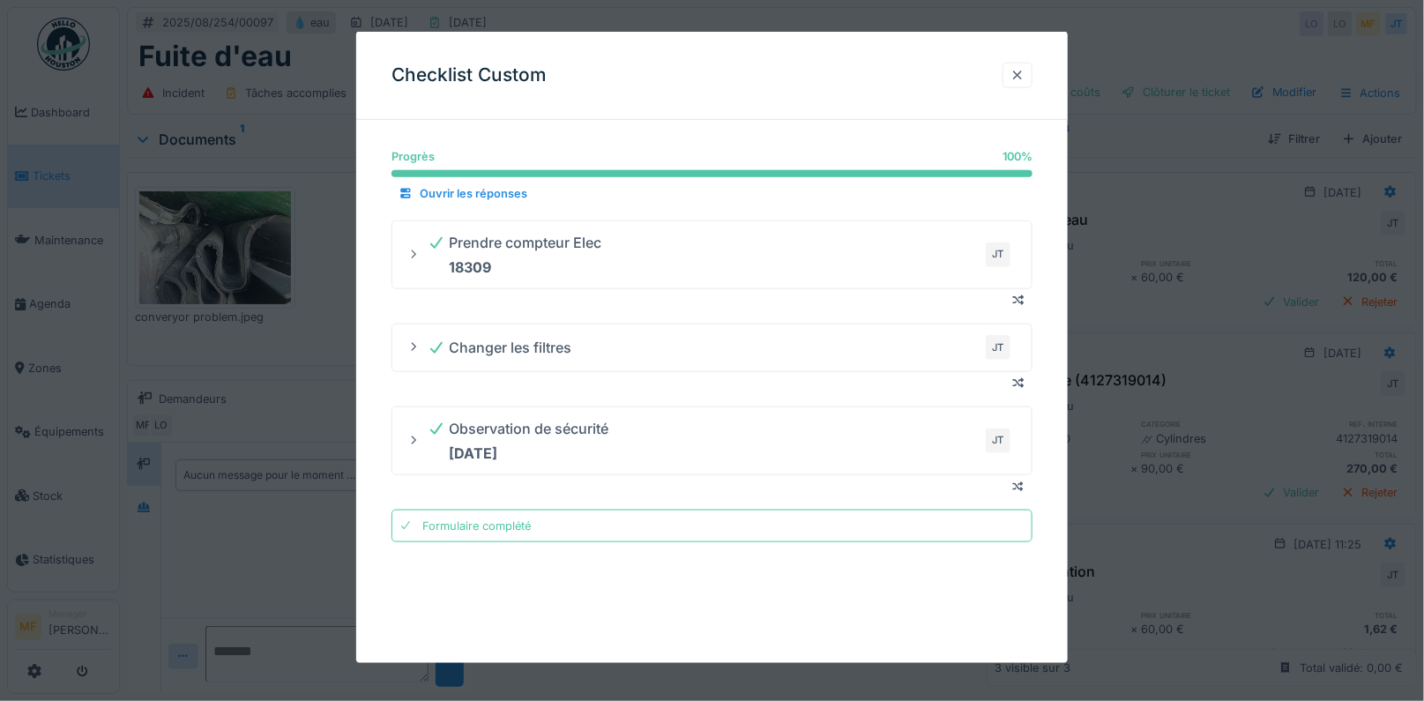
click at [1015, 81] on div at bounding box center [1018, 75] width 14 height 17
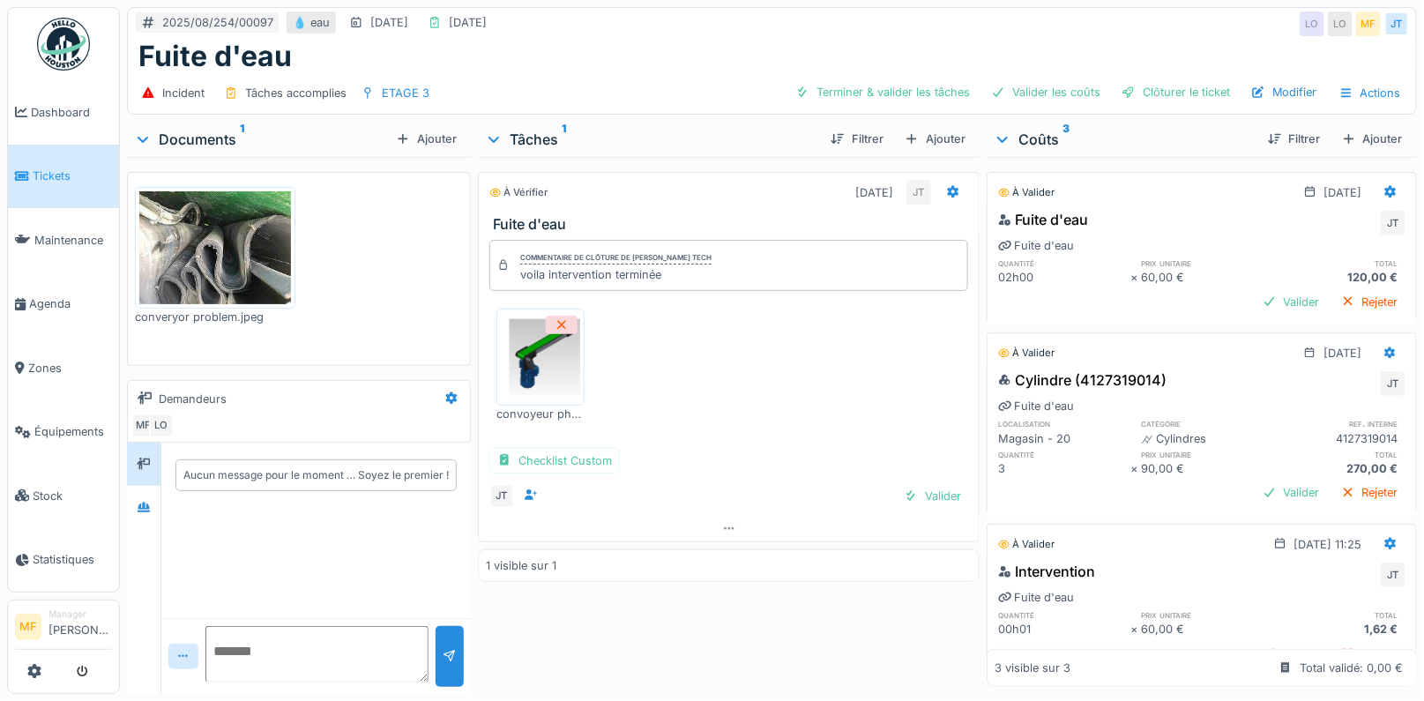
scroll to position [27, 0]
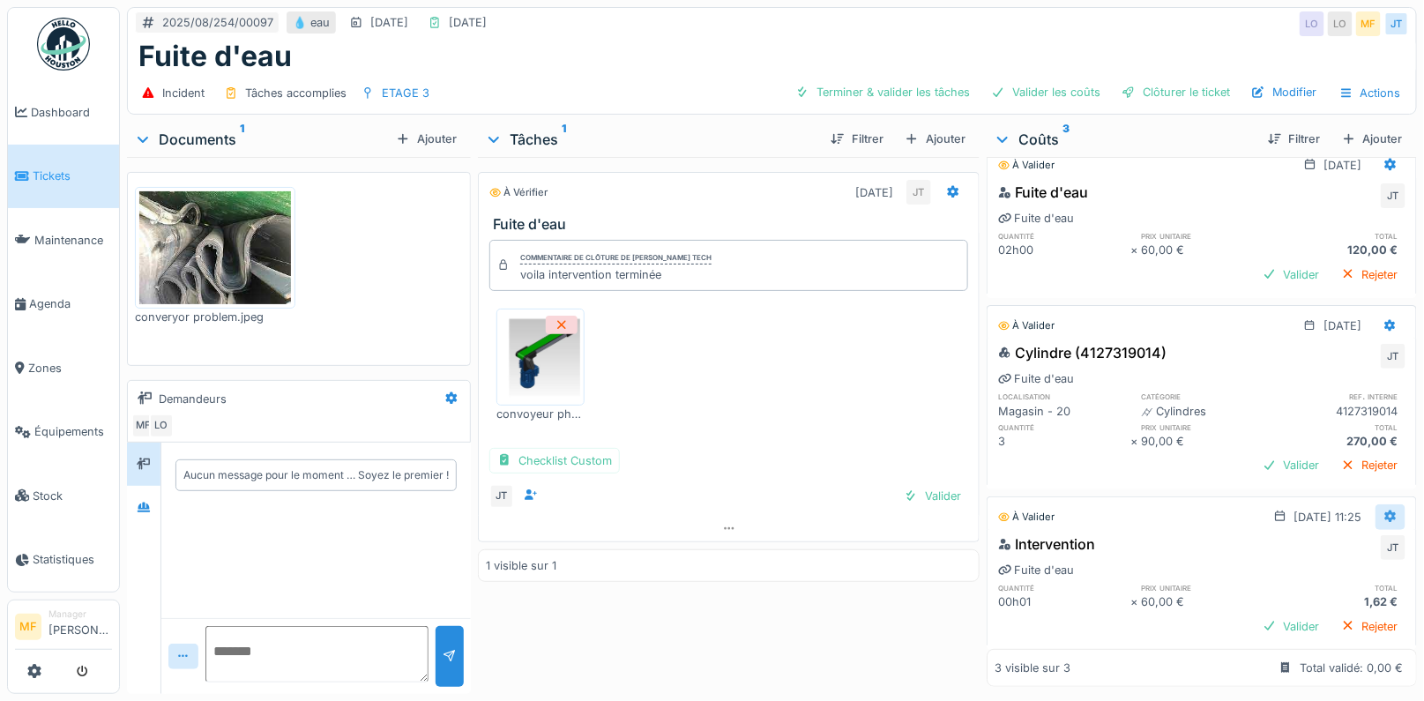
click at [1396, 512] on icon at bounding box center [1390, 517] width 11 height 12
click at [1362, 551] on div "Modifier" at bounding box center [1360, 550] width 86 height 26
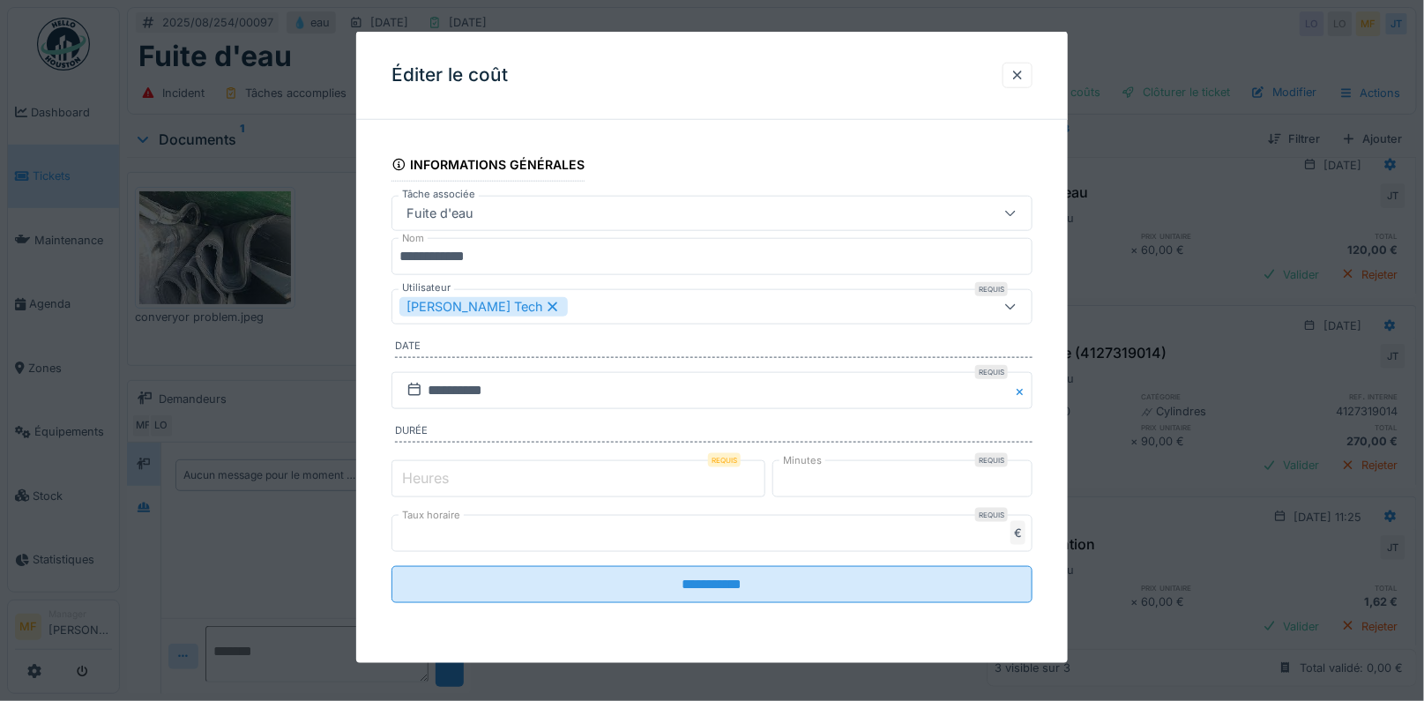
click at [412, 473] on label "Heures" at bounding box center [426, 477] width 54 height 21
click at [412, 473] on input "*" at bounding box center [579, 477] width 374 height 37
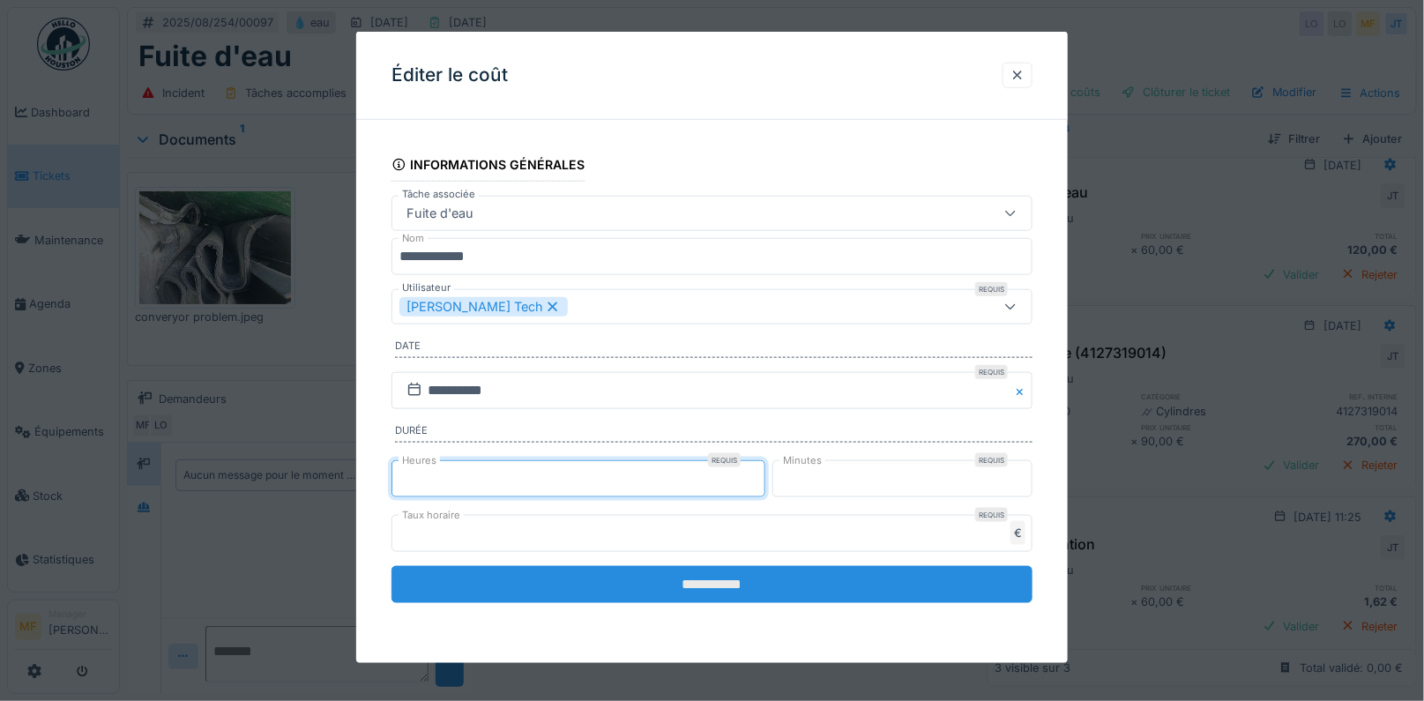
type input "*"
click at [780, 580] on input "**********" at bounding box center [713, 583] width 642 height 37
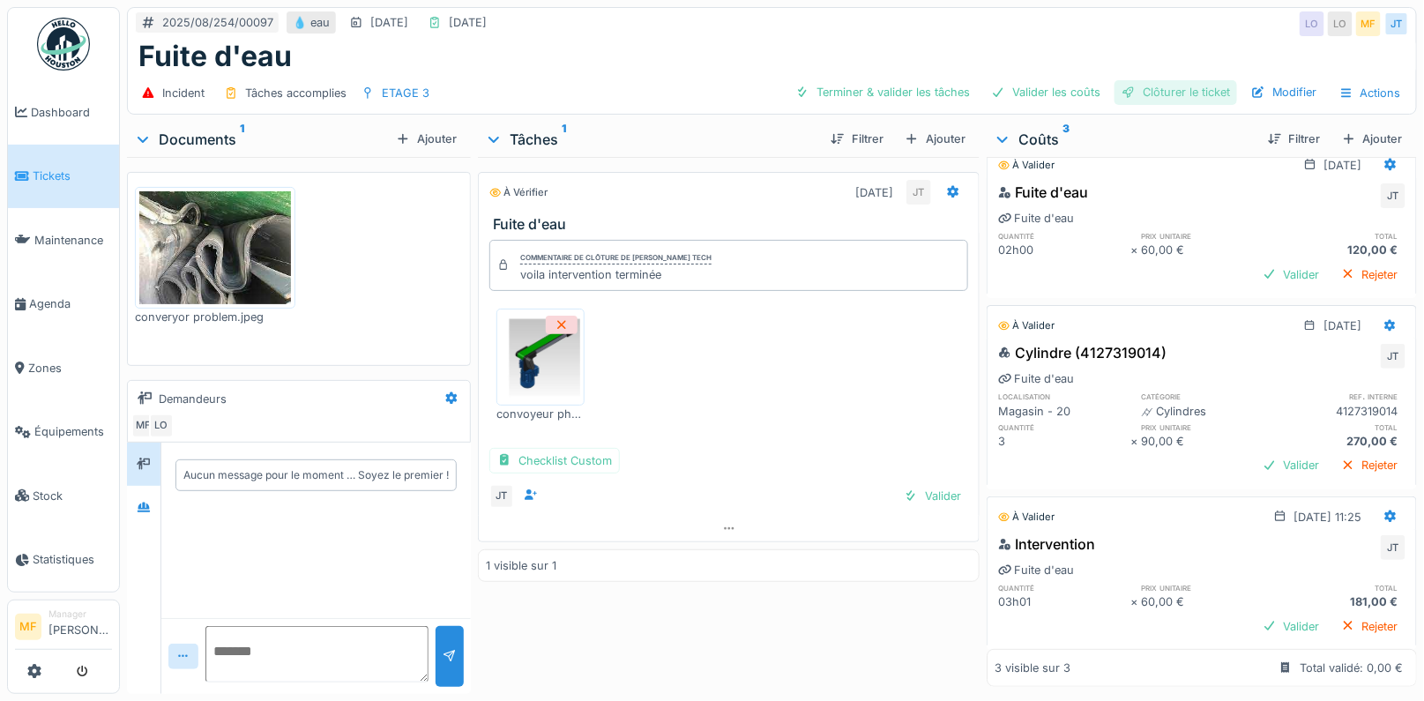
click at [1174, 97] on div "Clôturer le ticket" at bounding box center [1176, 92] width 123 height 24
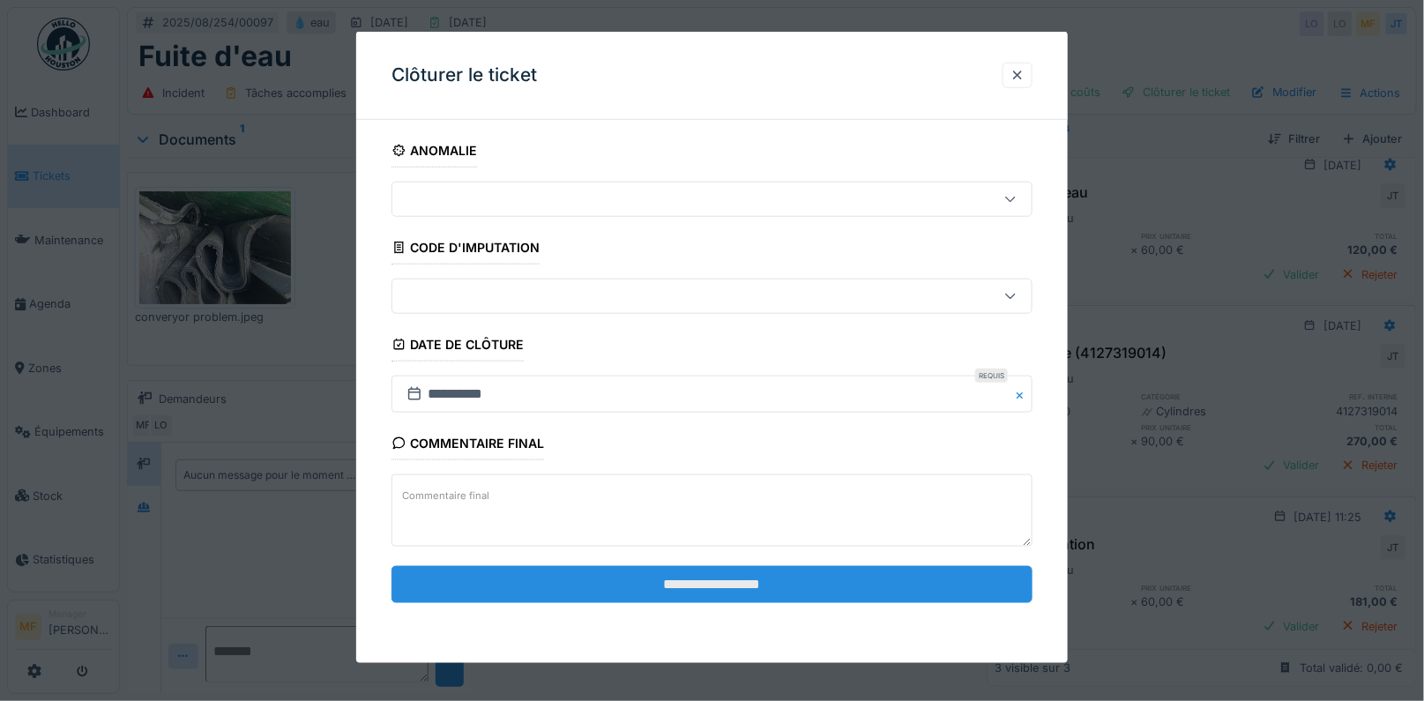
click at [691, 586] on input "**********" at bounding box center [713, 583] width 642 height 37
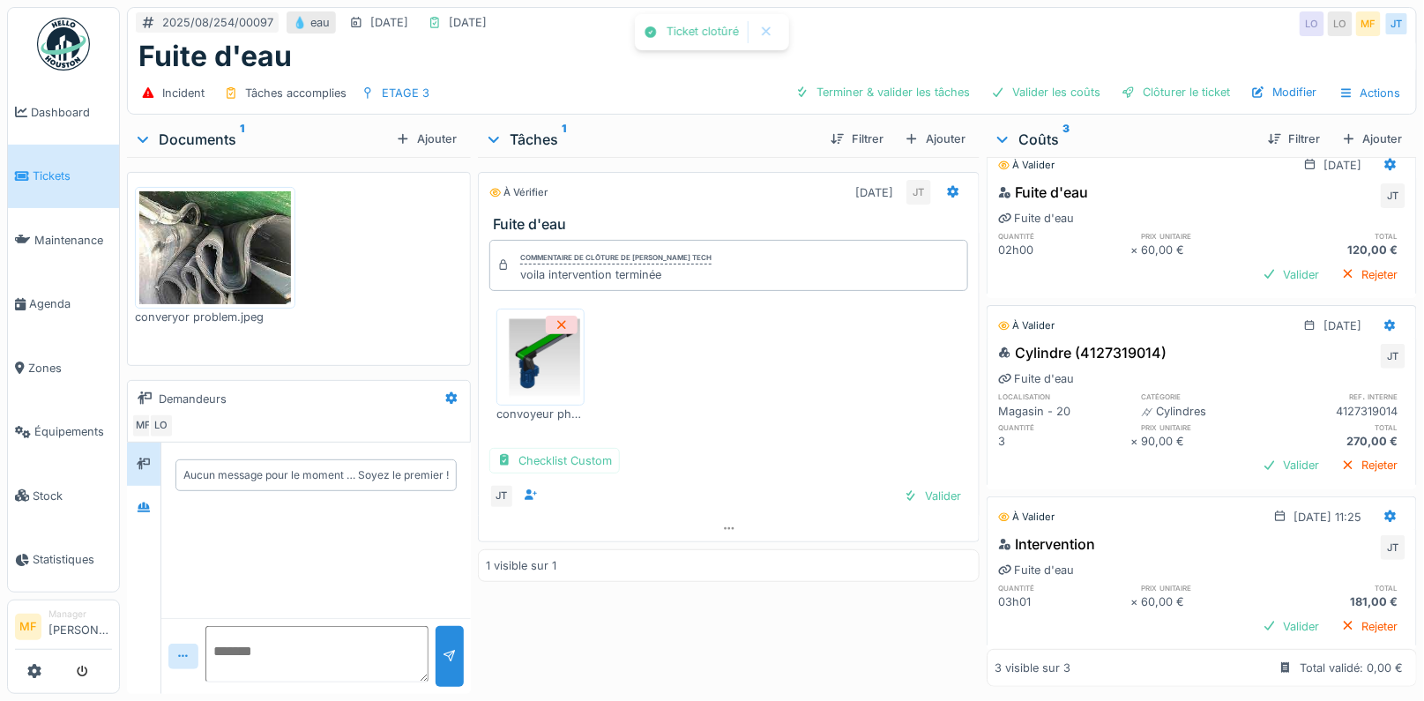
scroll to position [0, 0]
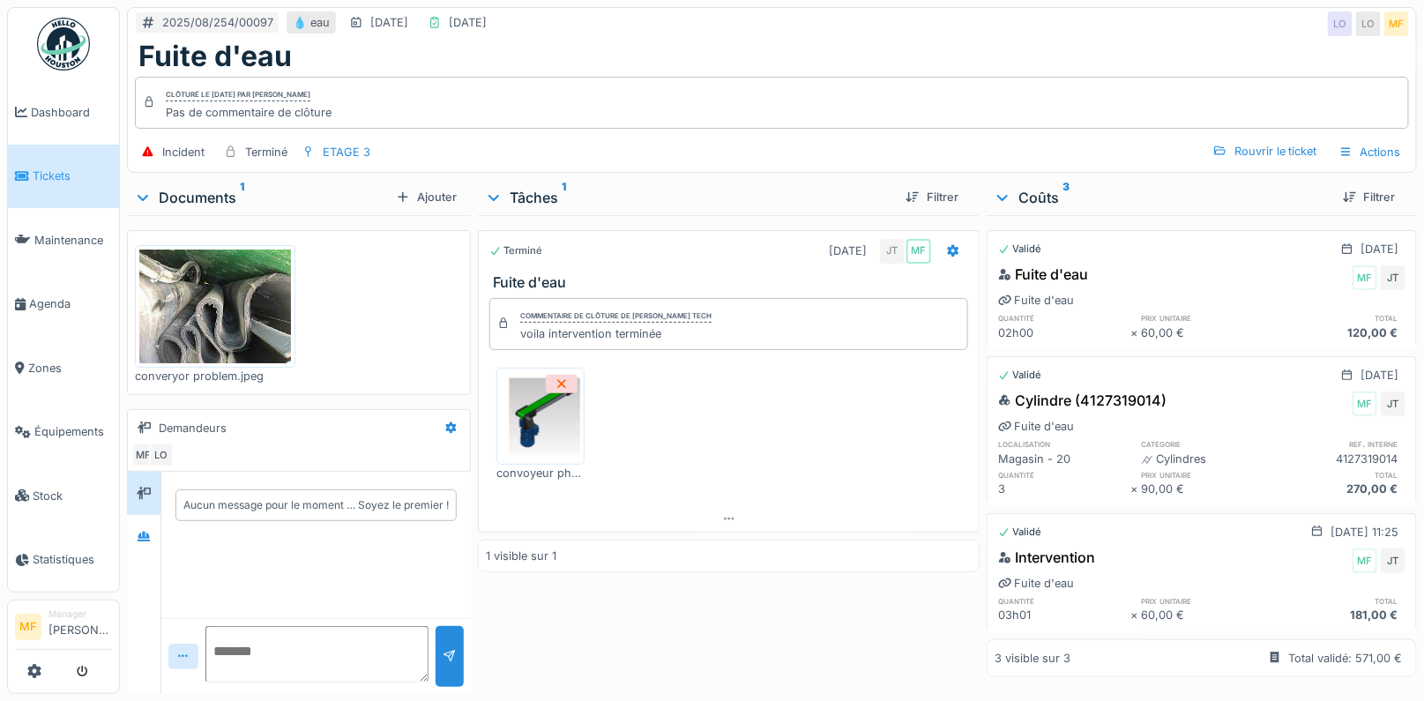
click at [70, 183] on link "Tickets" at bounding box center [63, 177] width 111 height 64
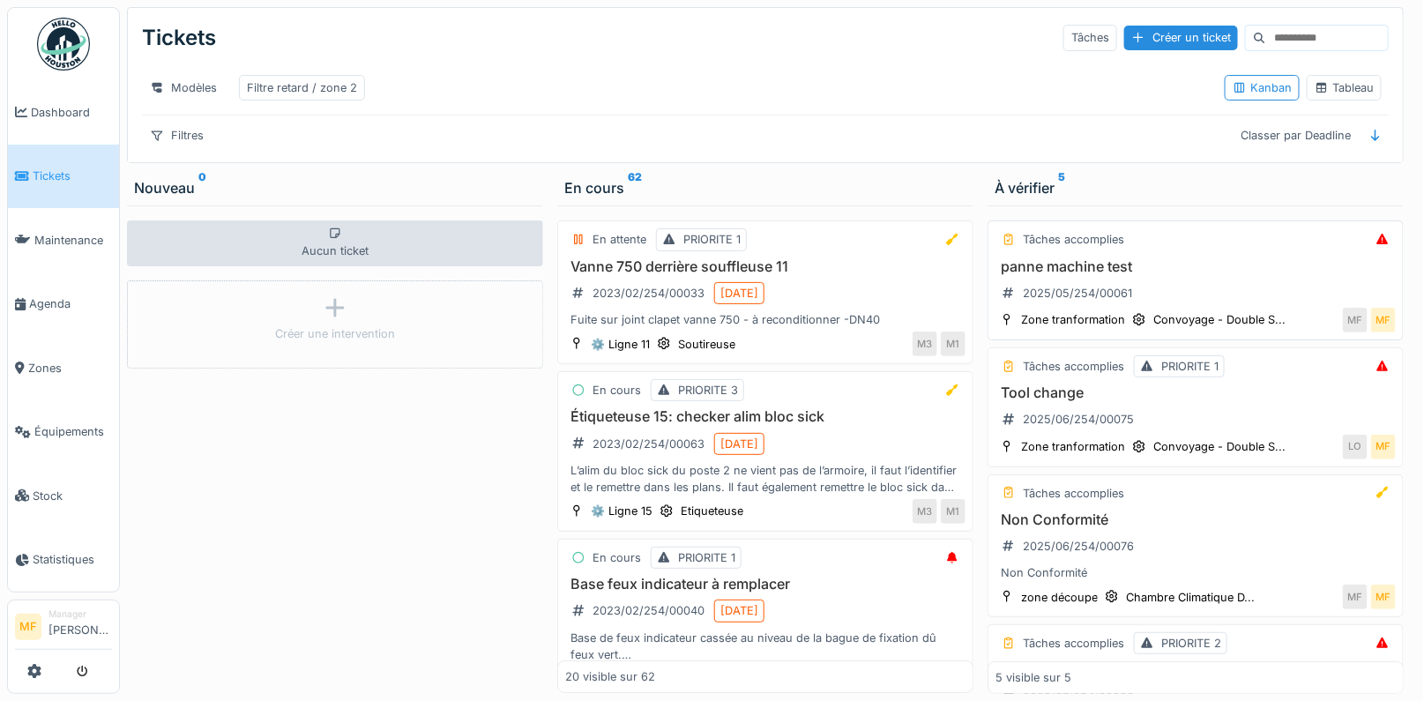
click at [1065, 267] on h3 "panne machine test" at bounding box center [1196, 266] width 400 height 17
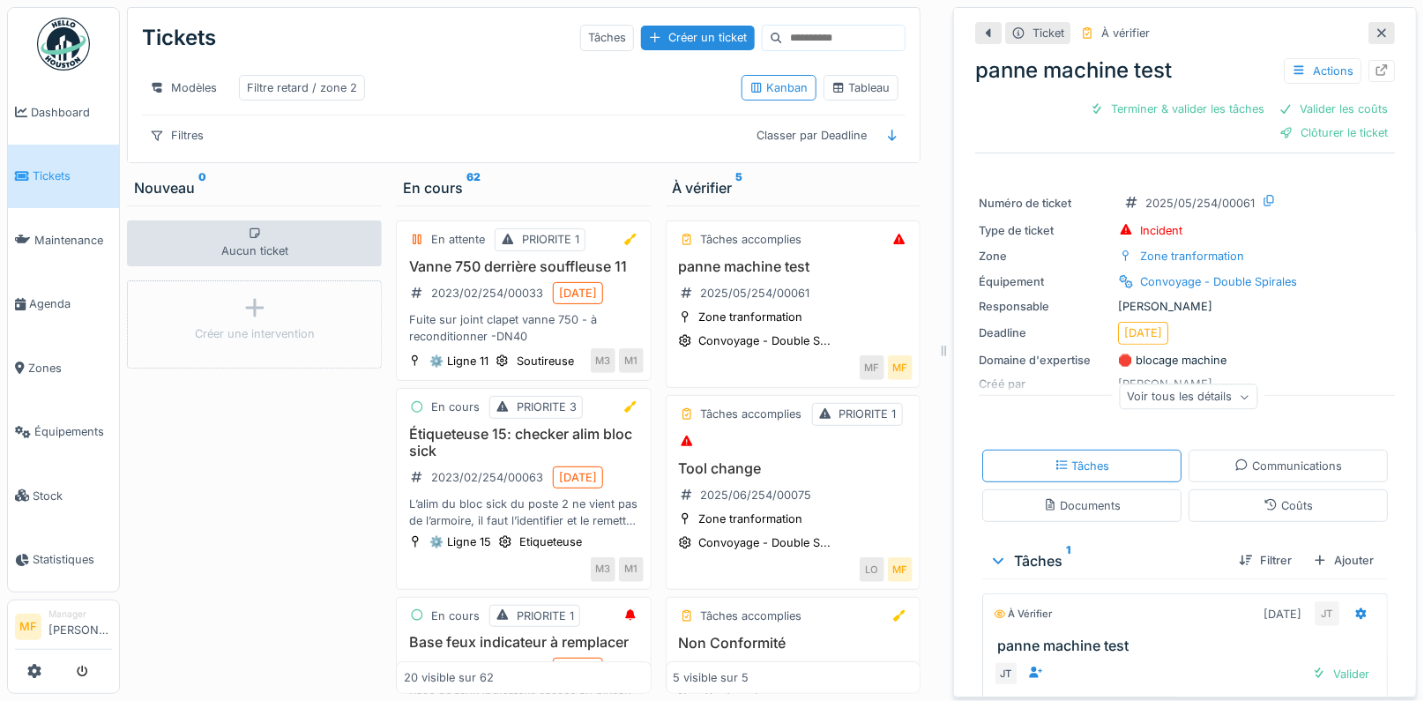
scroll to position [72, 0]
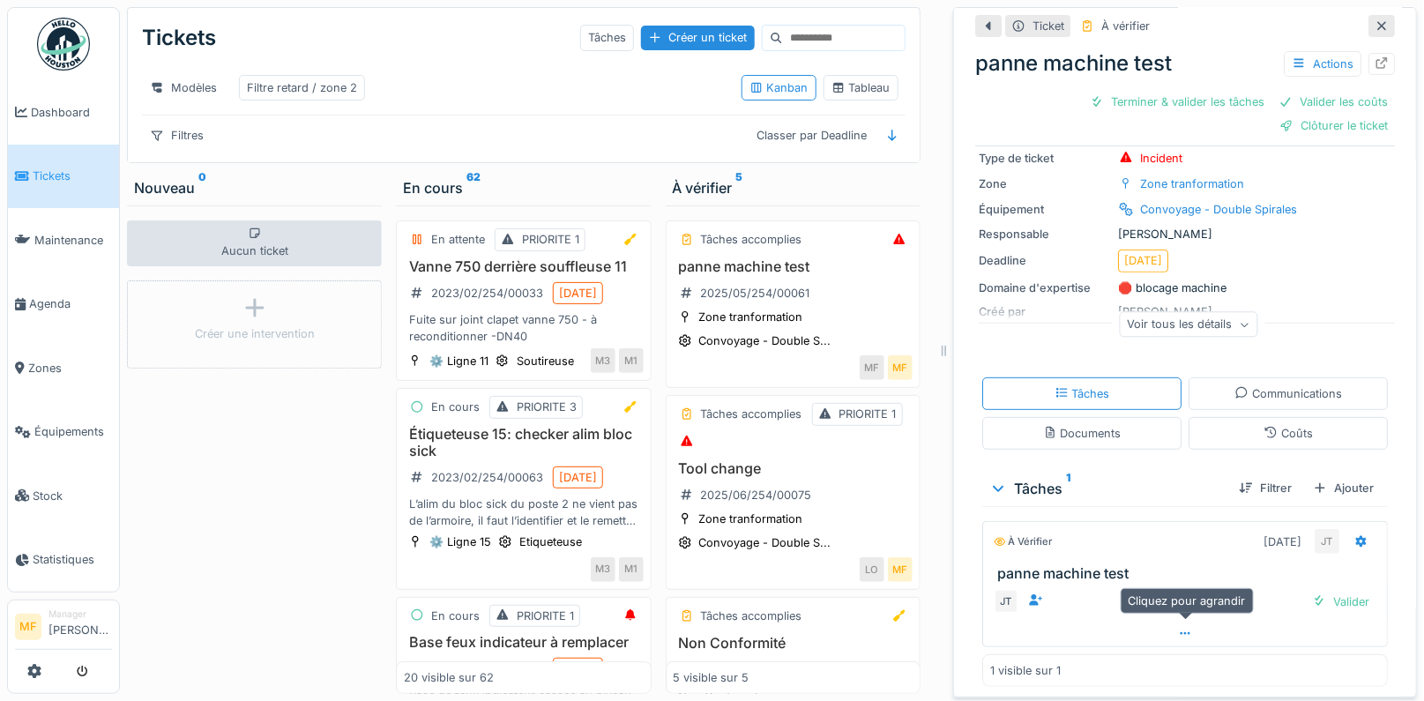
click at [1192, 634] on div at bounding box center [1185, 634] width 404 height 26
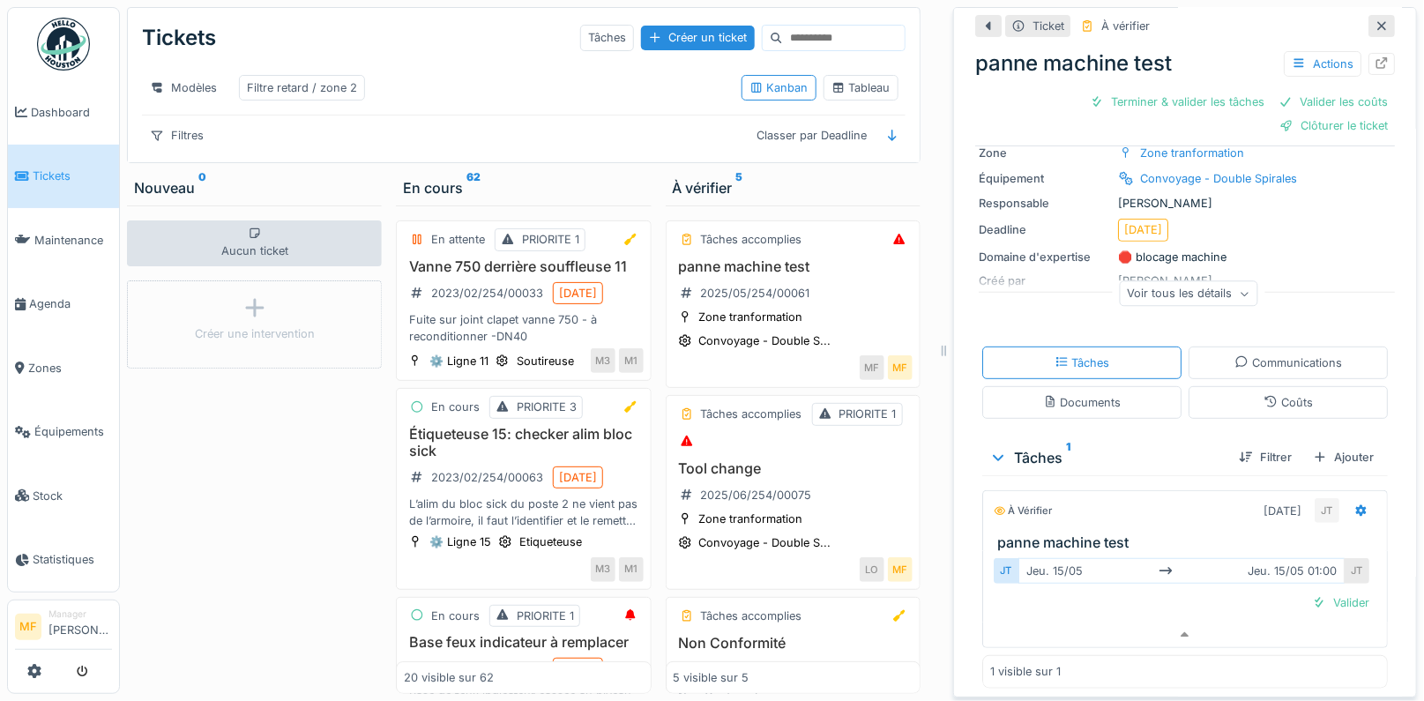
click at [1071, 578] on div "[DATE] [DATE] 01:00" at bounding box center [1182, 571] width 326 height 26
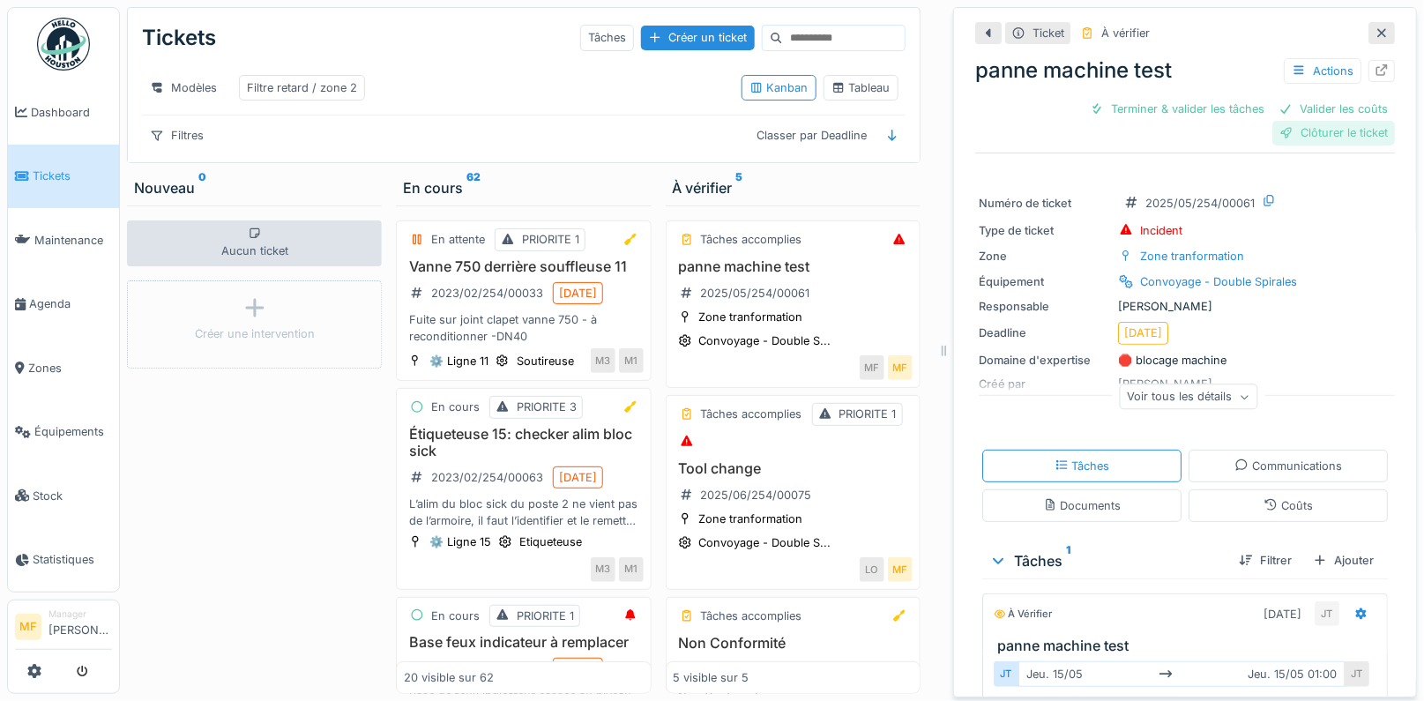
click at [1339, 141] on div "Clôturer le ticket" at bounding box center [1333, 133] width 123 height 24
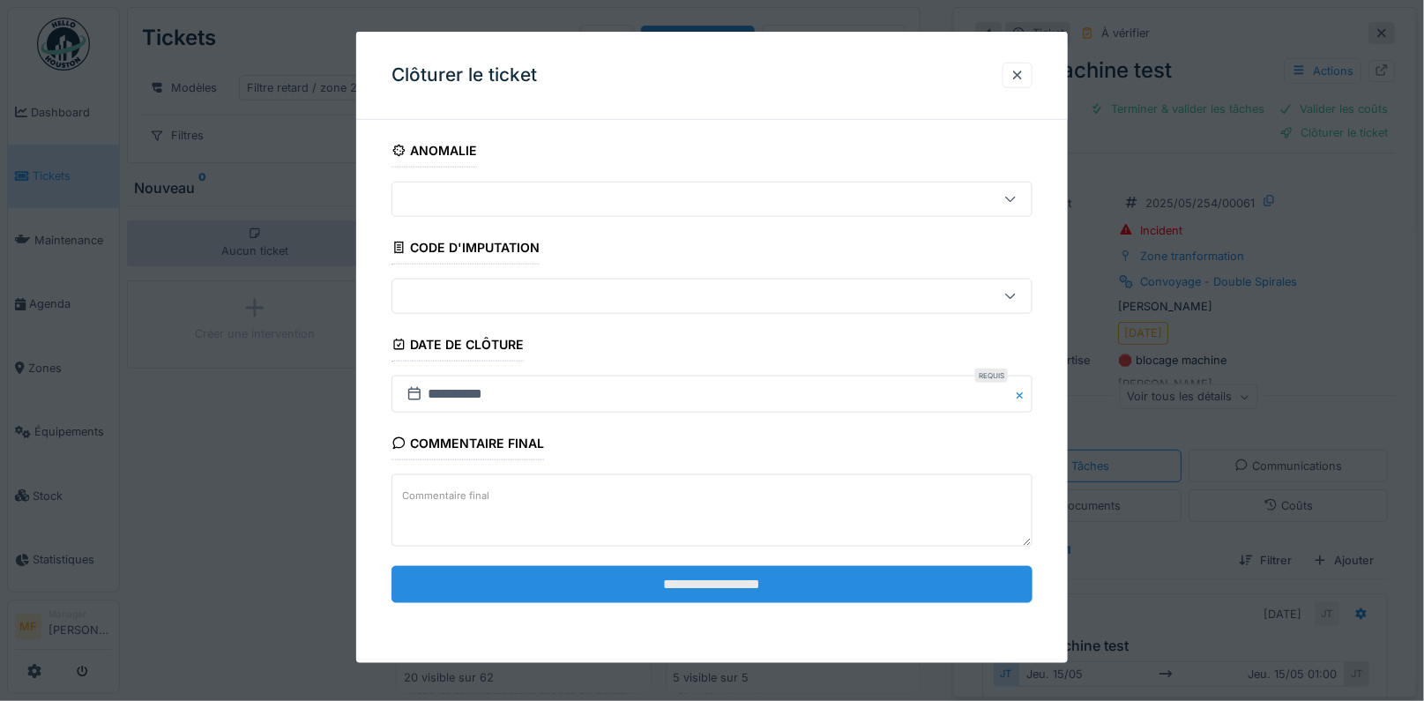
click at [757, 579] on input "**********" at bounding box center [713, 583] width 642 height 37
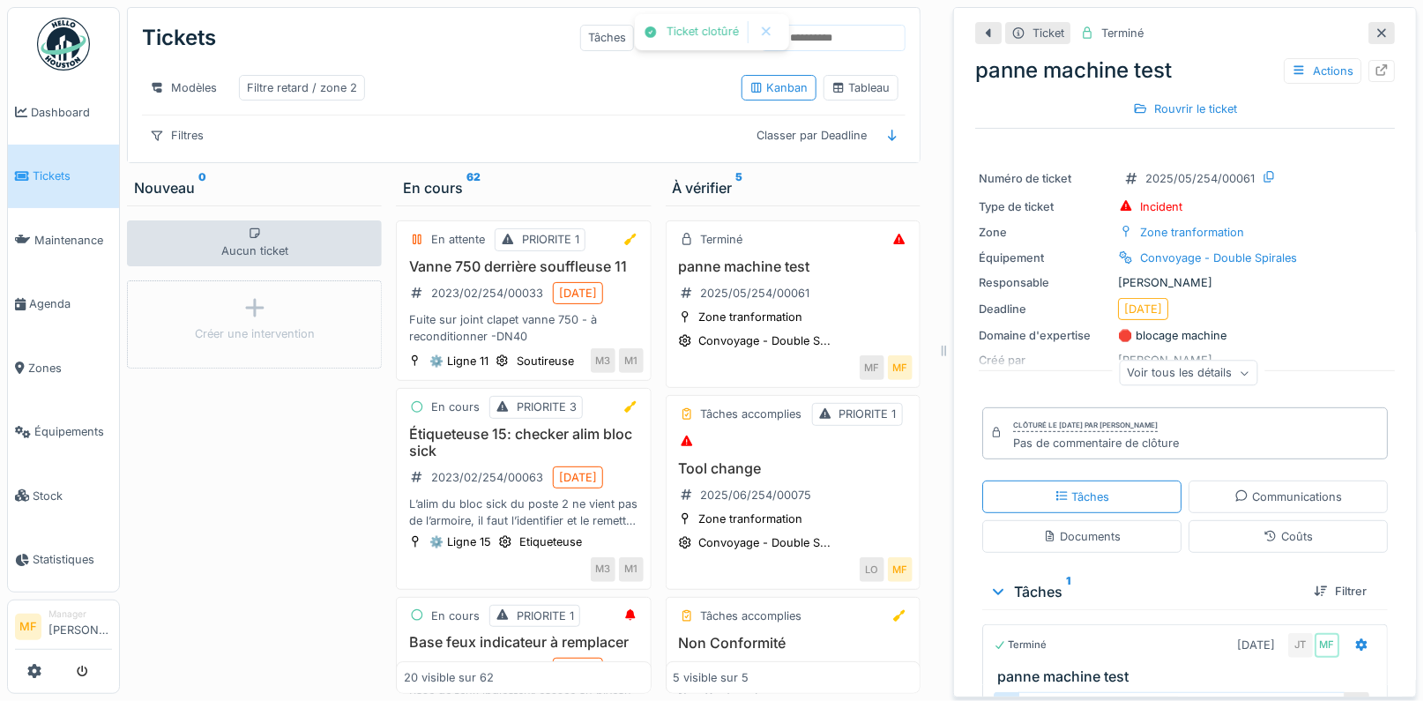
click at [1388, 32] on icon at bounding box center [1382, 32] width 14 height 11
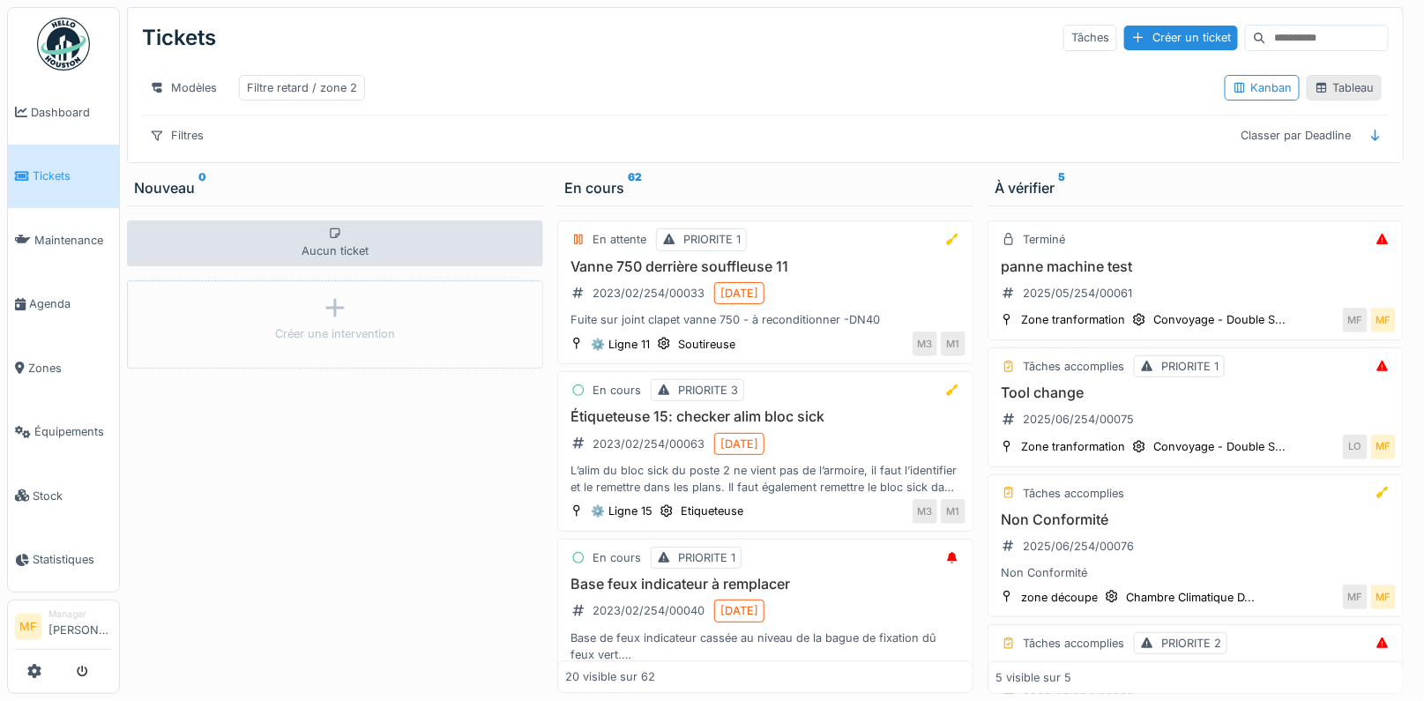
click at [1338, 79] on div "Tableau" at bounding box center [1344, 87] width 59 height 17
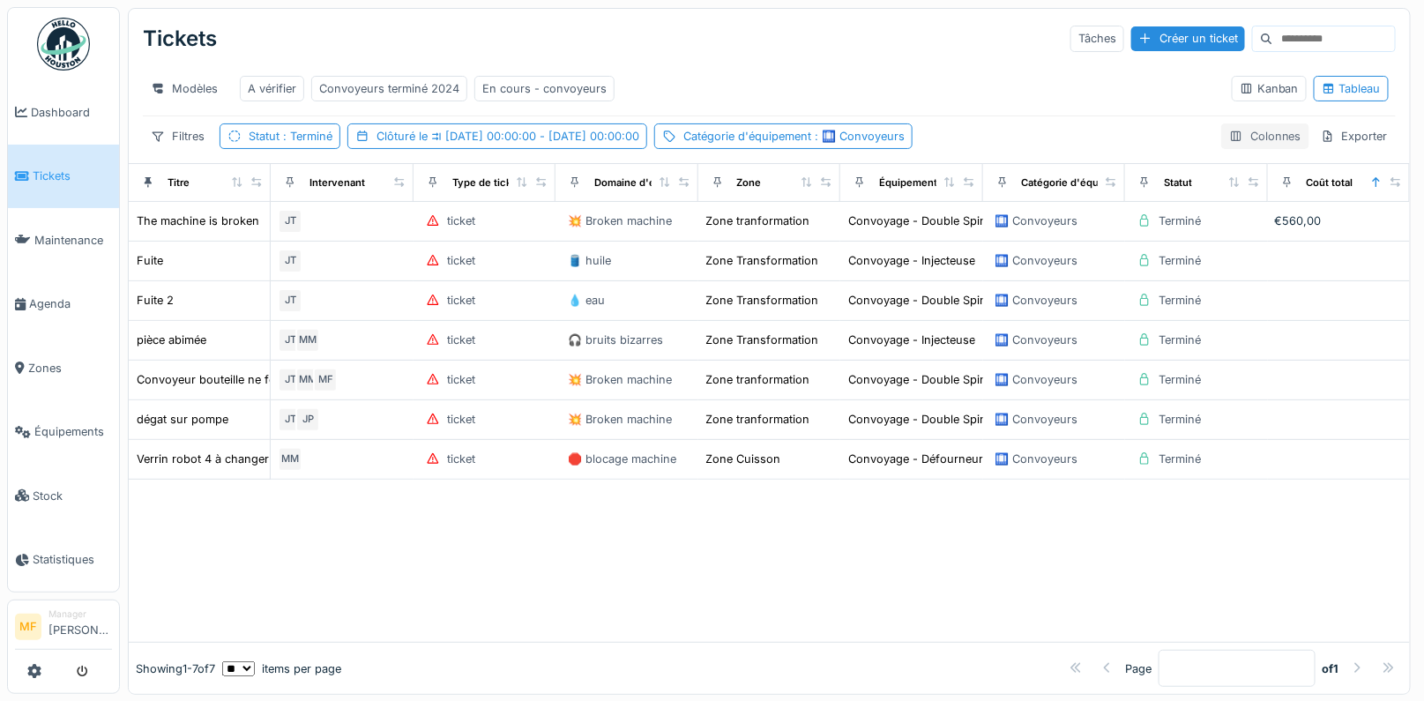
click at [1272, 139] on div "Colonnes" at bounding box center [1265, 136] width 88 height 26
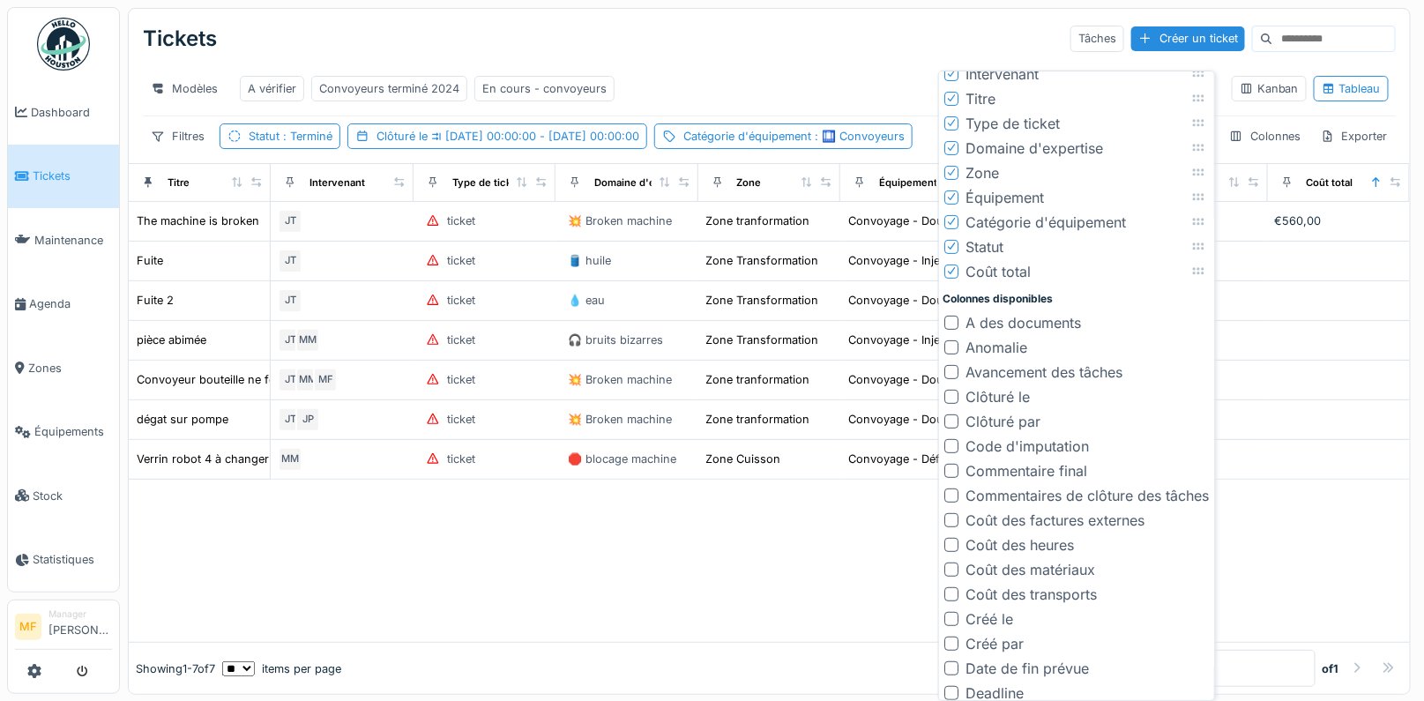
scroll to position [6, 0]
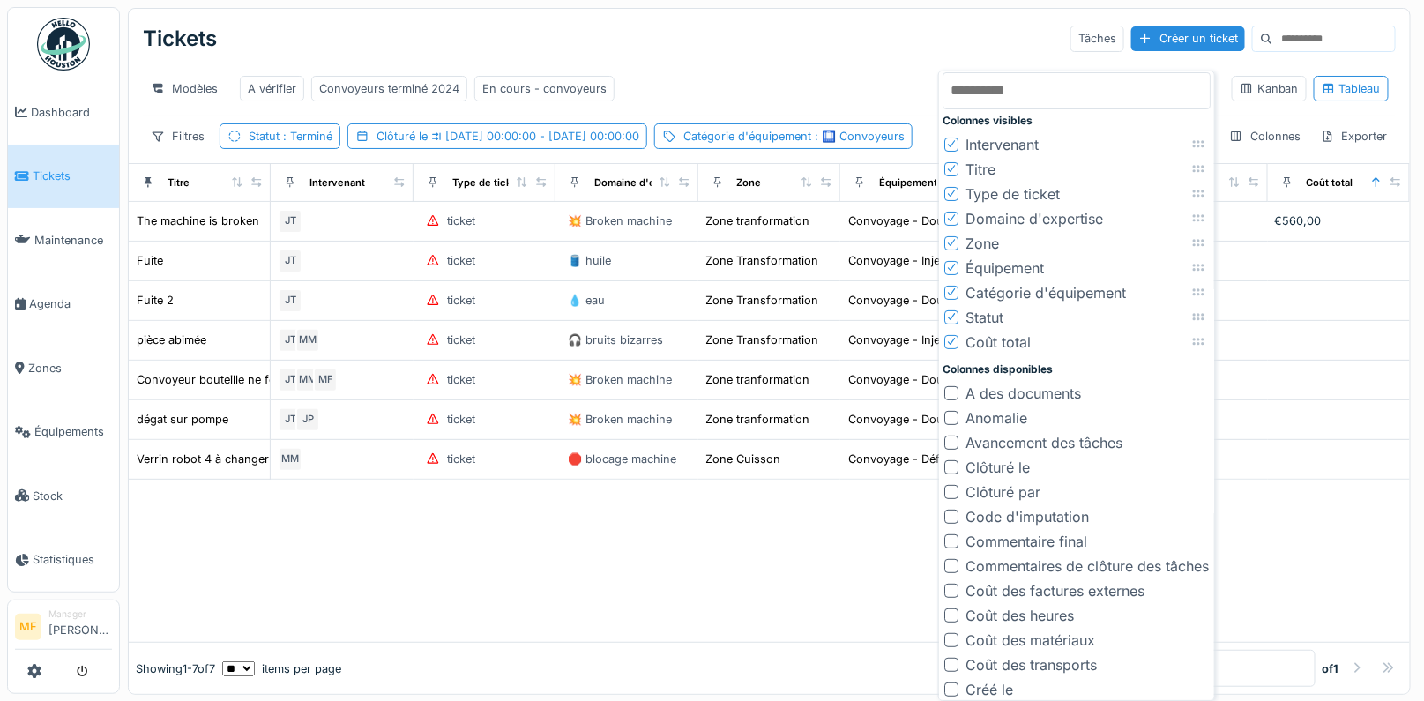
click at [925, 38] on div "Tickets Tâches Créer un ticket" at bounding box center [769, 39] width 1253 height 46
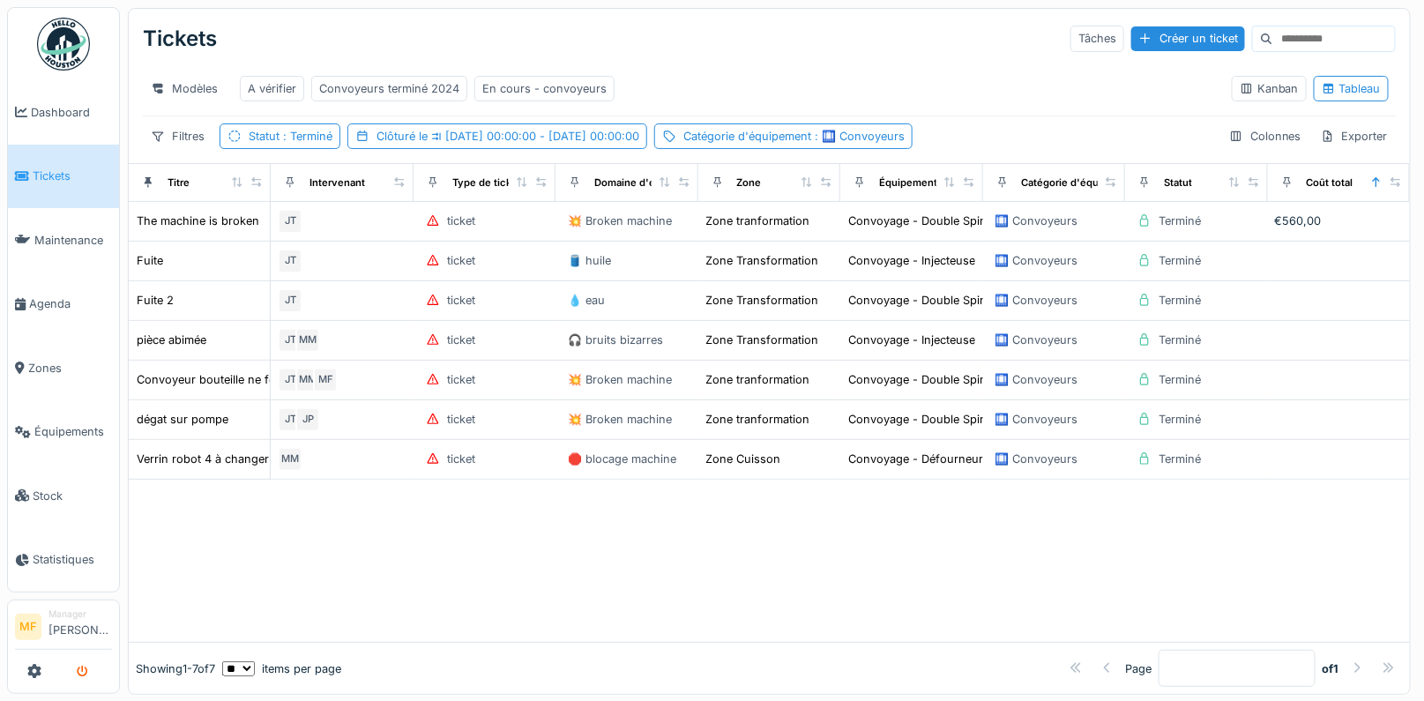
click at [79, 679] on button "submit" at bounding box center [82, 671] width 34 height 29
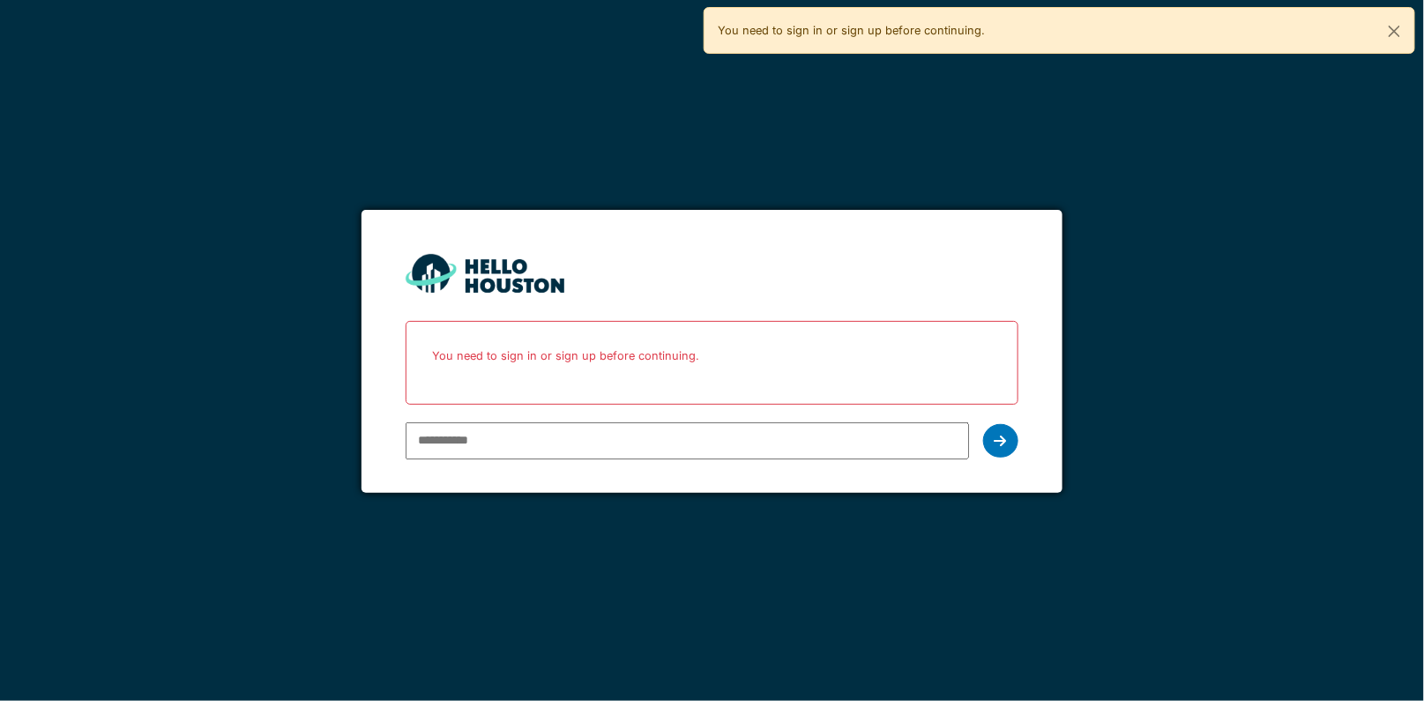
type input "**********"
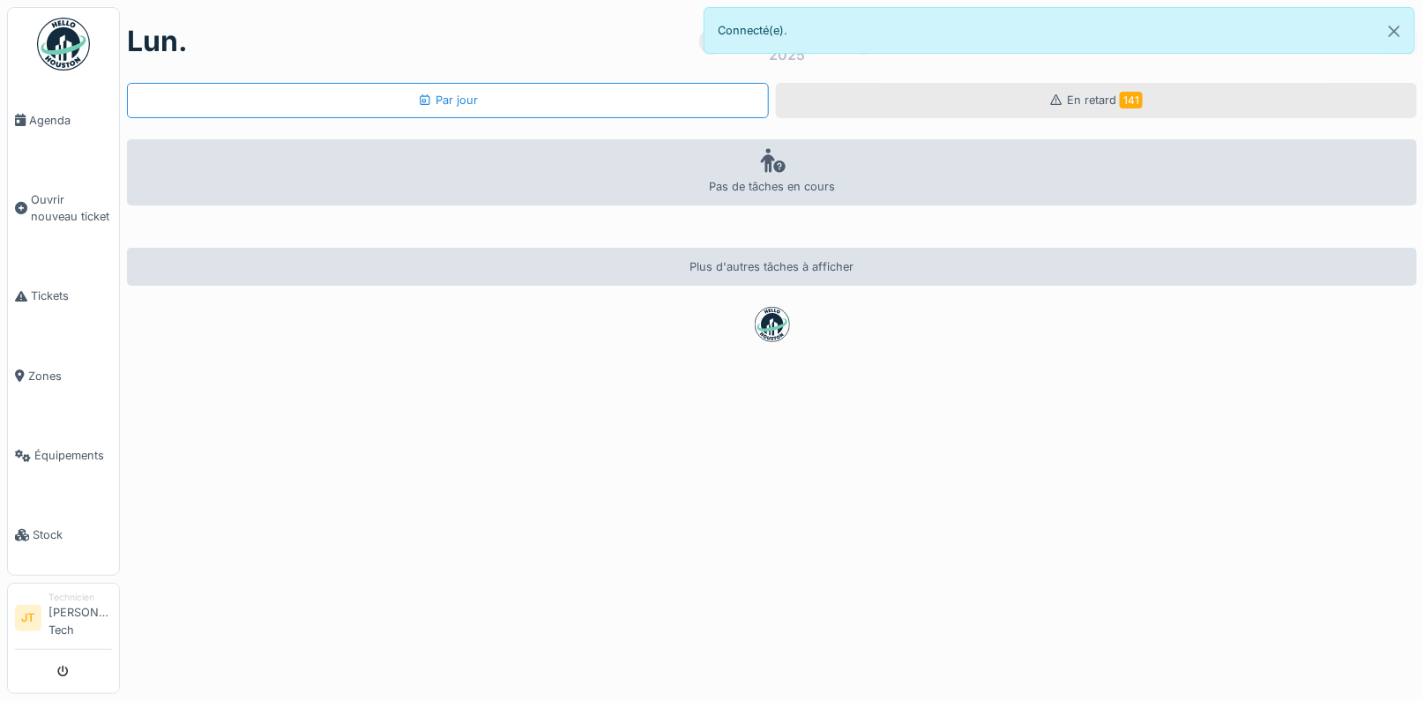
click at [1088, 105] on span "En retard 141" at bounding box center [1105, 99] width 76 height 13
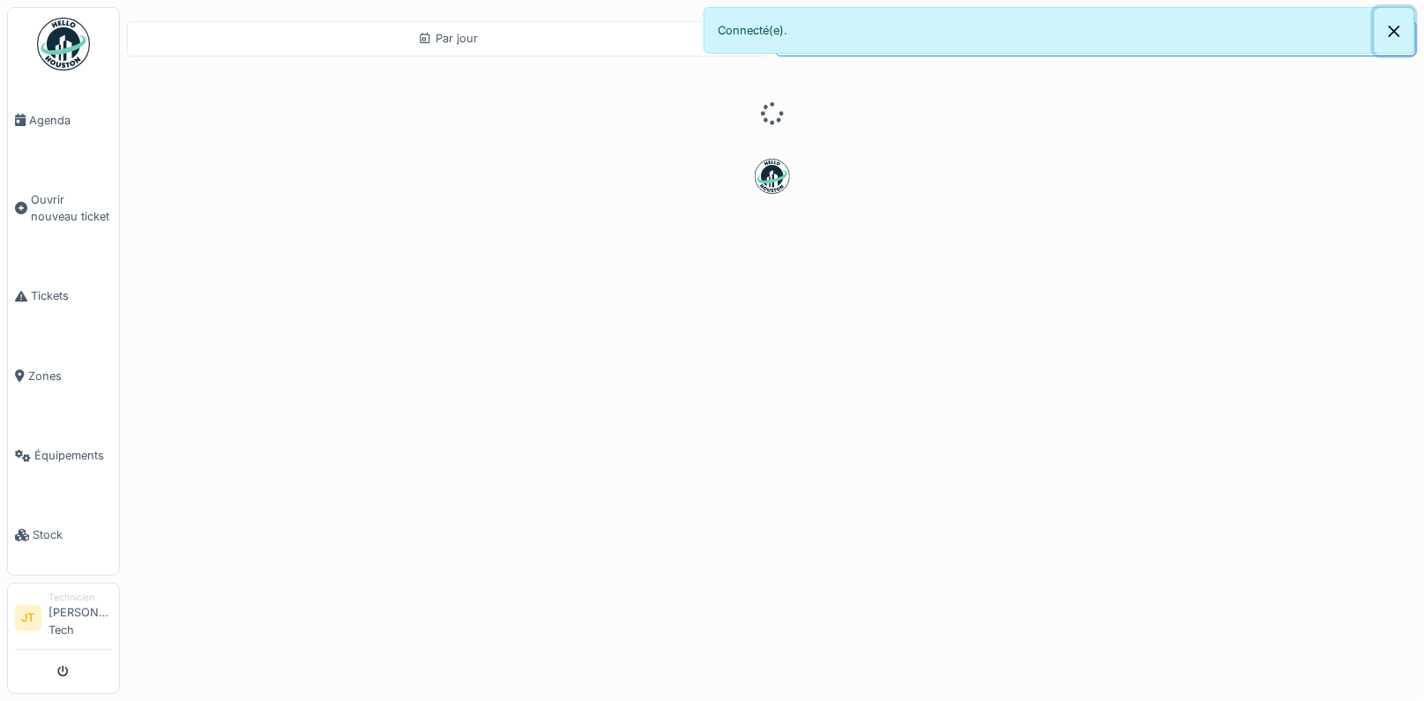
click at [1392, 34] on button "Close" at bounding box center [1395, 31] width 40 height 47
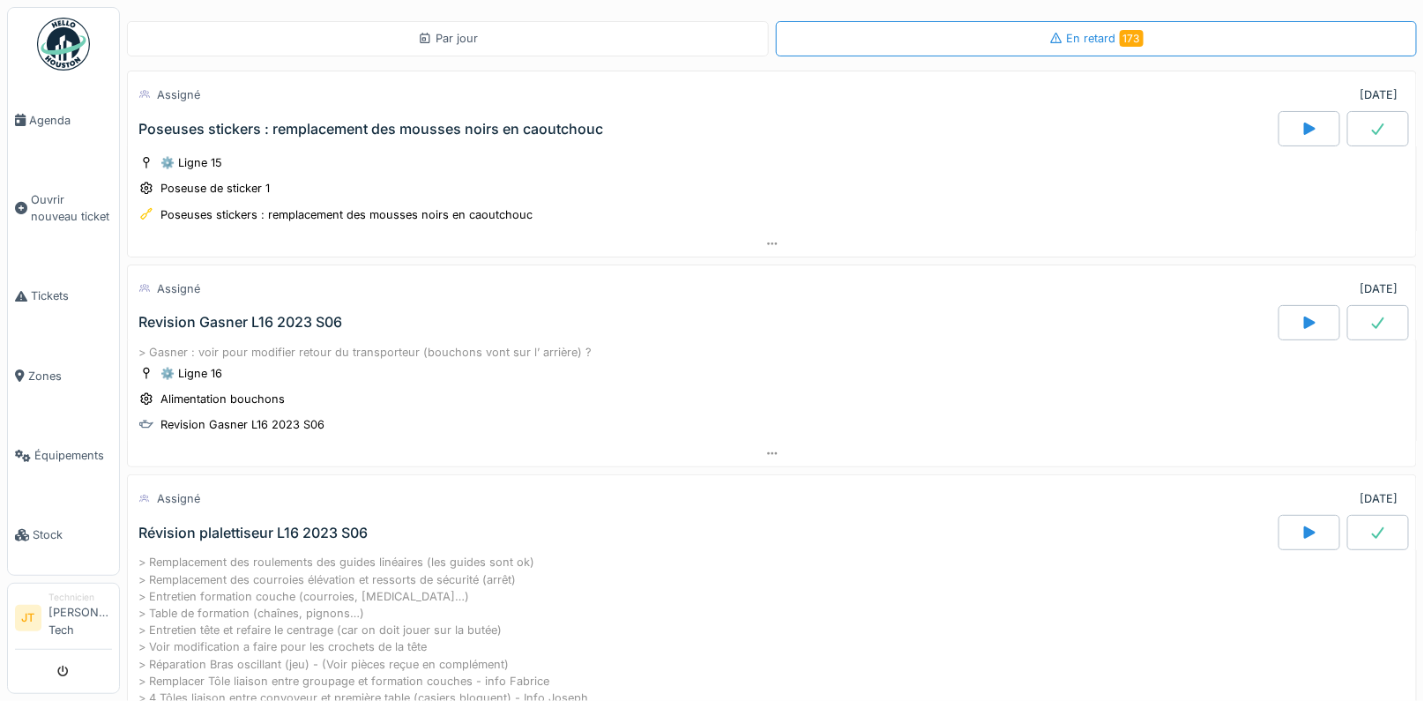
click at [452, 131] on div "Poseuses stickers : remplacement des mousses noirs en caoutchouc" at bounding box center [370, 129] width 465 height 17
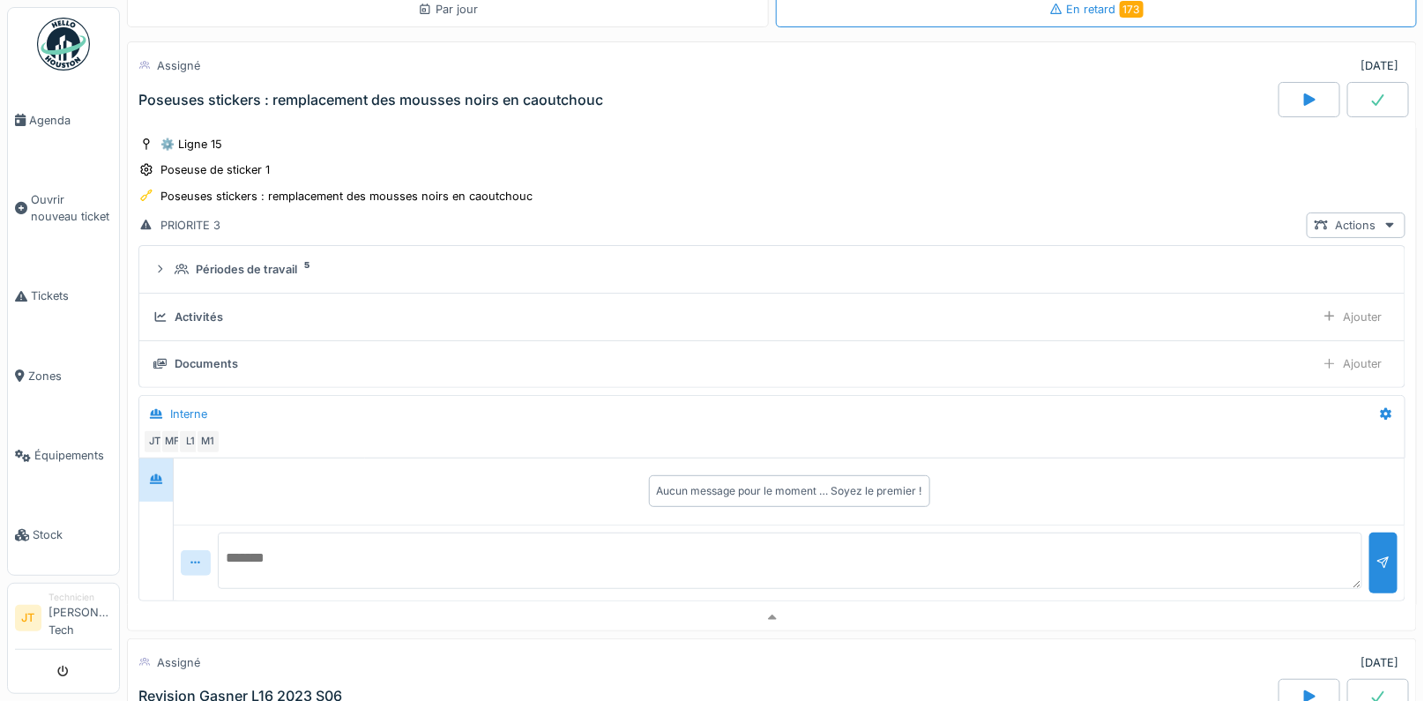
scroll to position [15, 0]
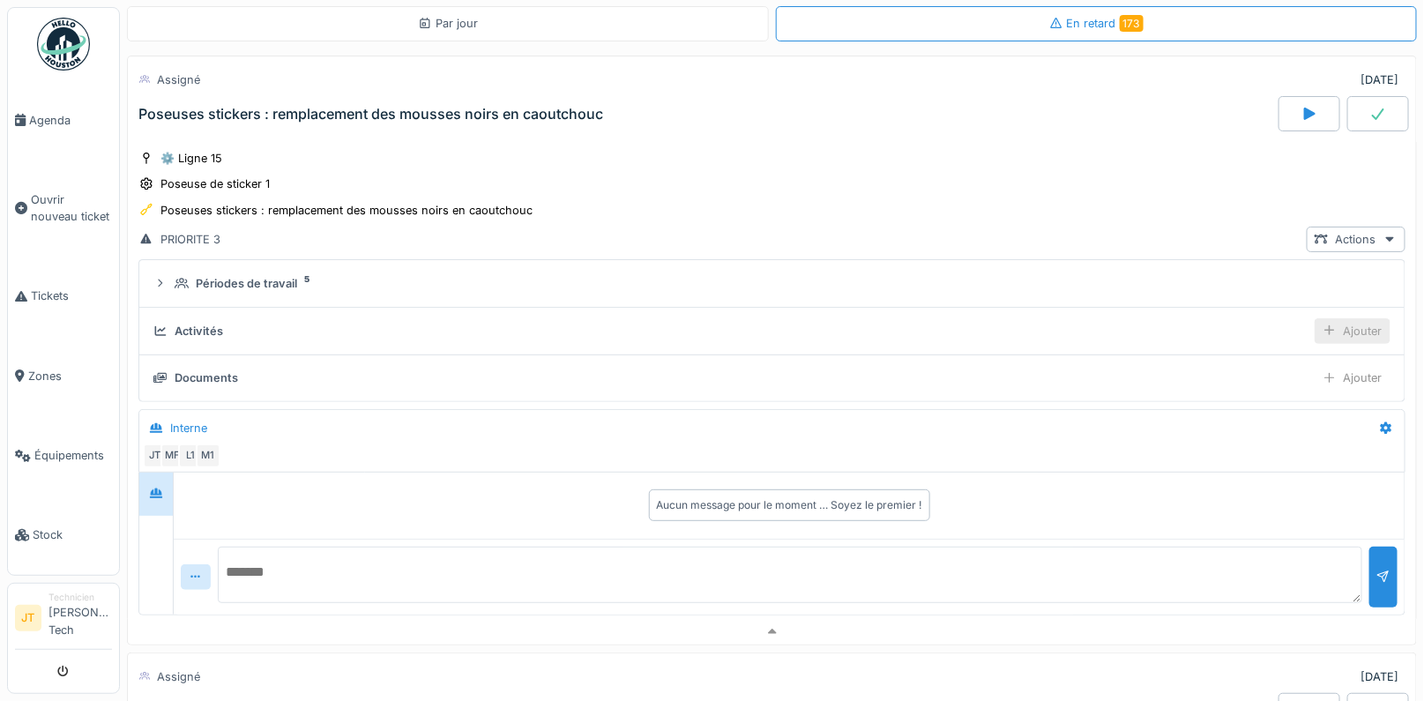
click at [1337, 332] on div at bounding box center [1330, 331] width 14 height 17
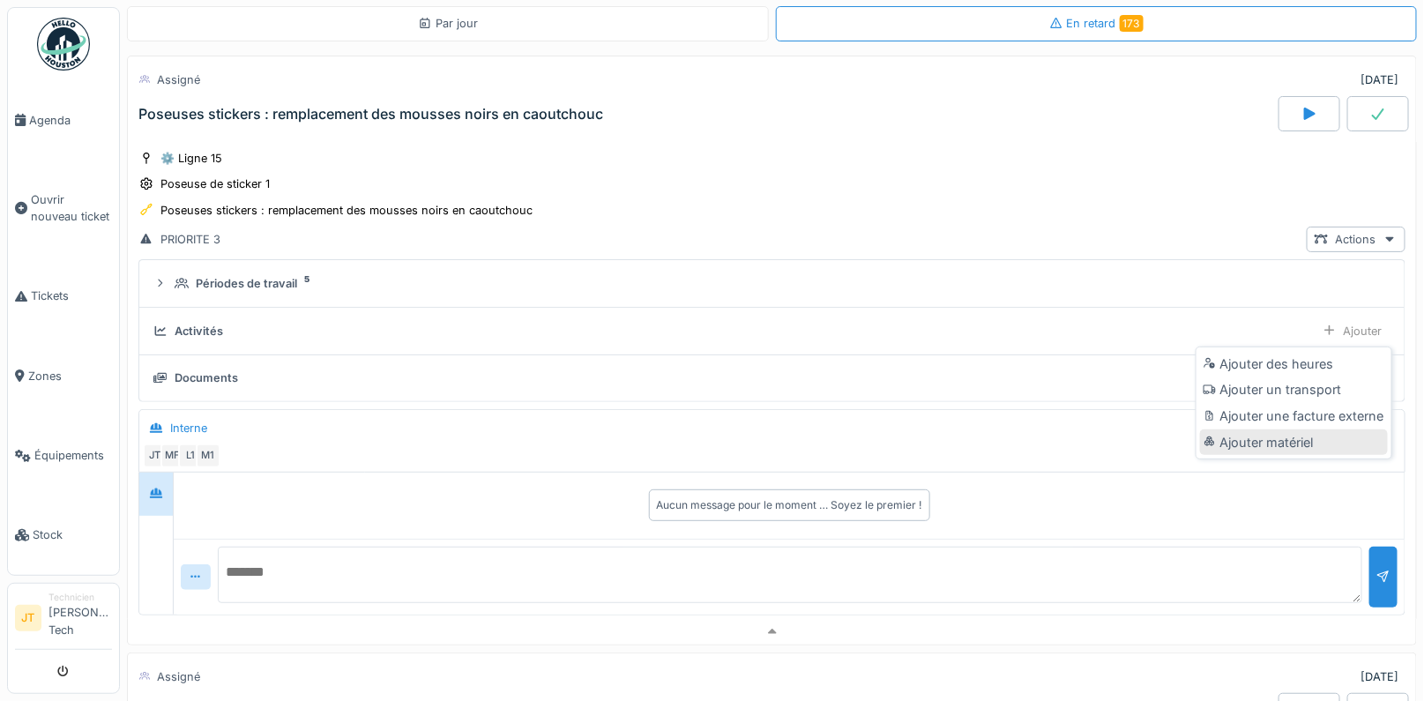
click at [1272, 442] on div "Ajouter matériel" at bounding box center [1294, 442] width 188 height 26
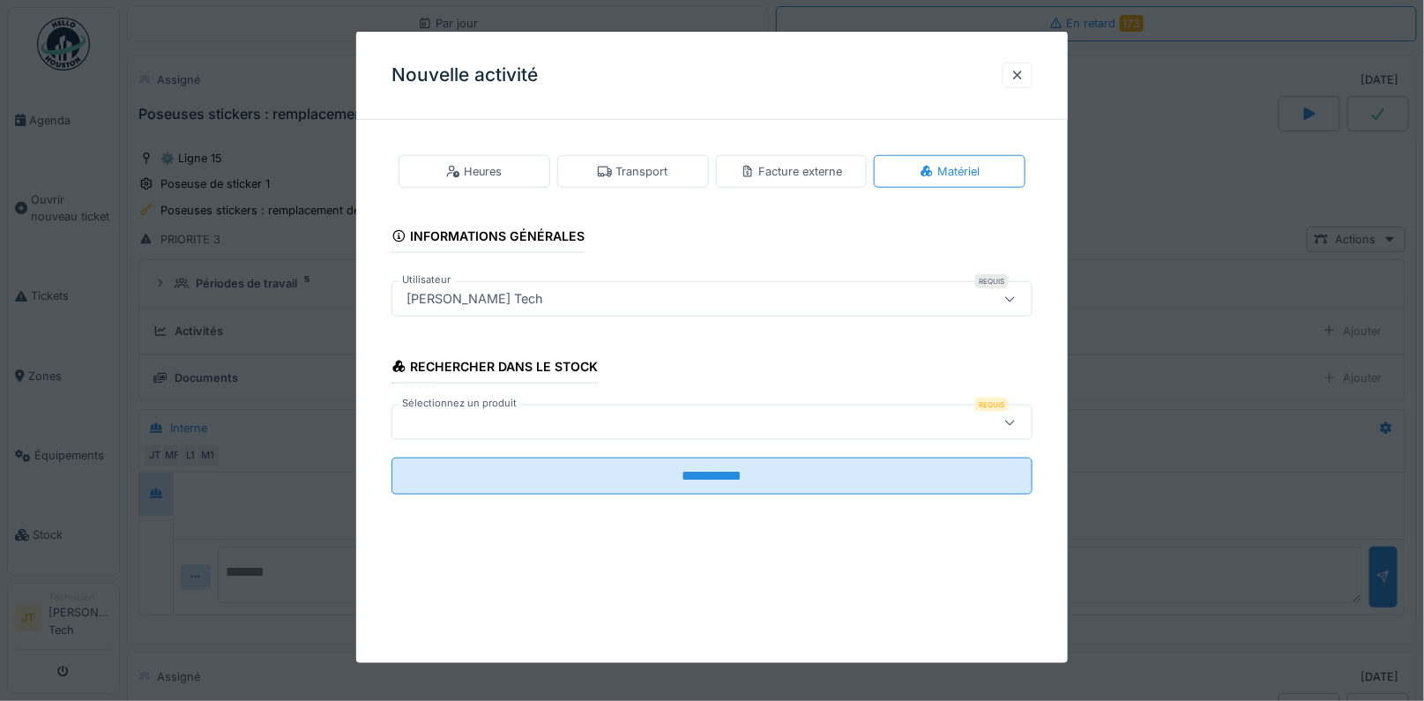
click at [679, 427] on div at bounding box center [673, 422] width 549 height 19
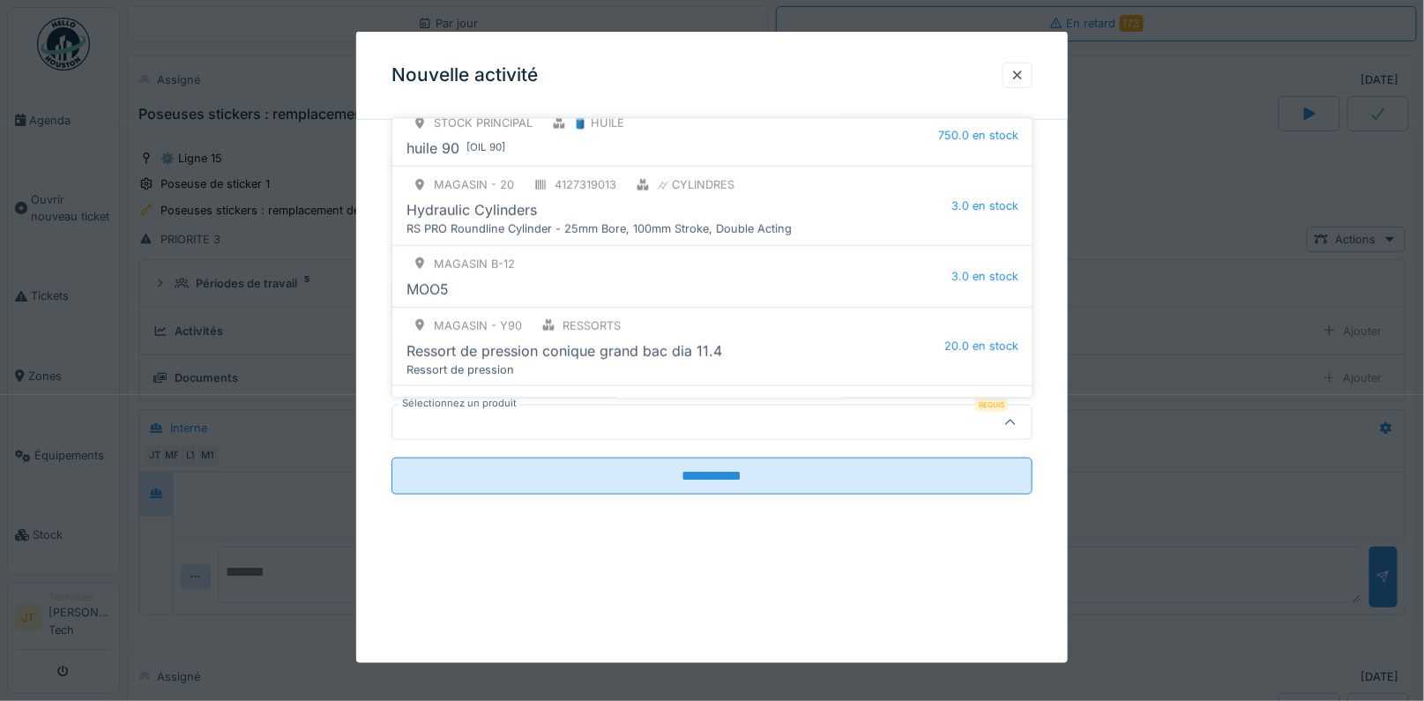
scroll to position [391, 0]
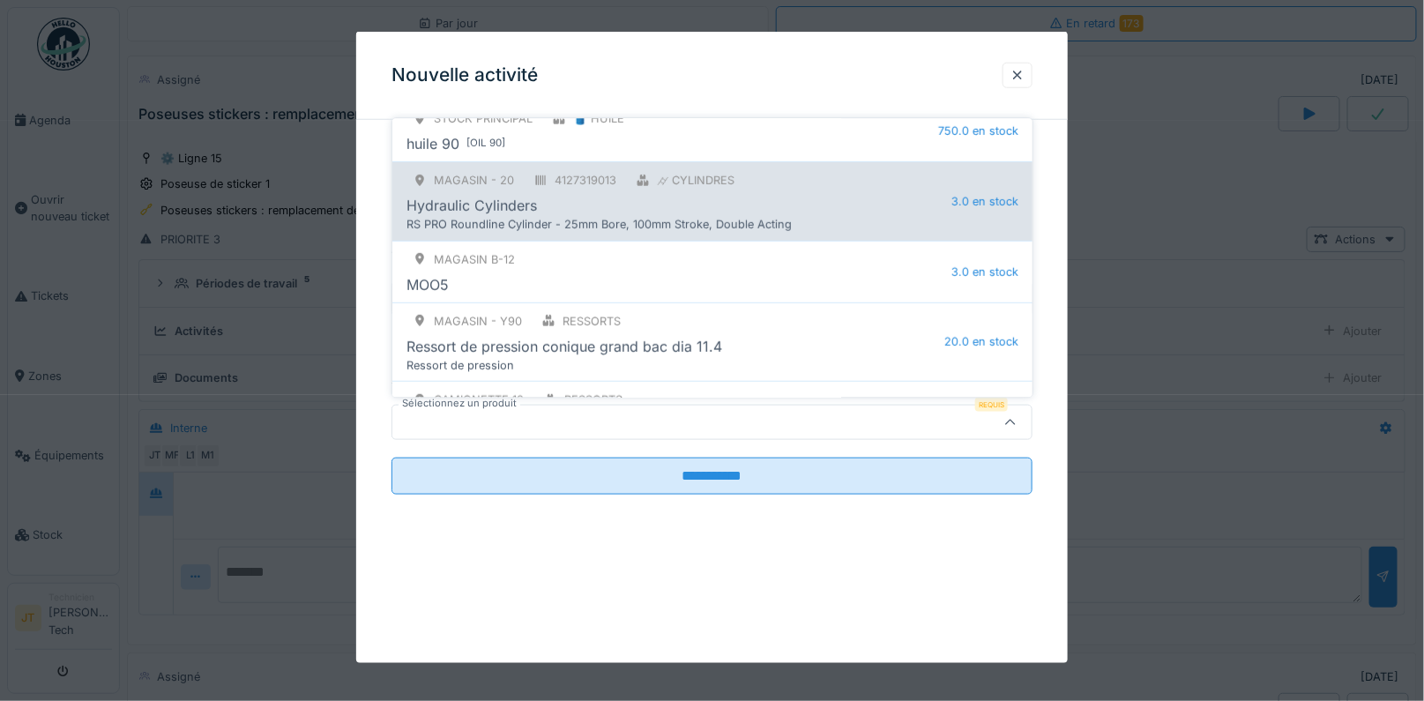
click at [612, 196] on div "Hydraulic Cylinders" at bounding box center [679, 206] width 545 height 21
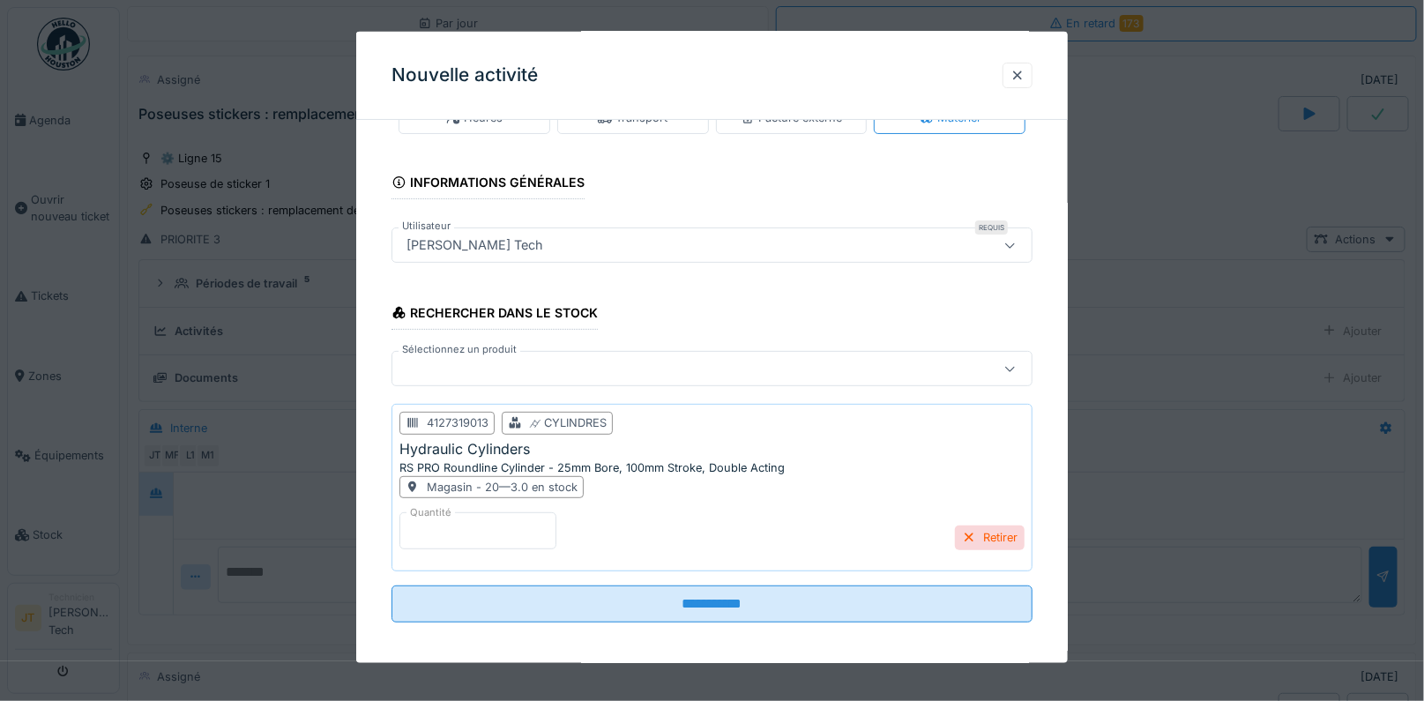
scroll to position [56, 0]
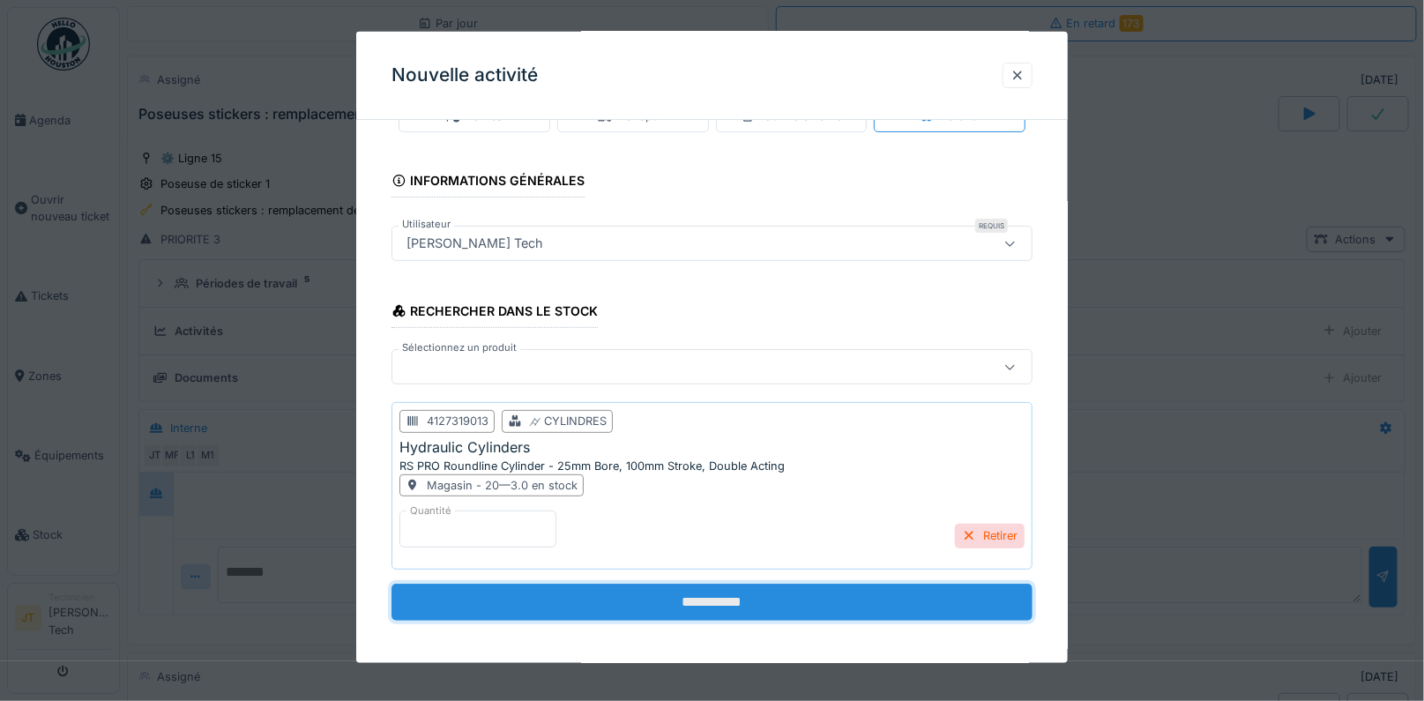
click at [743, 599] on input "**********" at bounding box center [713, 602] width 642 height 37
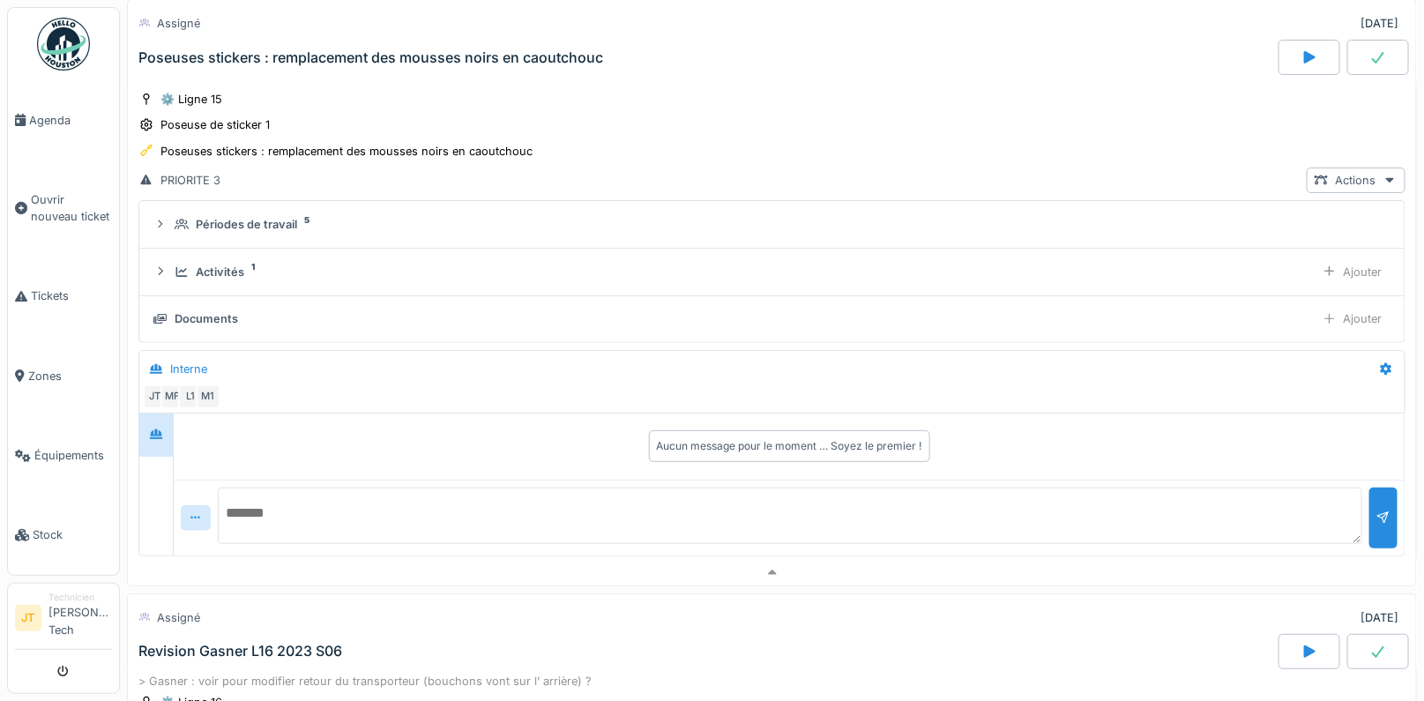
scroll to position [0, 0]
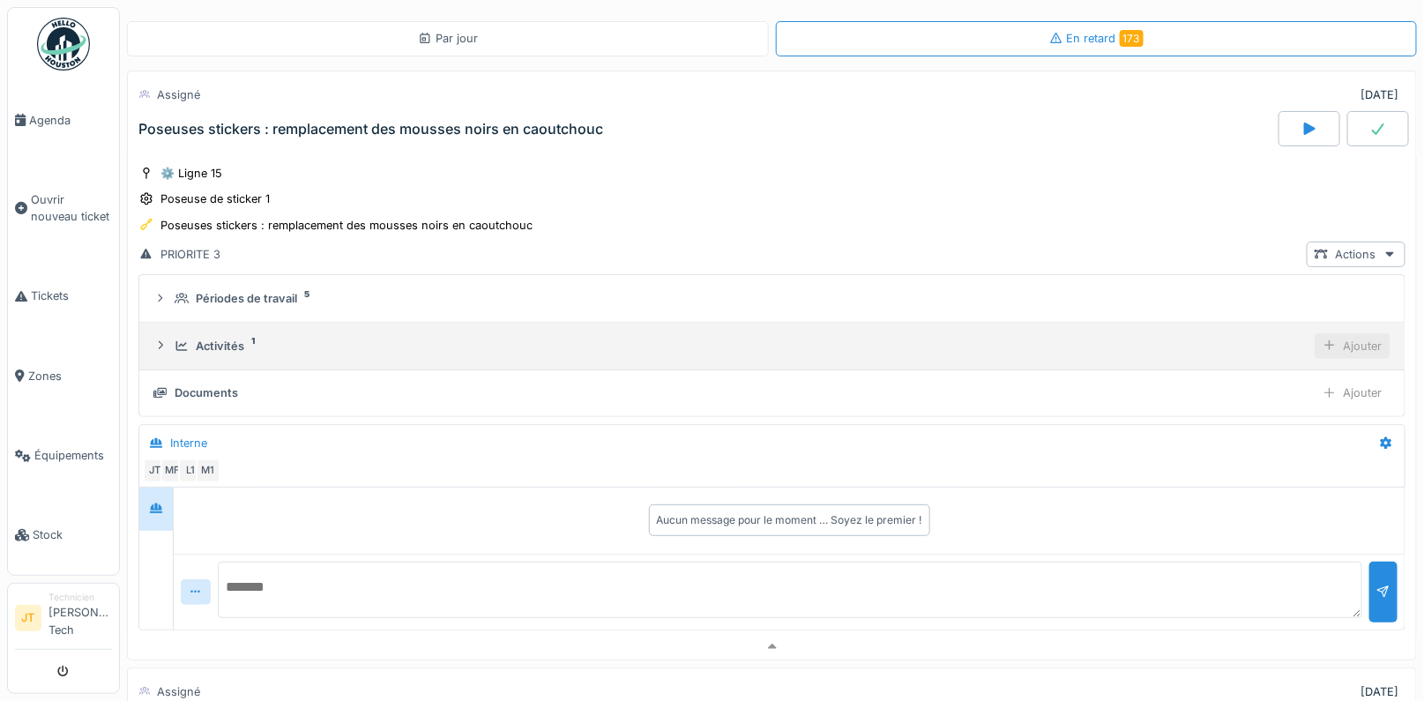
click at [1339, 345] on div "Ajouter" at bounding box center [1353, 346] width 76 height 26
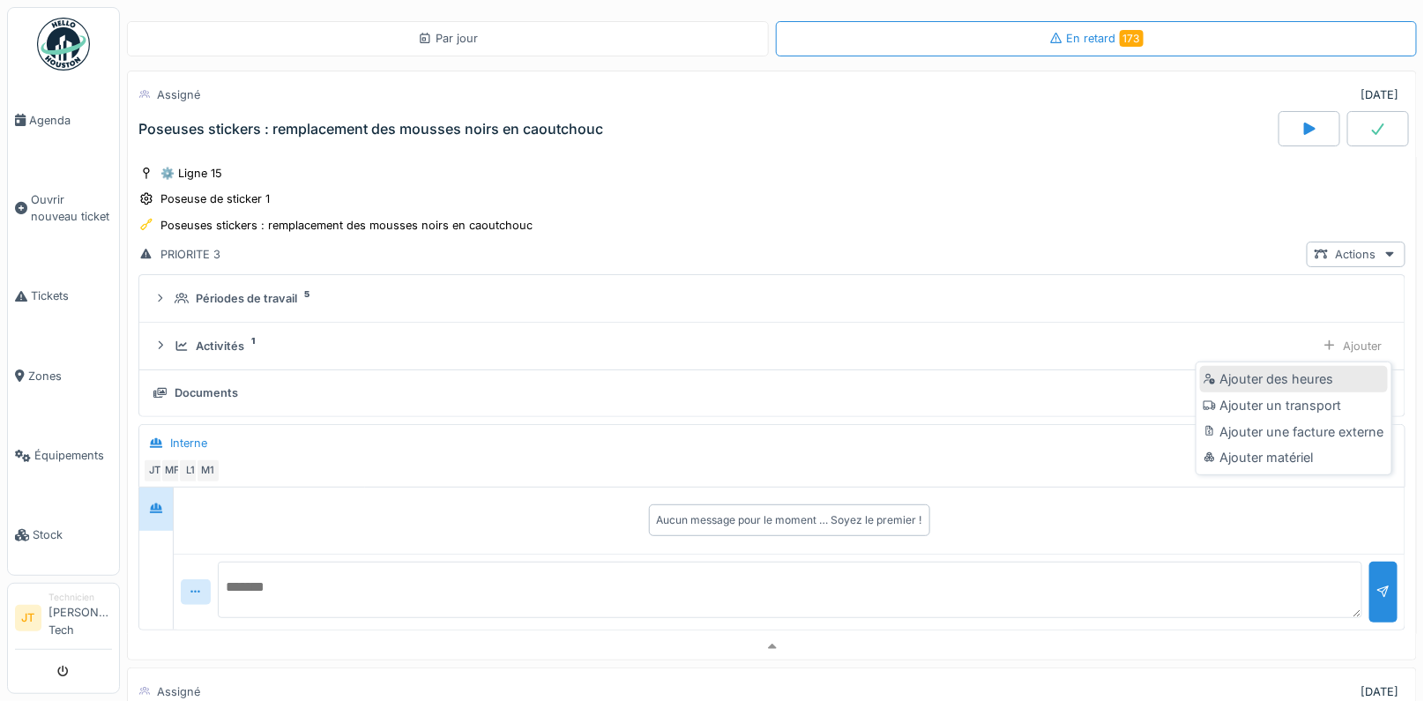
click at [1292, 386] on div "Ajouter des heures" at bounding box center [1294, 379] width 188 height 26
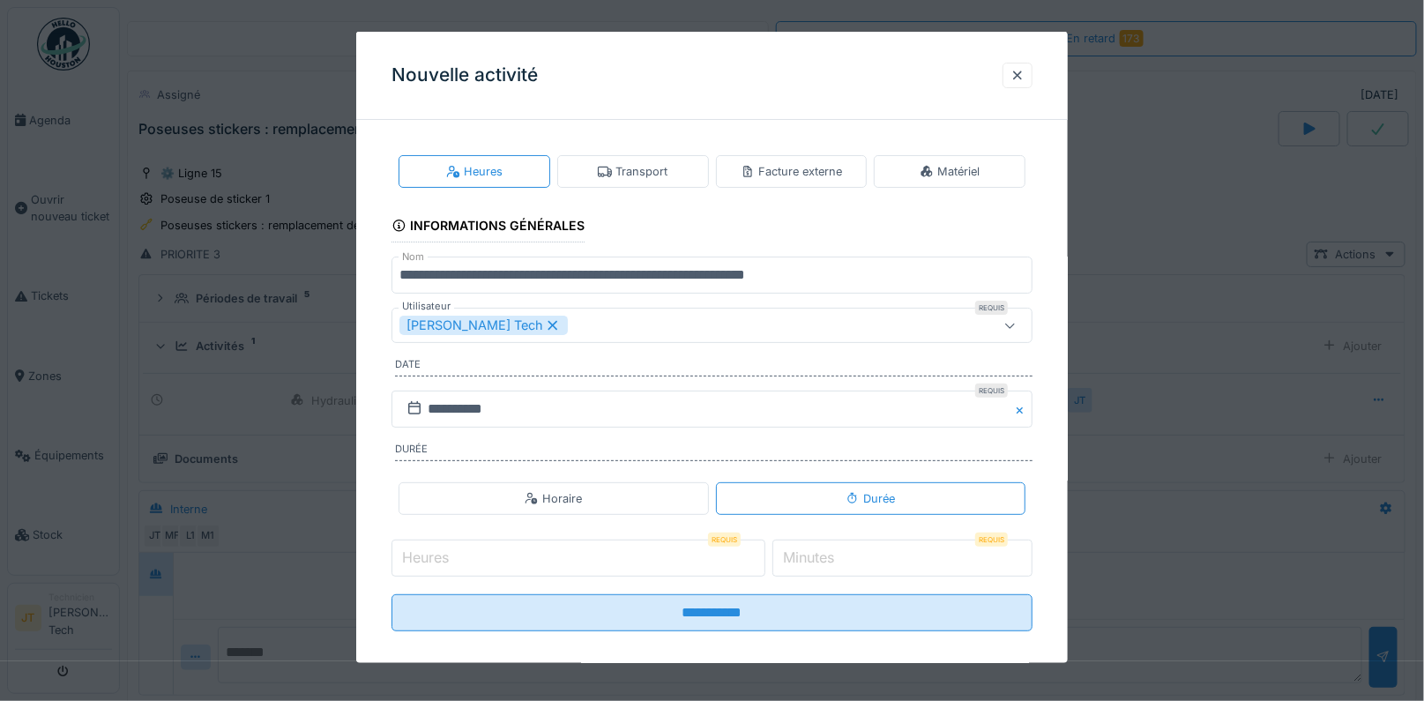
click at [431, 551] on label "Heures" at bounding box center [426, 557] width 54 height 21
click at [431, 551] on input "Heures" at bounding box center [579, 558] width 374 height 37
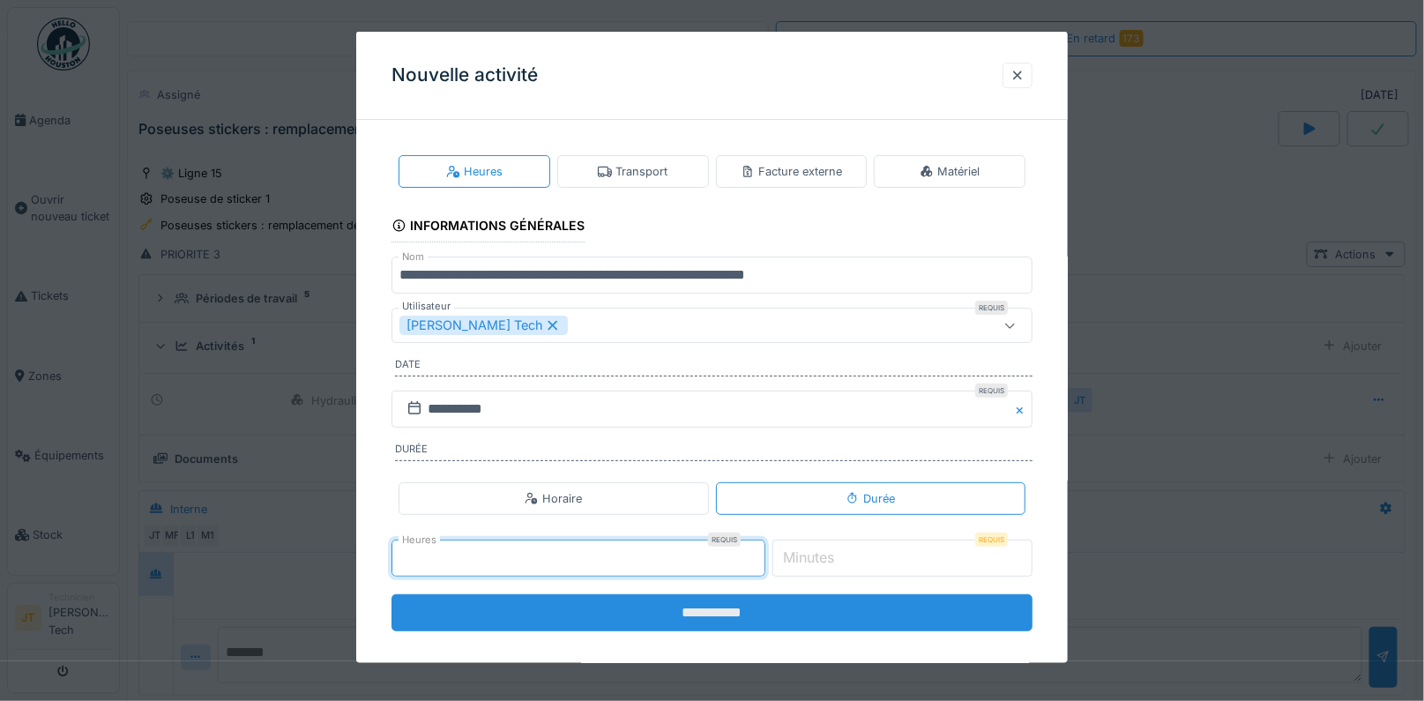
type input "*"
click at [763, 604] on input "**********" at bounding box center [713, 612] width 642 height 37
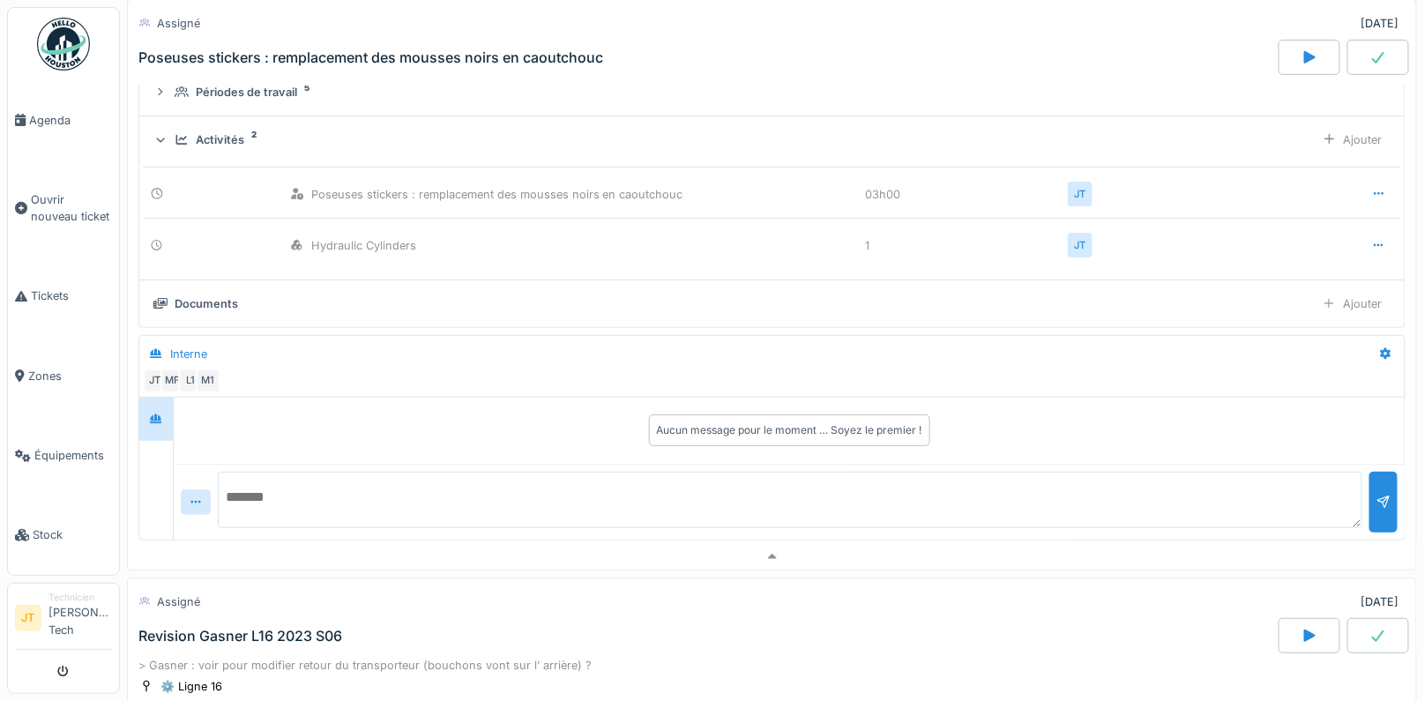
scroll to position [226, 0]
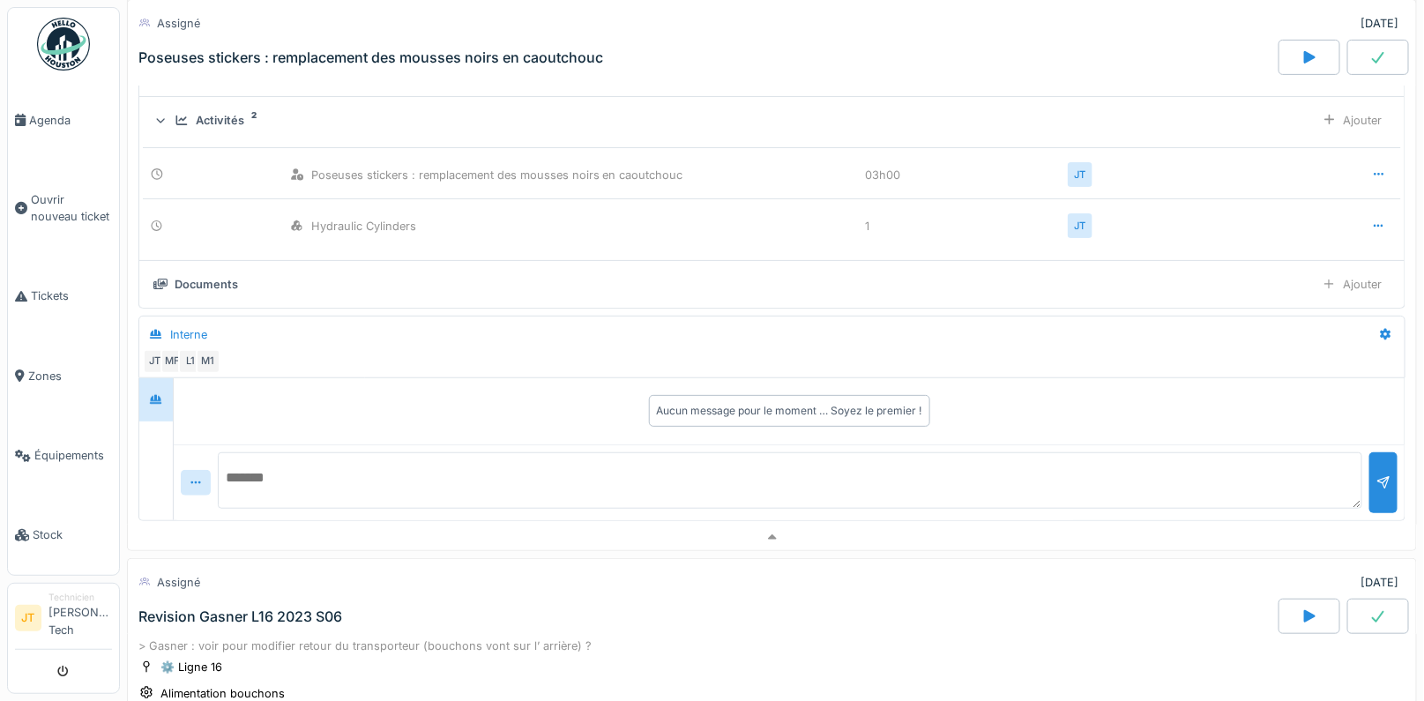
click at [299, 460] on textarea at bounding box center [790, 480] width 1145 height 56
type textarea "*"
type textarea "**********"
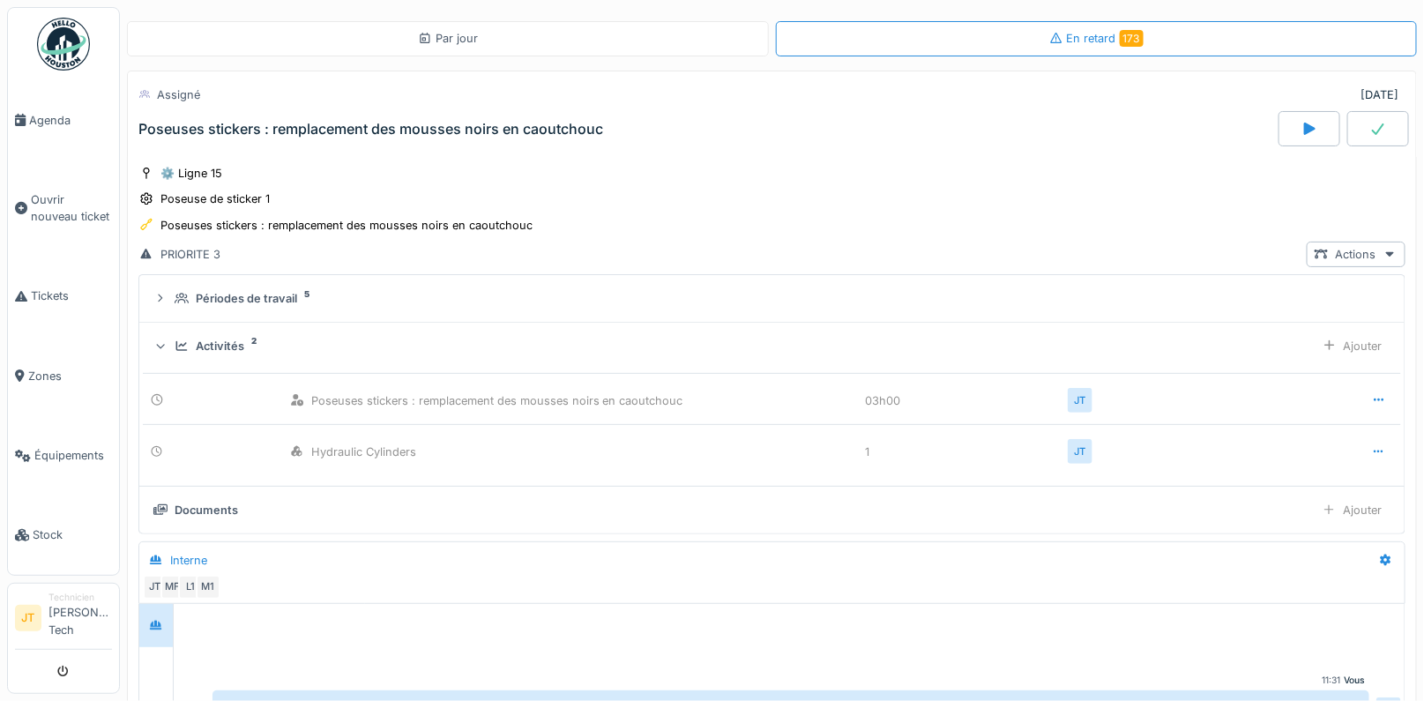
scroll to position [4, 0]
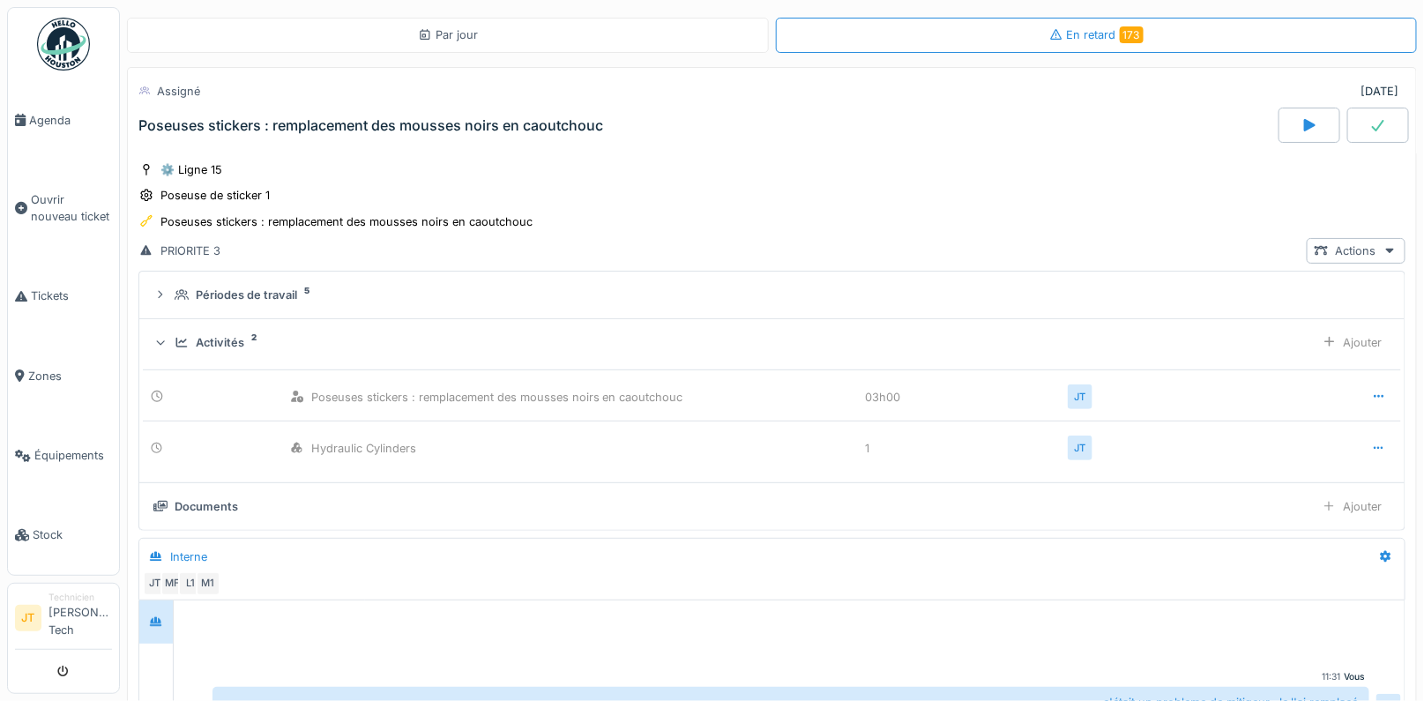
click at [1377, 127] on icon at bounding box center [1378, 125] width 18 height 14
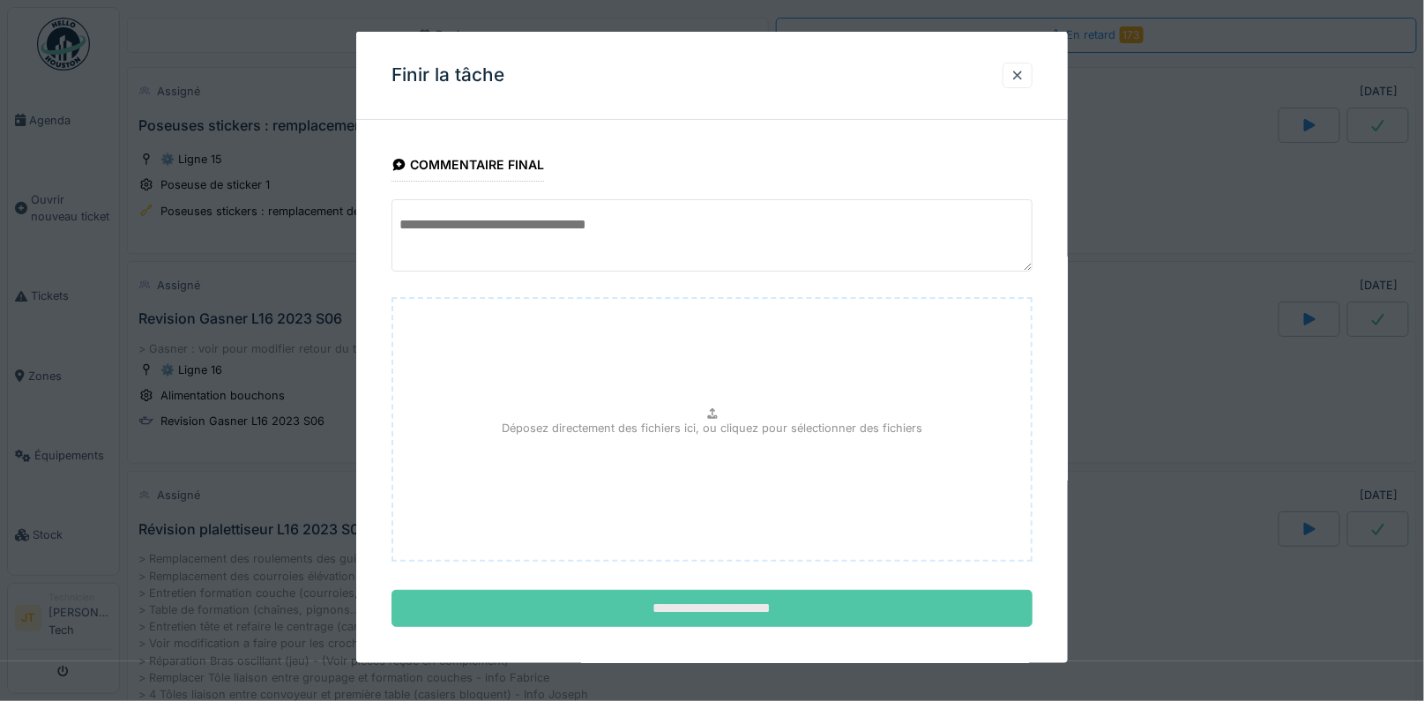
click at [698, 594] on input "**********" at bounding box center [713, 608] width 642 height 37
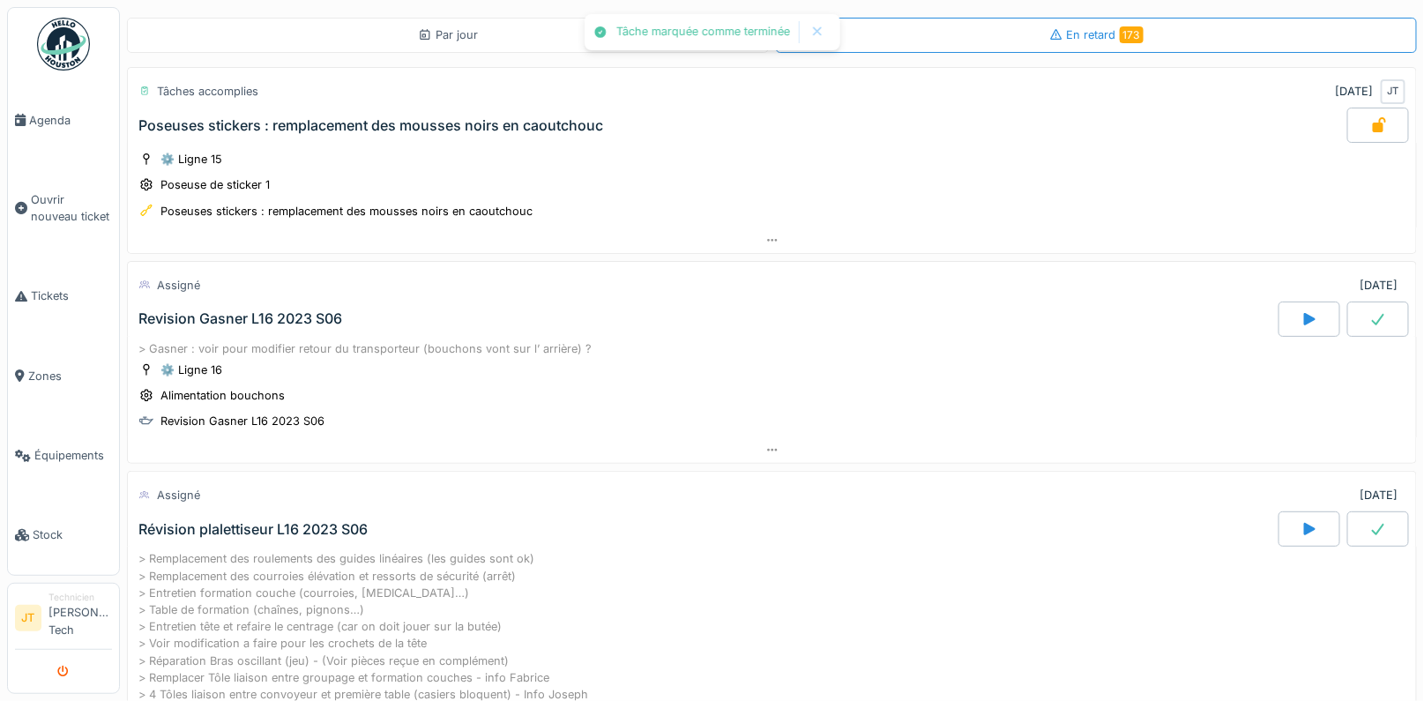
click at [64, 676] on icon "submit" at bounding box center [63, 672] width 11 height 11
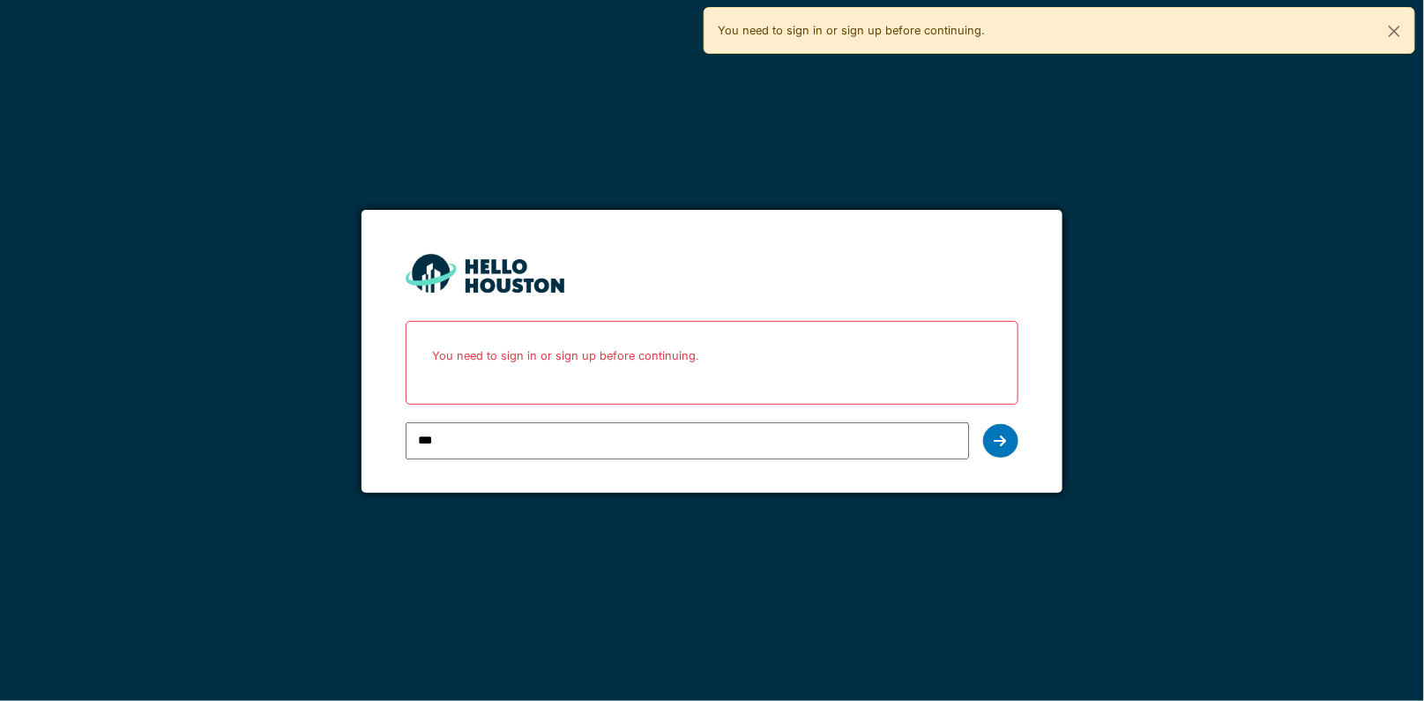
type input "**********"
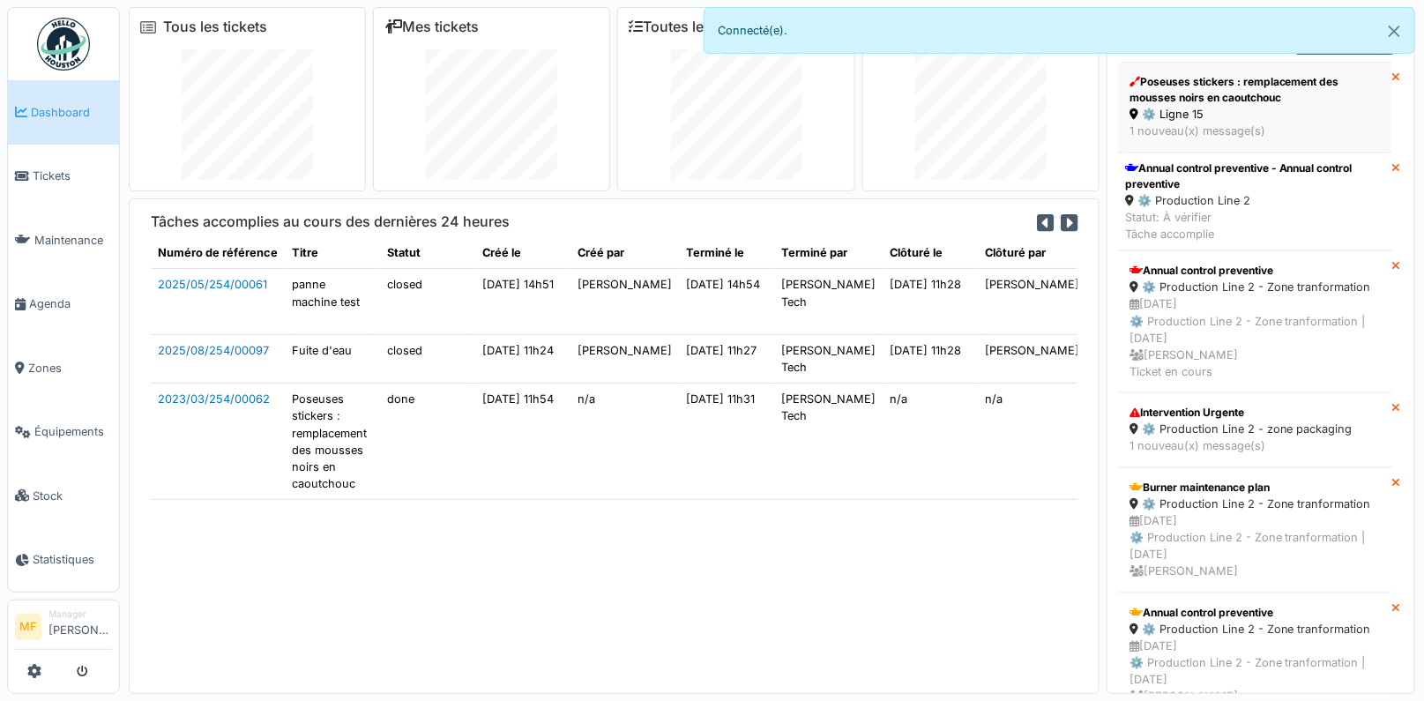
click at [1264, 96] on div "Poseuses stickers : remplacement des mousses noirs en caoutchouc" at bounding box center [1255, 90] width 251 height 32
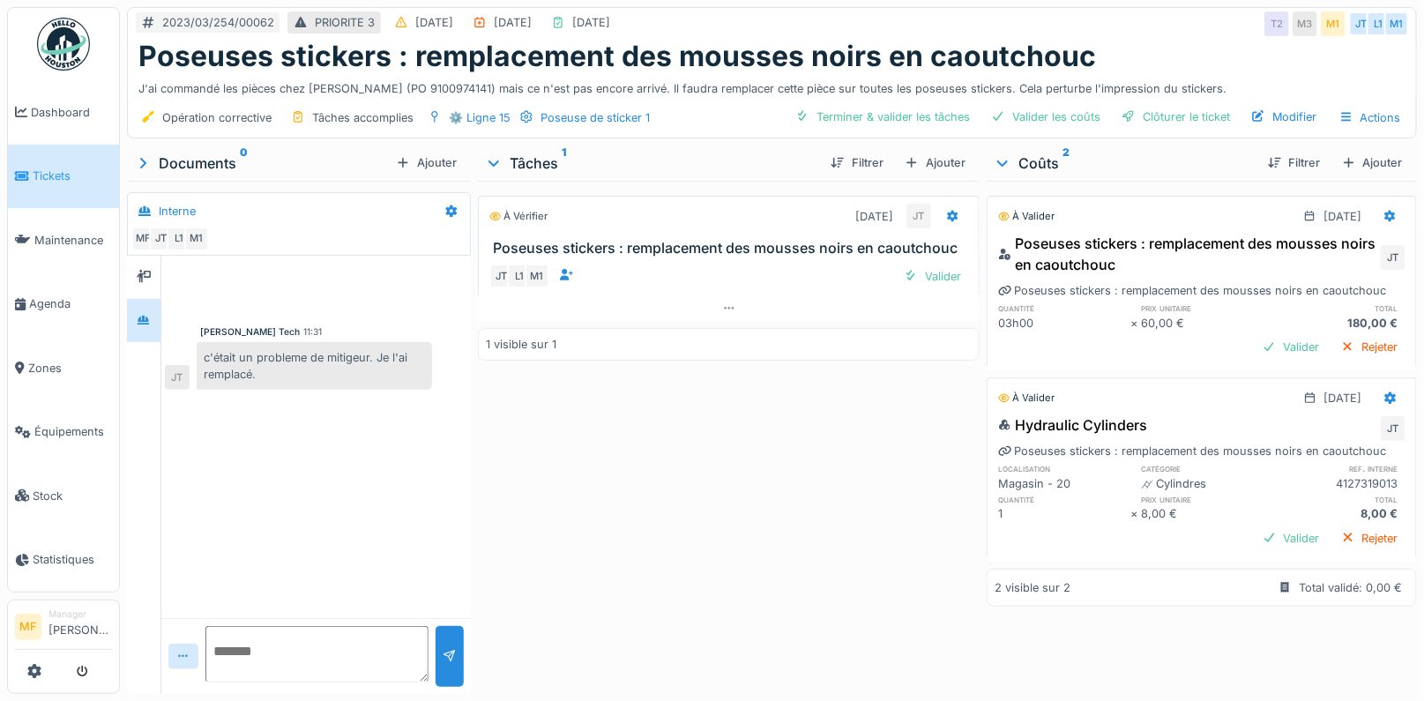
click at [1010, 327] on div "03h00" at bounding box center [1064, 323] width 132 height 17
click at [1200, 122] on div "Clôturer le ticket" at bounding box center [1176, 117] width 123 height 24
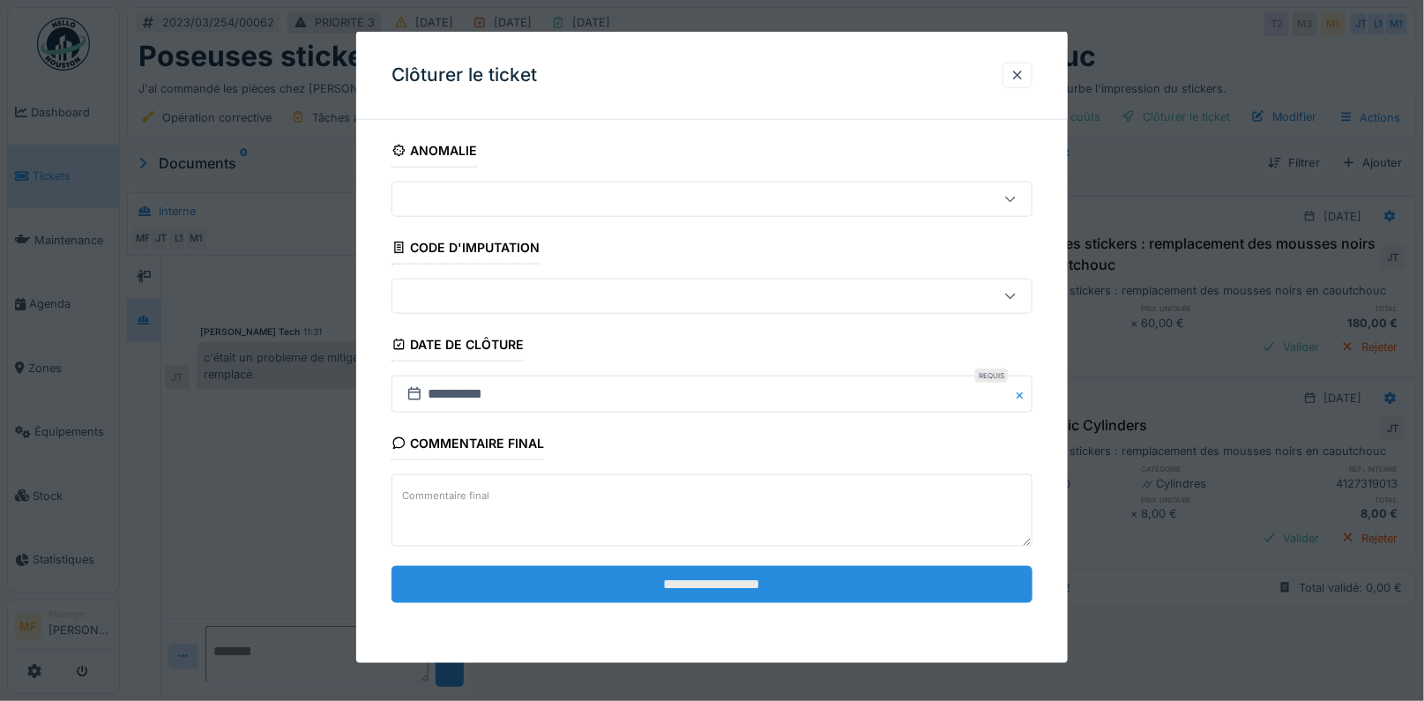
click at [637, 585] on input "**********" at bounding box center [713, 583] width 642 height 37
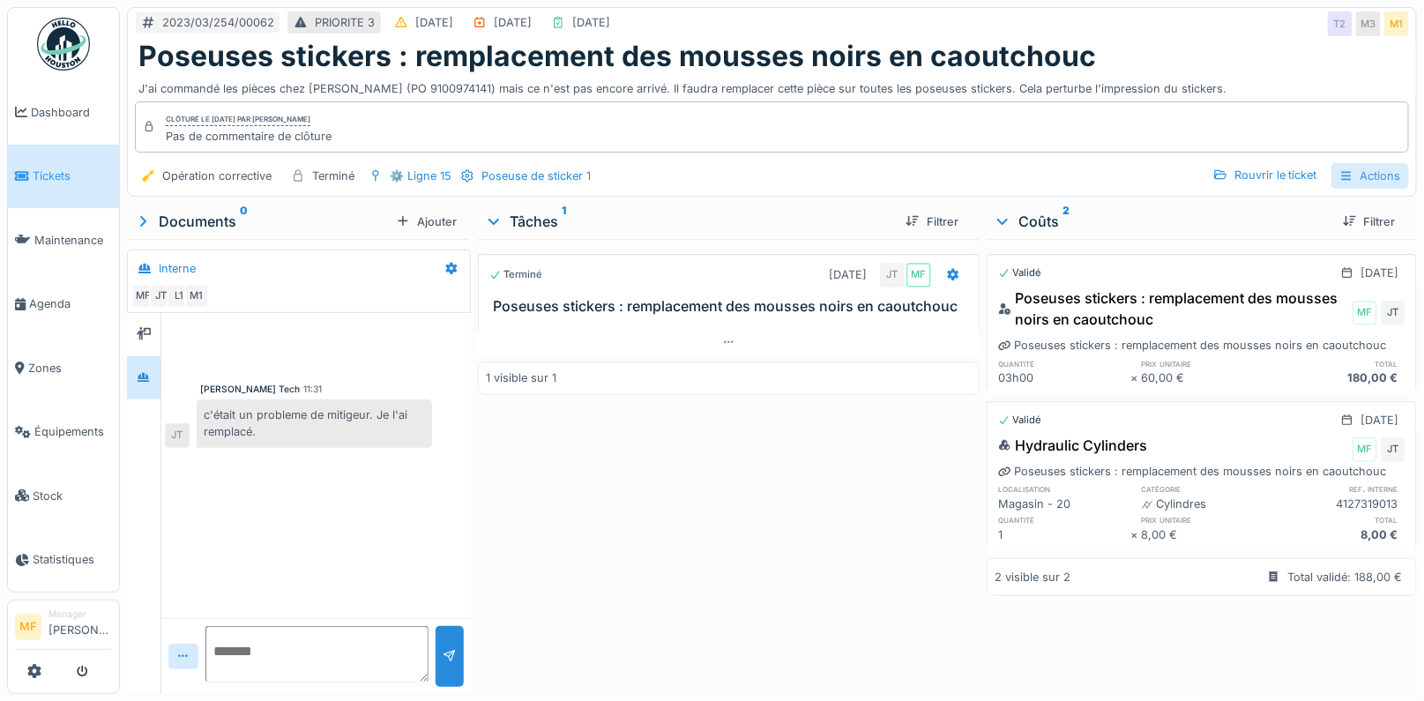
click at [1357, 172] on div "Actions" at bounding box center [1371, 176] width 78 height 26
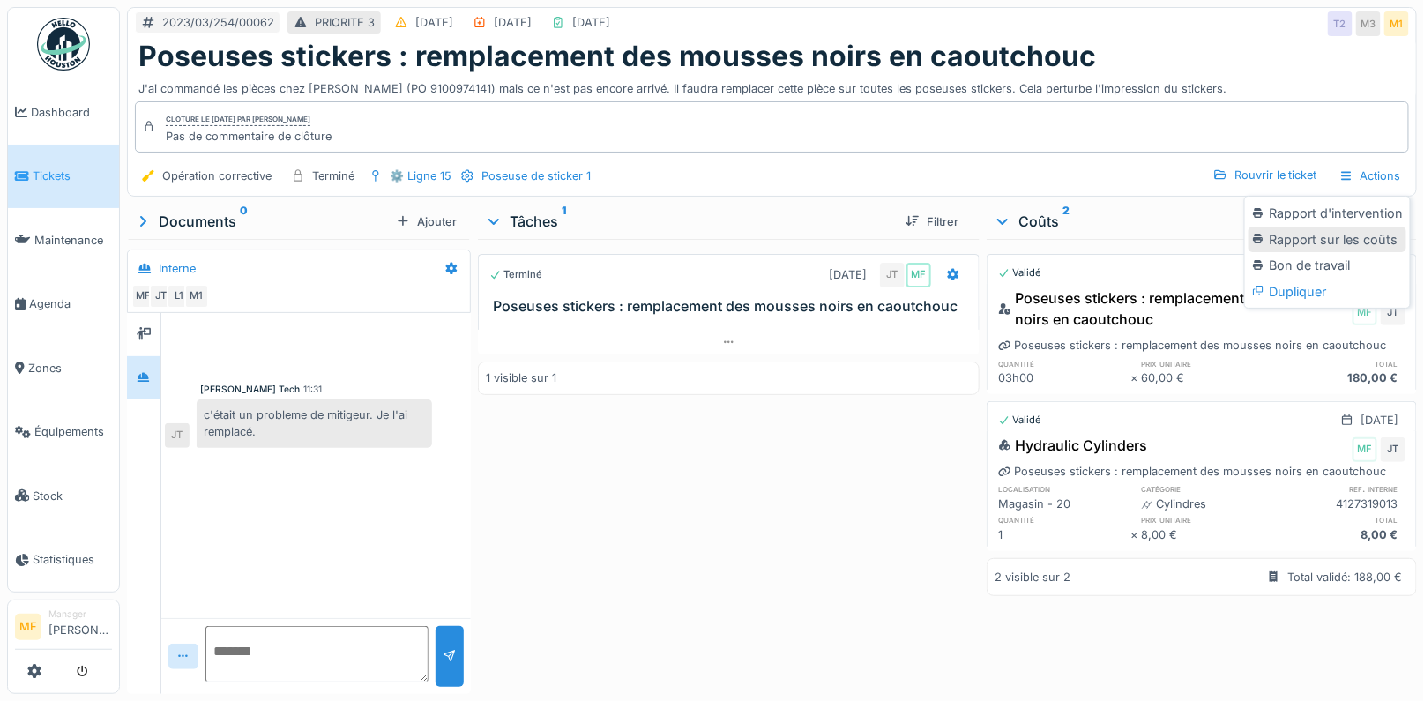
click at [1316, 246] on div "Rapport sur les coûts" at bounding box center [1328, 240] width 158 height 26
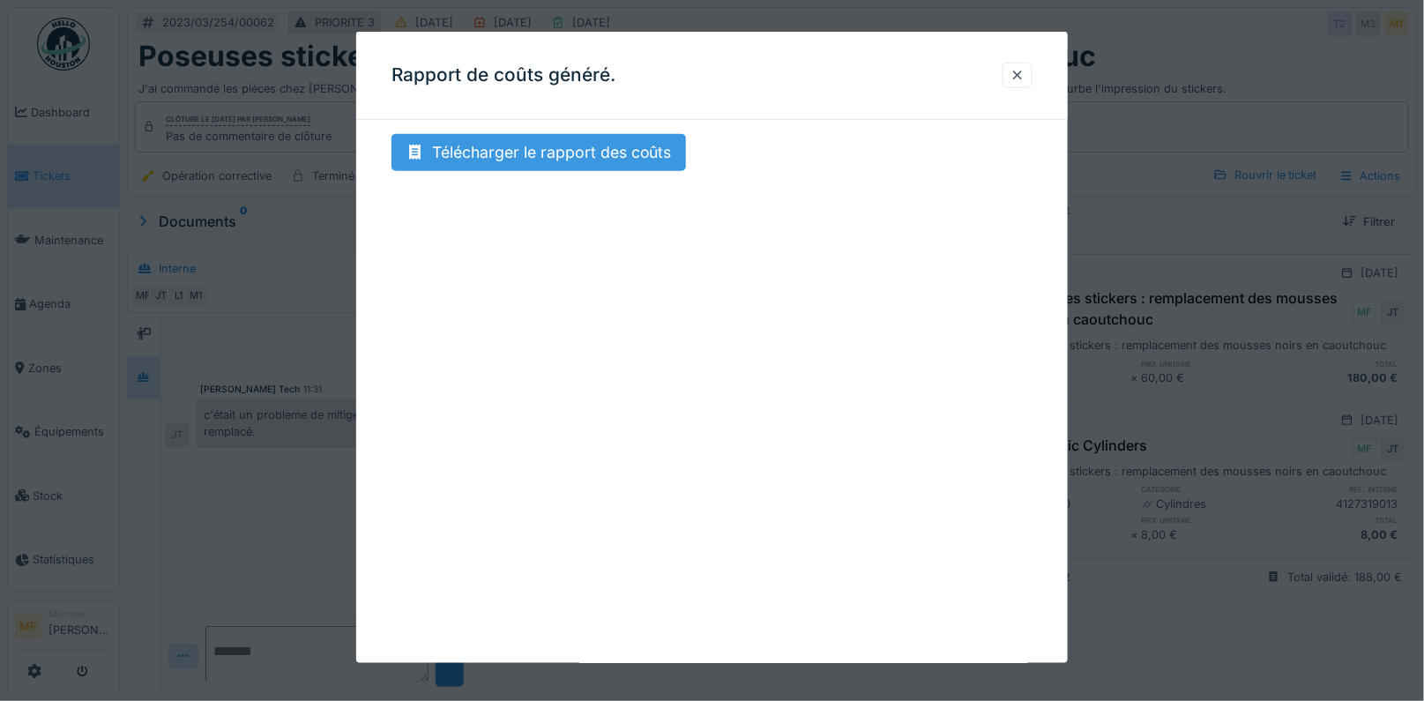
click at [613, 169] on div "Télécharger le rapport des coûts" at bounding box center [539, 152] width 295 height 37
click at [1022, 67] on div at bounding box center [1018, 75] width 14 height 17
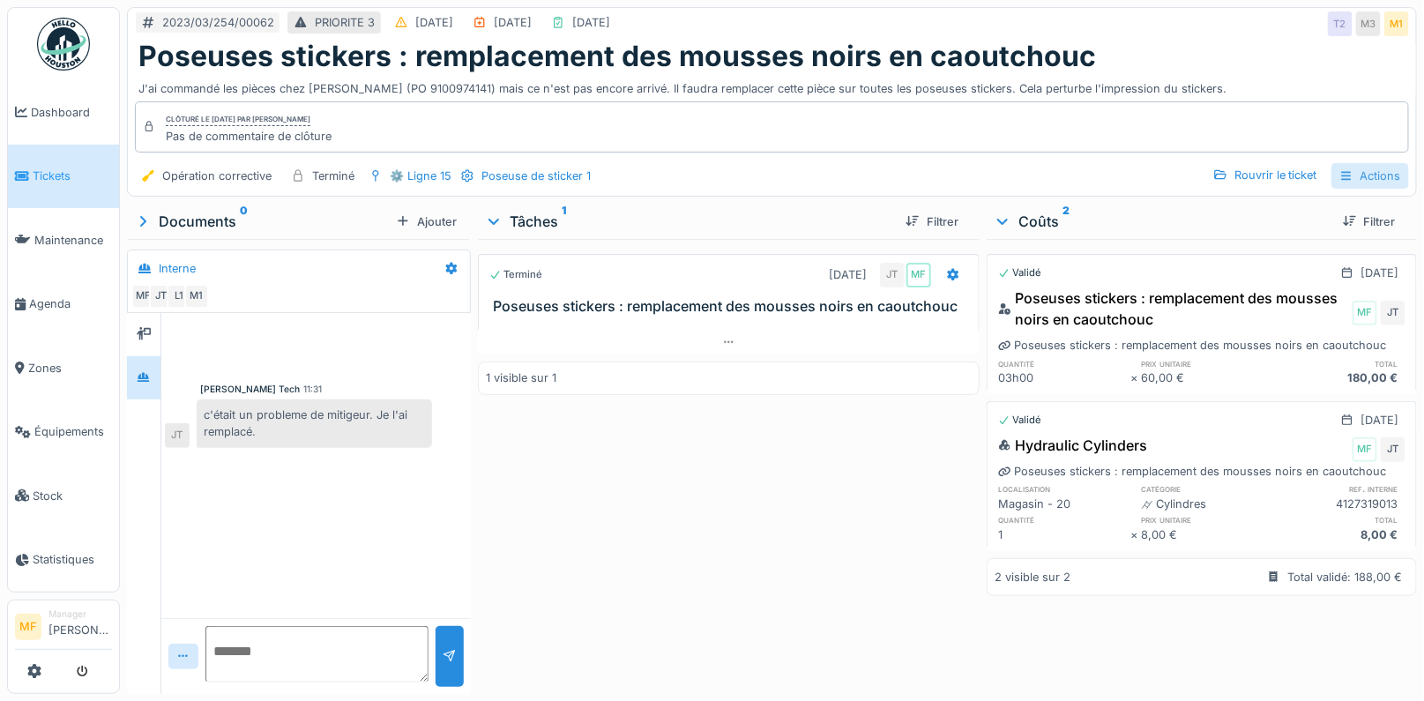
click at [1379, 174] on div "Actions" at bounding box center [1371, 176] width 78 height 26
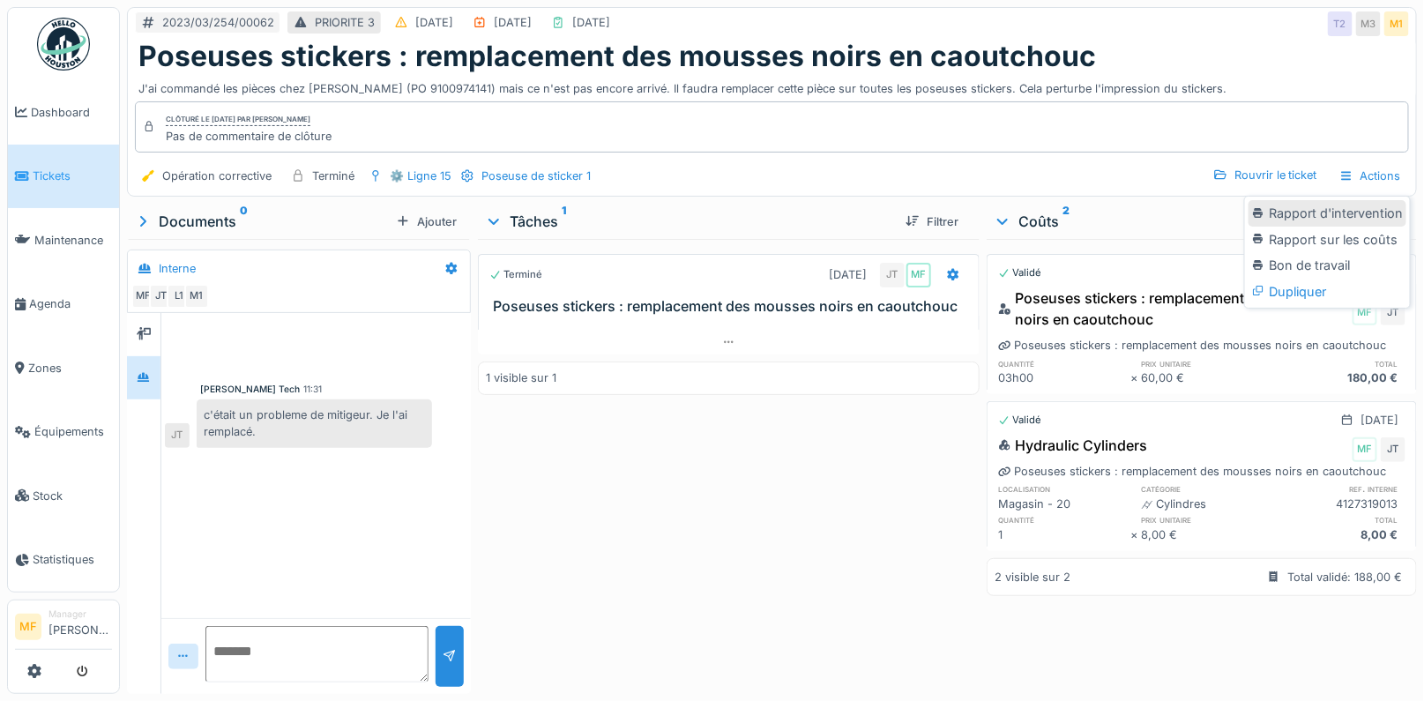
click at [1323, 219] on div "Rapport d'intervention" at bounding box center [1328, 213] width 158 height 26
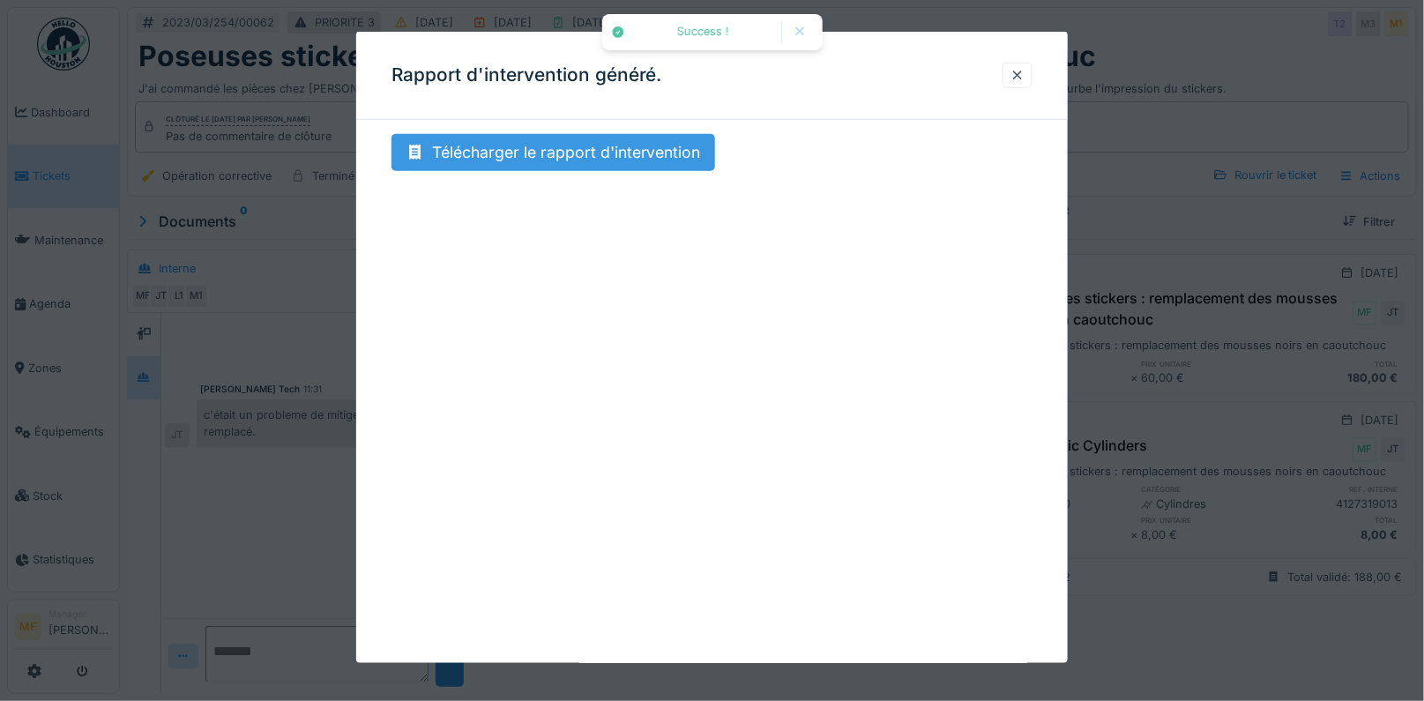
click at [679, 149] on div "Télécharger le rapport d'intervention" at bounding box center [554, 152] width 324 height 37
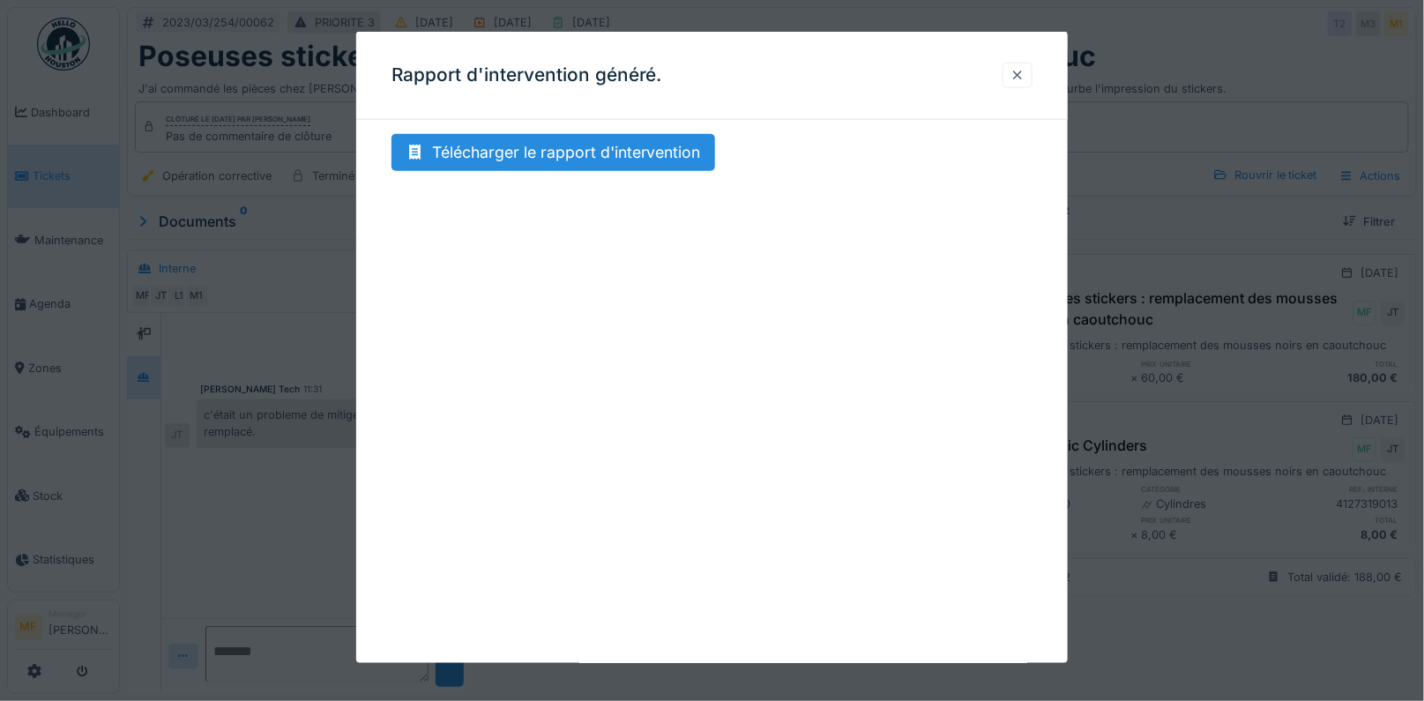
click at [1013, 78] on div at bounding box center [1018, 75] width 14 height 17
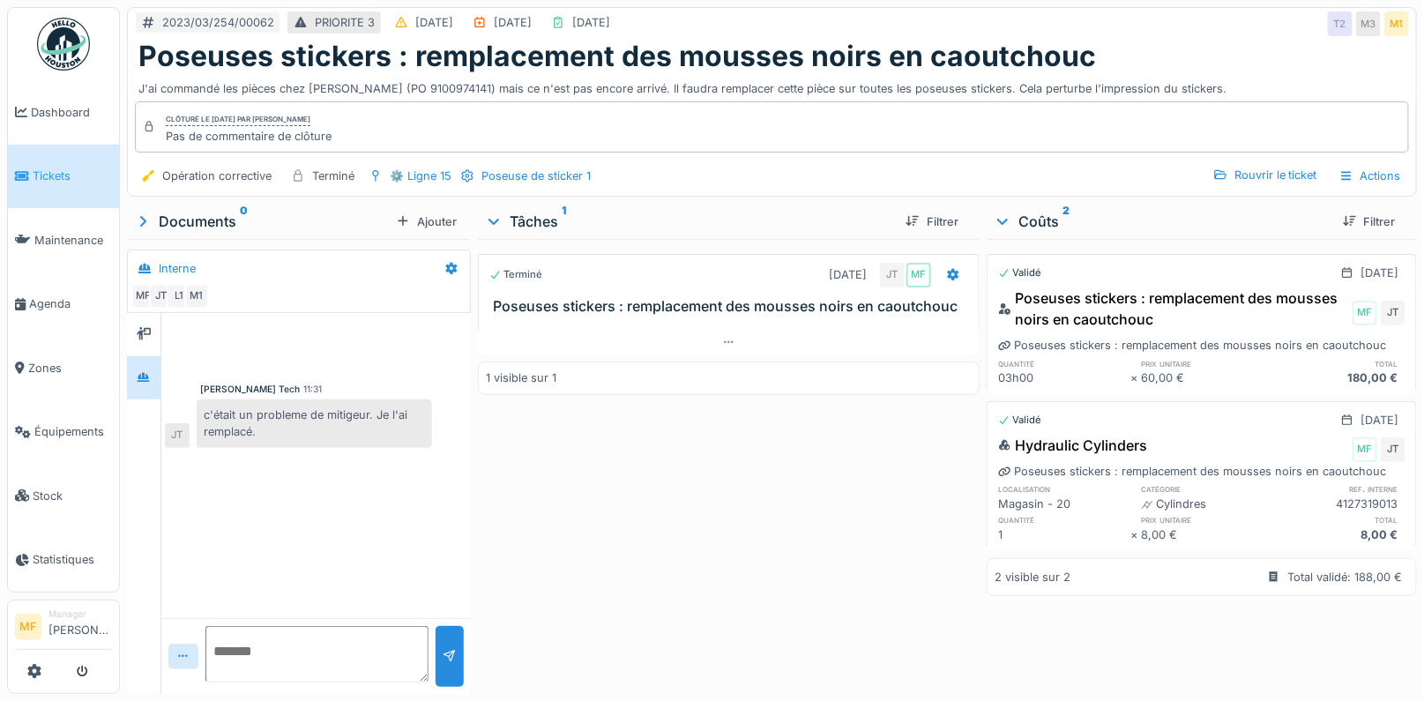
click at [53, 182] on span "Tickets" at bounding box center [72, 176] width 79 height 17
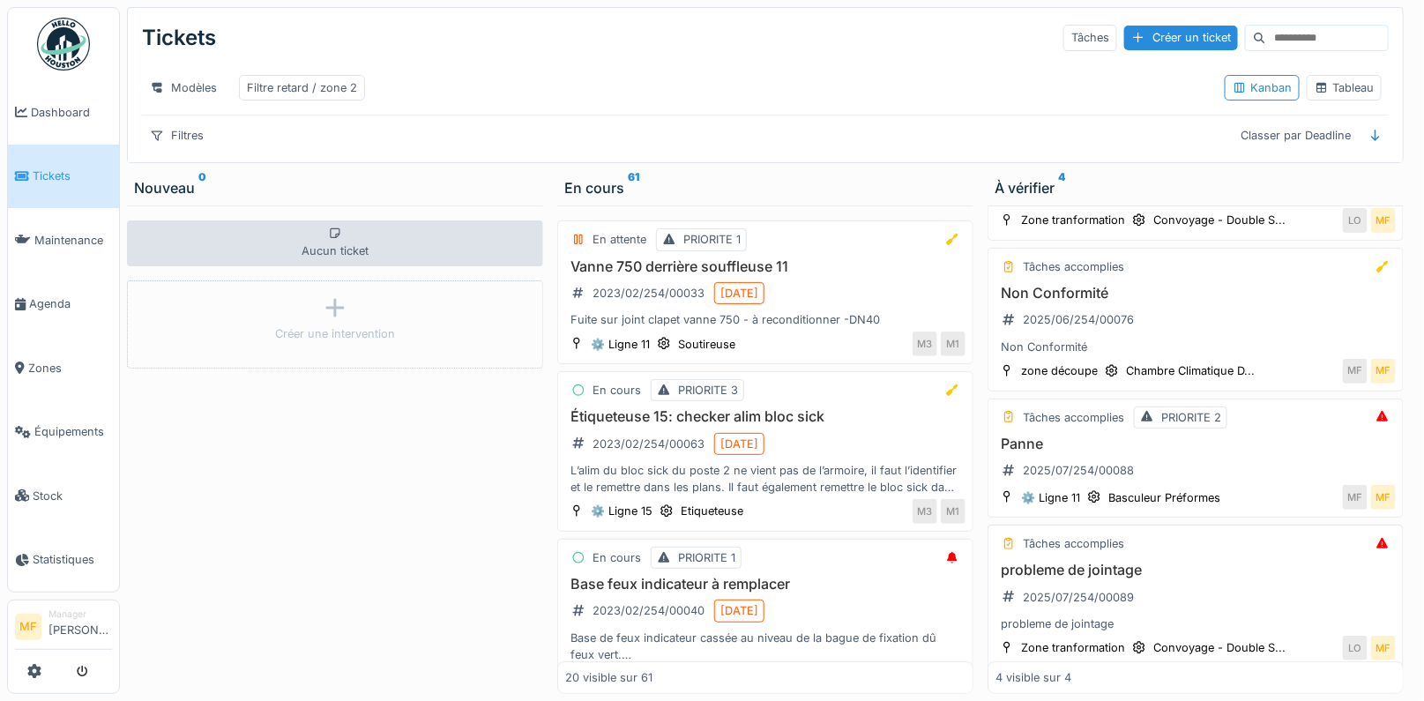
click at [1085, 562] on h3 "probleme de jointage" at bounding box center [1196, 570] width 400 height 17
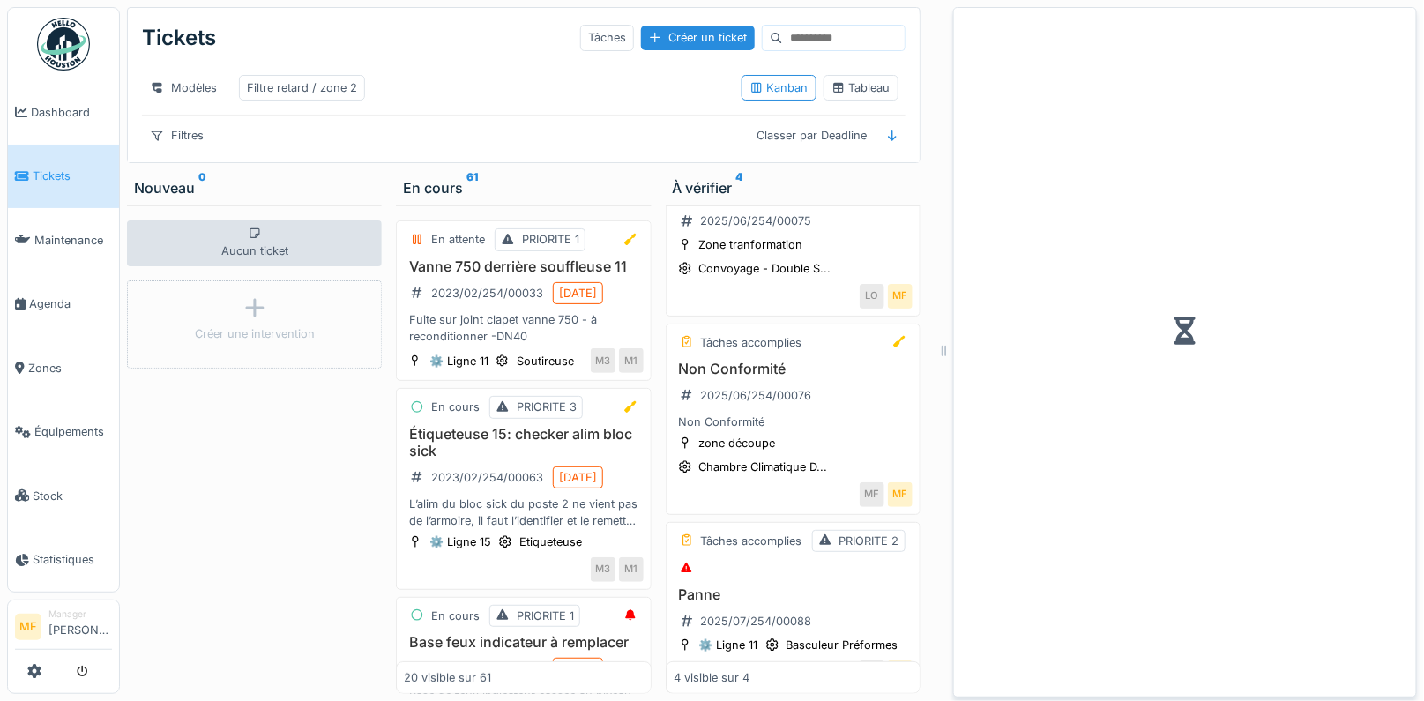
scroll to position [123, 0]
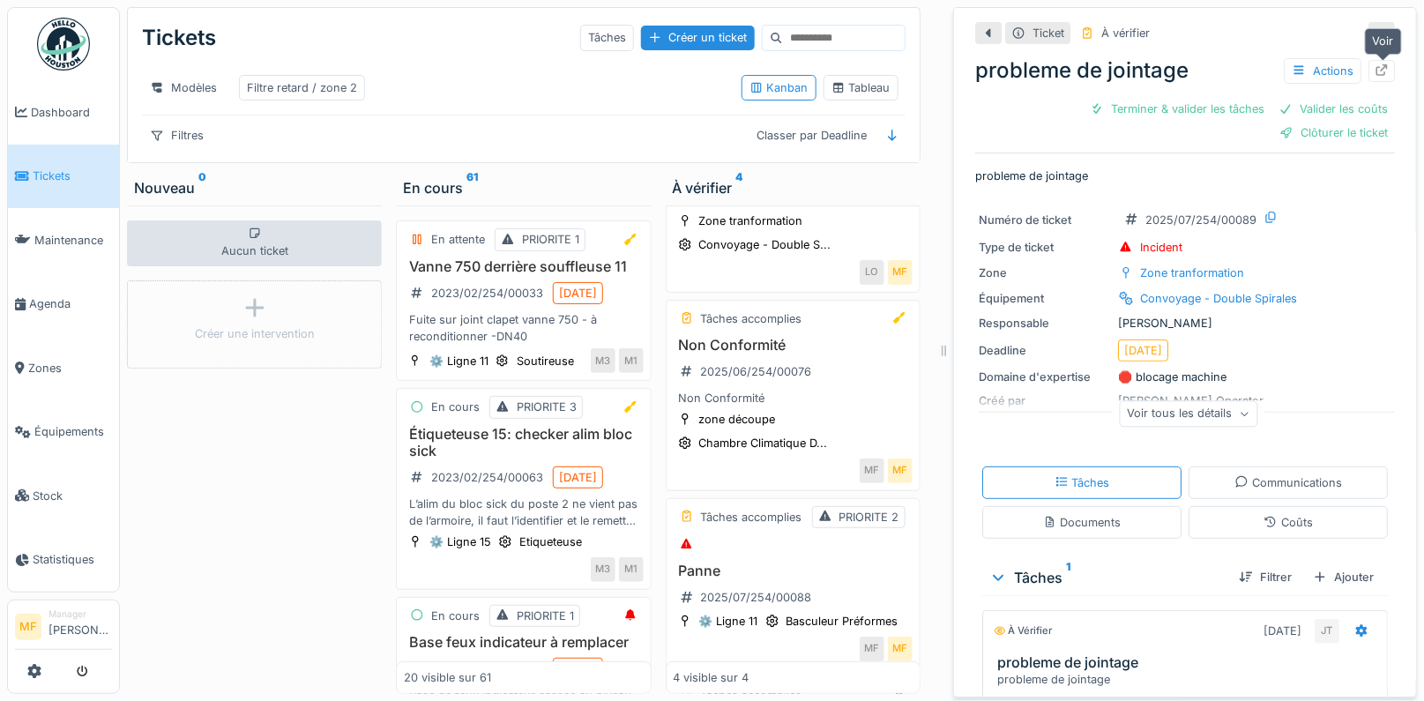
click at [1388, 68] on icon at bounding box center [1382, 69] width 14 height 11
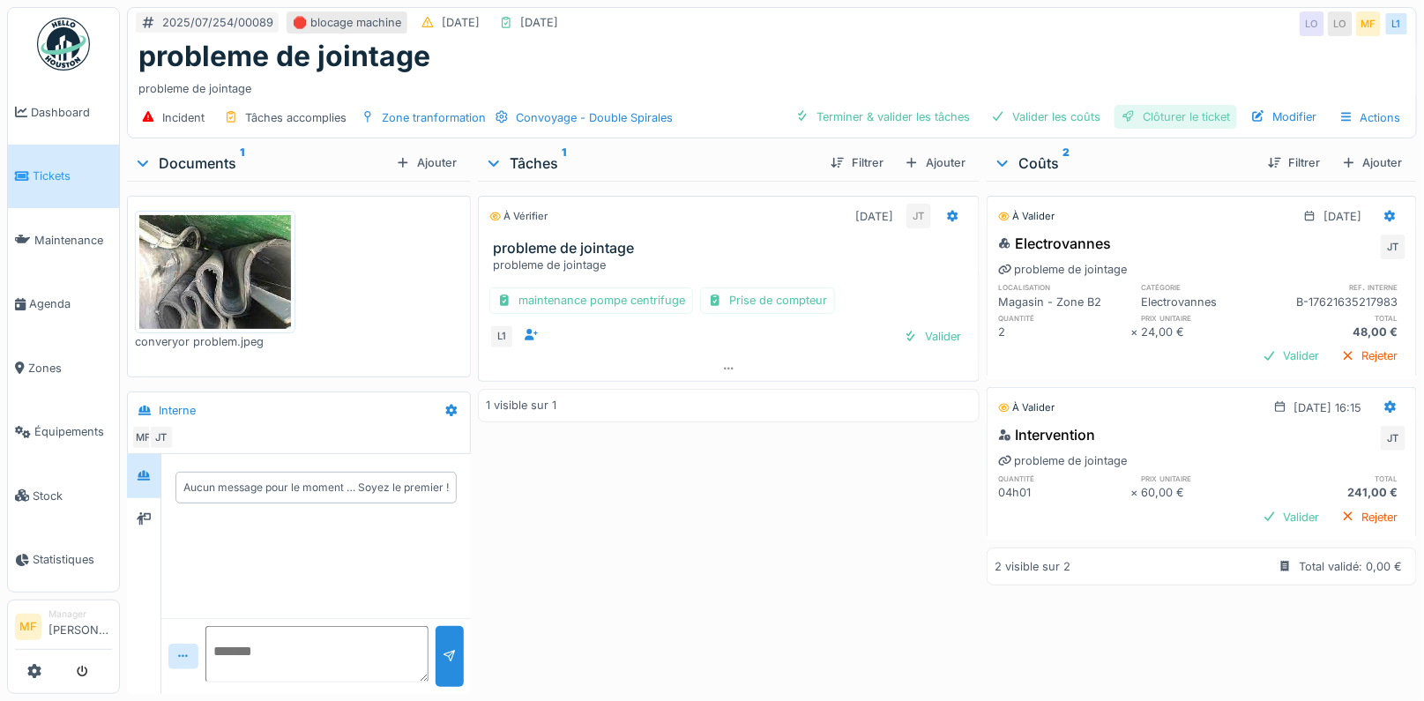
click at [1187, 120] on div "Clôturer le ticket" at bounding box center [1176, 117] width 123 height 24
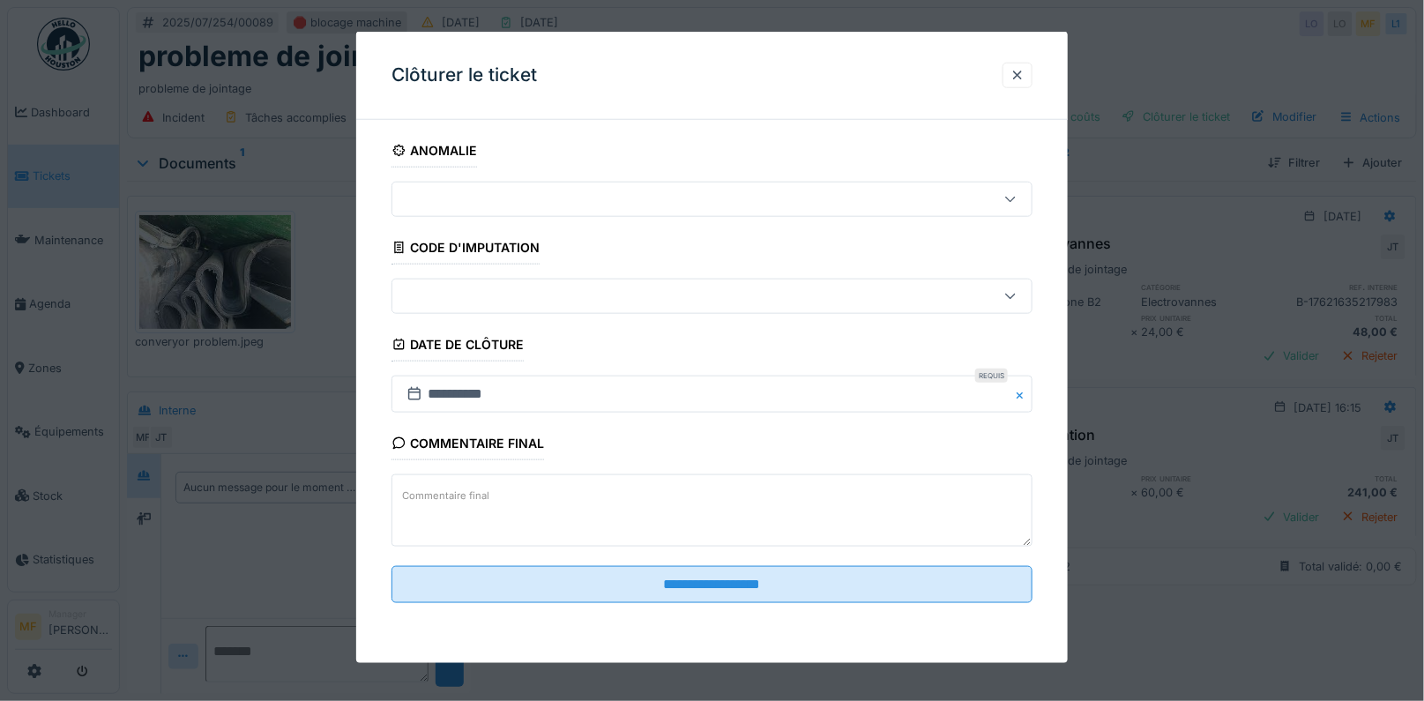
click at [506, 300] on div at bounding box center [673, 296] width 549 height 19
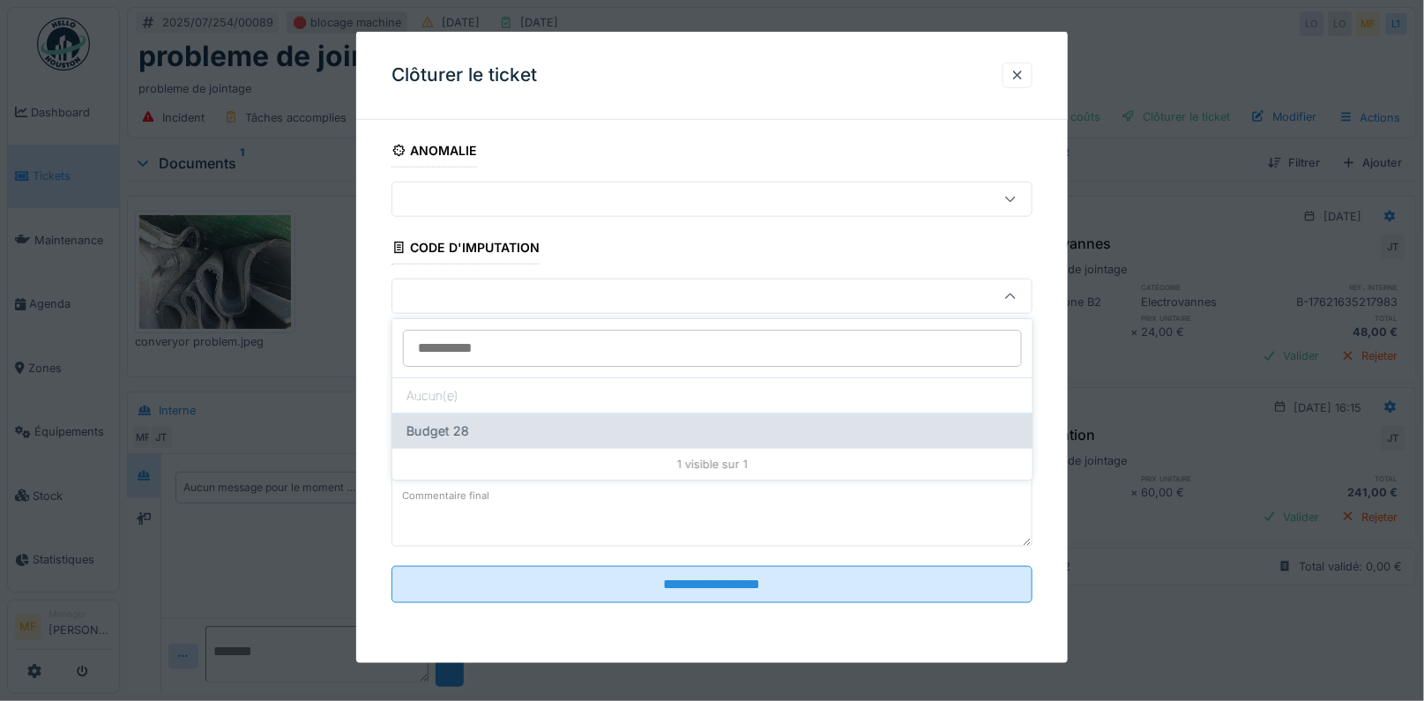
click at [486, 430] on div "Budget 28" at bounding box center [712, 430] width 640 height 35
type input "****"
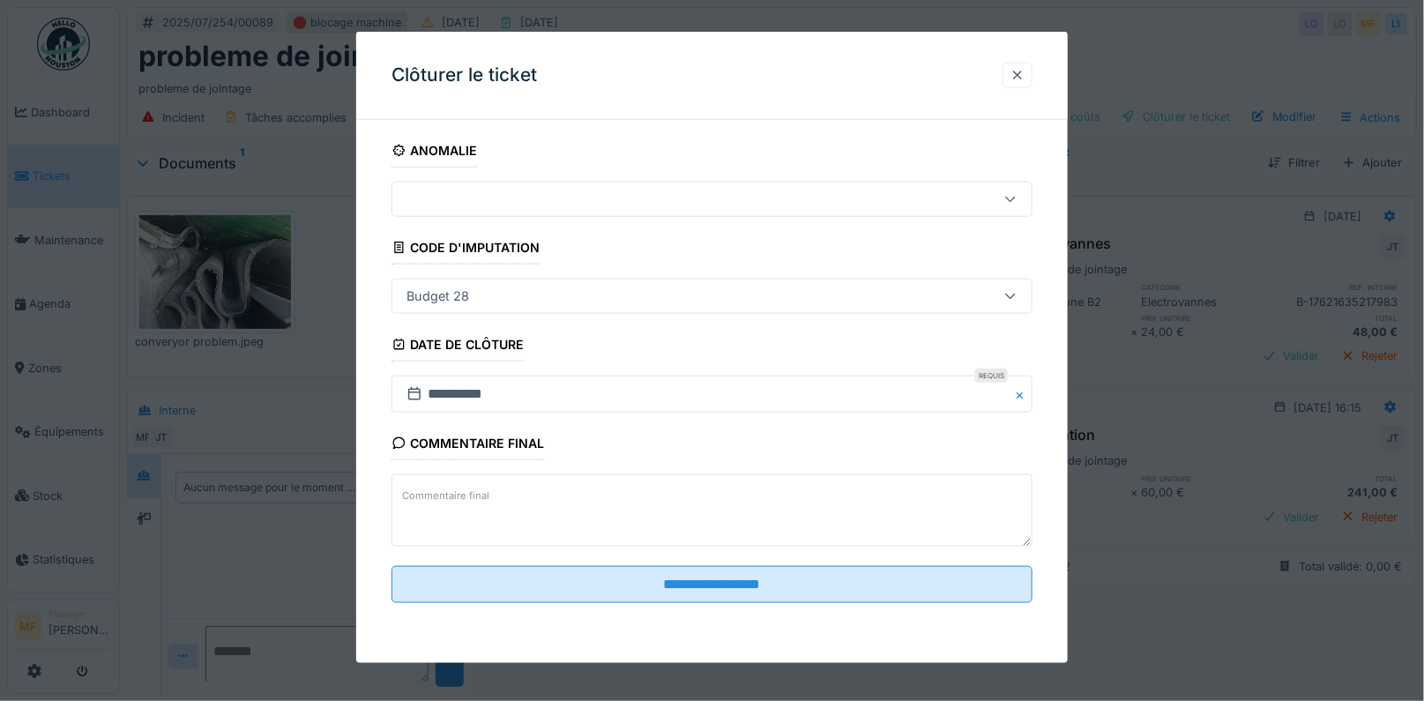
click at [1012, 74] on div at bounding box center [1018, 75] width 14 height 17
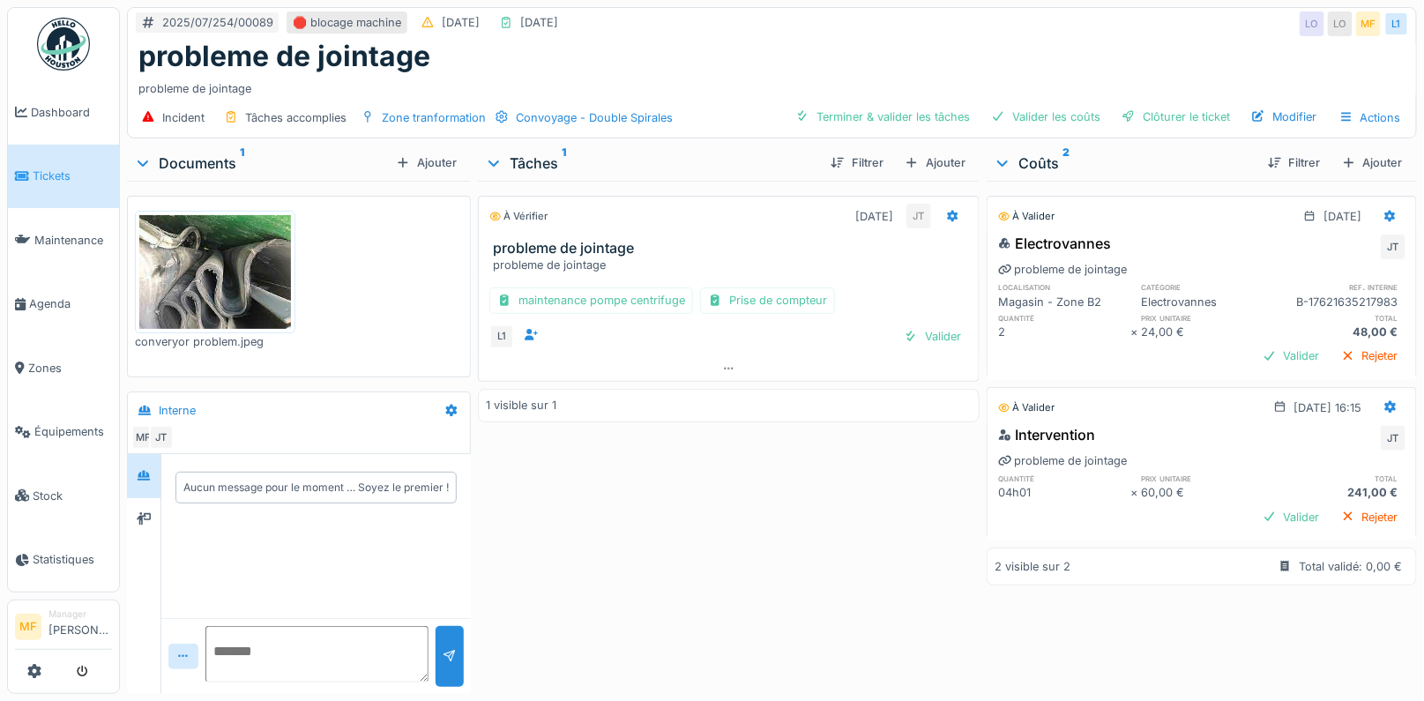
click at [40, 655] on ul "MF Manager Michael Factorio" at bounding box center [63, 647] width 113 height 94
click at [31, 685] on link at bounding box center [34, 671] width 14 height 29
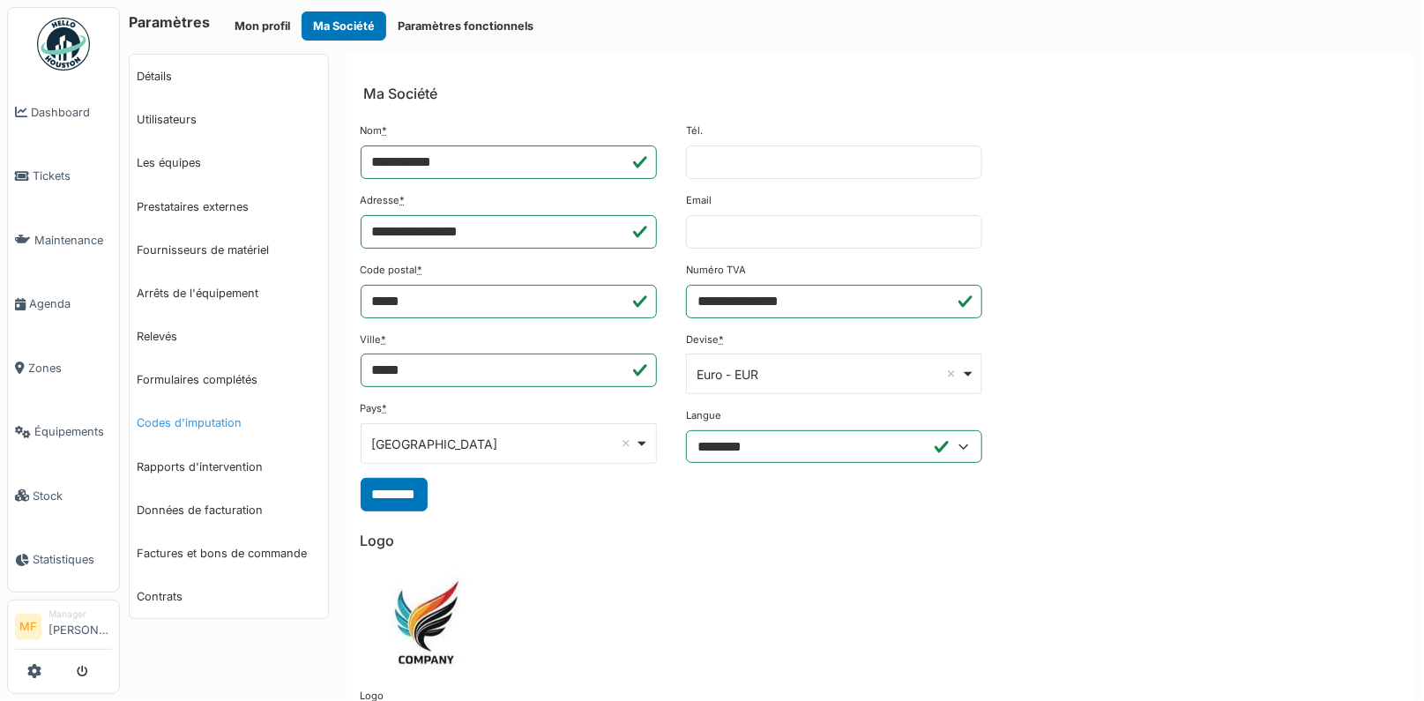
click at [201, 422] on link "Codes d'imputation" at bounding box center [229, 422] width 198 height 43
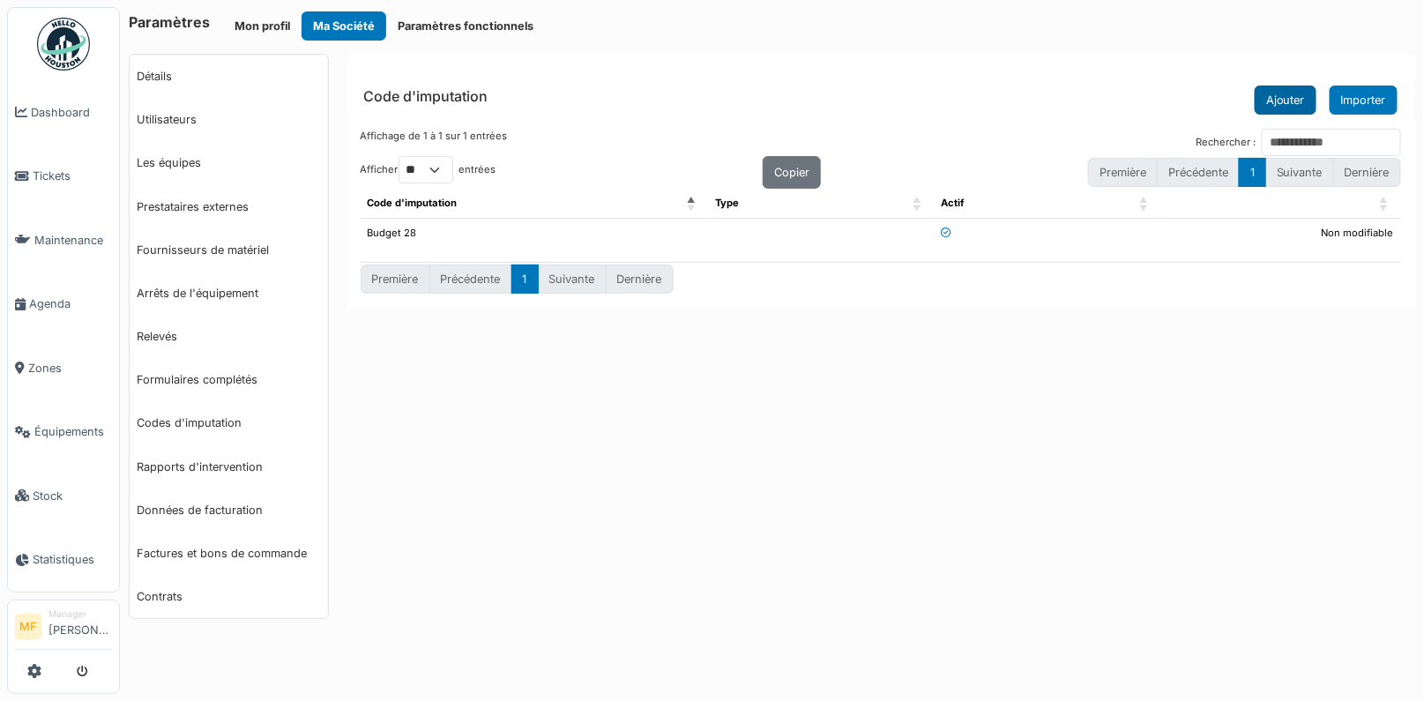
click at [1302, 100] on button "Ajouter" at bounding box center [1286, 100] width 62 height 29
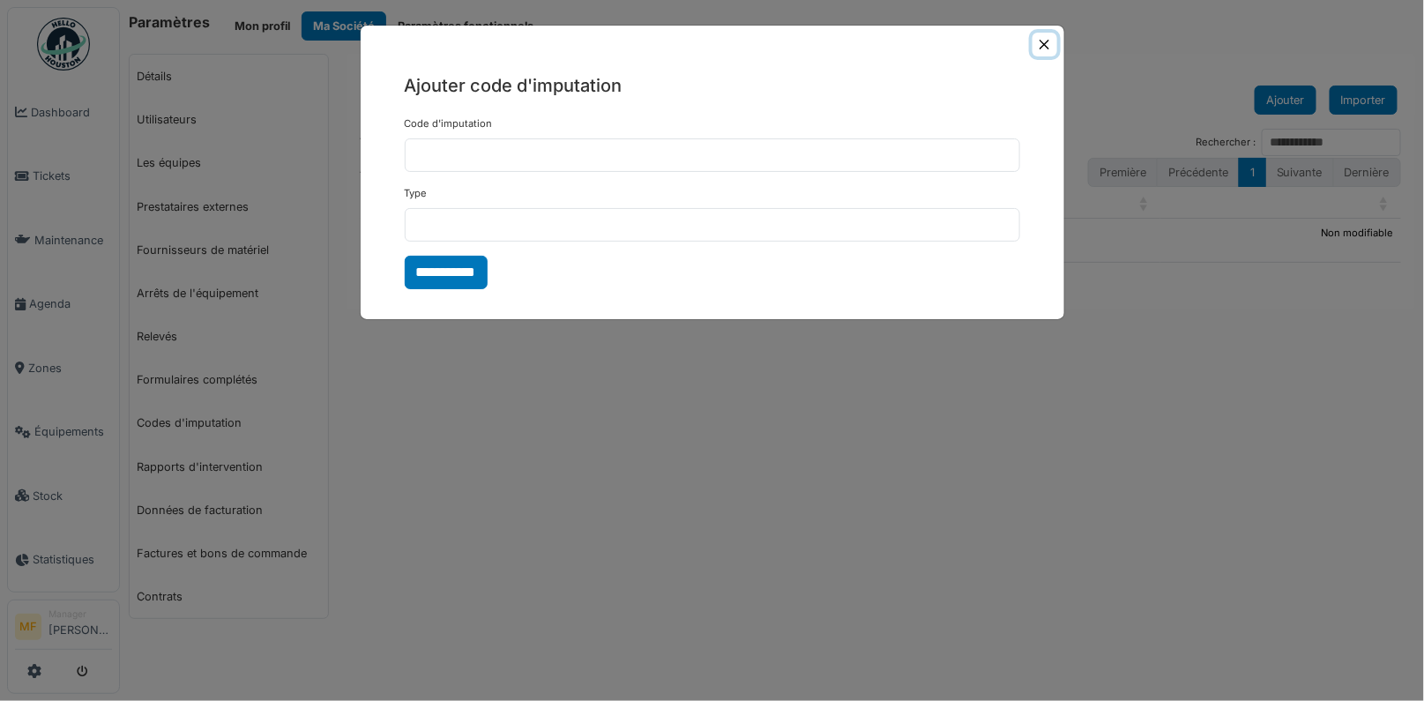
click at [1045, 50] on button "Close" at bounding box center [1045, 45] width 24 height 24
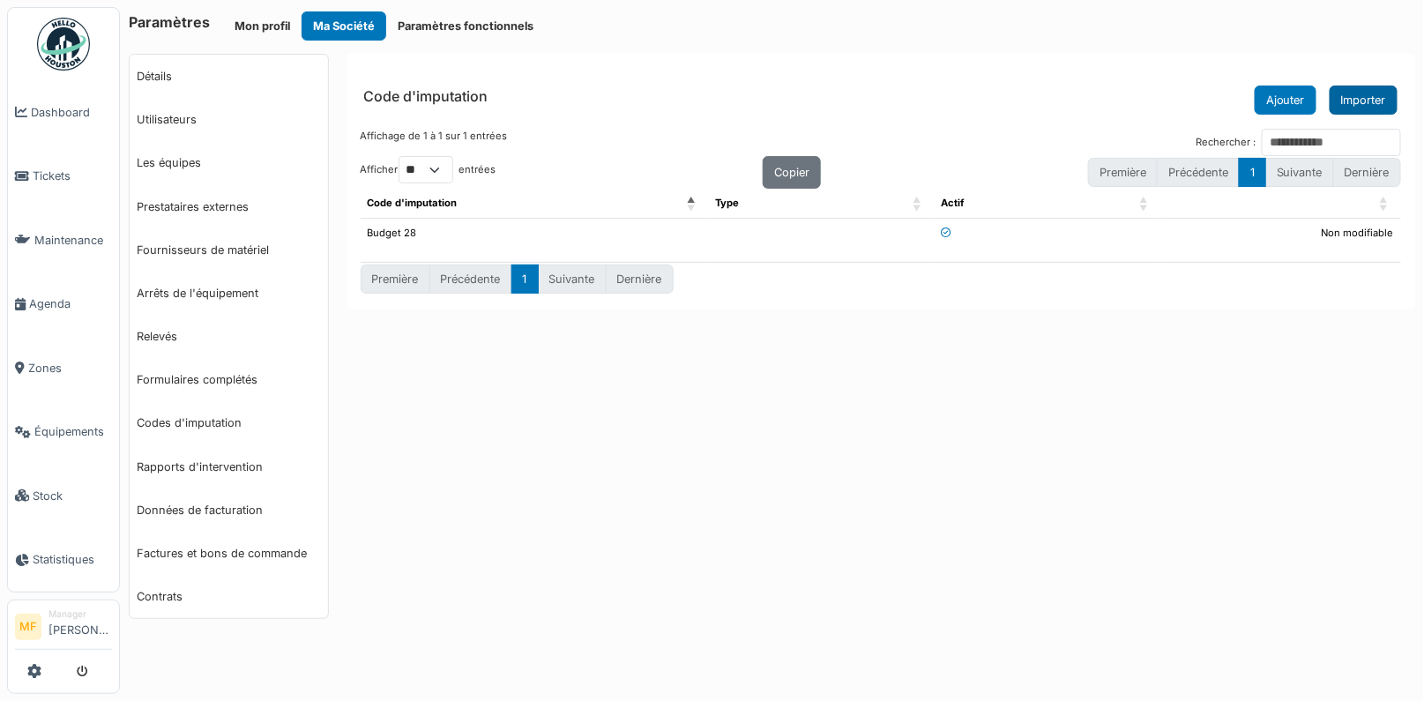
click at [1372, 102] on button "Importer" at bounding box center [1364, 100] width 68 height 29
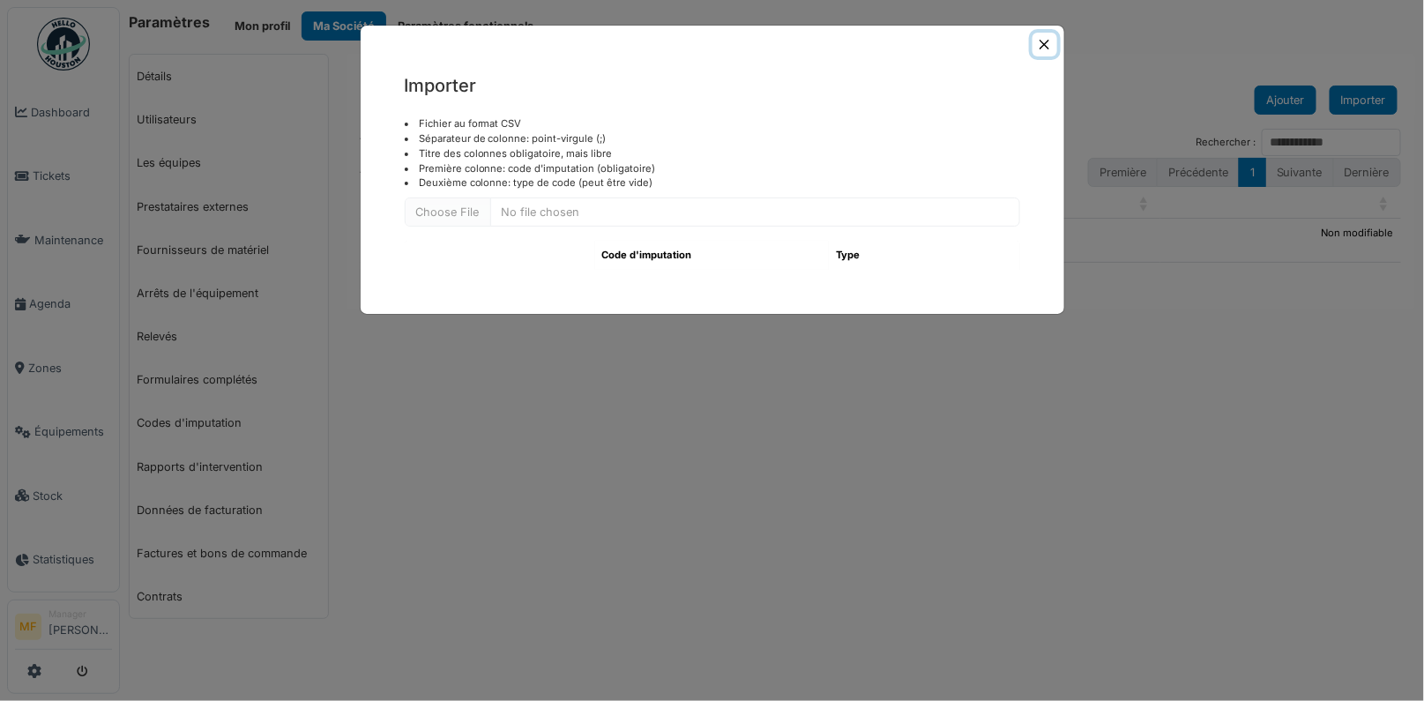
click at [1045, 49] on button "Close" at bounding box center [1045, 45] width 24 height 24
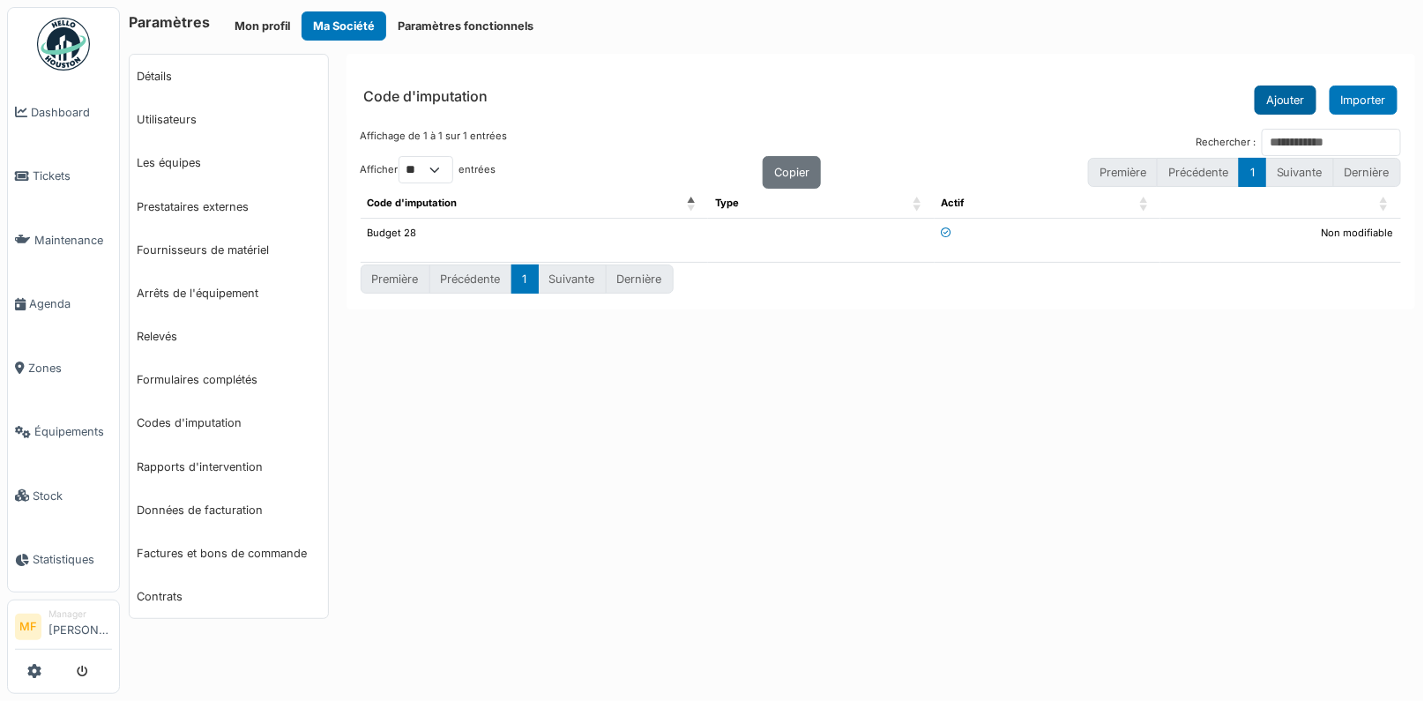
click at [1287, 108] on button "Ajouter" at bounding box center [1286, 100] width 62 height 29
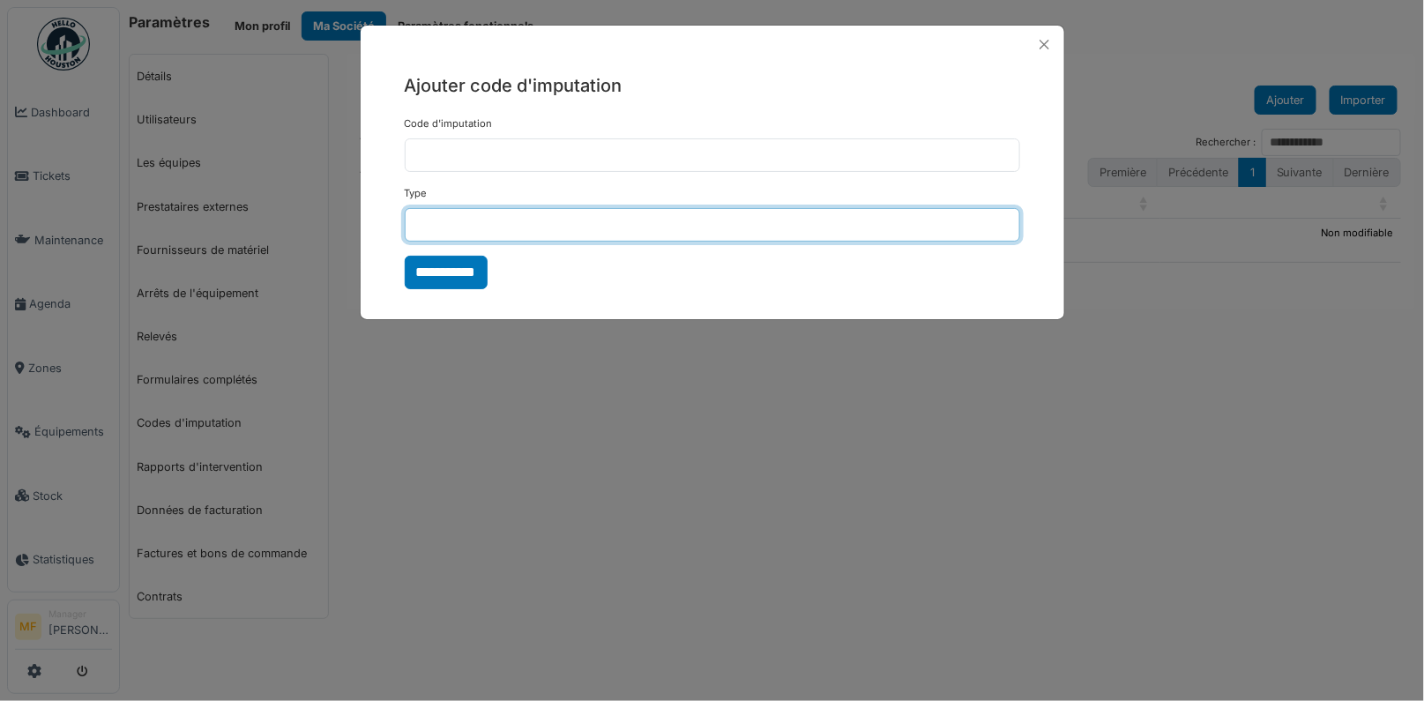
click at [500, 224] on input "Type" at bounding box center [713, 225] width 616 height 34
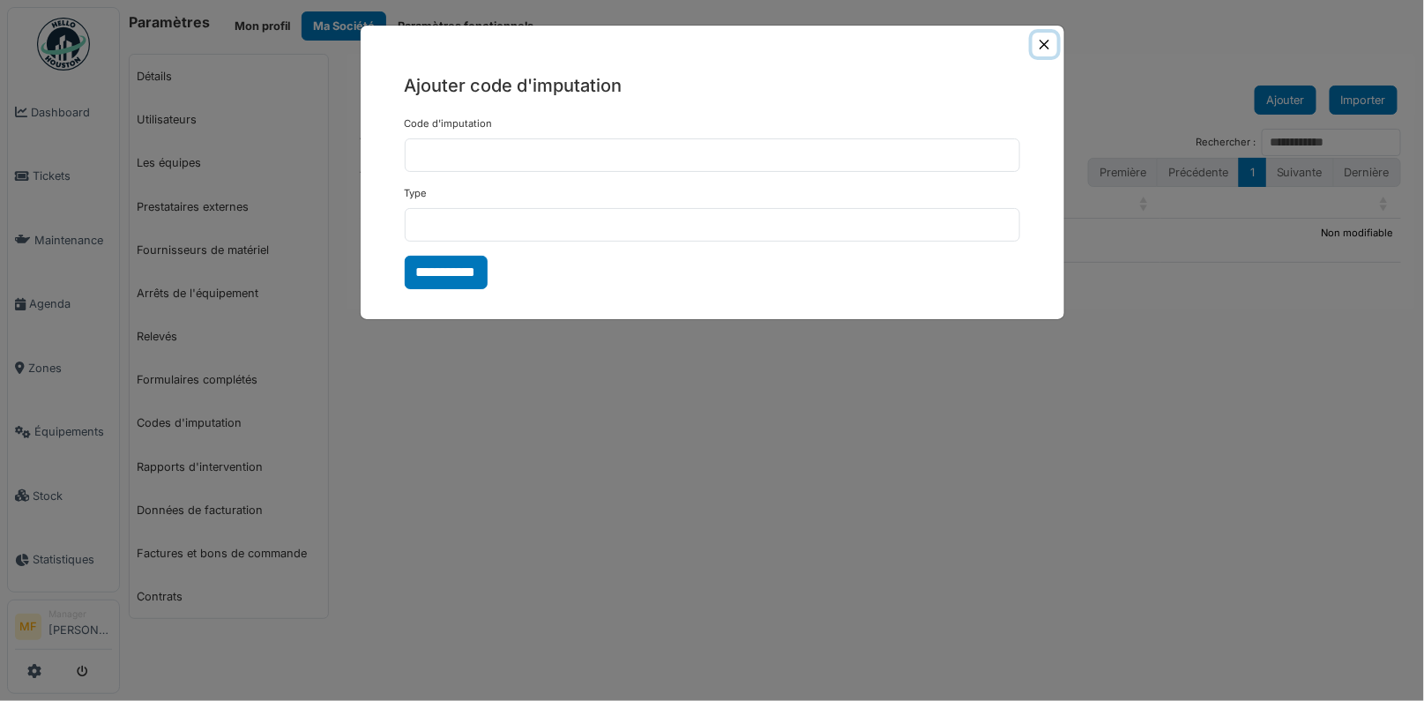
click at [1048, 42] on button "Close" at bounding box center [1045, 45] width 24 height 24
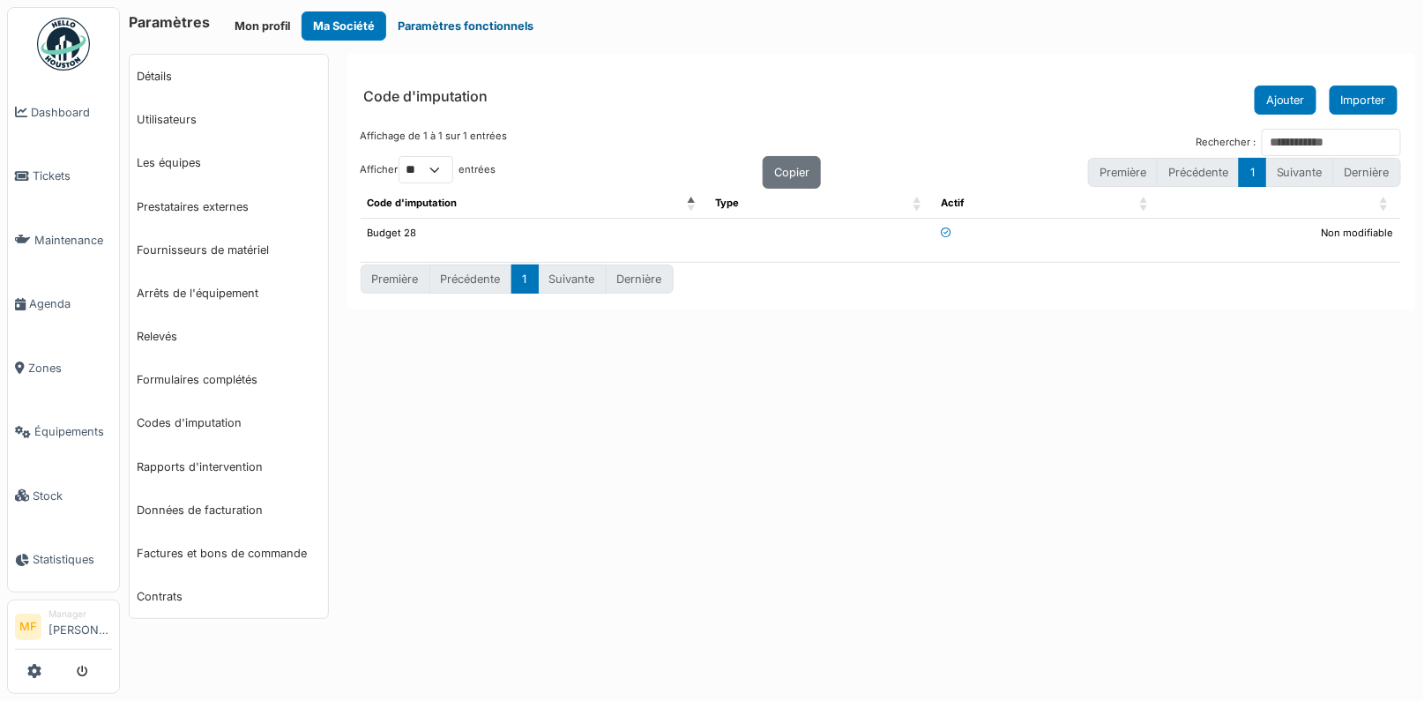
click at [458, 23] on button "Paramètres fonctionnels" at bounding box center [465, 25] width 159 height 29
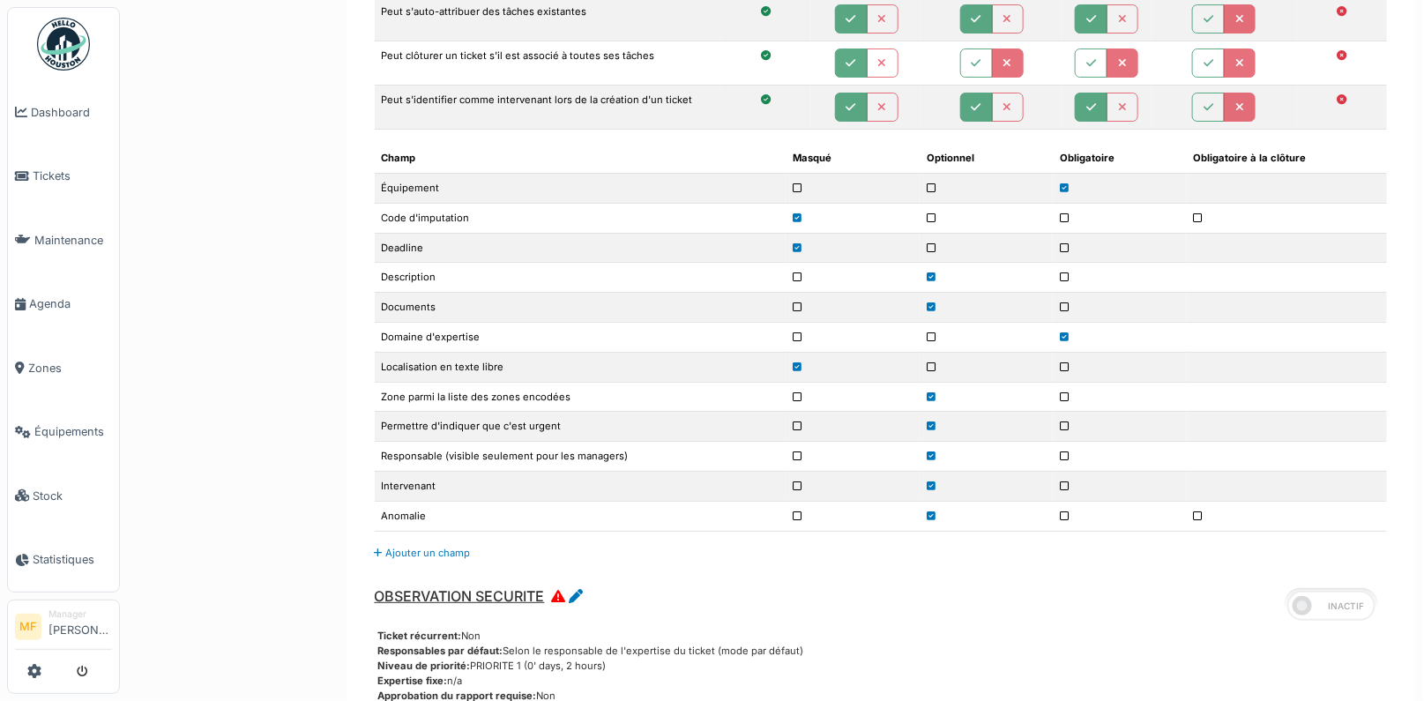
scroll to position [2470, 0]
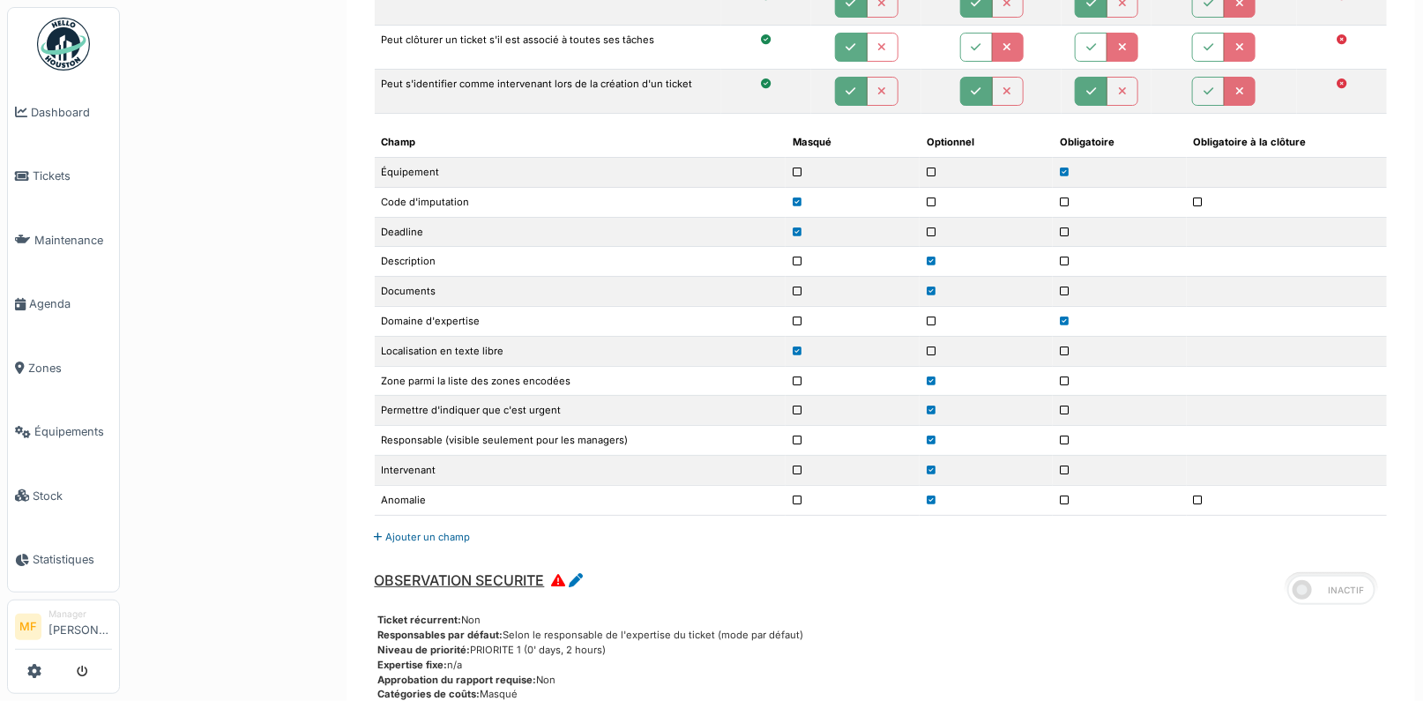
click at [427, 531] on link "Ajouter un champ" at bounding box center [423, 537] width 96 height 12
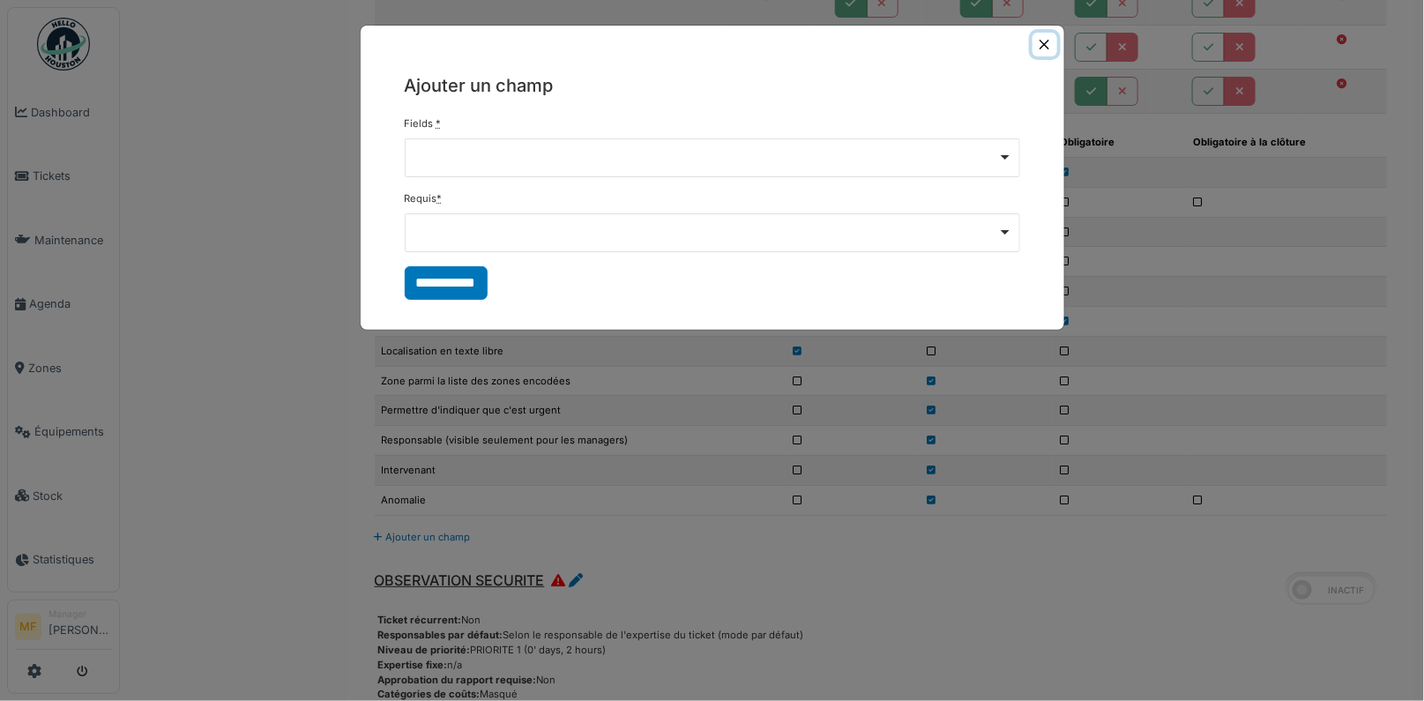
click at [1055, 47] on button "Close" at bounding box center [1045, 45] width 24 height 24
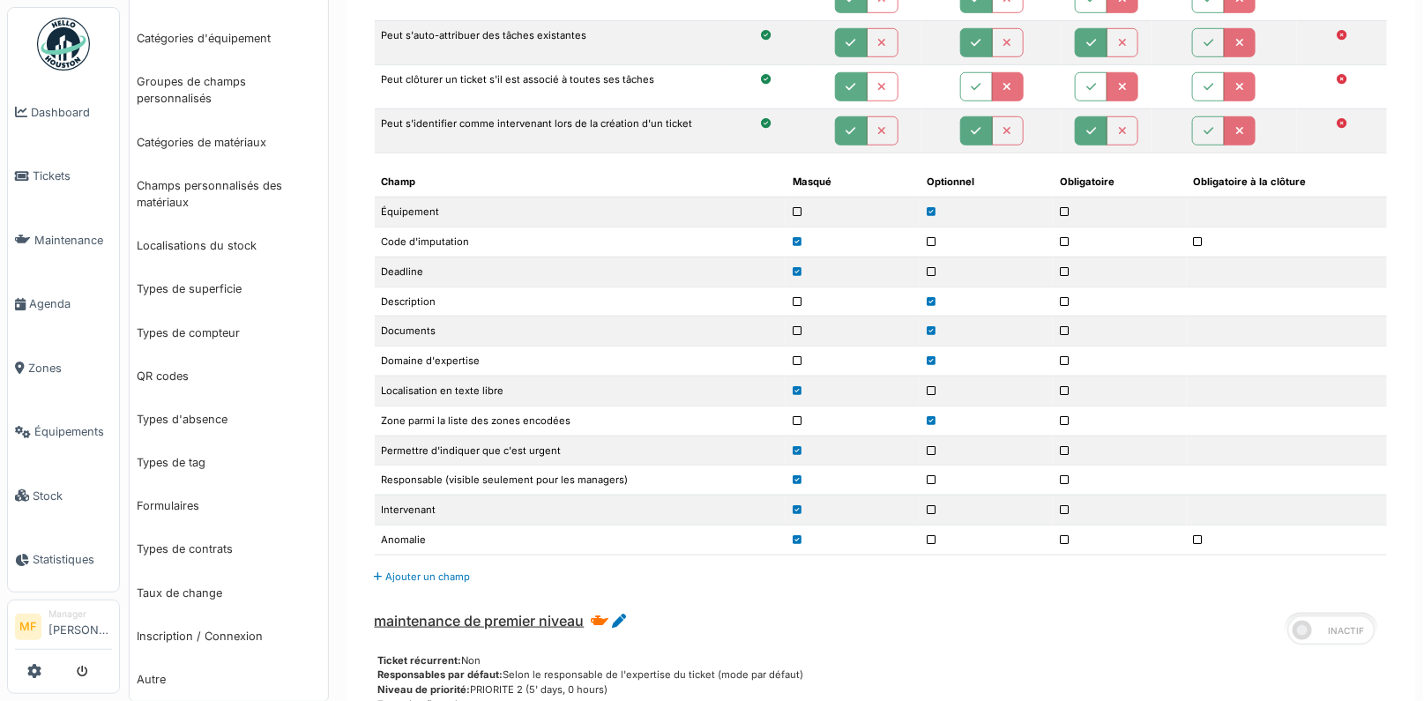
scroll to position [0, 0]
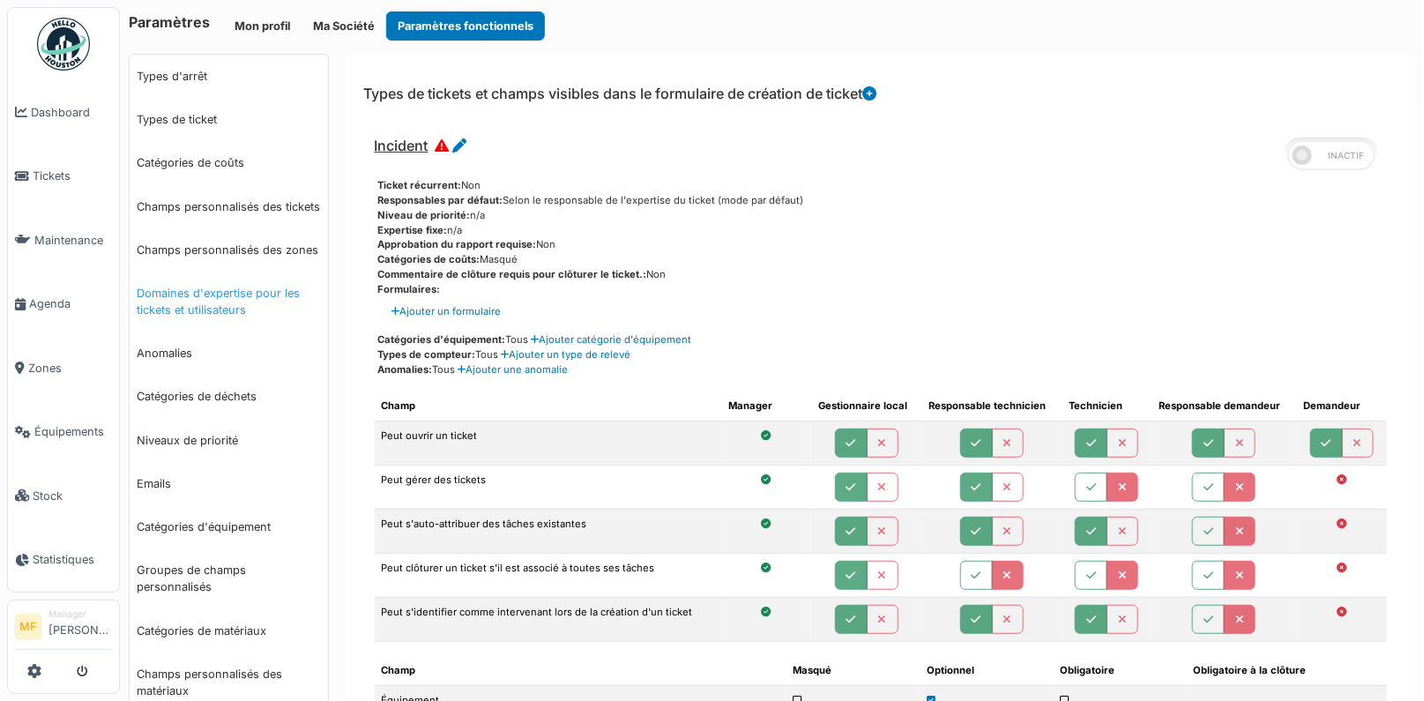
click at [236, 306] on link "Domaines d'expertise pour les tickets et utilisateurs" at bounding box center [229, 302] width 198 height 60
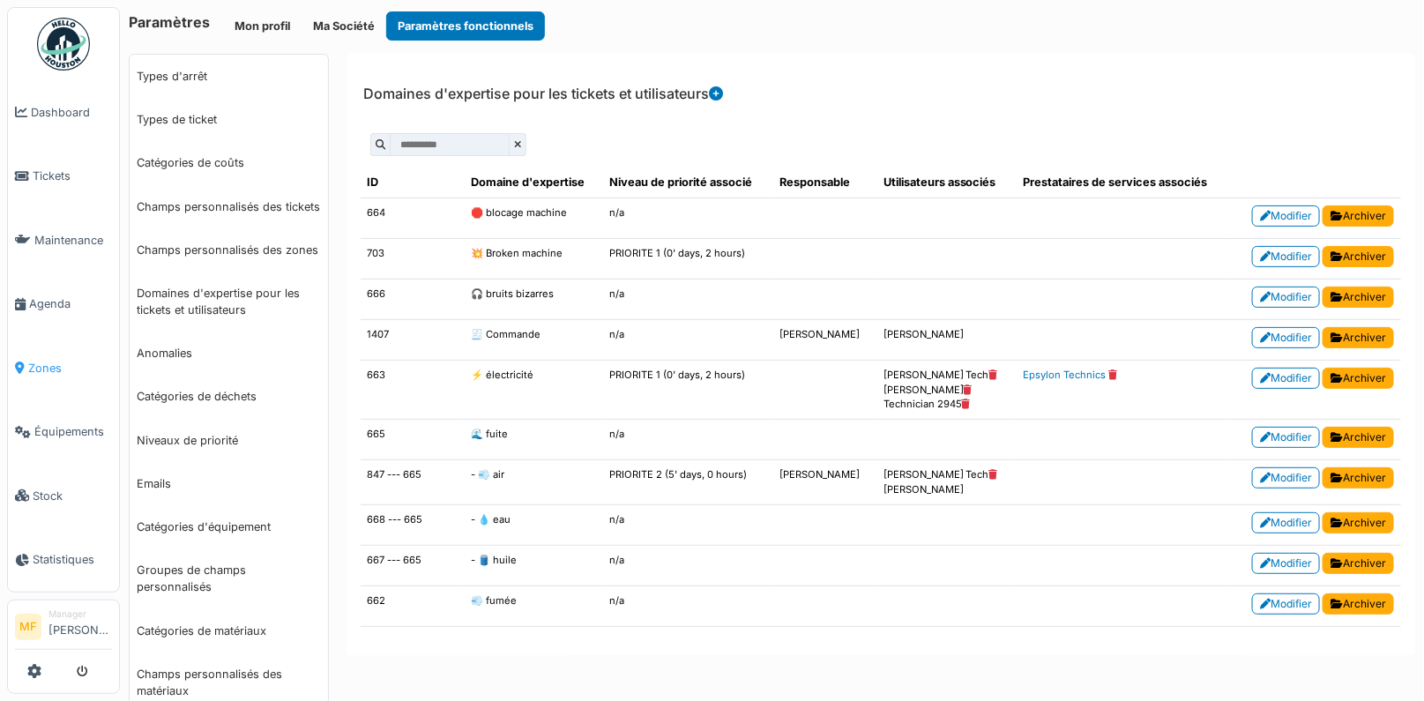
click at [57, 362] on span "Zones" at bounding box center [70, 368] width 84 height 17
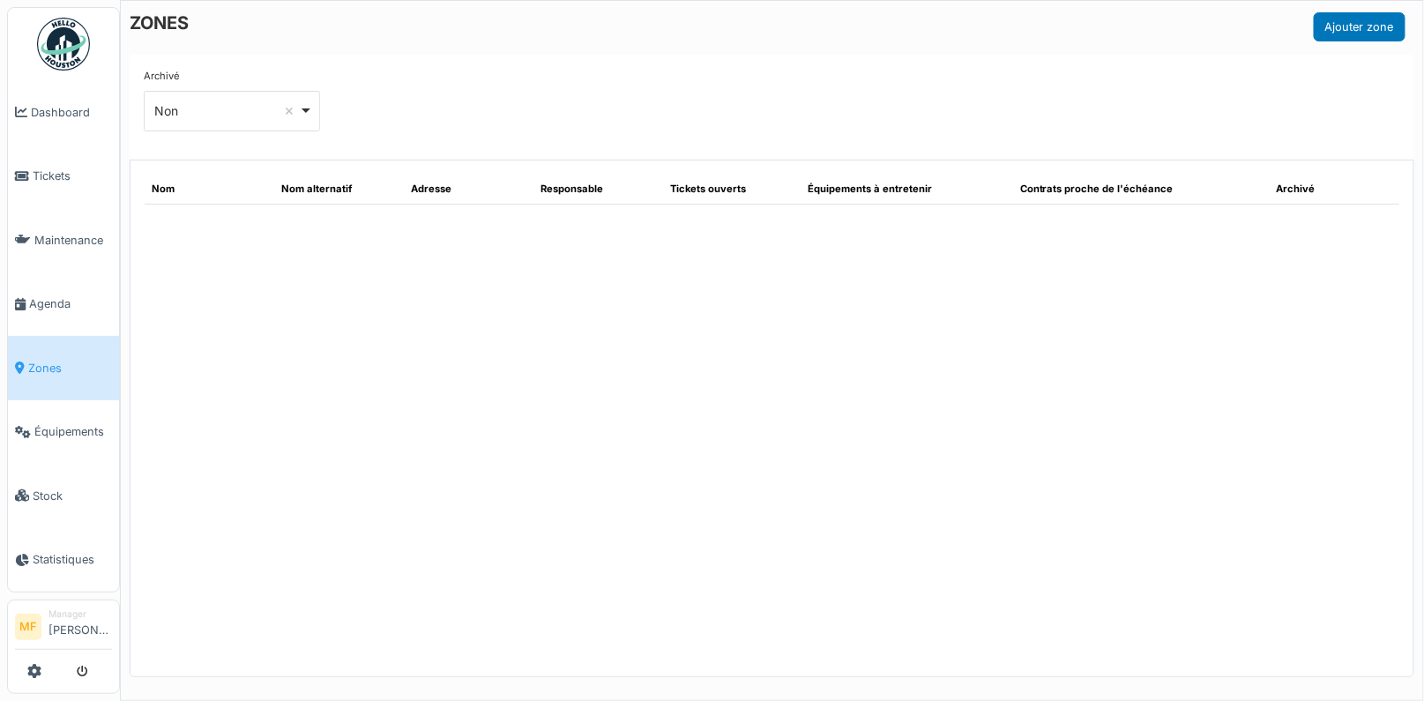
select select "**"
